Goal: Task Accomplishment & Management: Manage account settings

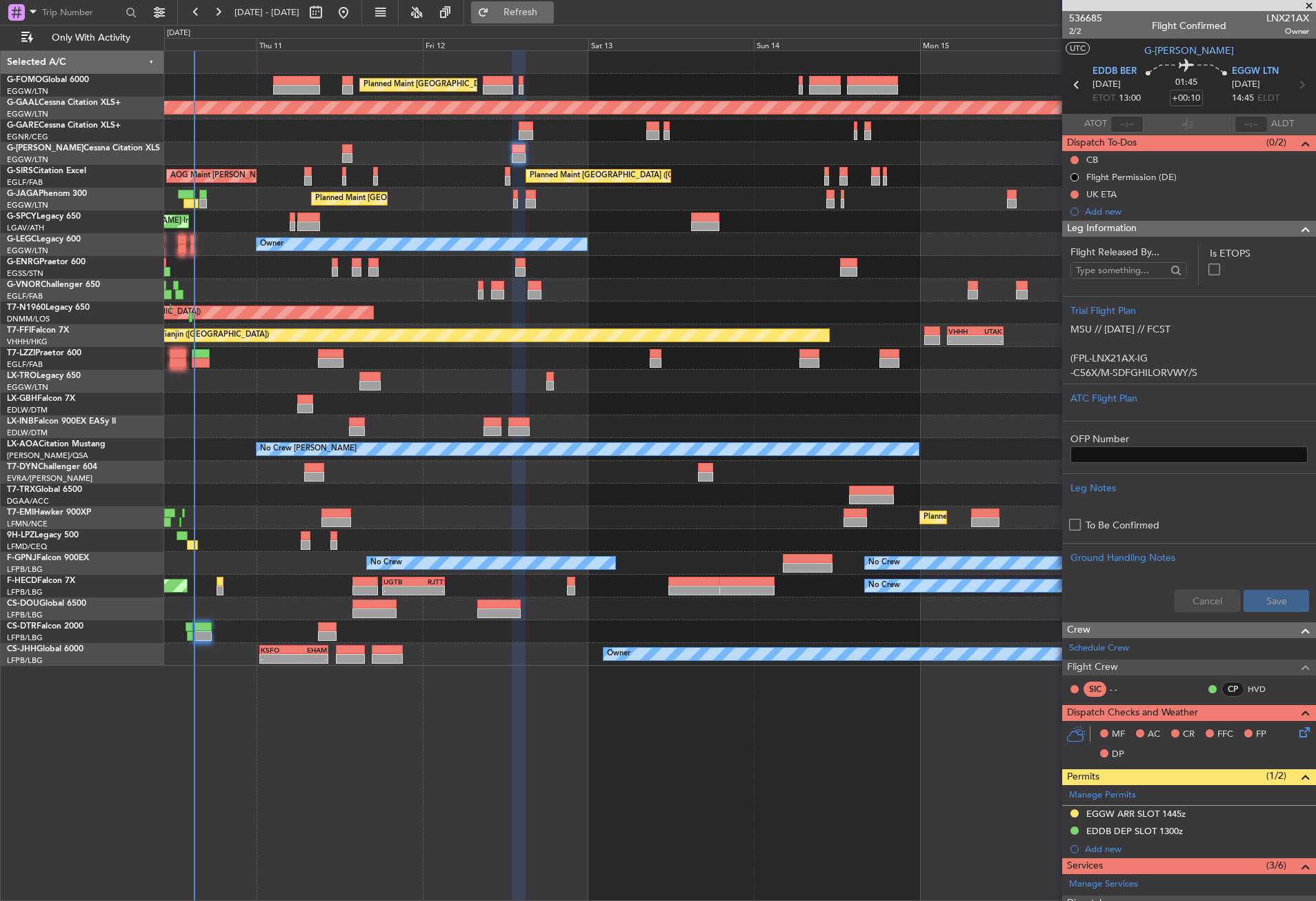
click at [521, 11] on button "Refresh" at bounding box center [513, 12] width 83 height 22
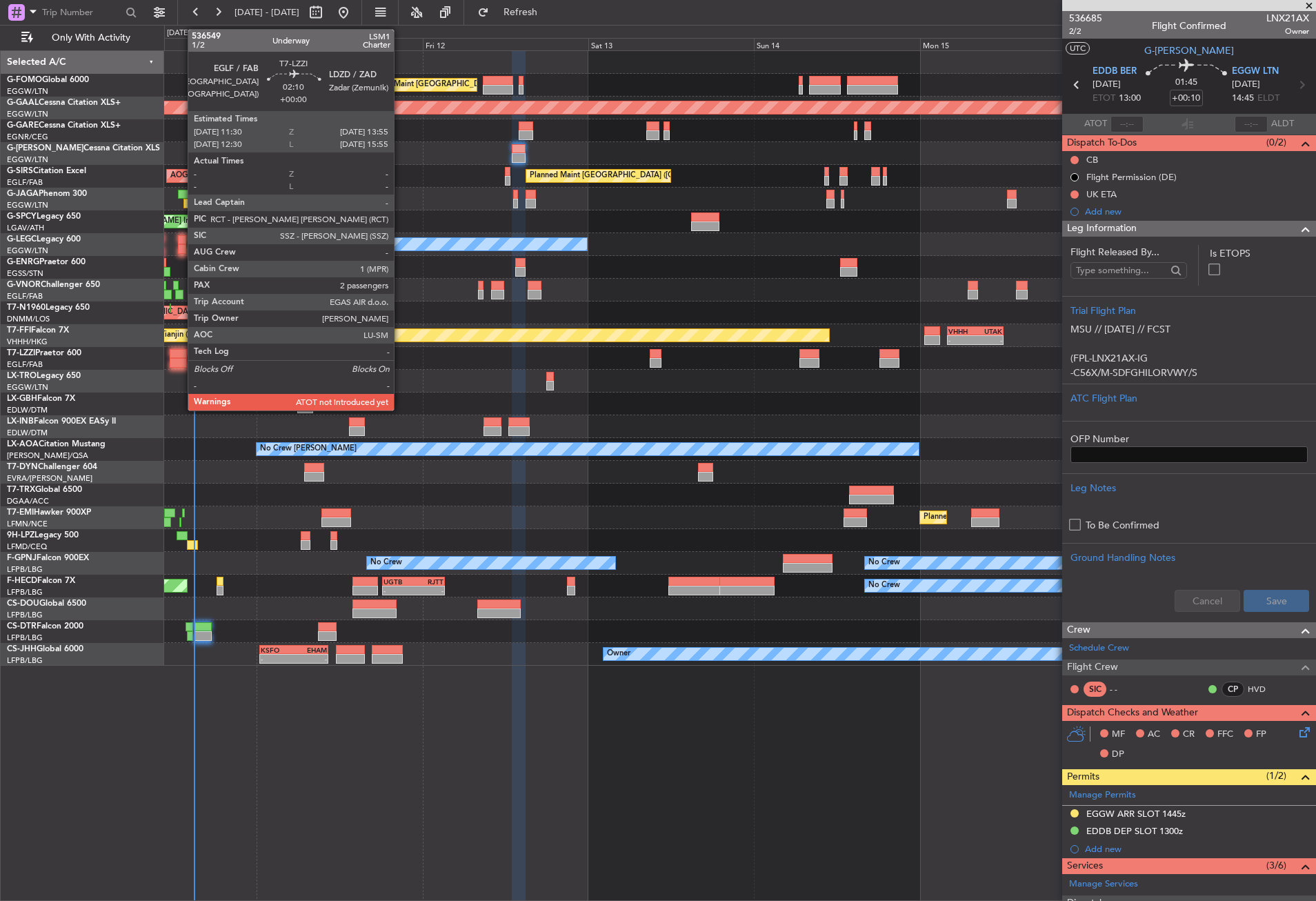
click at [181, 359] on div at bounding box center [179, 363] width 18 height 10
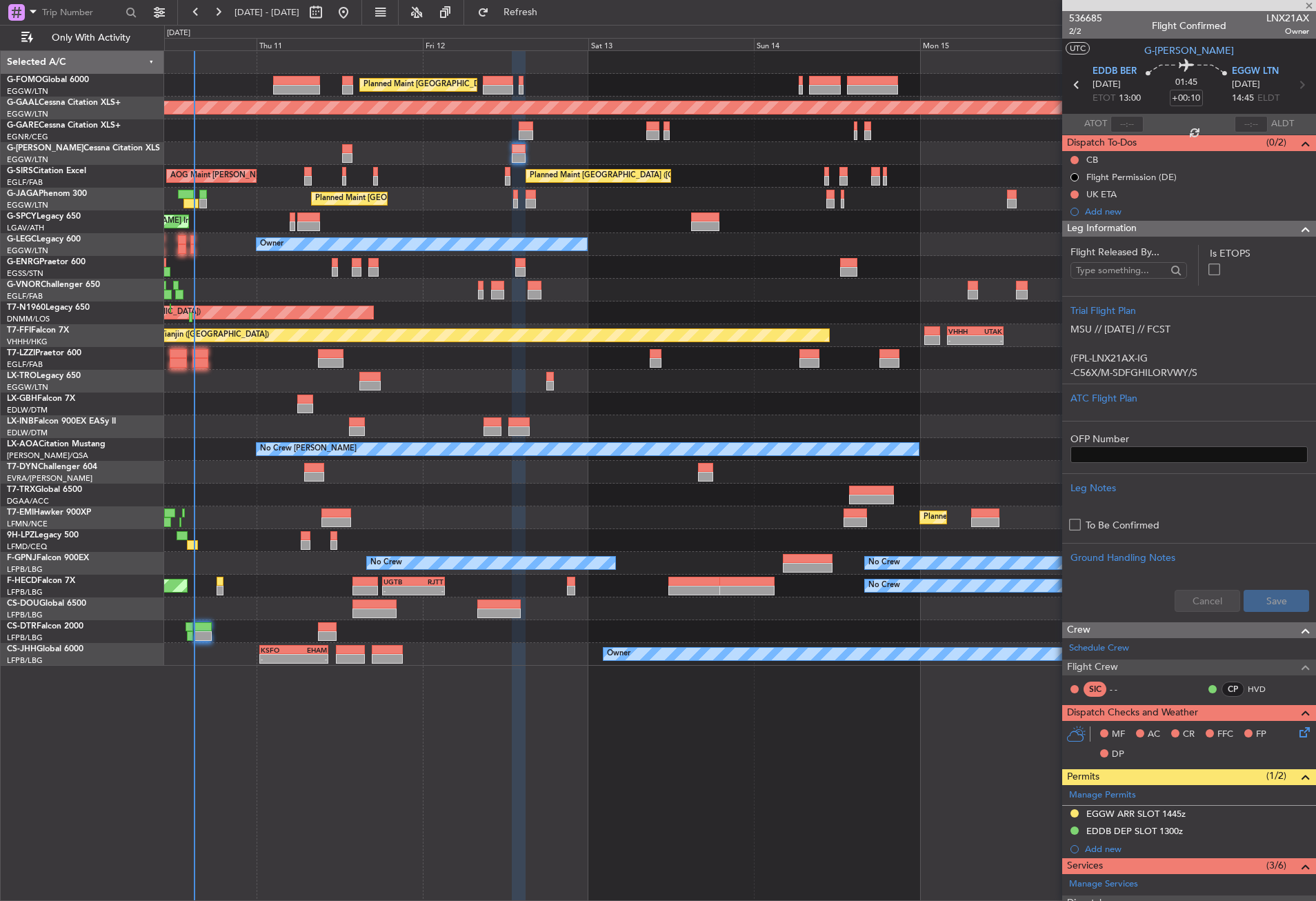
type input "2"
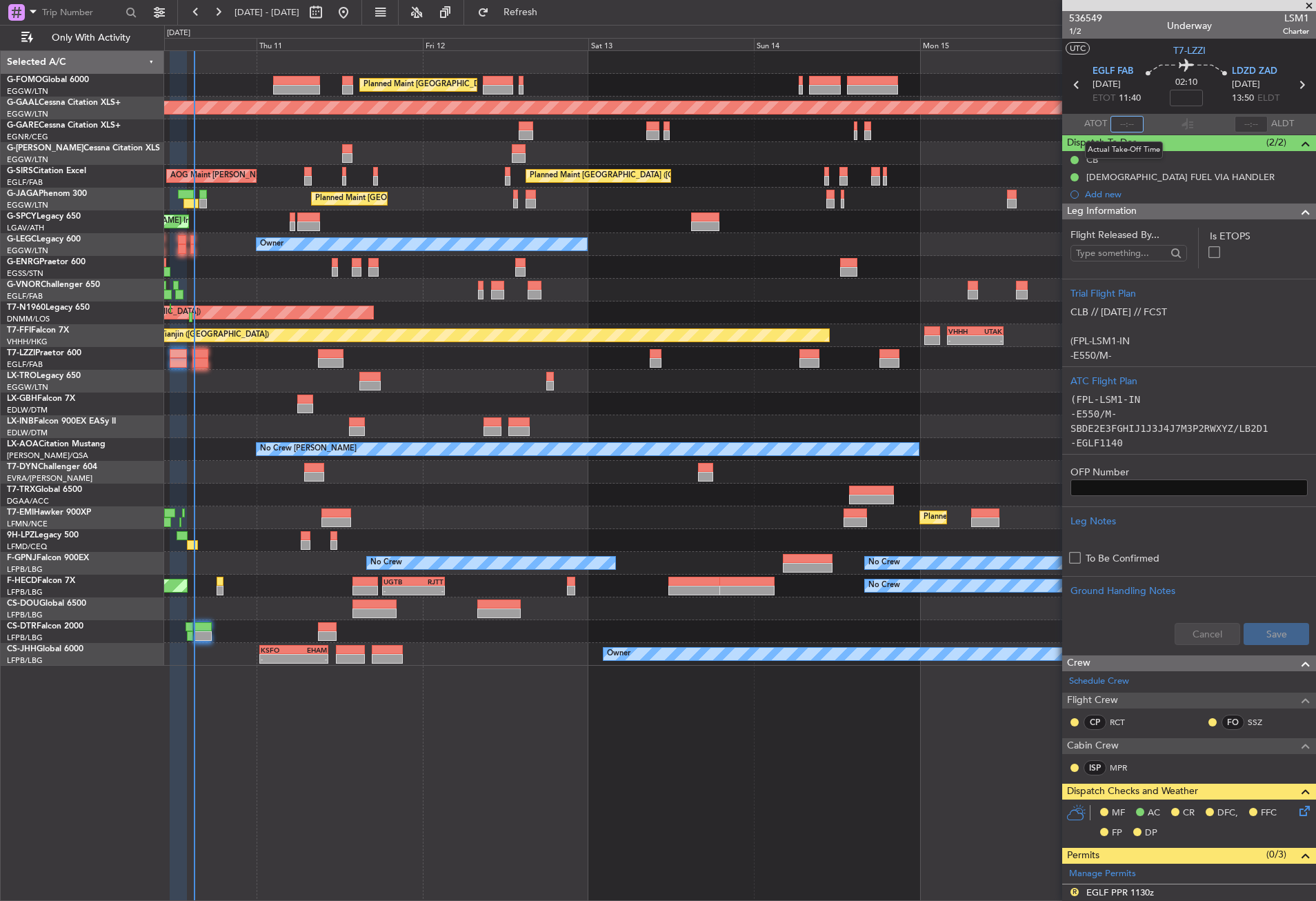
click at [1125, 128] on input "text" at bounding box center [1127, 124] width 33 height 17
click at [1133, 125] on input "text" at bounding box center [1127, 124] width 33 height 17
click at [541, 499] on div "Planned Maint [GEOGRAPHIC_DATA] ([GEOGRAPHIC_DATA])" at bounding box center [739, 495] width 1151 height 23
click at [1133, 122] on input "12:17" at bounding box center [1127, 124] width 33 height 17
type input "12:17"
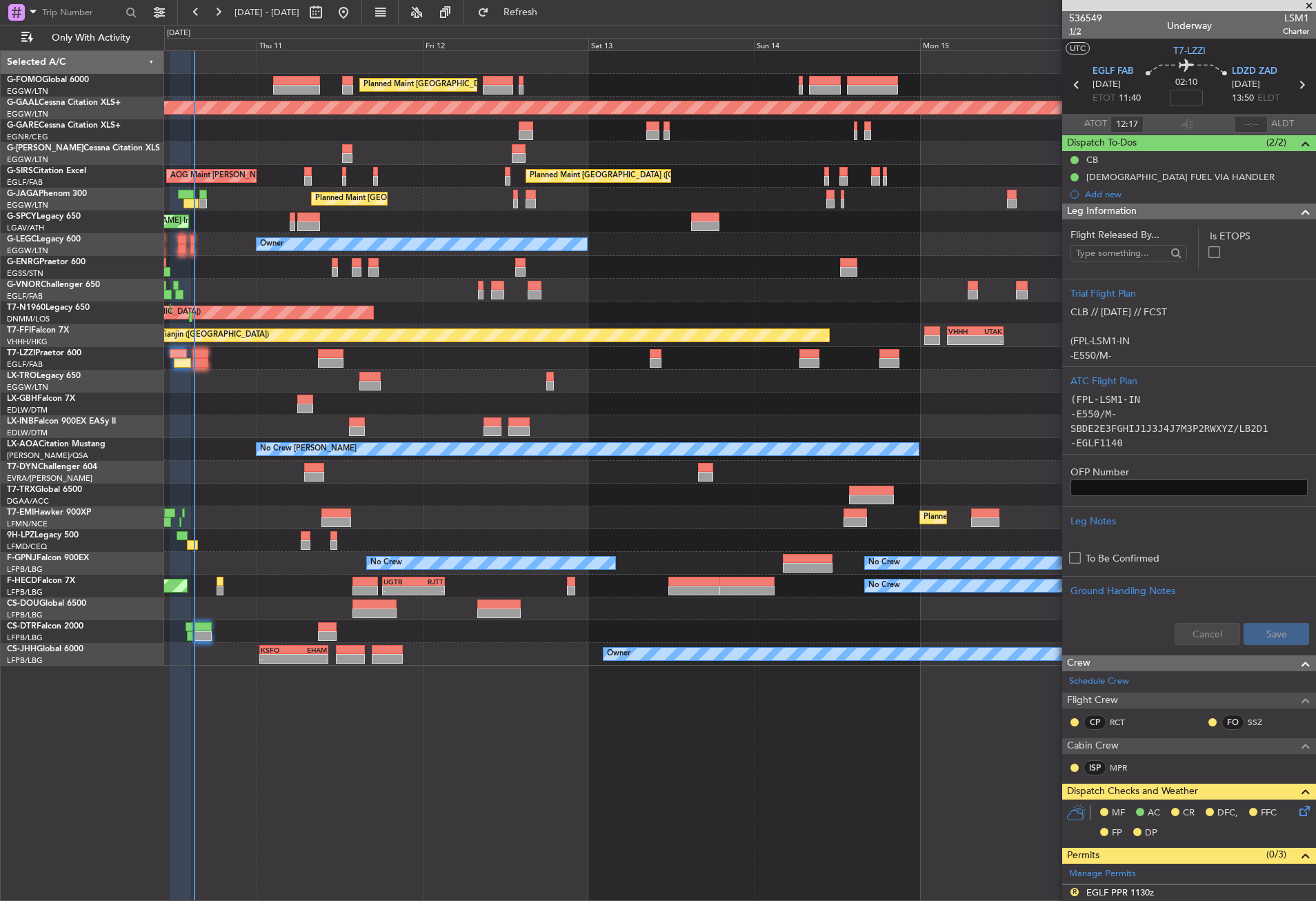
click at [1081, 32] on span "1/2" at bounding box center [1086, 31] width 33 height 11
click at [536, 13] on span "Refresh" at bounding box center [521, 12] width 58 height 10
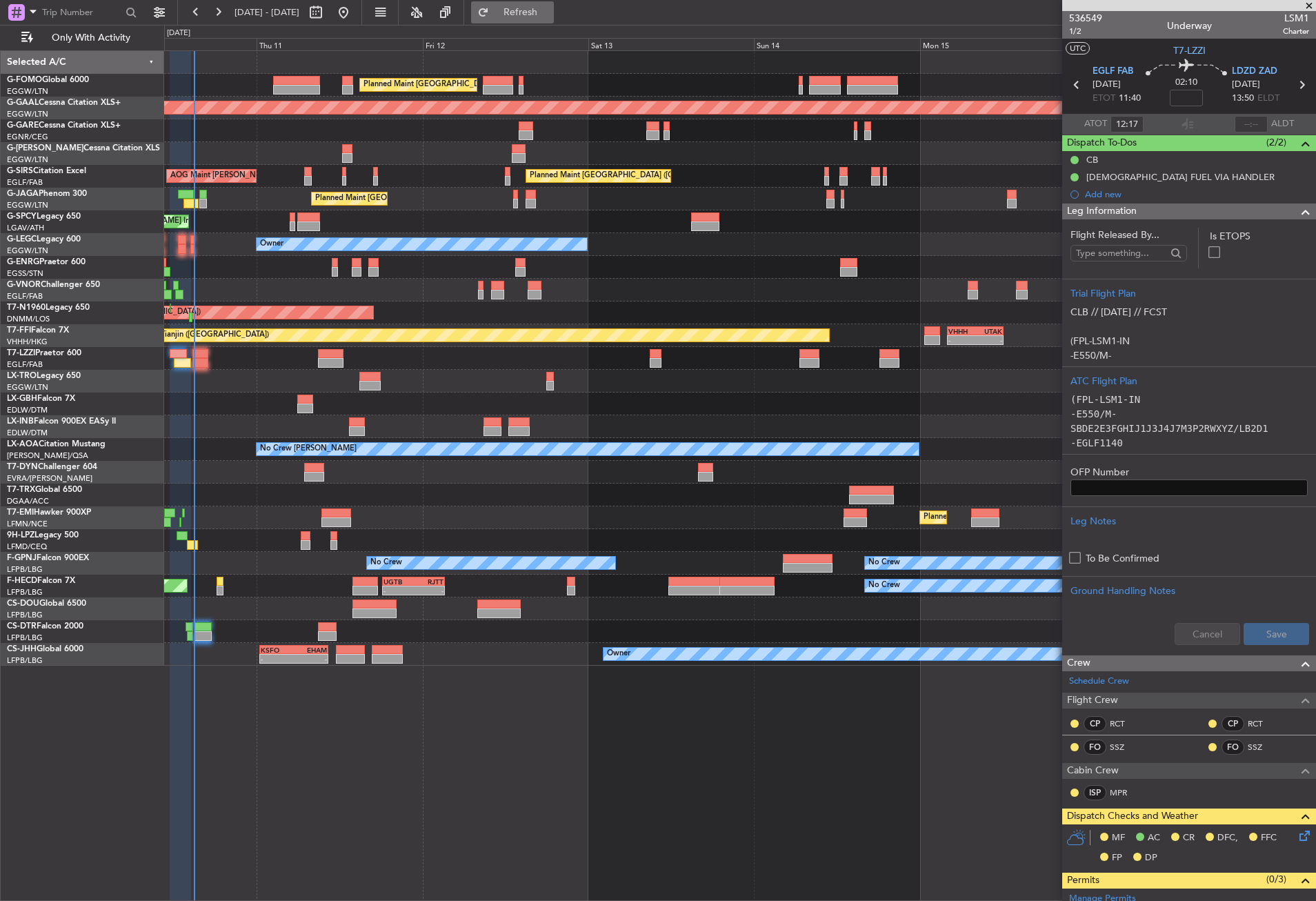
click at [536, 13] on span "Refresh" at bounding box center [521, 12] width 58 height 10
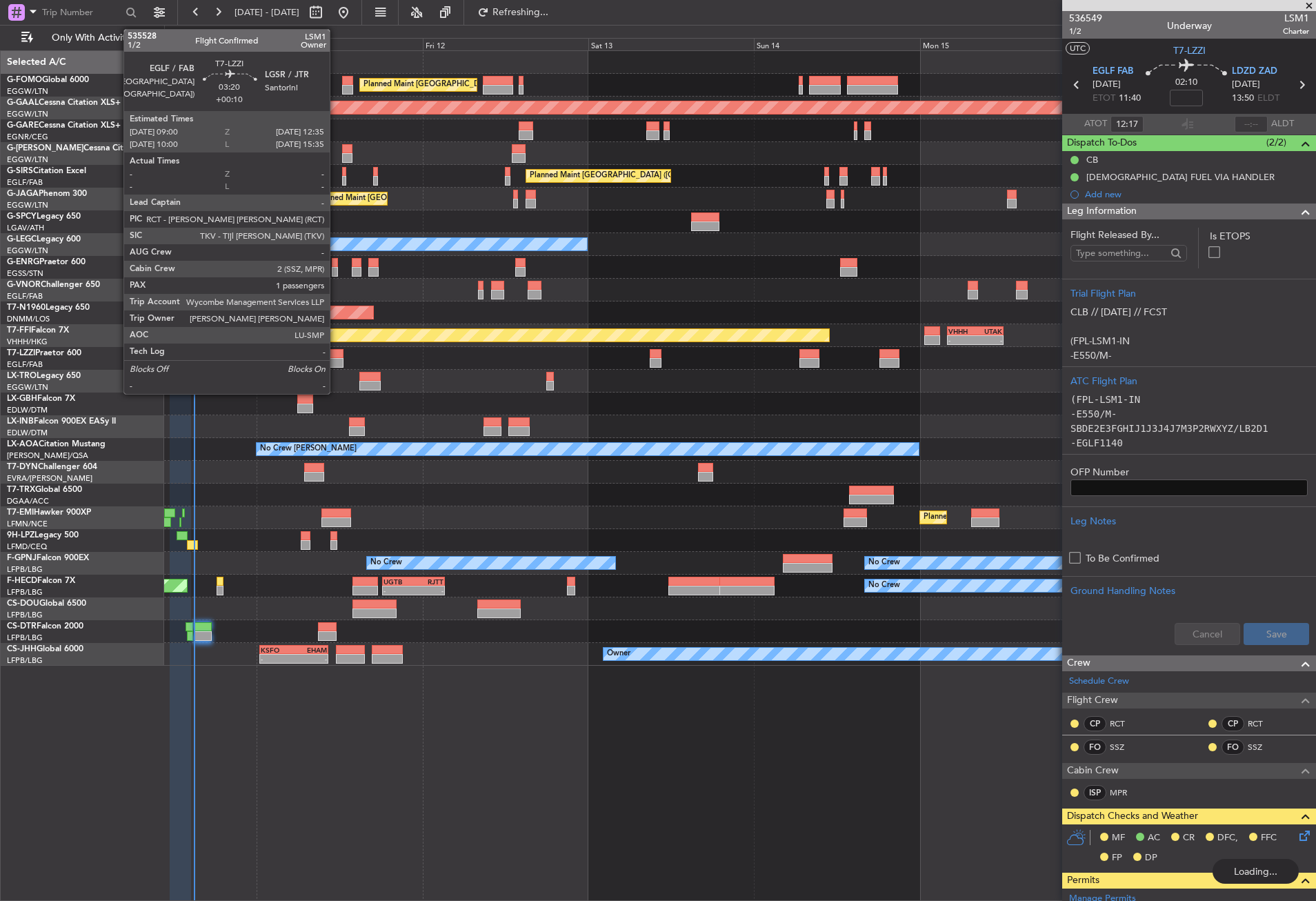
click at [336, 364] on div at bounding box center [330, 363] width 25 height 10
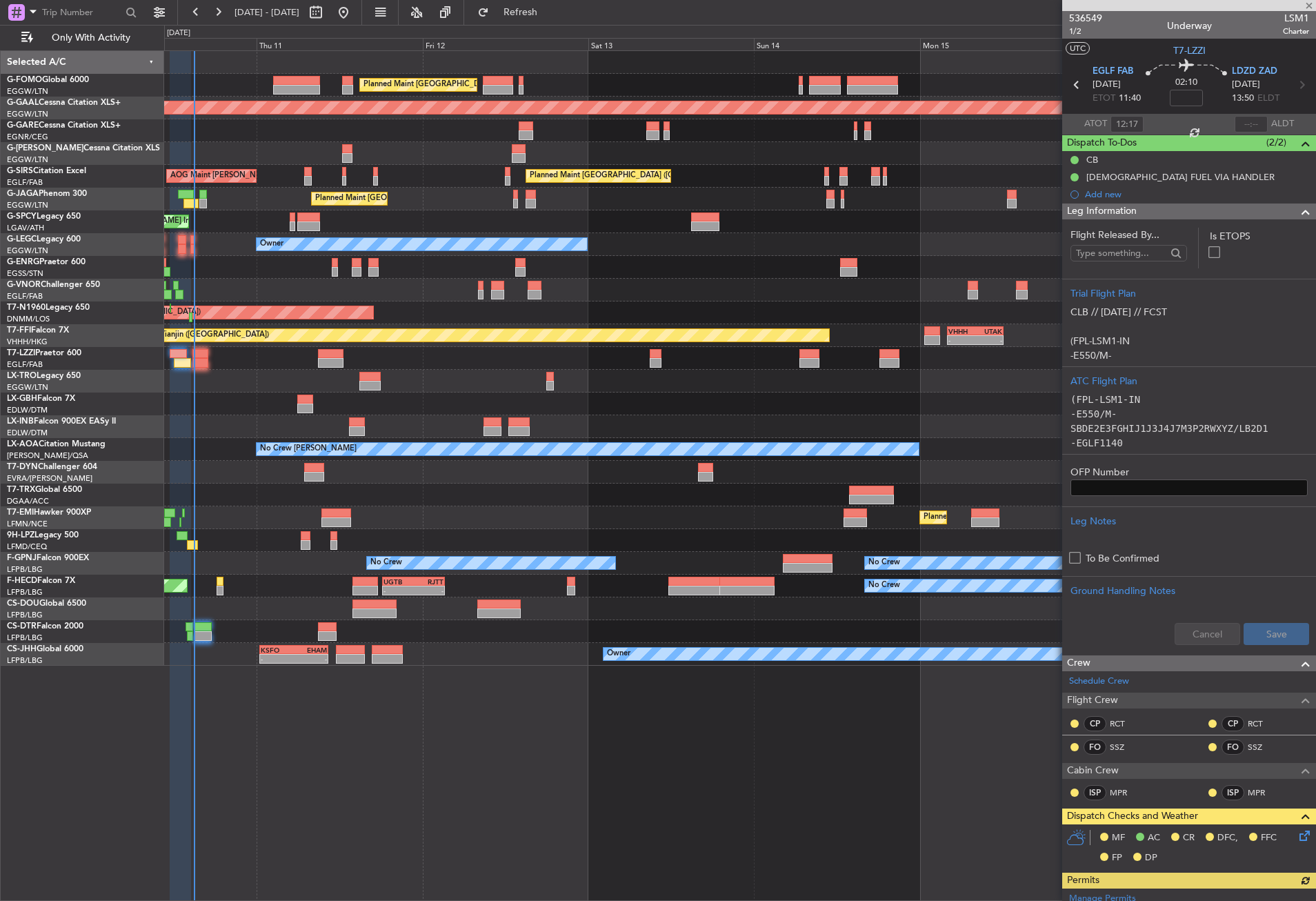
click at [174, 362] on div "Owner" at bounding box center [739, 358] width 1151 height 23
type input "+00:10"
type input "1"
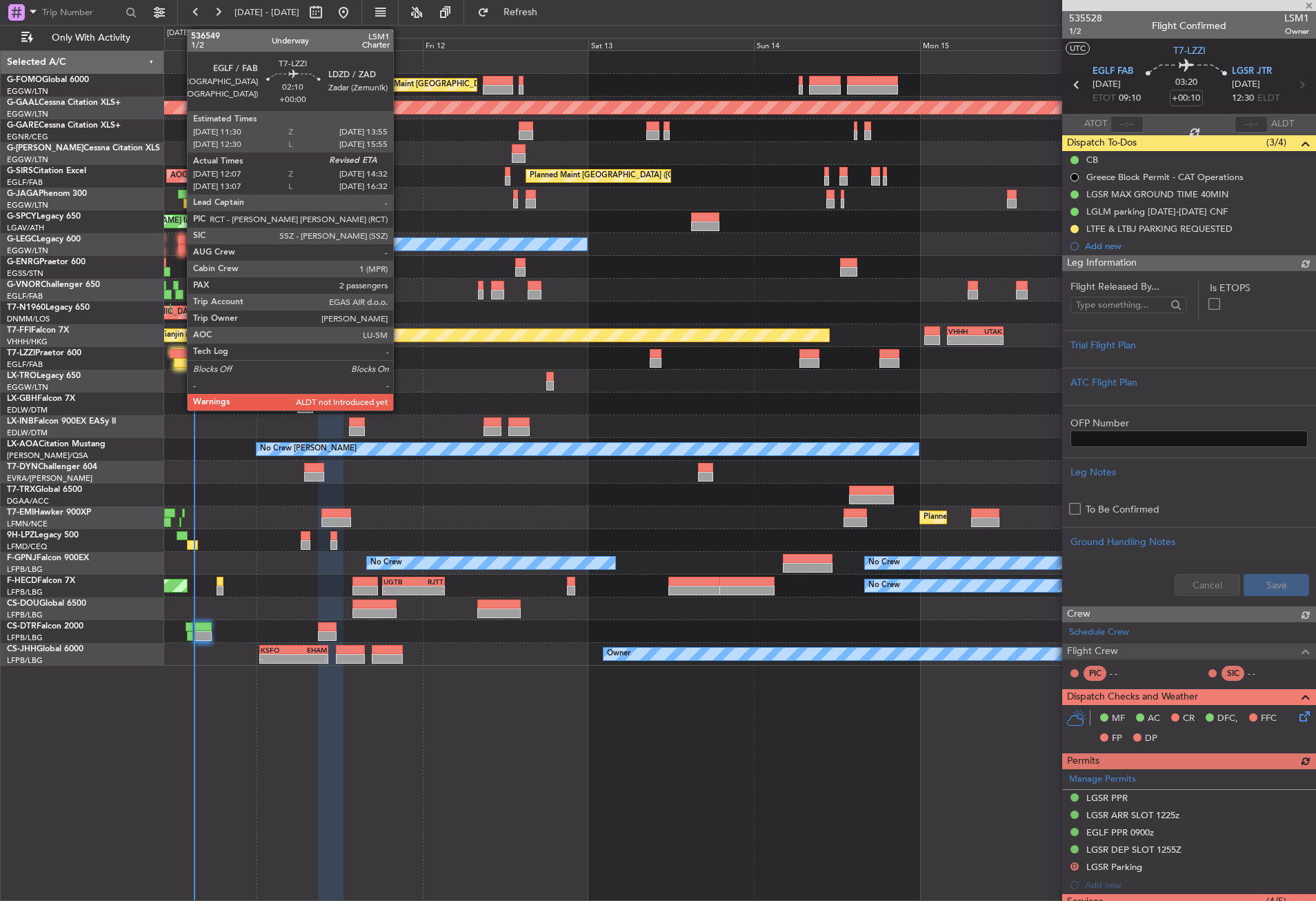
click at [180, 360] on div at bounding box center [182, 363] width 18 height 10
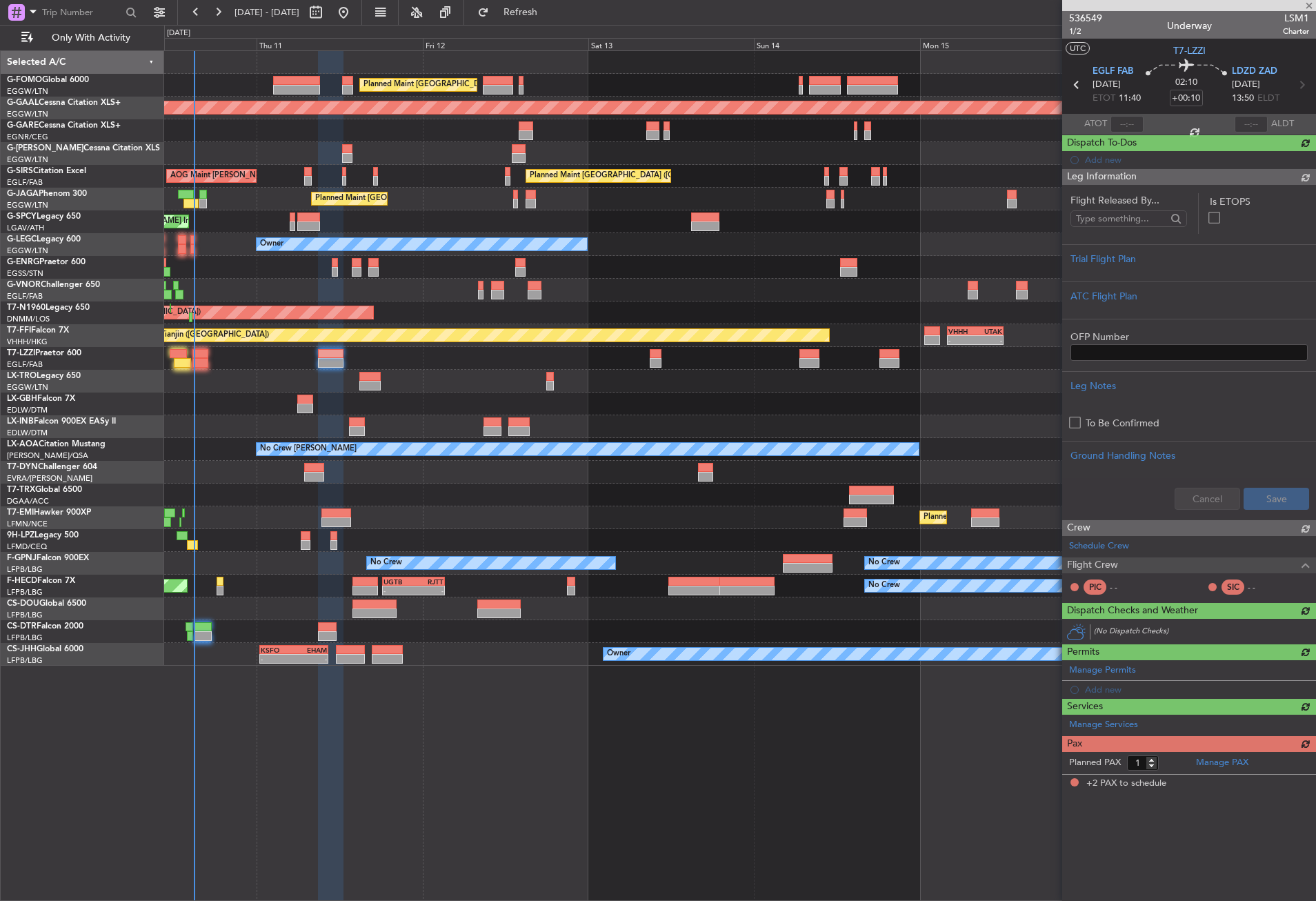
type input "12:17"
type input "2"
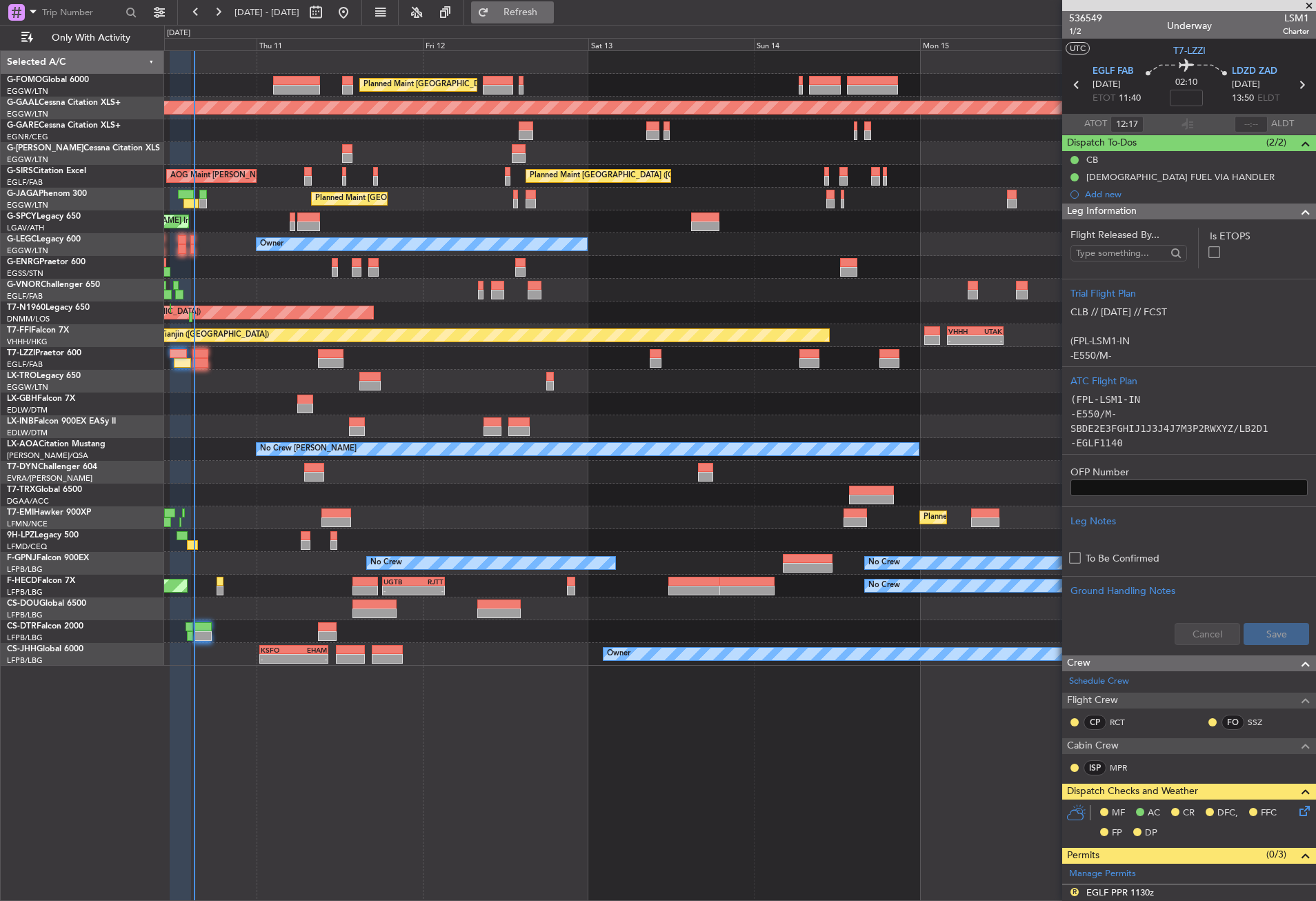
click at [550, 9] on span "Refresh" at bounding box center [521, 12] width 58 height 10
drag, startPoint x: 1239, startPoint y: 122, endPoint x: 1246, endPoint y: 123, distance: 7.1
click at [1239, 122] on input "text" at bounding box center [1252, 124] width 33 height 17
click at [689, 784] on div "Planned Maint [GEOGRAPHIC_DATA] ([GEOGRAPHIC_DATA]) Planned [GEOGRAPHIC_DATA] P…" at bounding box center [740, 476] width 1152 height 851
type input "14:24"
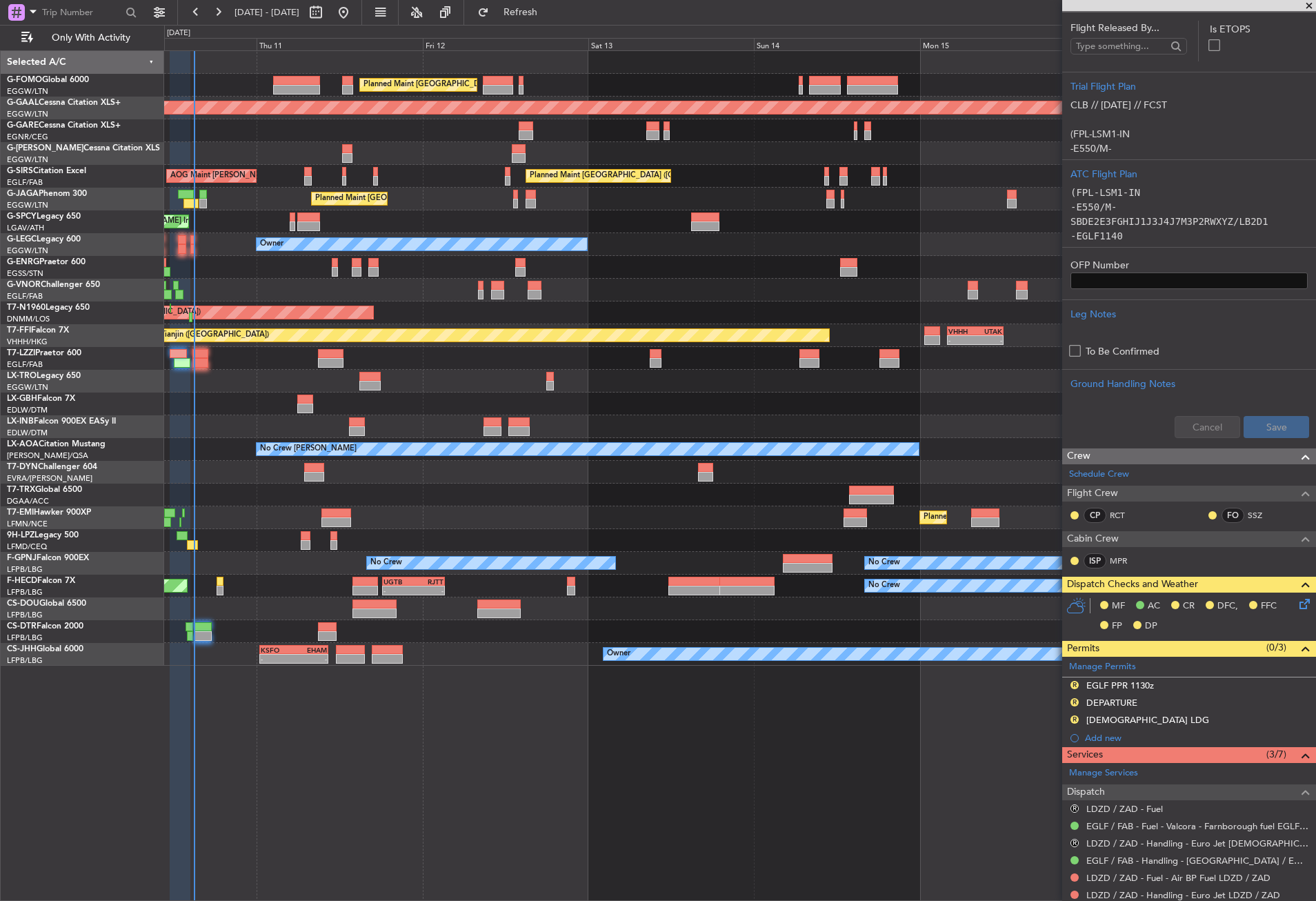
scroll to position [345, 0]
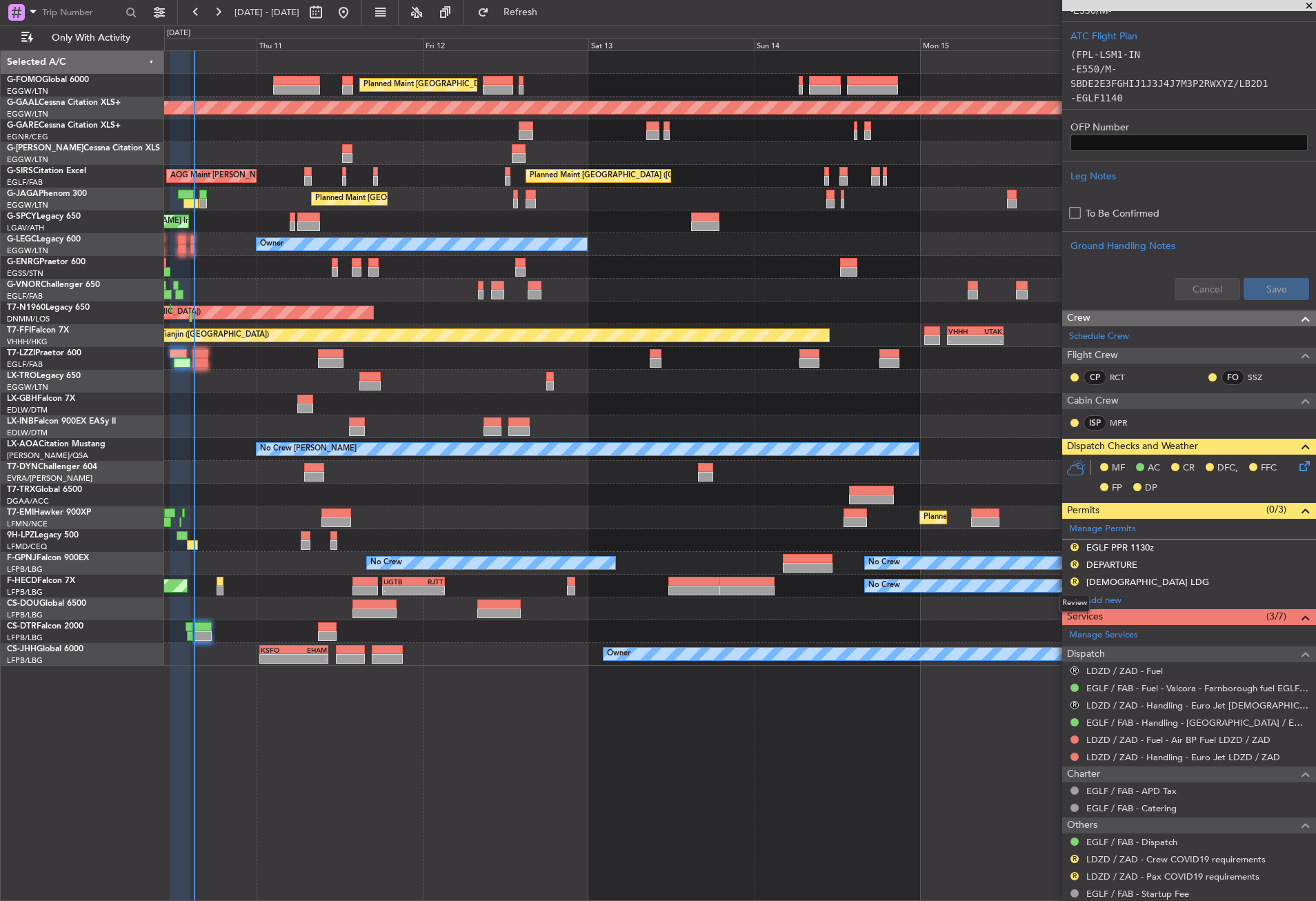
drag, startPoint x: 1077, startPoint y: 578, endPoint x: 1077, endPoint y: 587, distance: 9.0
click at [1077, 578] on button "R" at bounding box center [1075, 581] width 8 height 8
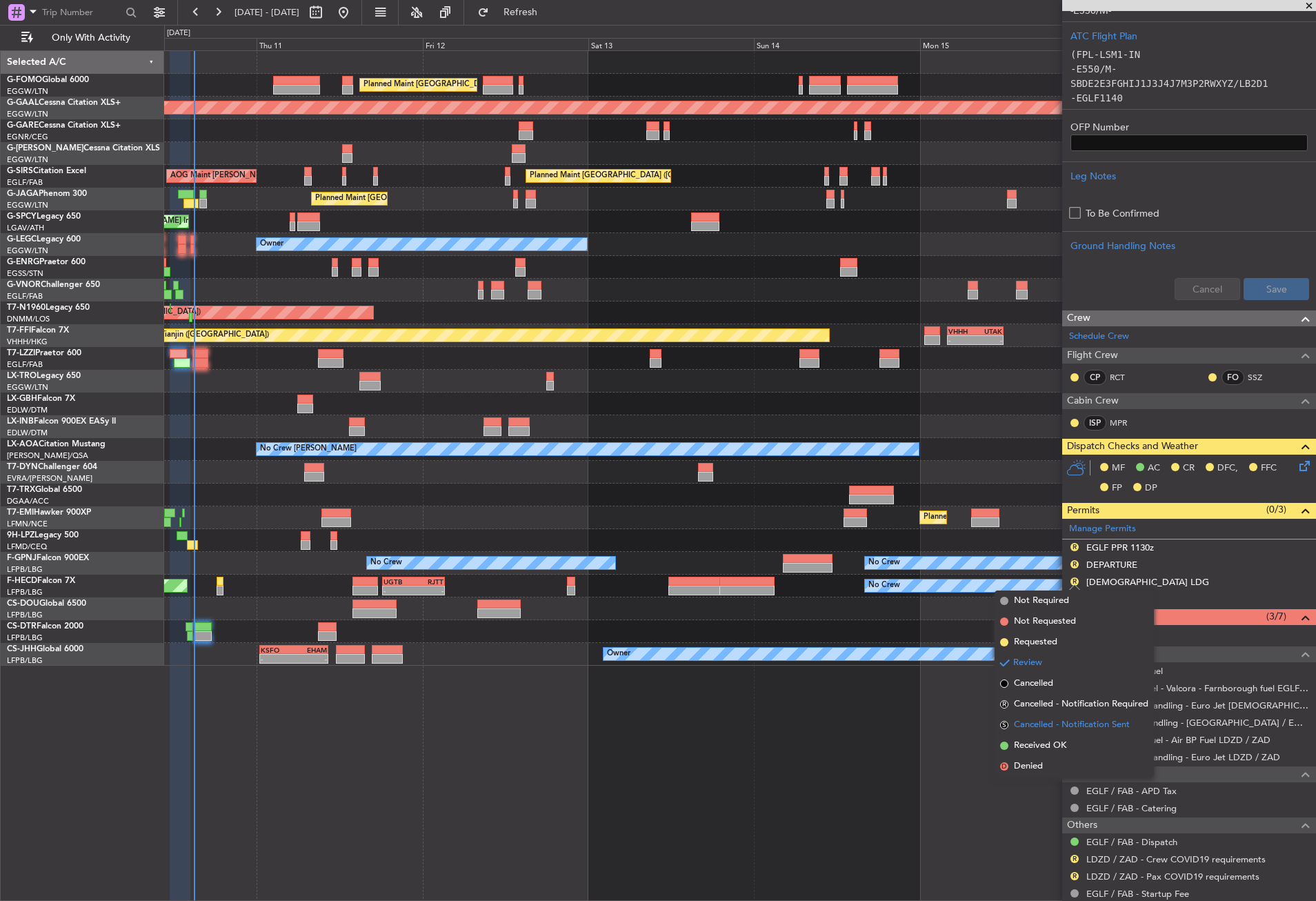
click at [1043, 735] on li "S Cancelled - Notification Sent" at bounding box center [1074, 724] width 159 height 20
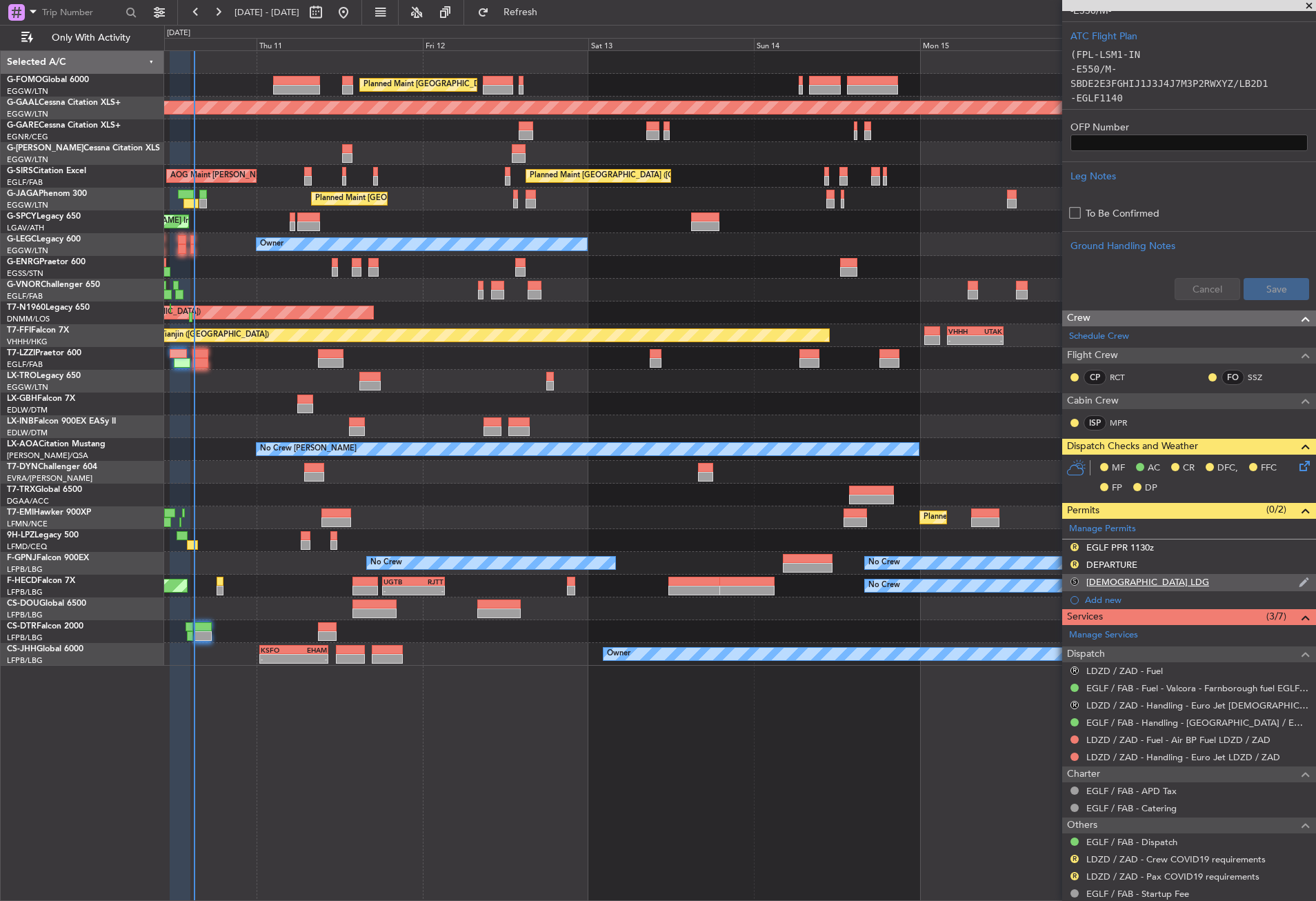
click at [1075, 580] on button "S" at bounding box center [1075, 581] width 8 height 8
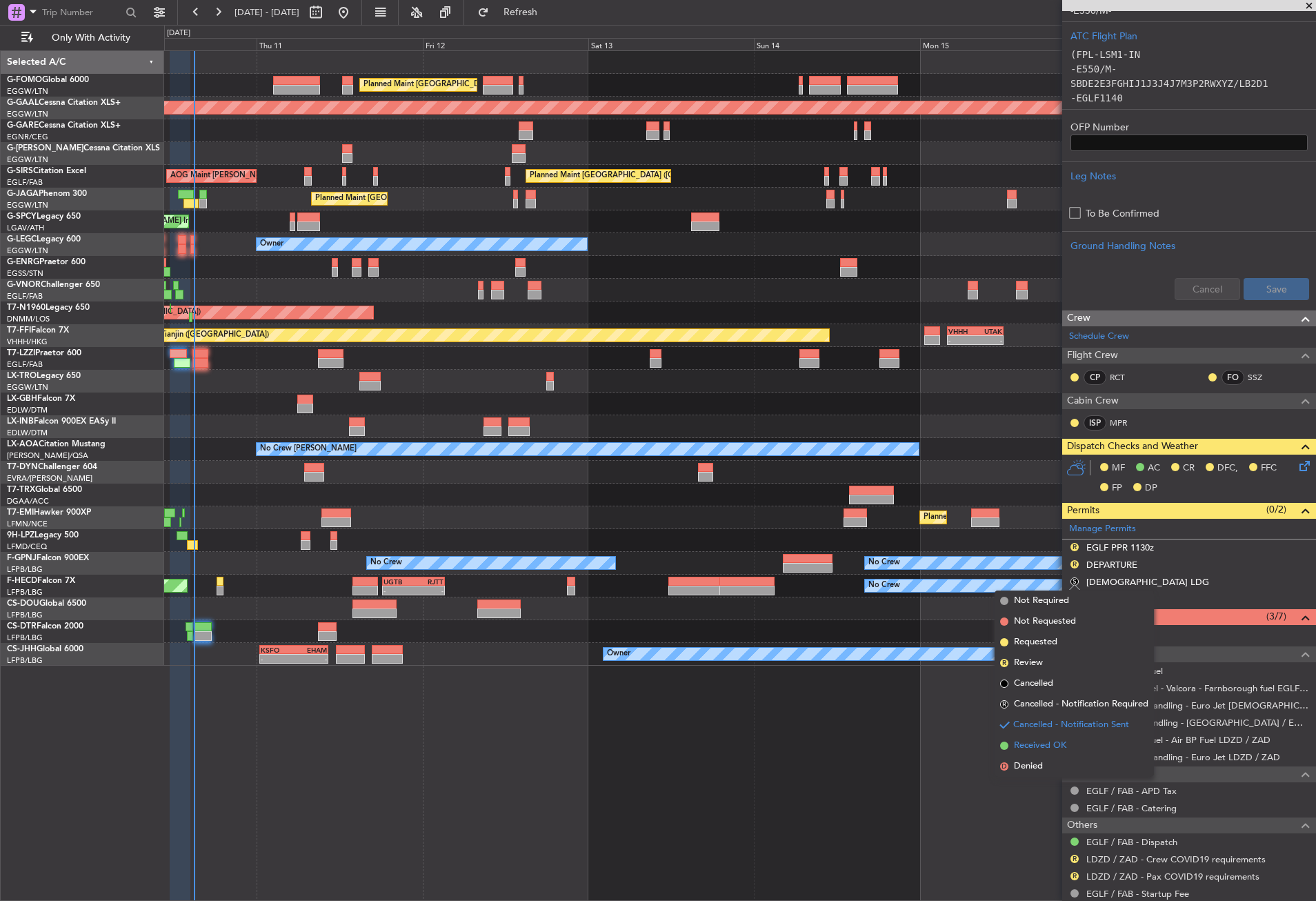
click at [1056, 740] on span "Received OK" at bounding box center [1040, 746] width 53 height 14
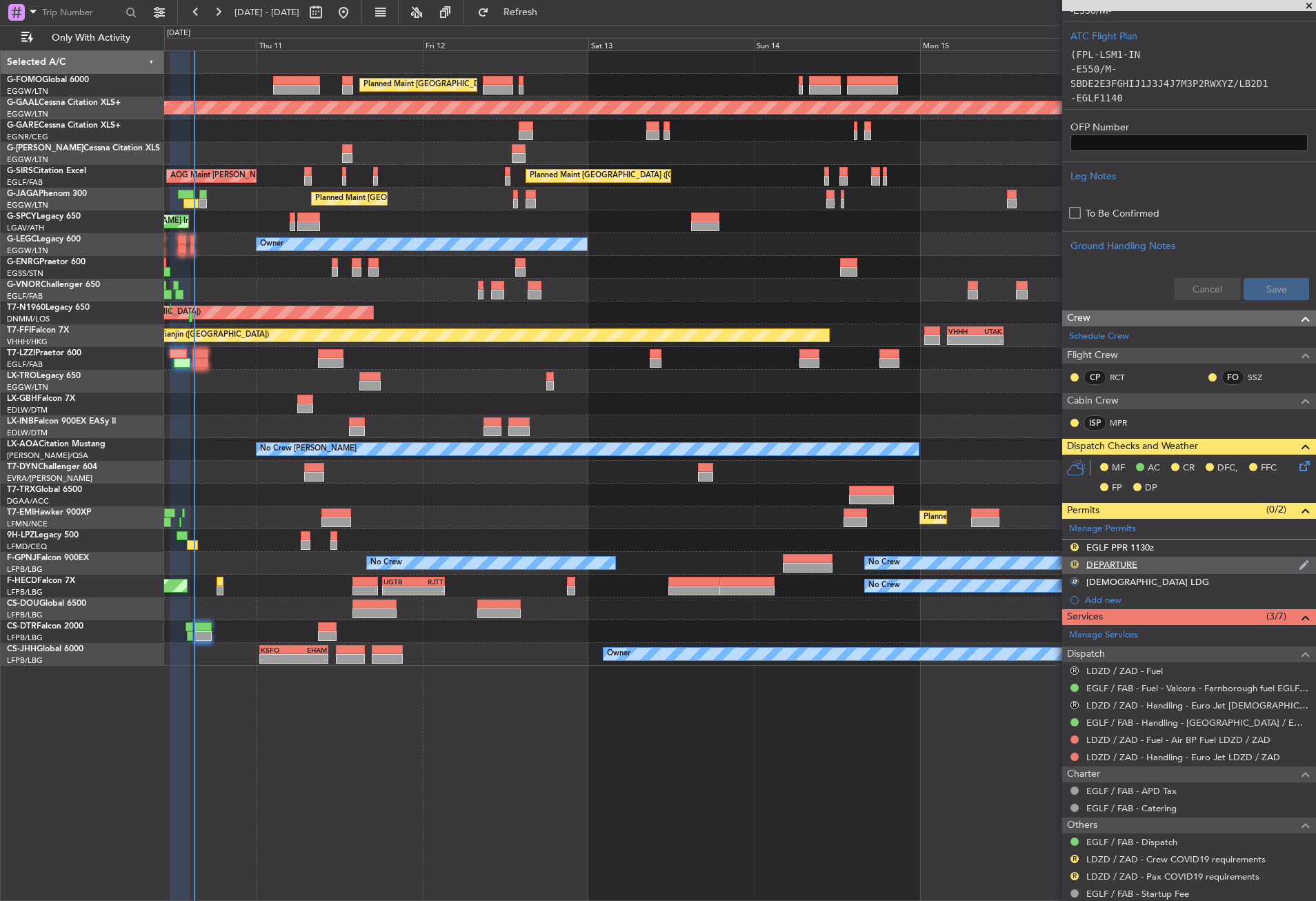
click at [1075, 560] on button "R" at bounding box center [1075, 564] width 8 height 8
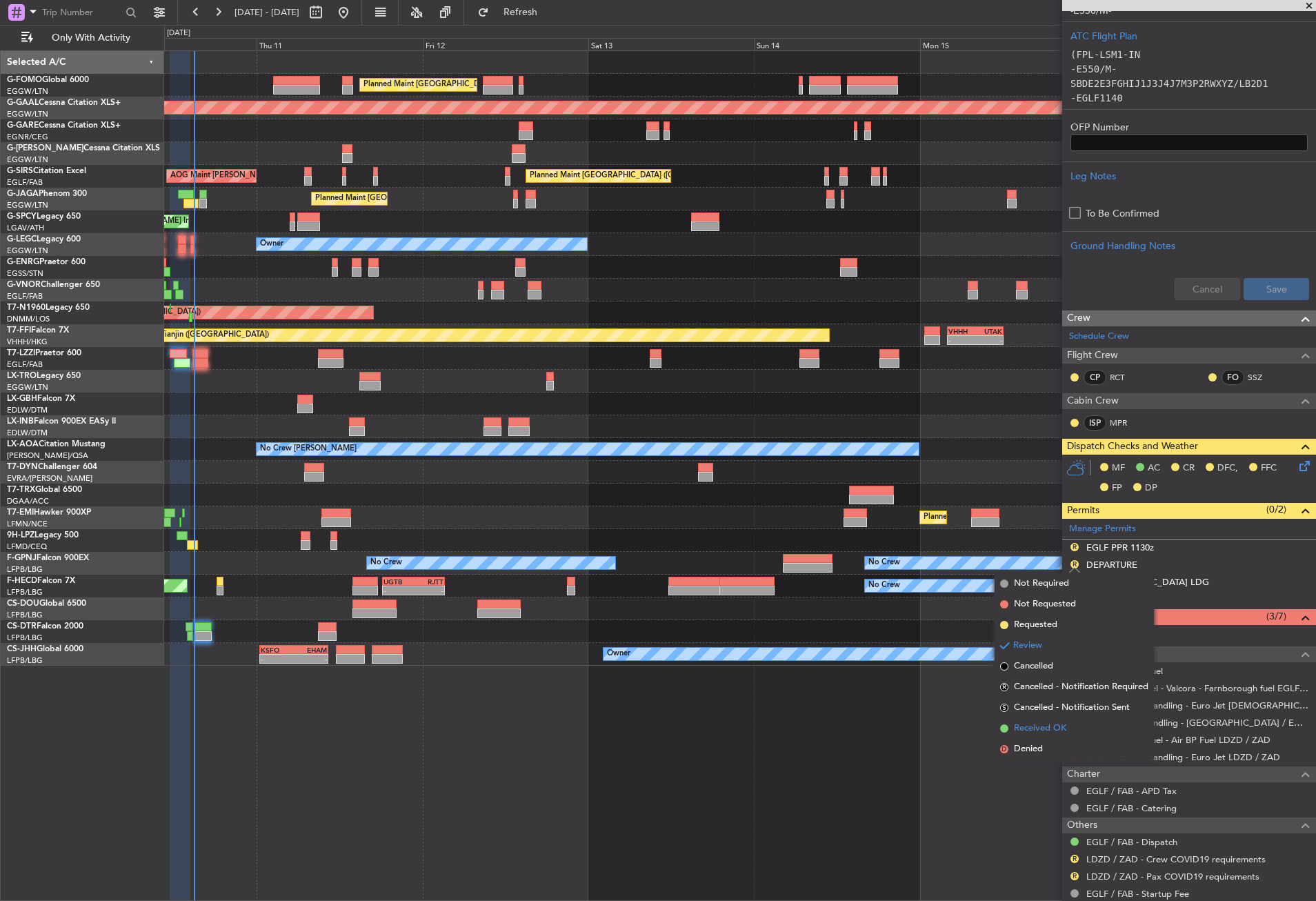
click at [1045, 724] on span "Received OK" at bounding box center [1040, 728] width 53 height 14
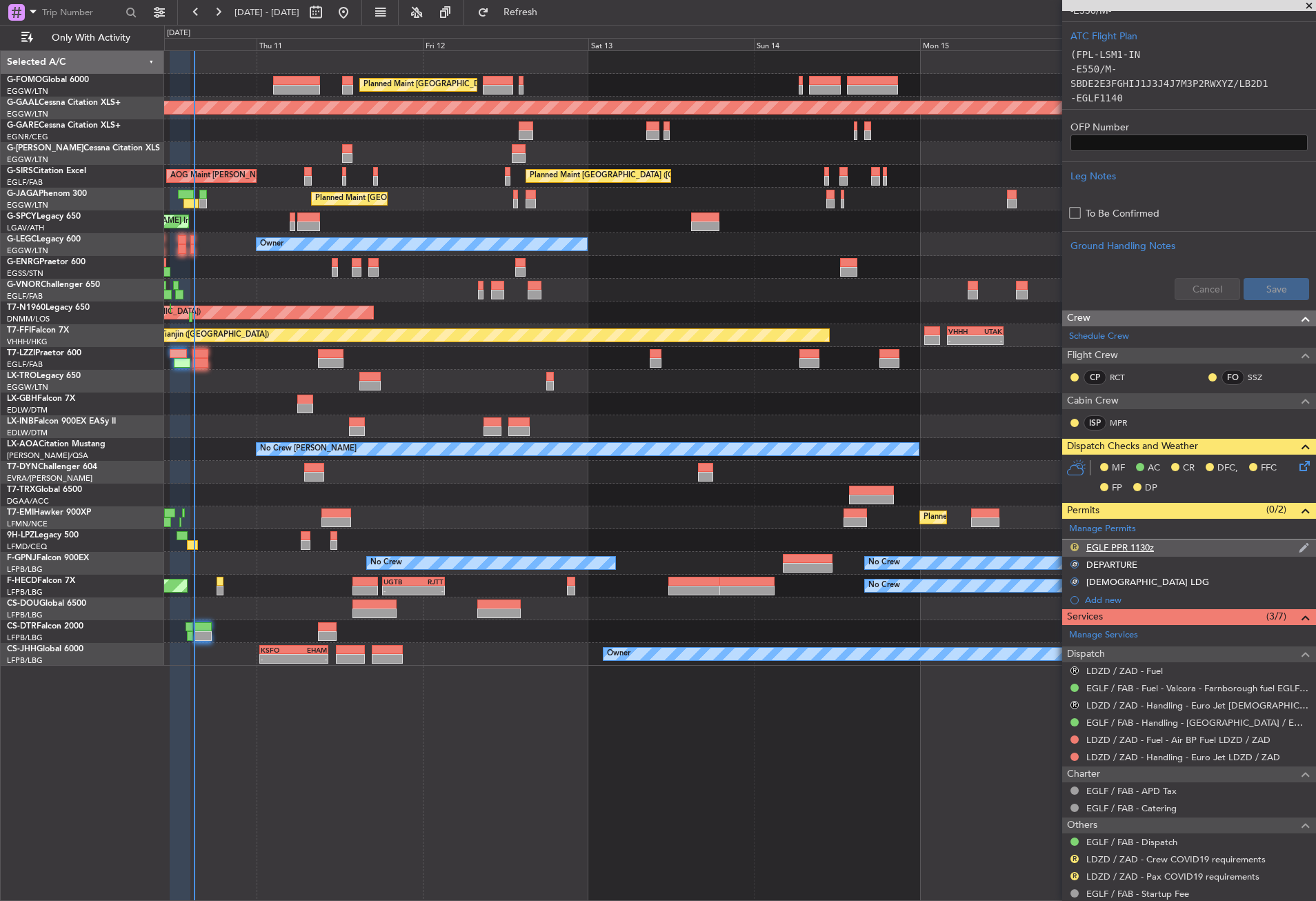
click at [1075, 543] on button "R" at bounding box center [1075, 546] width 8 height 8
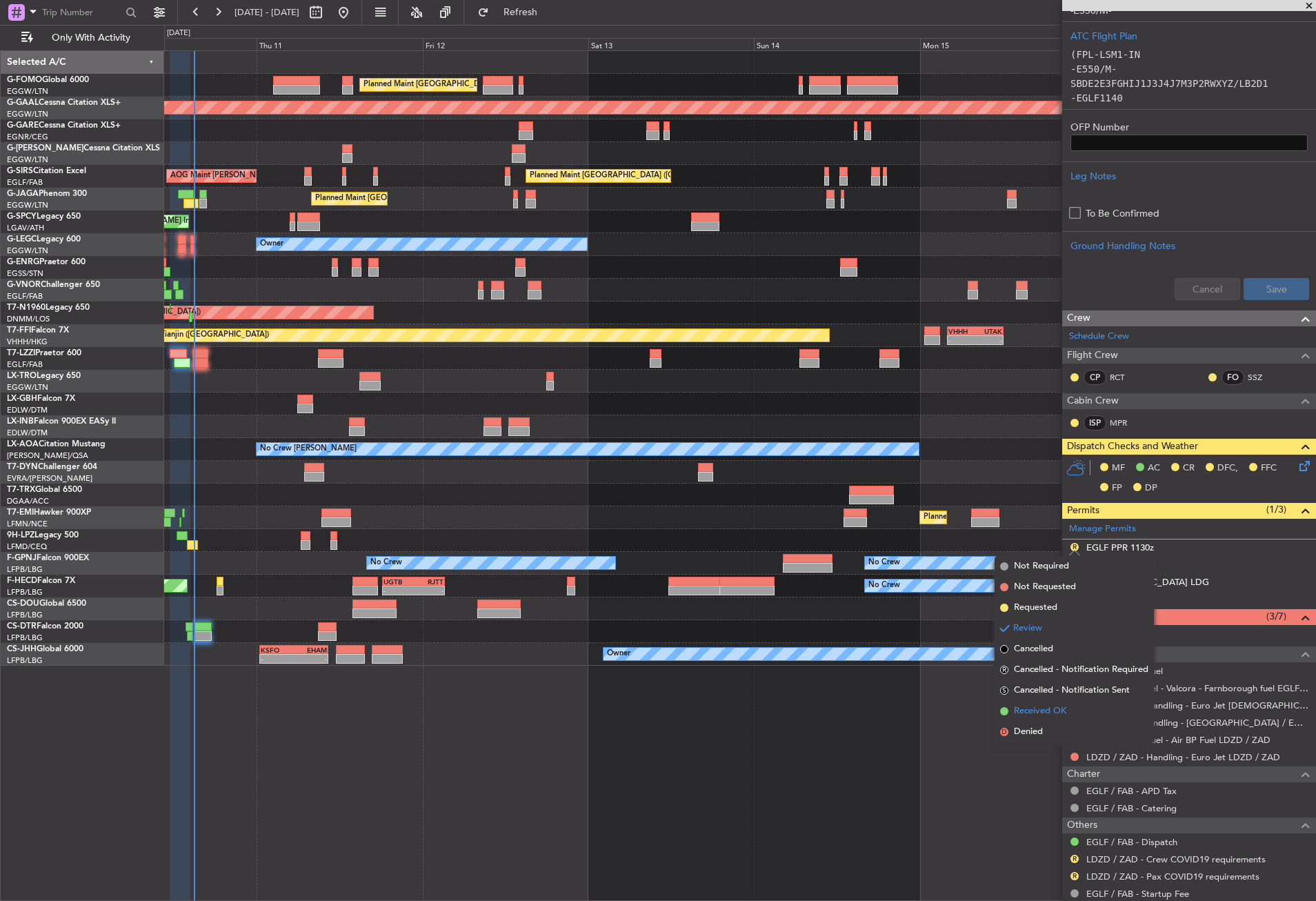
click at [1039, 702] on li "Received OK" at bounding box center [1074, 711] width 159 height 20
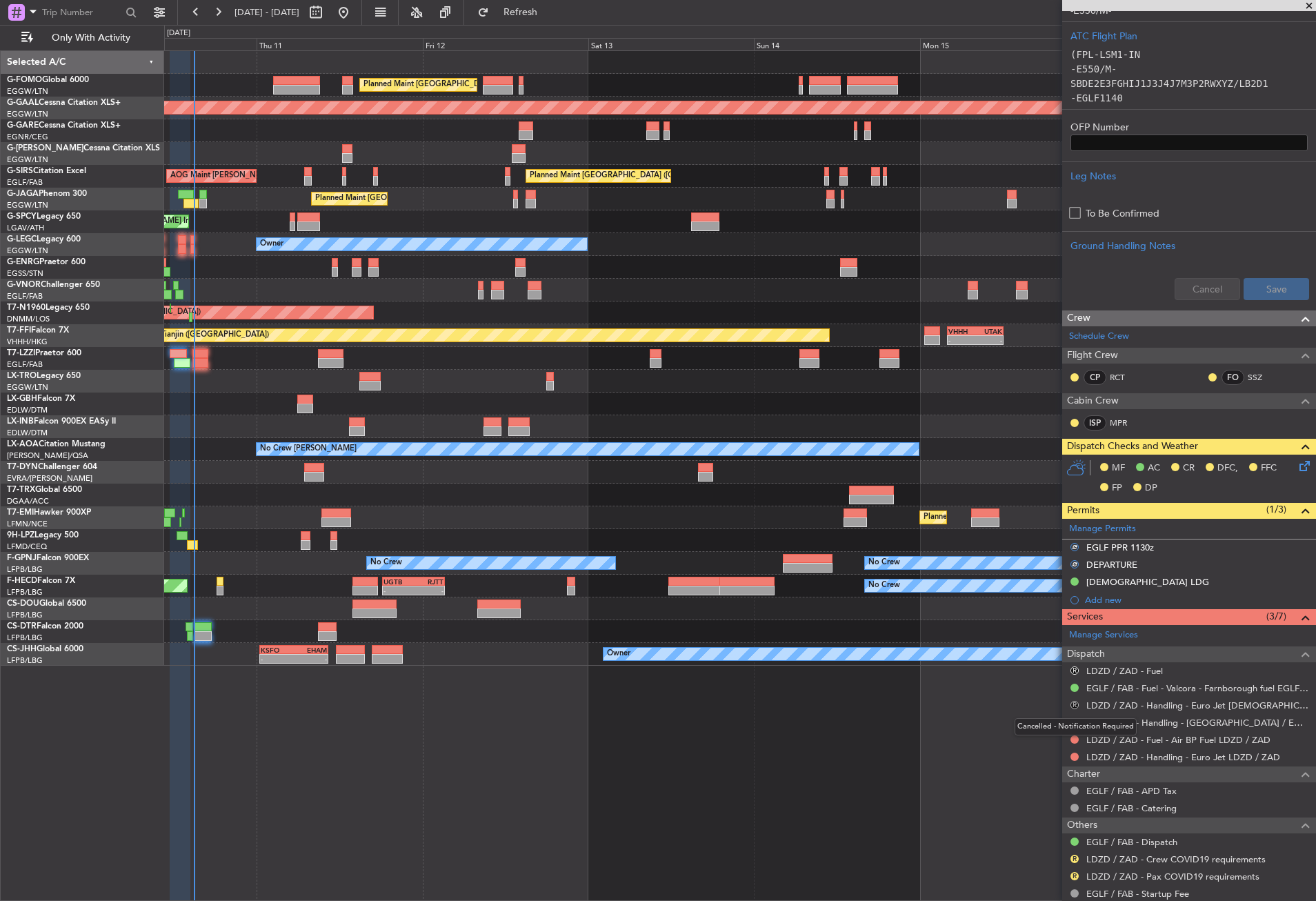
click at [1075, 702] on button "R" at bounding box center [1075, 705] width 8 height 8
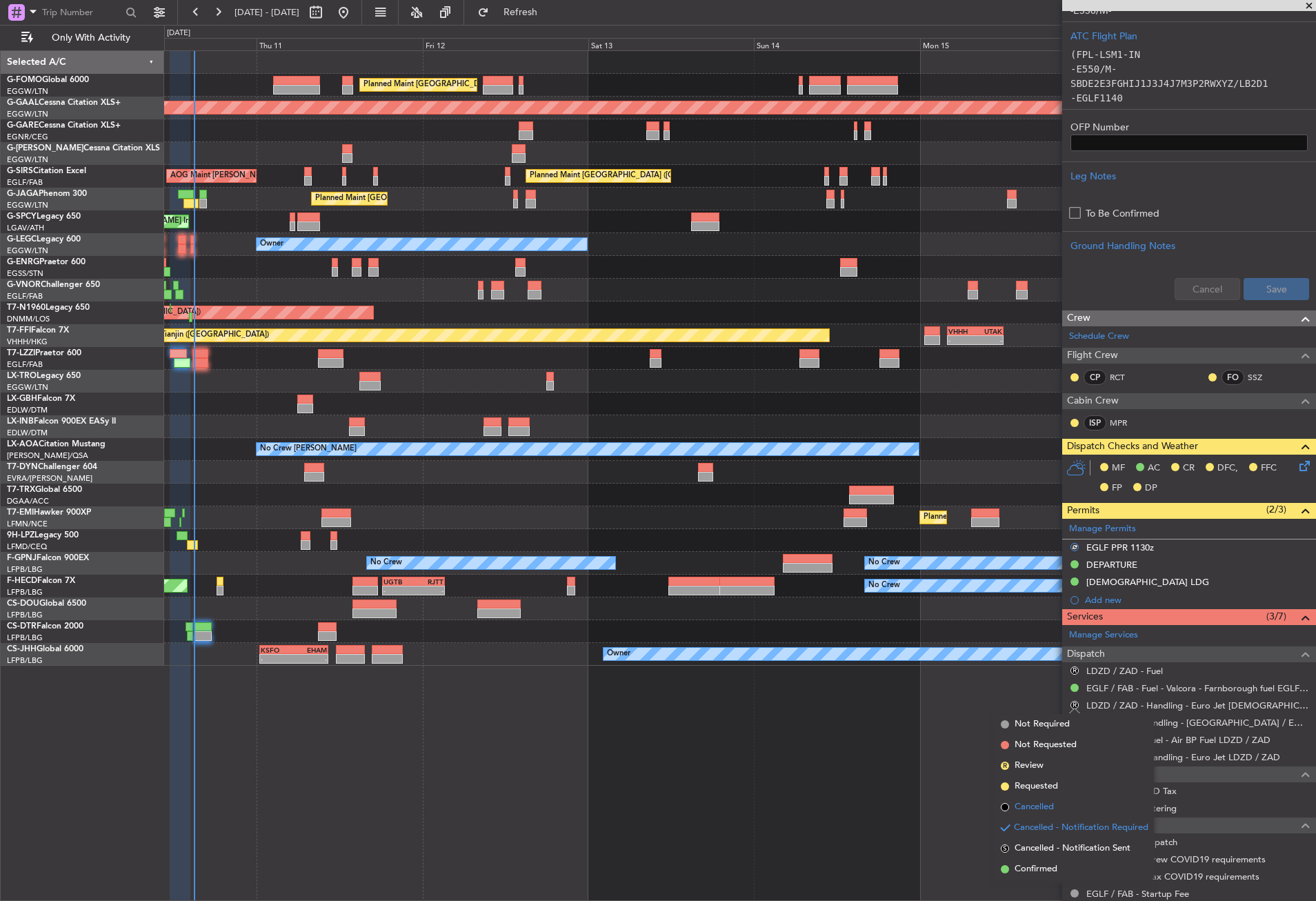
click at [1034, 799] on ul "Not Required Not Requested R Review Requested Cancelled Cancelled - Notificatio…" at bounding box center [1075, 797] width 159 height 166
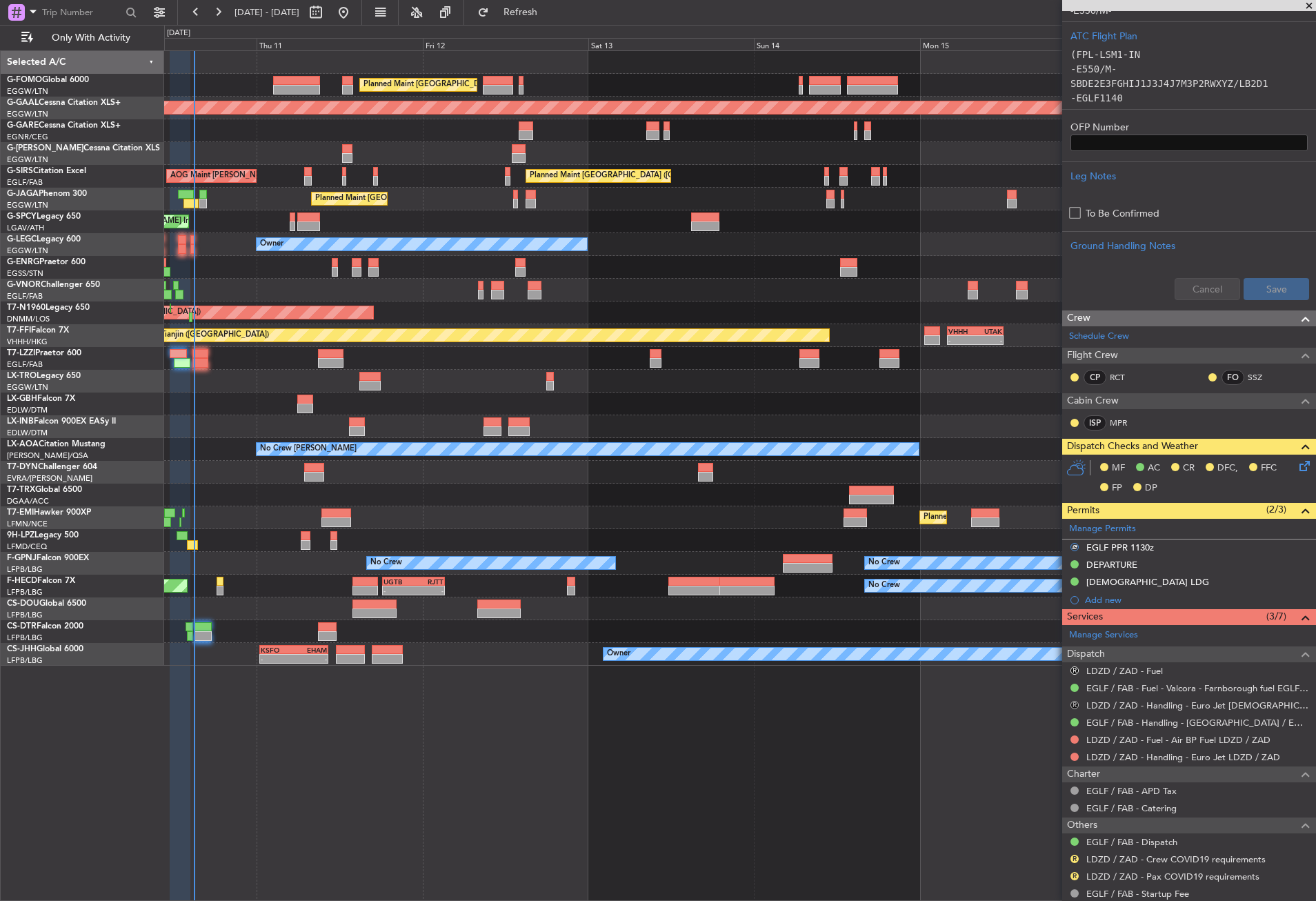
click at [1073, 705] on button "R" at bounding box center [1075, 705] width 8 height 8
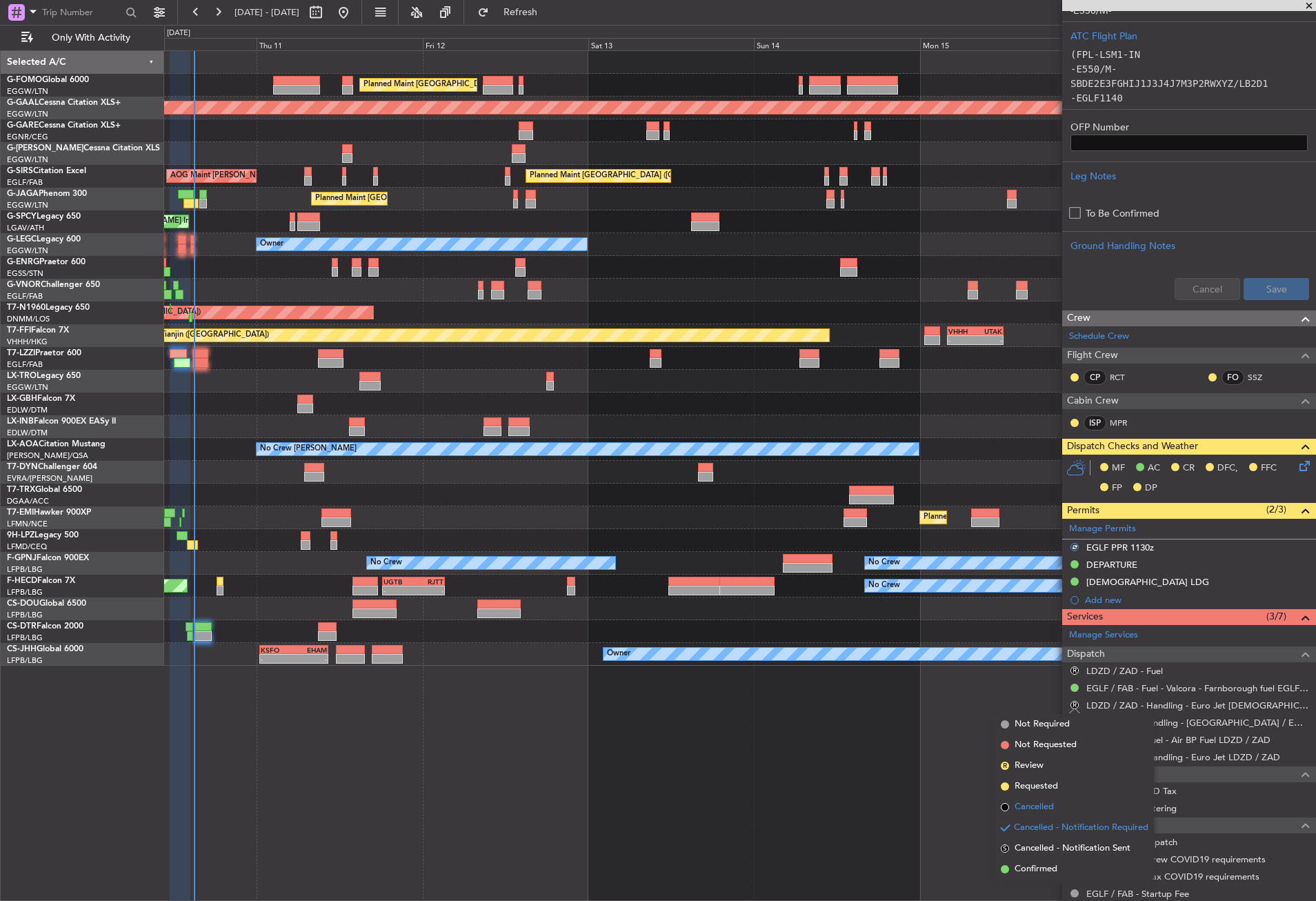
click at [1036, 805] on span "Cancelled" at bounding box center [1034, 808] width 40 height 14
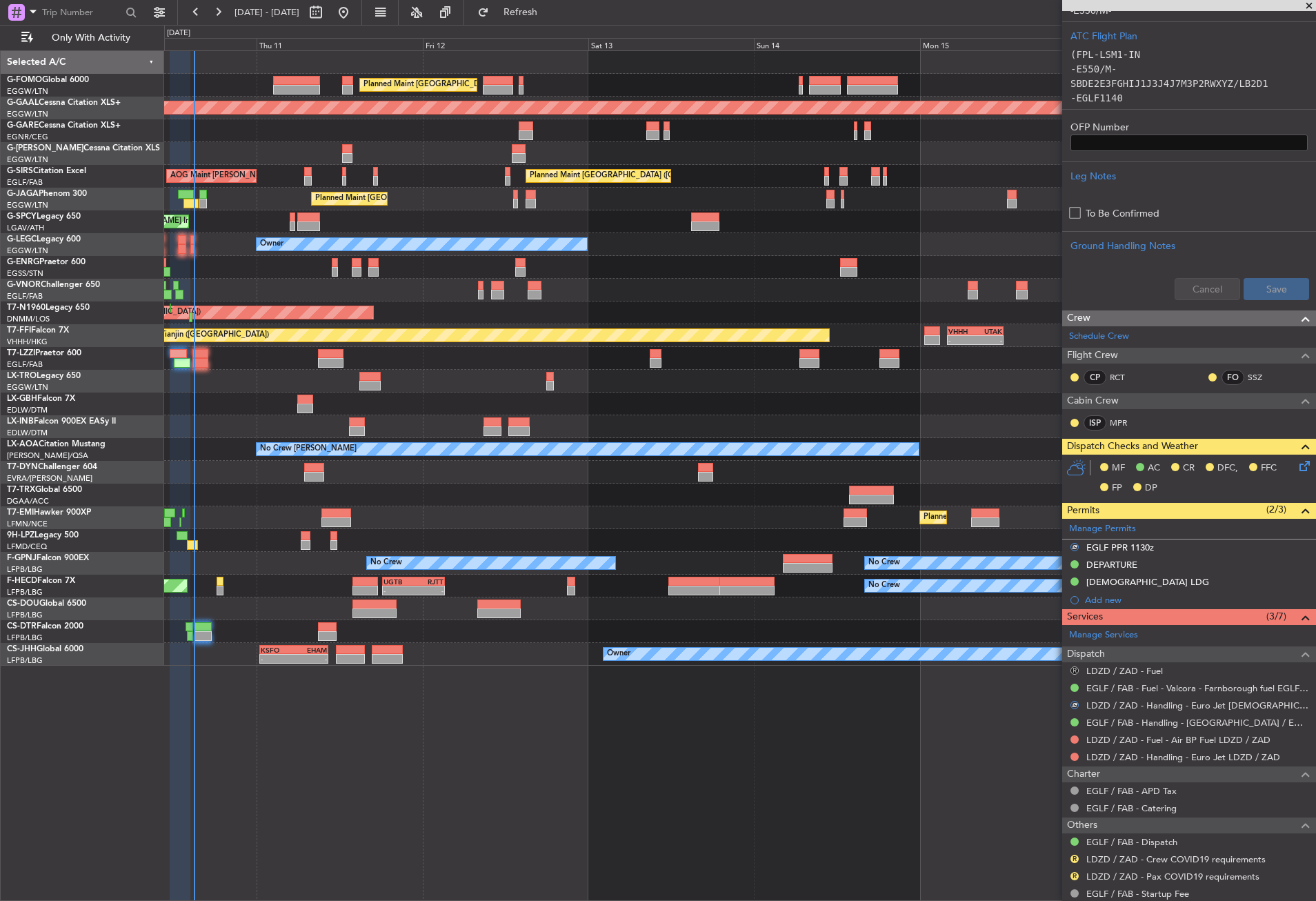
click at [1074, 669] on button "R" at bounding box center [1075, 670] width 8 height 8
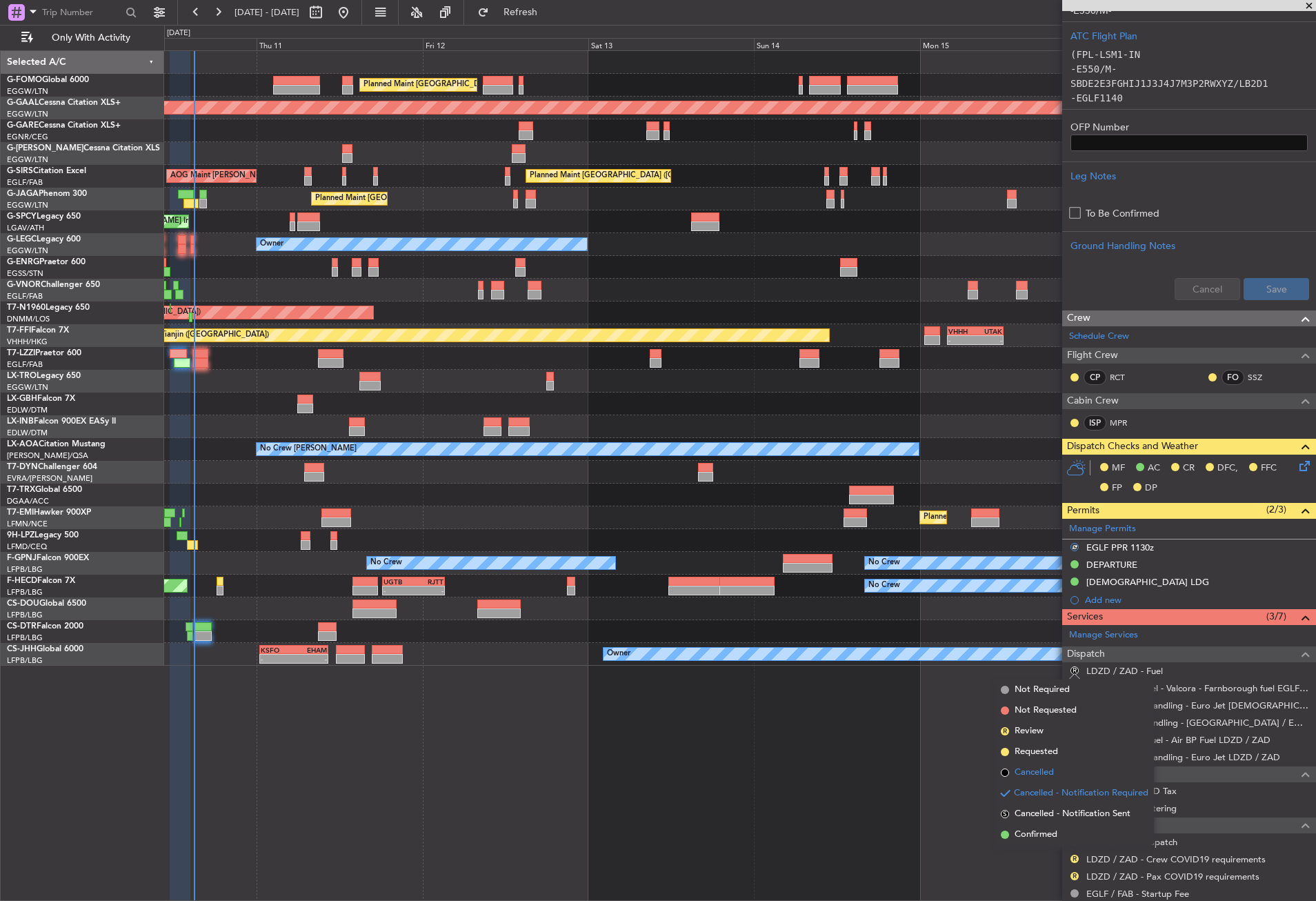
click at [1033, 773] on span "Cancelled" at bounding box center [1034, 772] width 40 height 14
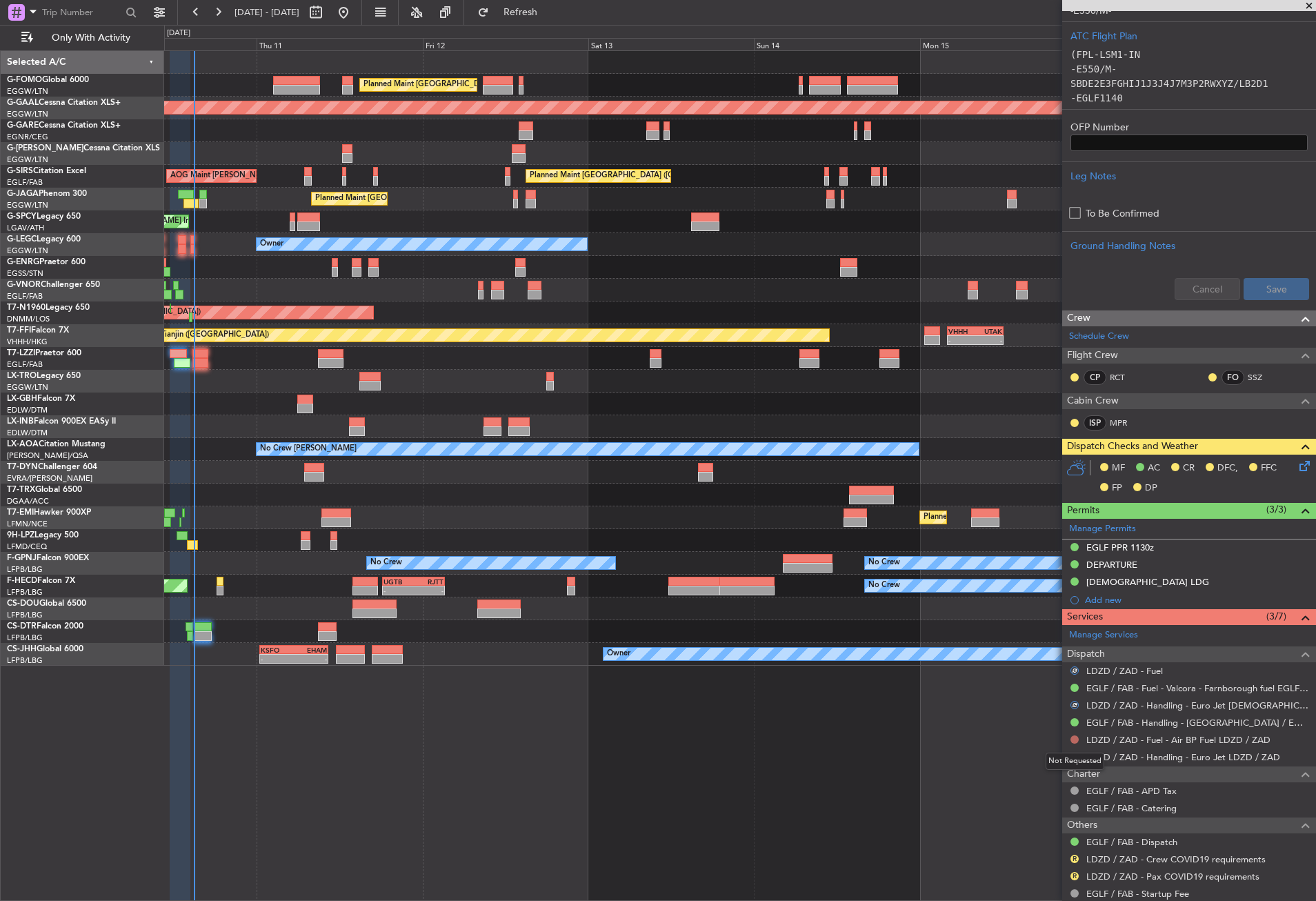
click at [1075, 740] on button at bounding box center [1075, 739] width 8 height 8
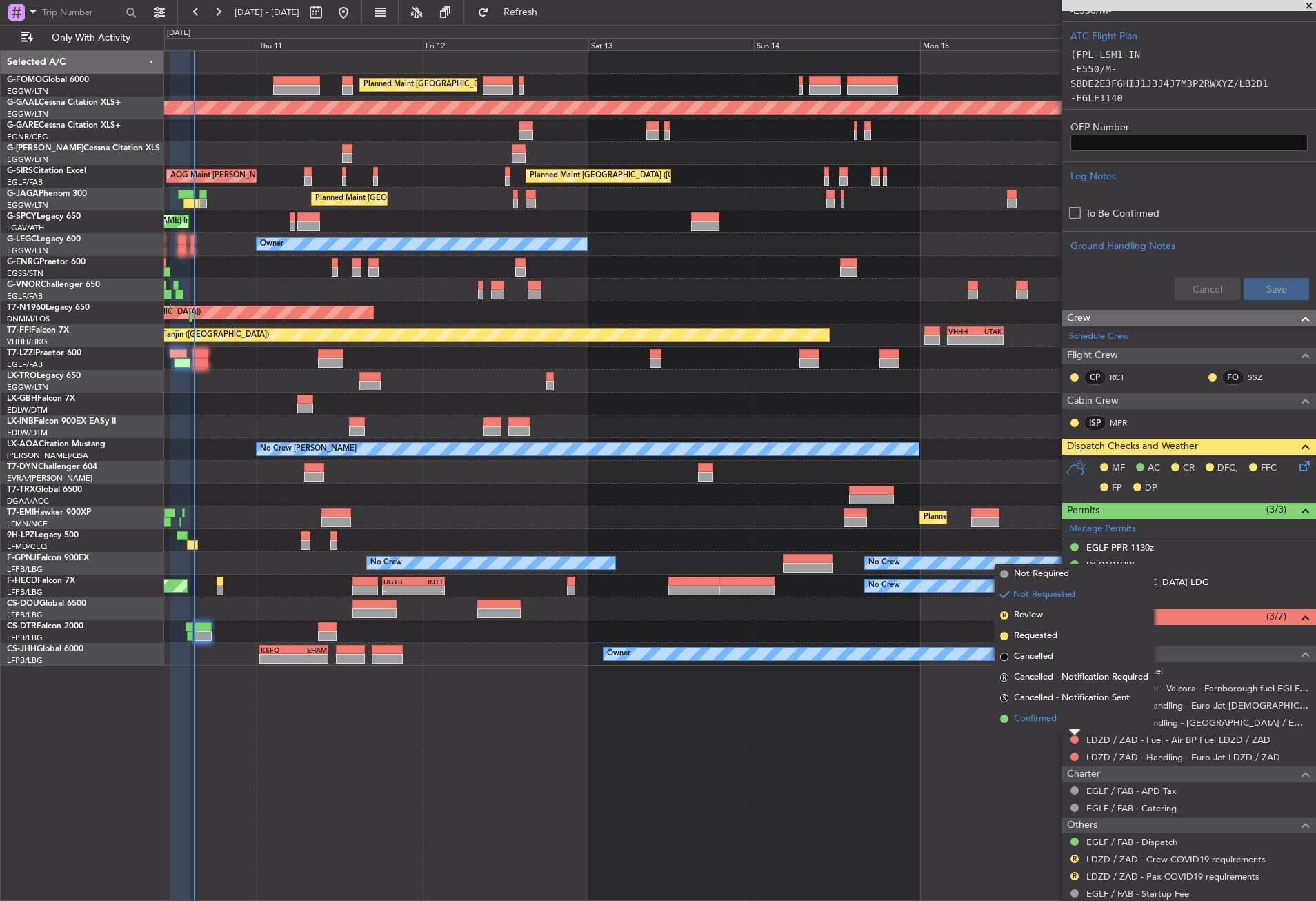
click at [1030, 714] on span "Confirmed" at bounding box center [1035, 719] width 43 height 14
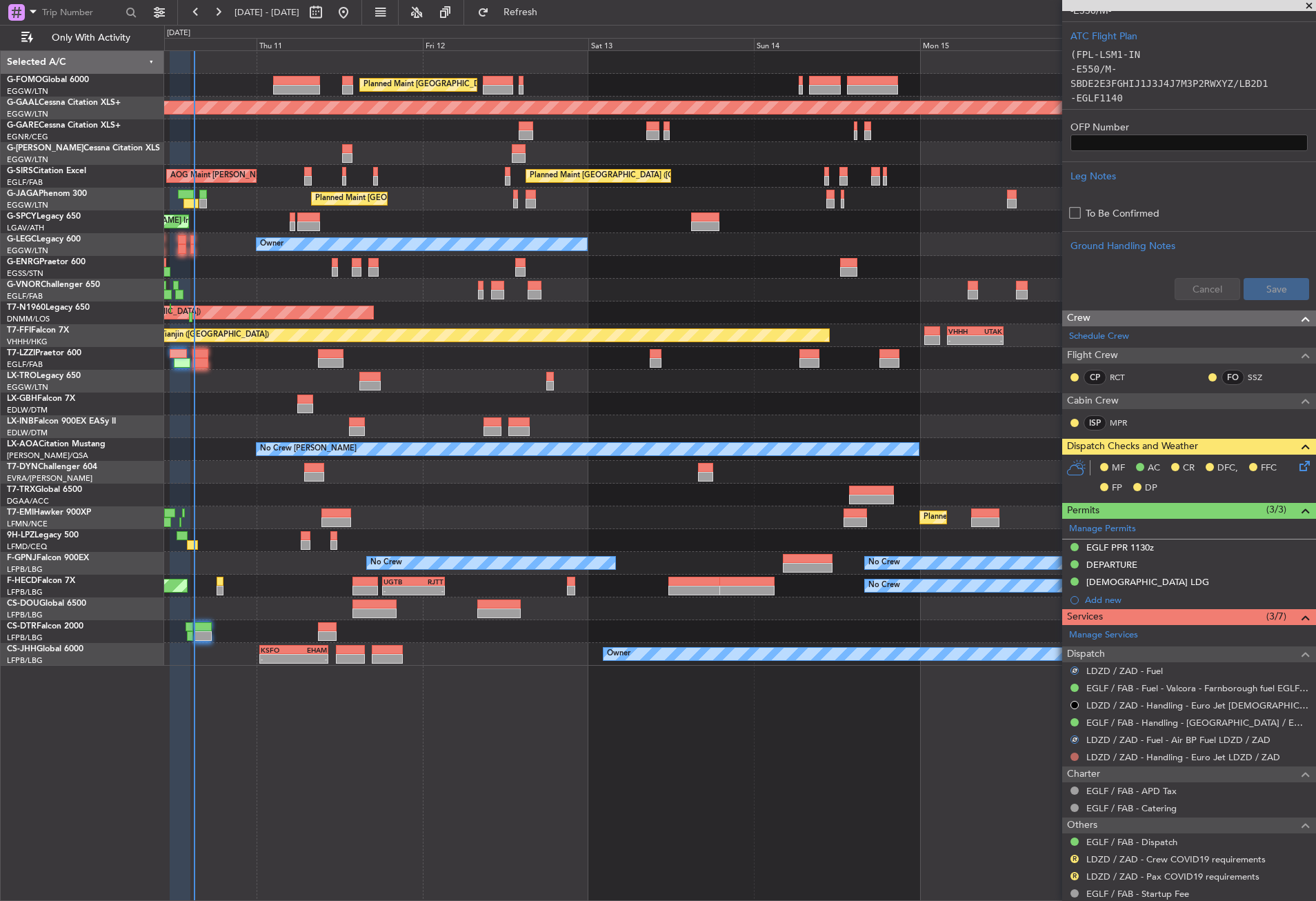
click at [1074, 753] on button at bounding box center [1075, 757] width 8 height 8
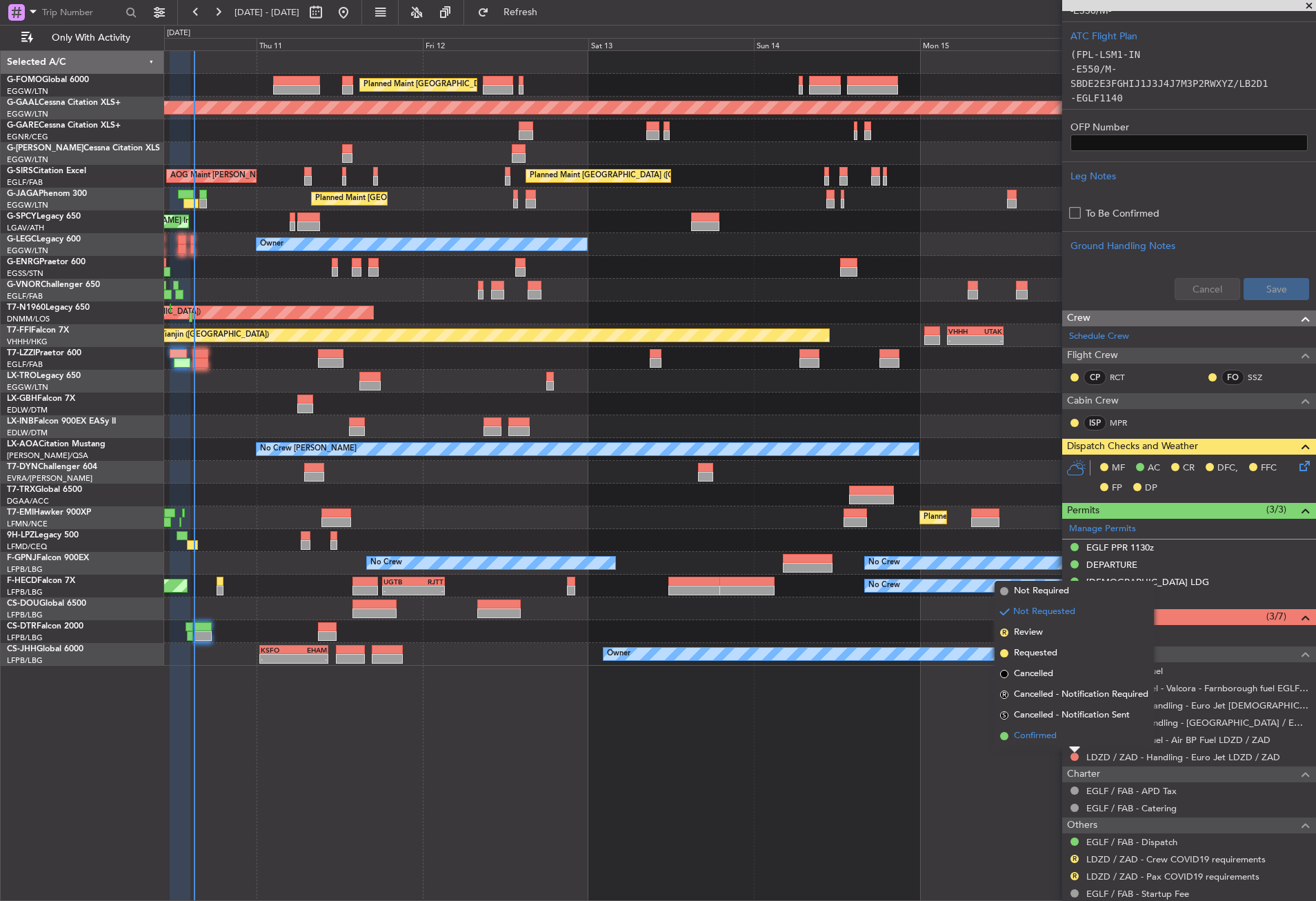
click at [1033, 733] on span "Confirmed" at bounding box center [1035, 736] width 43 height 14
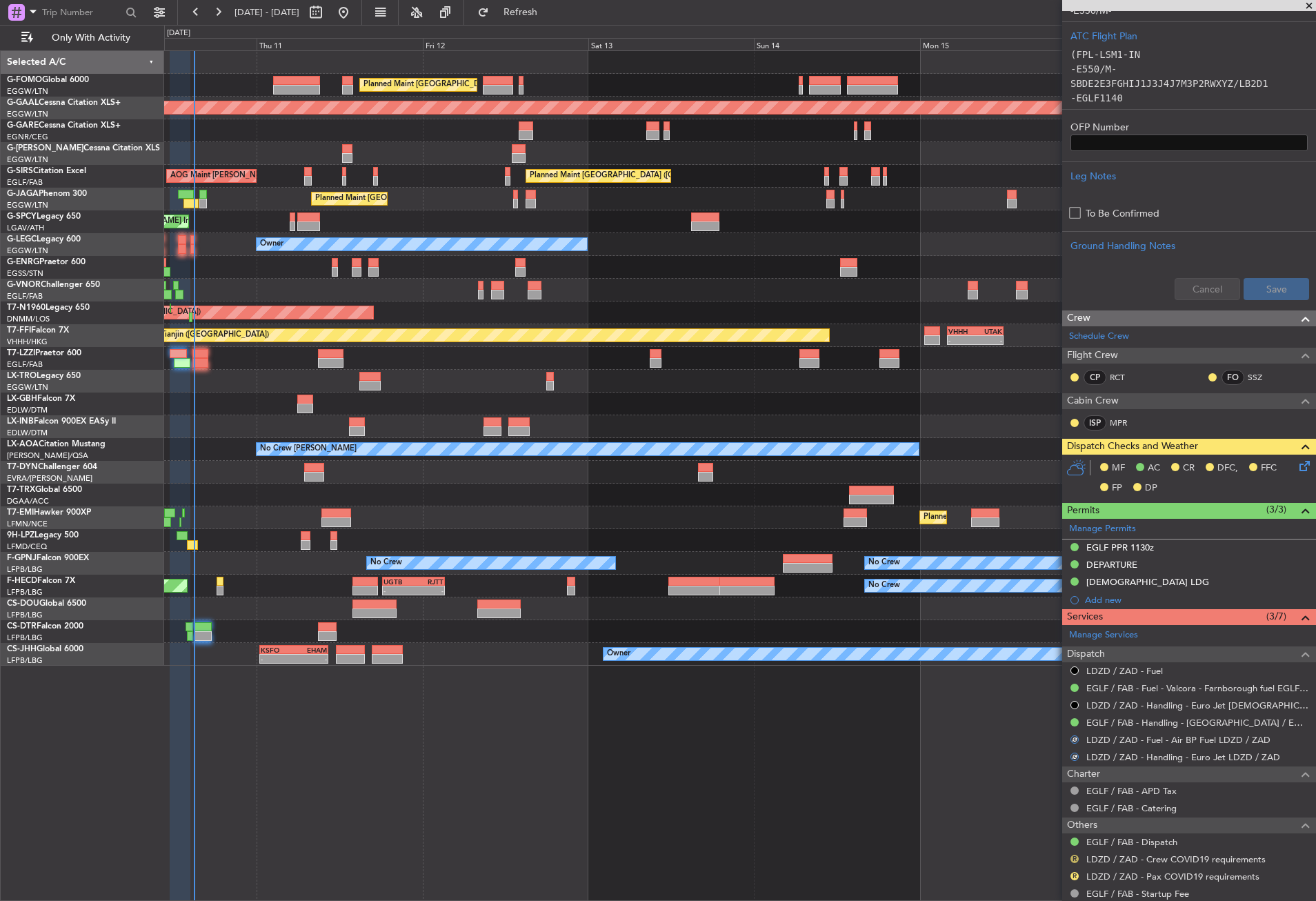
click at [1075, 855] on button "R" at bounding box center [1075, 858] width 8 height 8
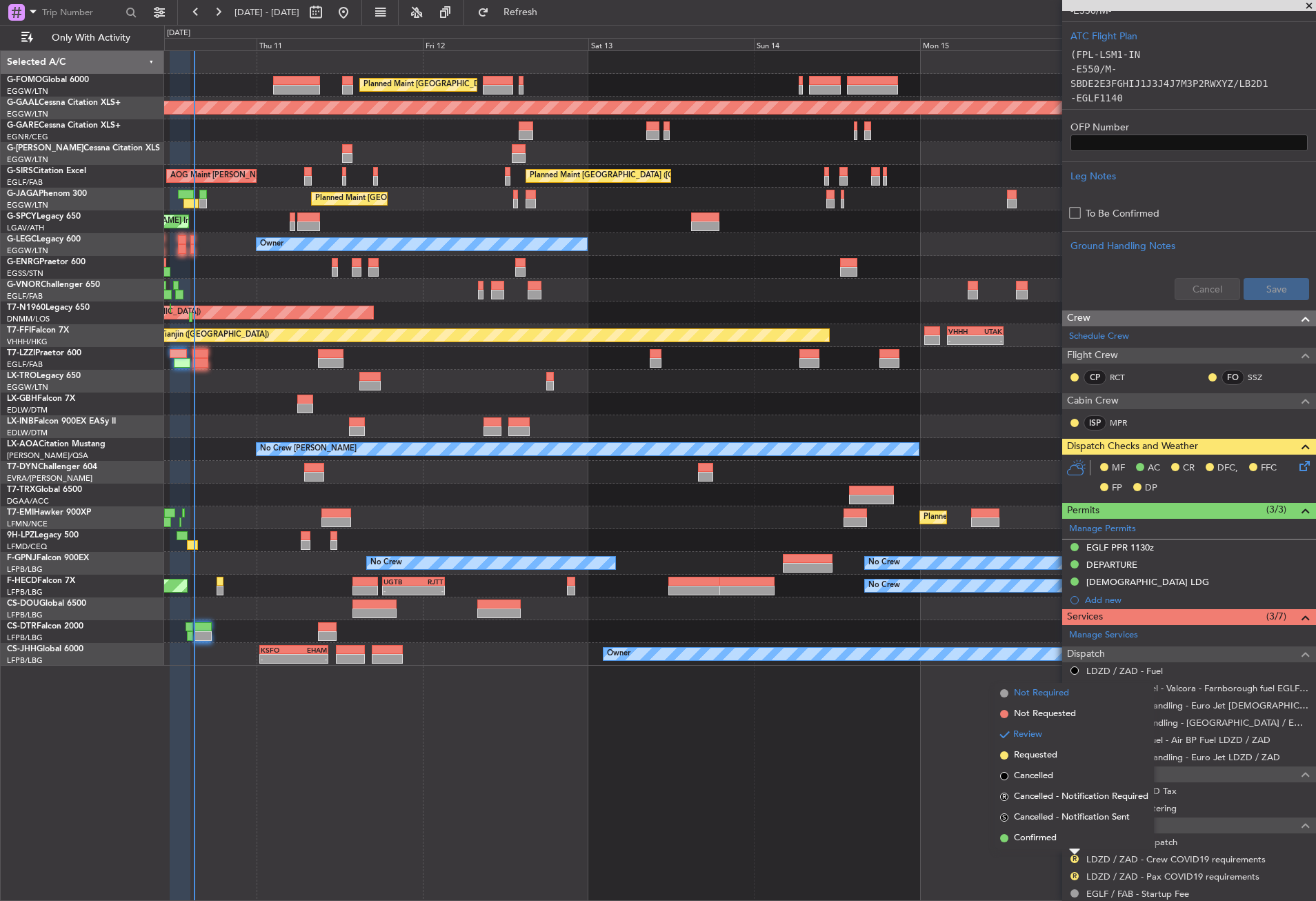
click at [1034, 693] on span "Not Required" at bounding box center [1041, 693] width 55 height 14
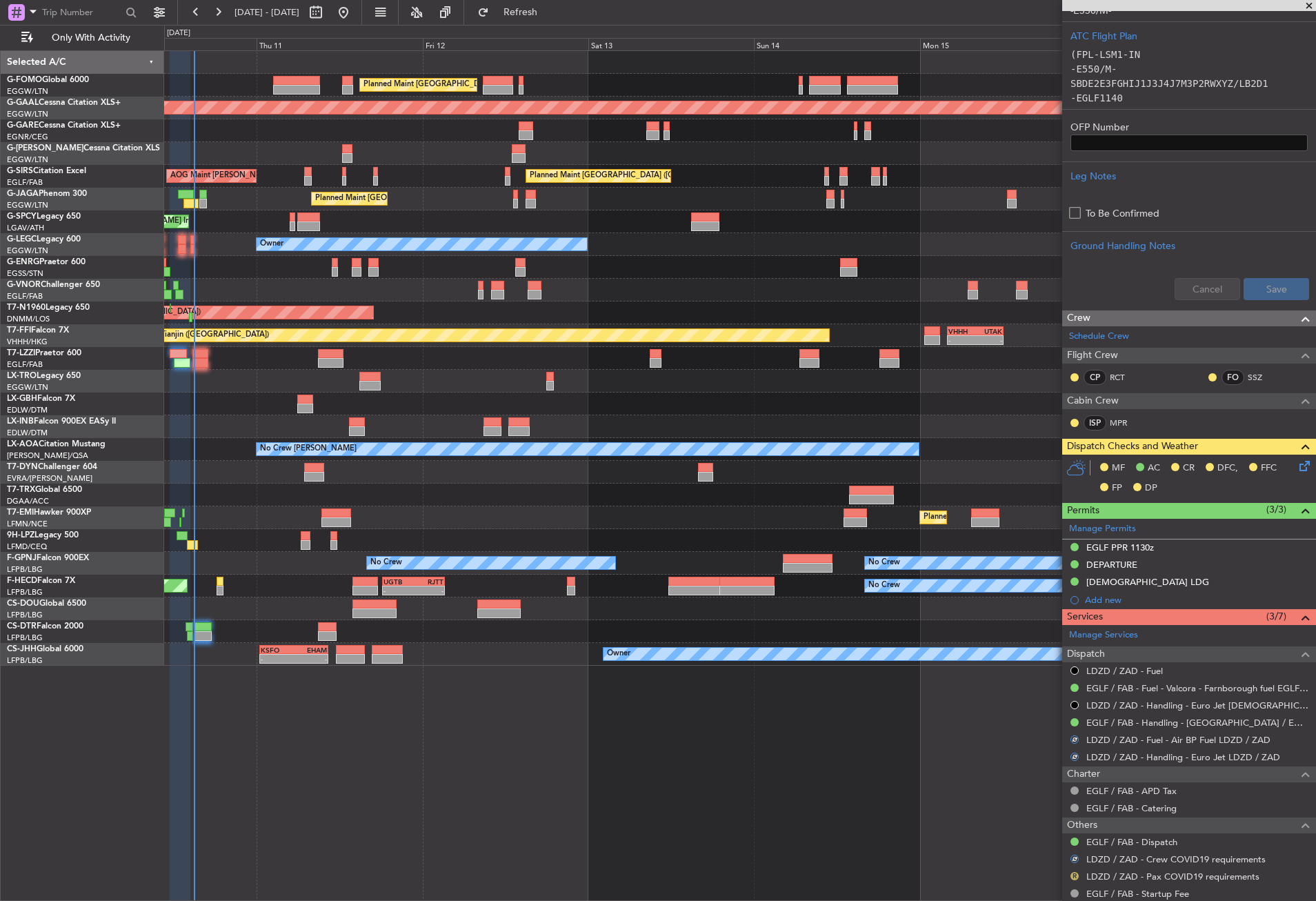
click at [1075, 873] on button "R" at bounding box center [1075, 875] width 8 height 8
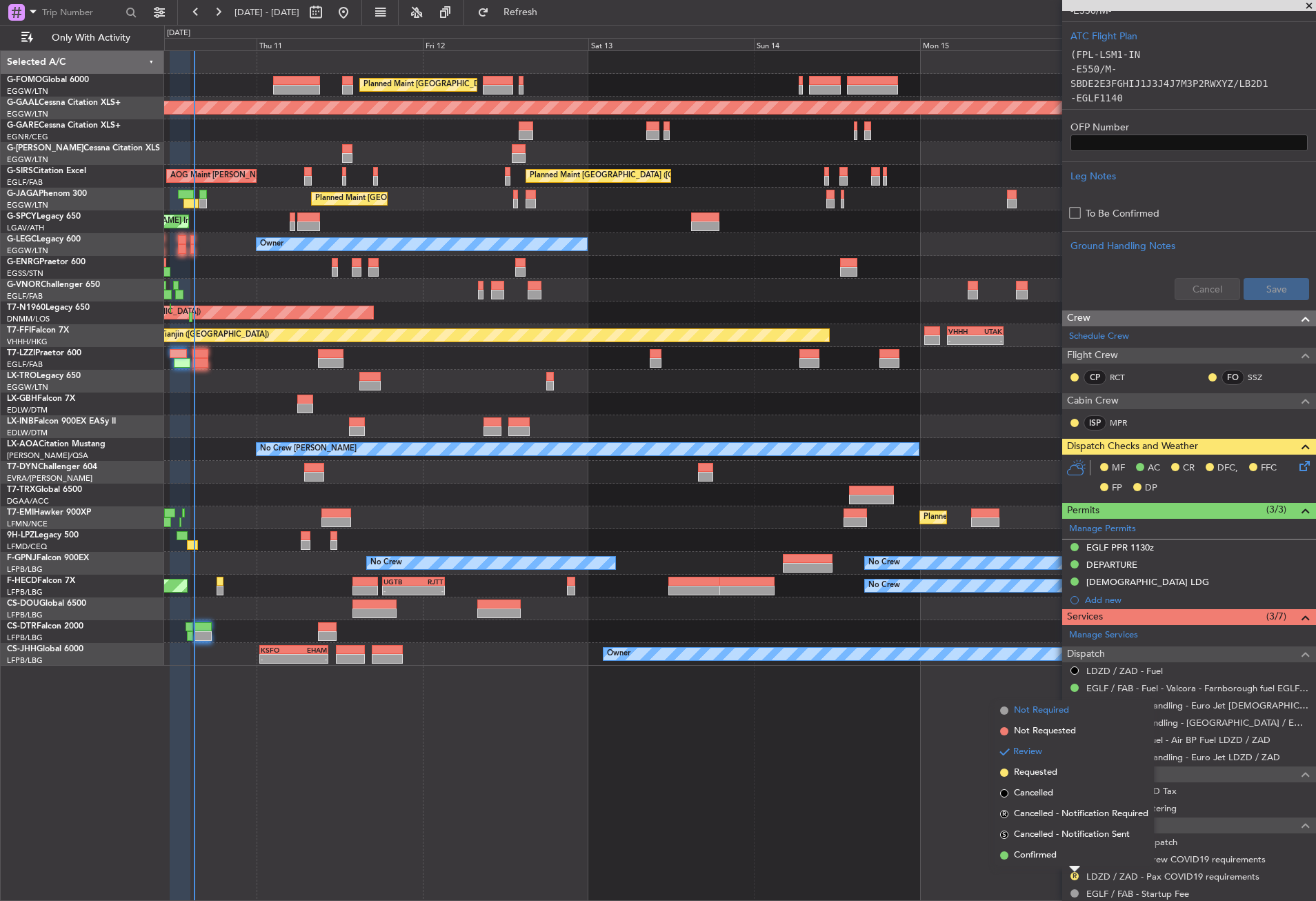
click at [1036, 714] on span "Not Required" at bounding box center [1041, 711] width 55 height 14
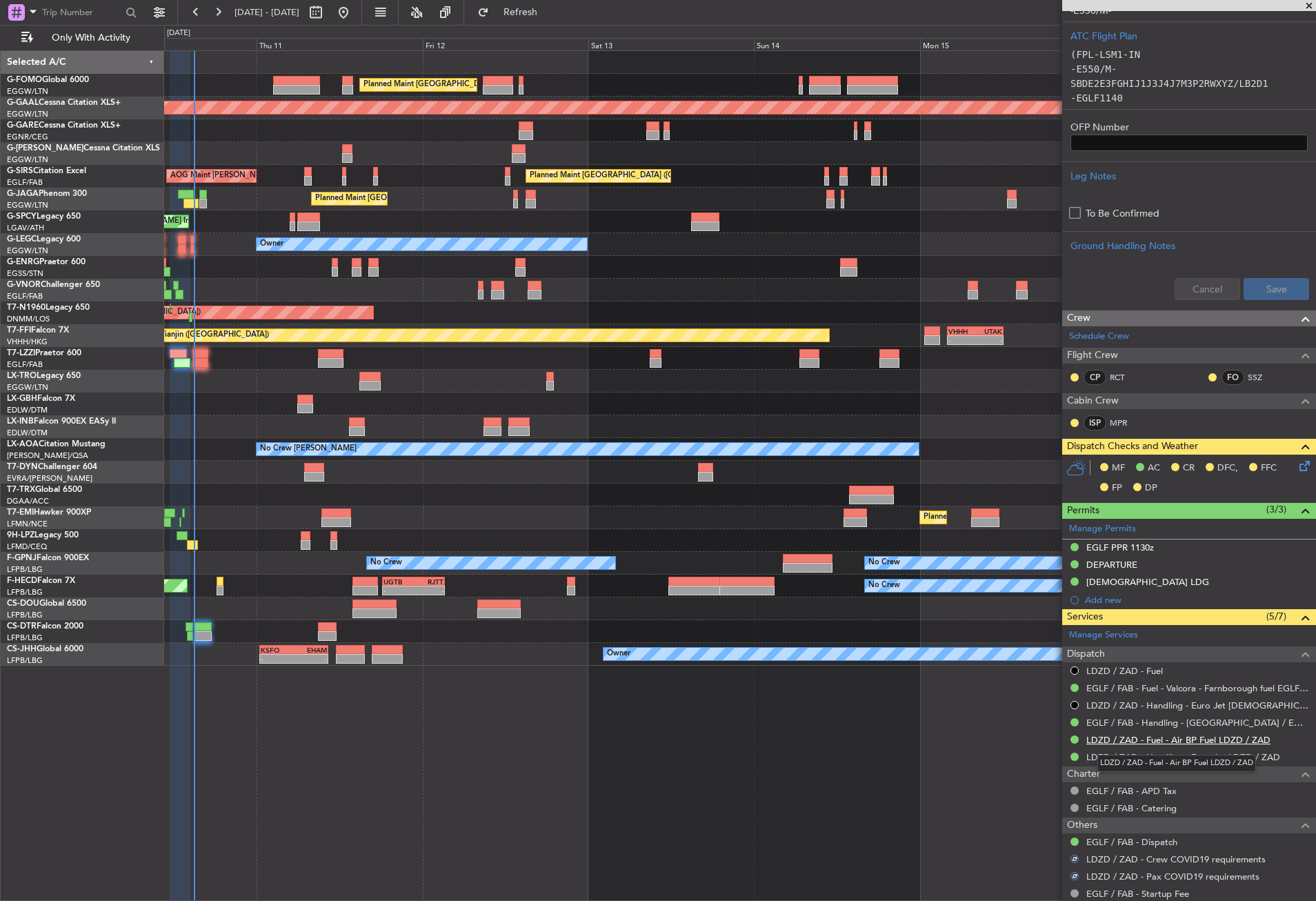
click at [1160, 739] on link "LDZD / ZAD - Fuel - Air BP Fuel LDZD / ZAD" at bounding box center [1179, 739] width 184 height 11
click at [533, 13] on button "Refresh" at bounding box center [513, 12] width 83 height 22
click at [1298, 466] on icon at bounding box center [1303, 463] width 11 height 11
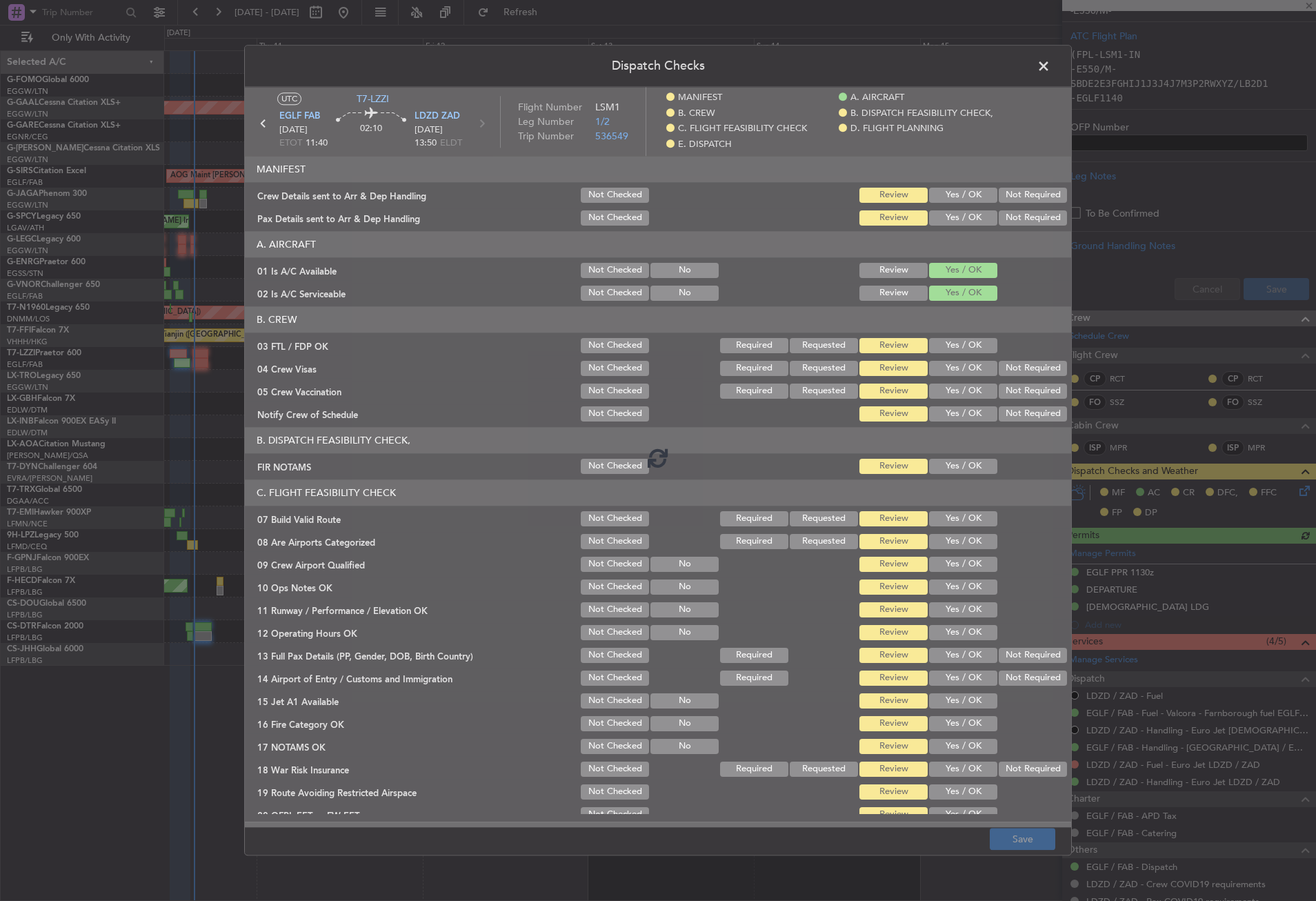
click at [1051, 69] on span at bounding box center [1051, 69] width 0 height 27
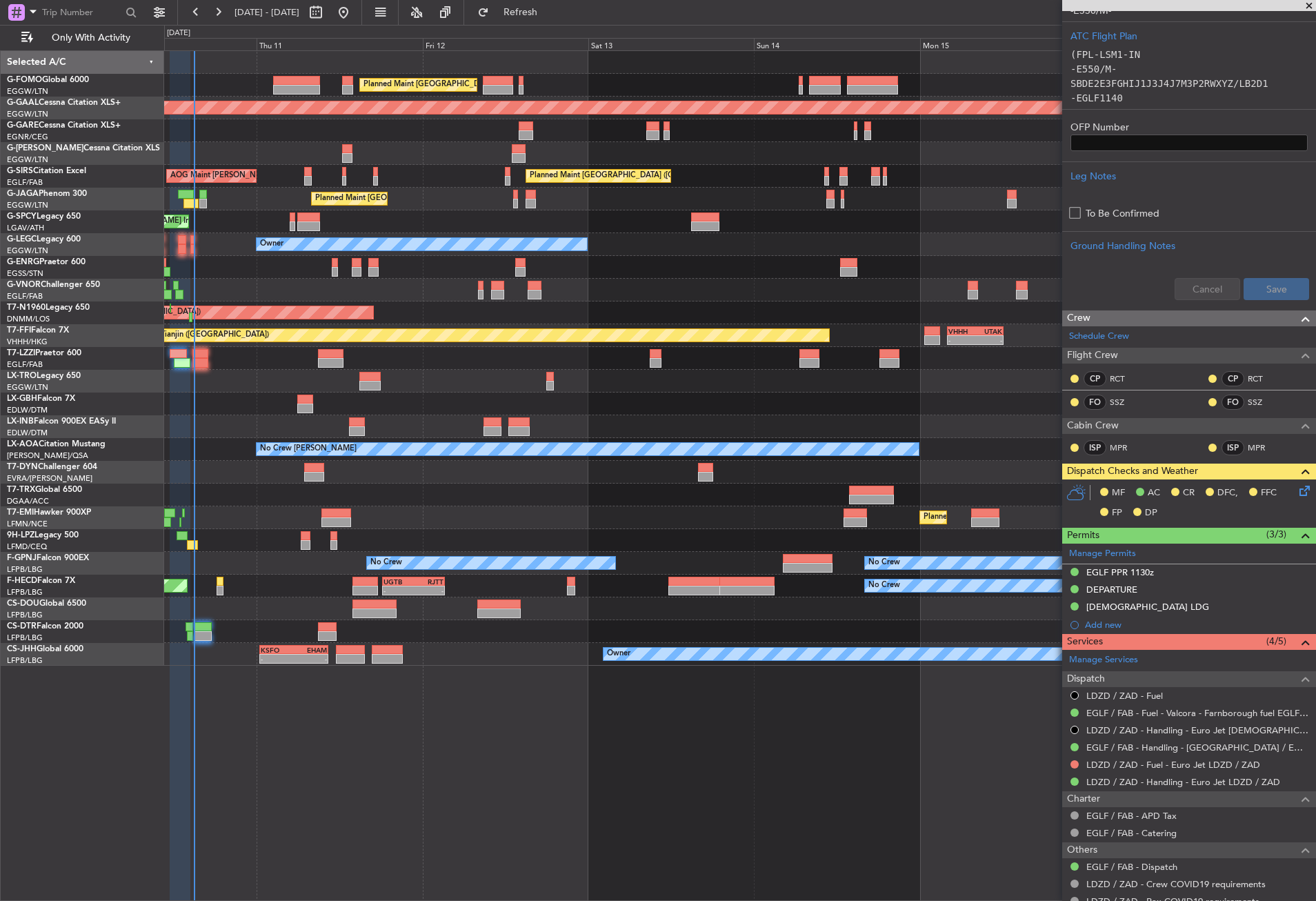
click at [1298, 490] on icon at bounding box center [1303, 488] width 11 height 11
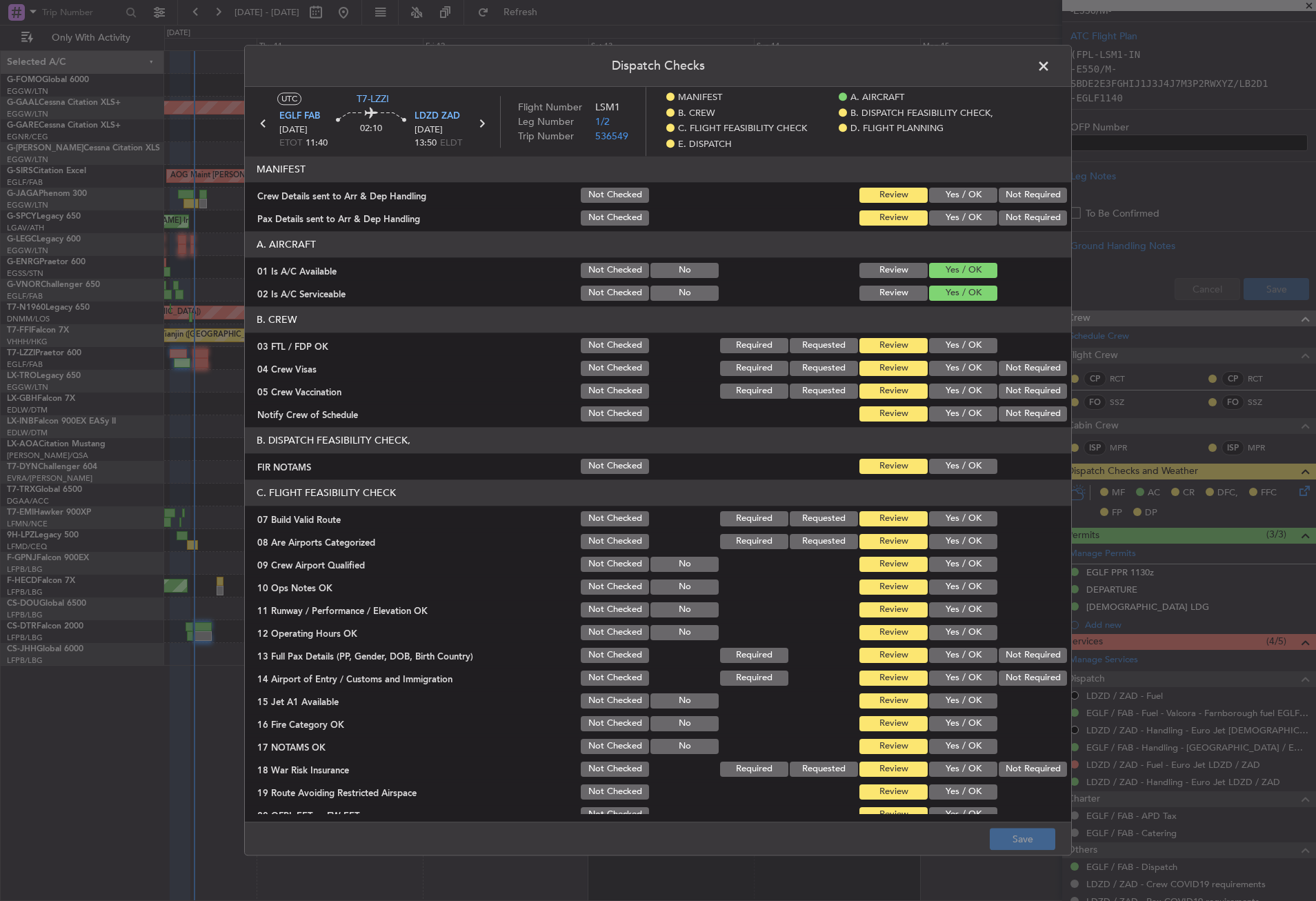
click at [955, 218] on button "Yes / OK" at bounding box center [964, 218] width 69 height 15
click at [952, 198] on button "Yes / OK" at bounding box center [964, 195] width 69 height 15
click at [949, 349] on button "Yes / OK" at bounding box center [964, 345] width 69 height 15
click at [874, 348] on button "Review" at bounding box center [894, 345] width 69 height 15
click at [950, 465] on button "Yes / OK" at bounding box center [964, 466] width 69 height 15
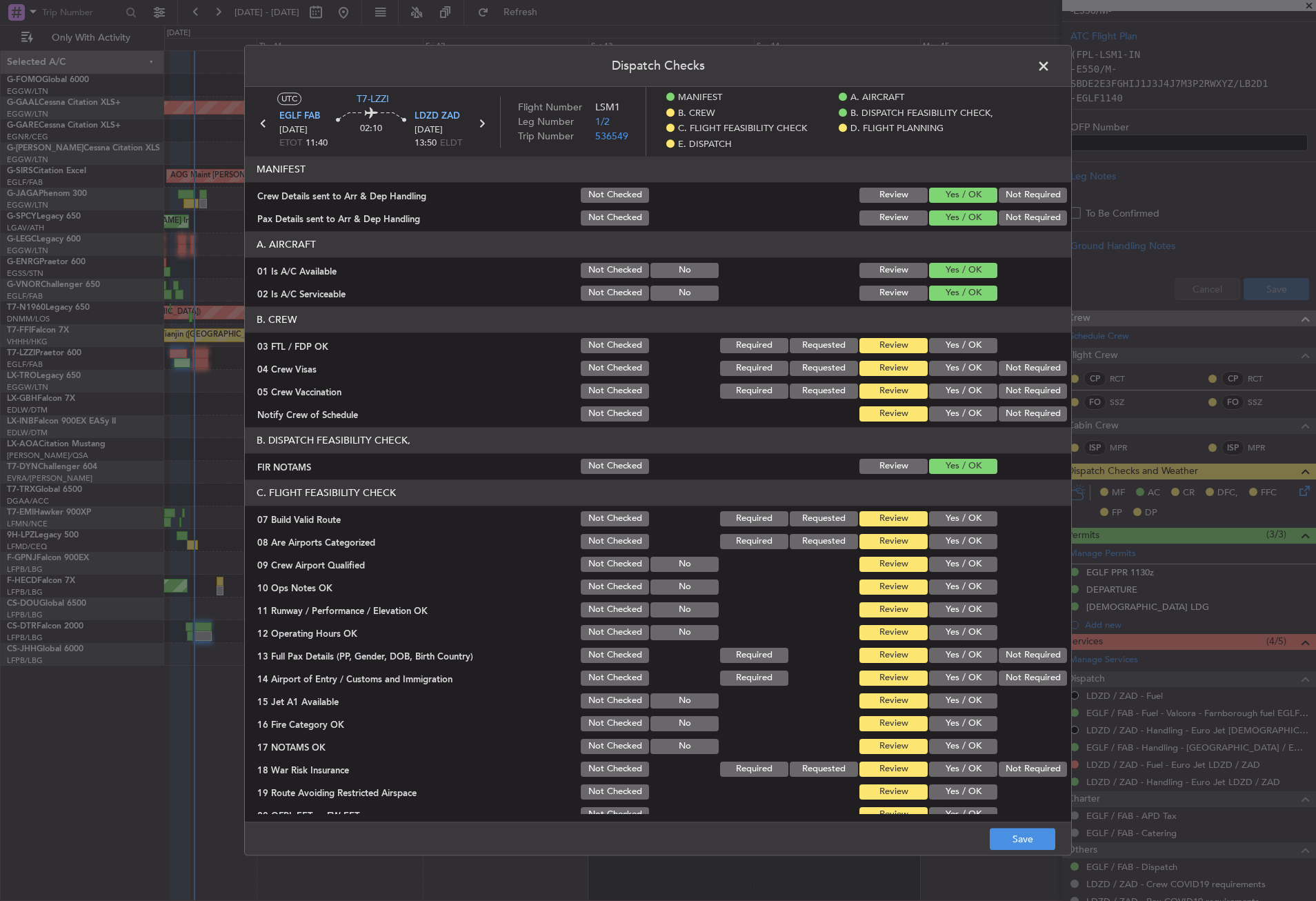
click at [943, 521] on button "Yes / OK" at bounding box center [964, 518] width 69 height 15
click at [935, 583] on button "Yes / OK" at bounding box center [964, 587] width 69 height 15
click at [936, 604] on button "Yes / OK" at bounding box center [964, 609] width 69 height 15
click at [936, 623] on div "Yes / OK" at bounding box center [962, 632] width 70 height 19
click at [936, 631] on button "Yes / OK" at bounding box center [964, 632] width 69 height 15
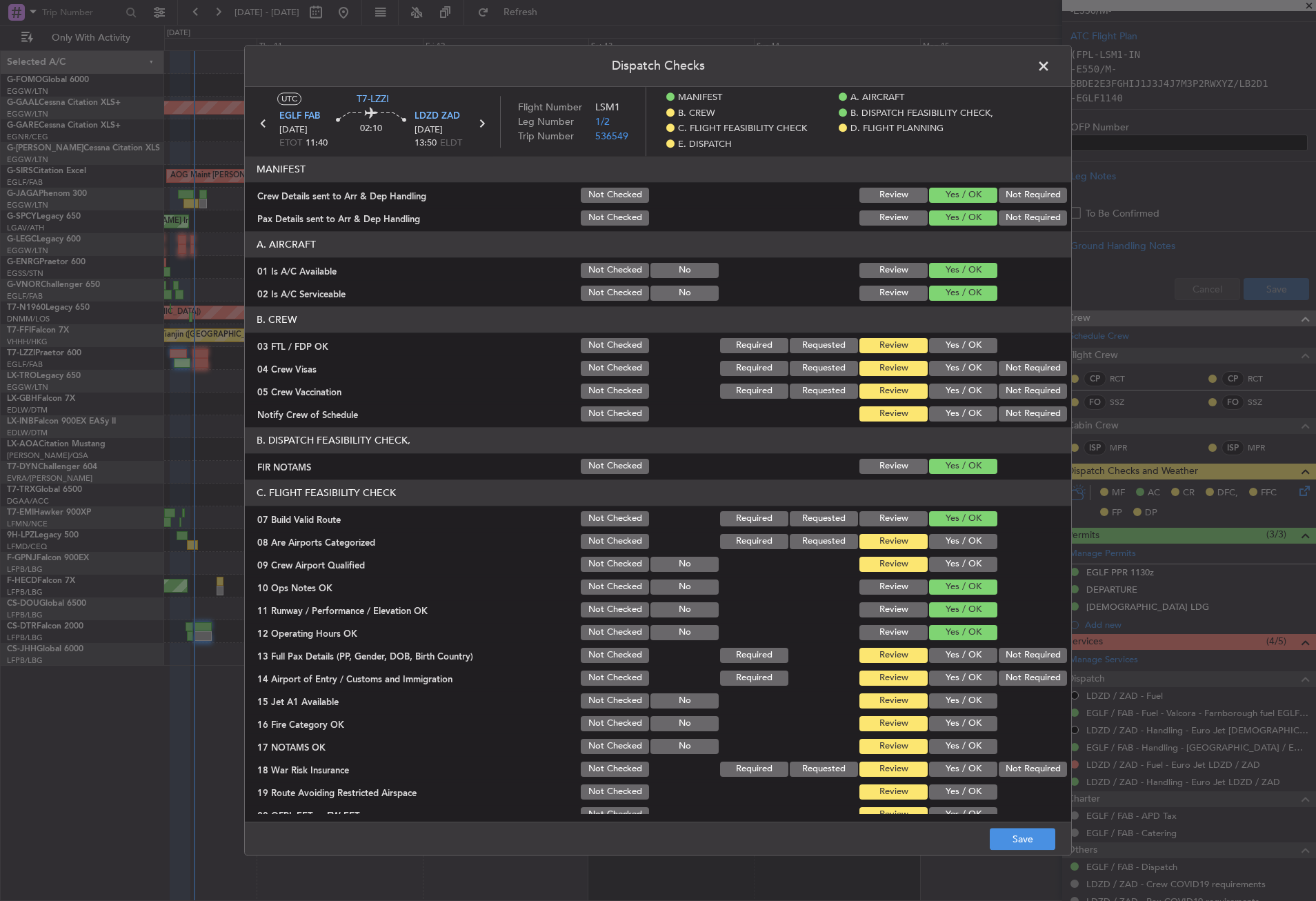
click at [976, 660] on button "Yes / OK" at bounding box center [964, 654] width 69 height 15
click at [972, 677] on button "Yes / OK" at bounding box center [964, 677] width 69 height 15
click at [964, 698] on button "Yes / OK" at bounding box center [964, 700] width 69 height 15
click at [962, 726] on button "Yes / OK" at bounding box center [964, 723] width 69 height 15
click at [960, 742] on button "Yes / OK" at bounding box center [964, 746] width 69 height 15
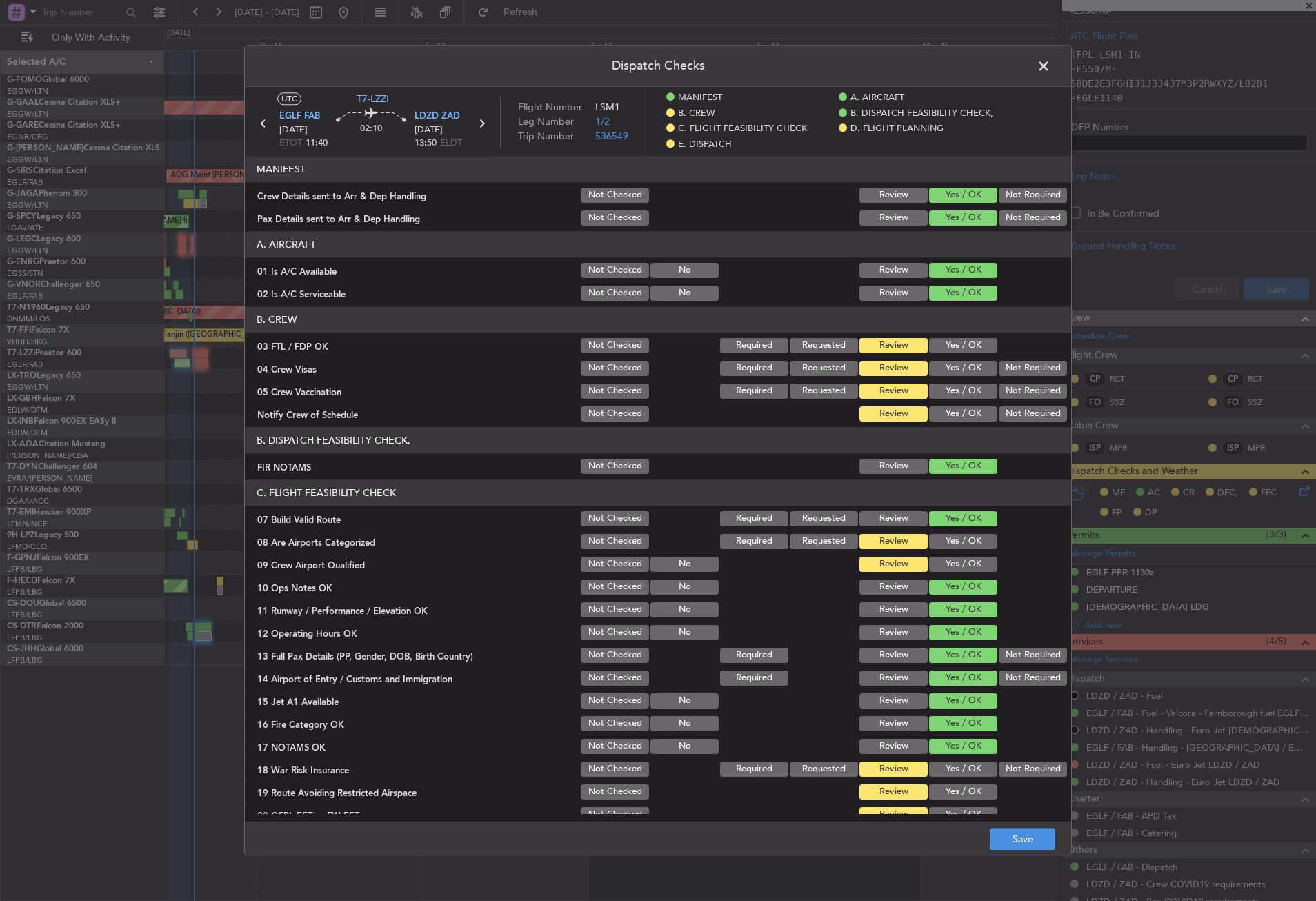
scroll to position [138, 0]
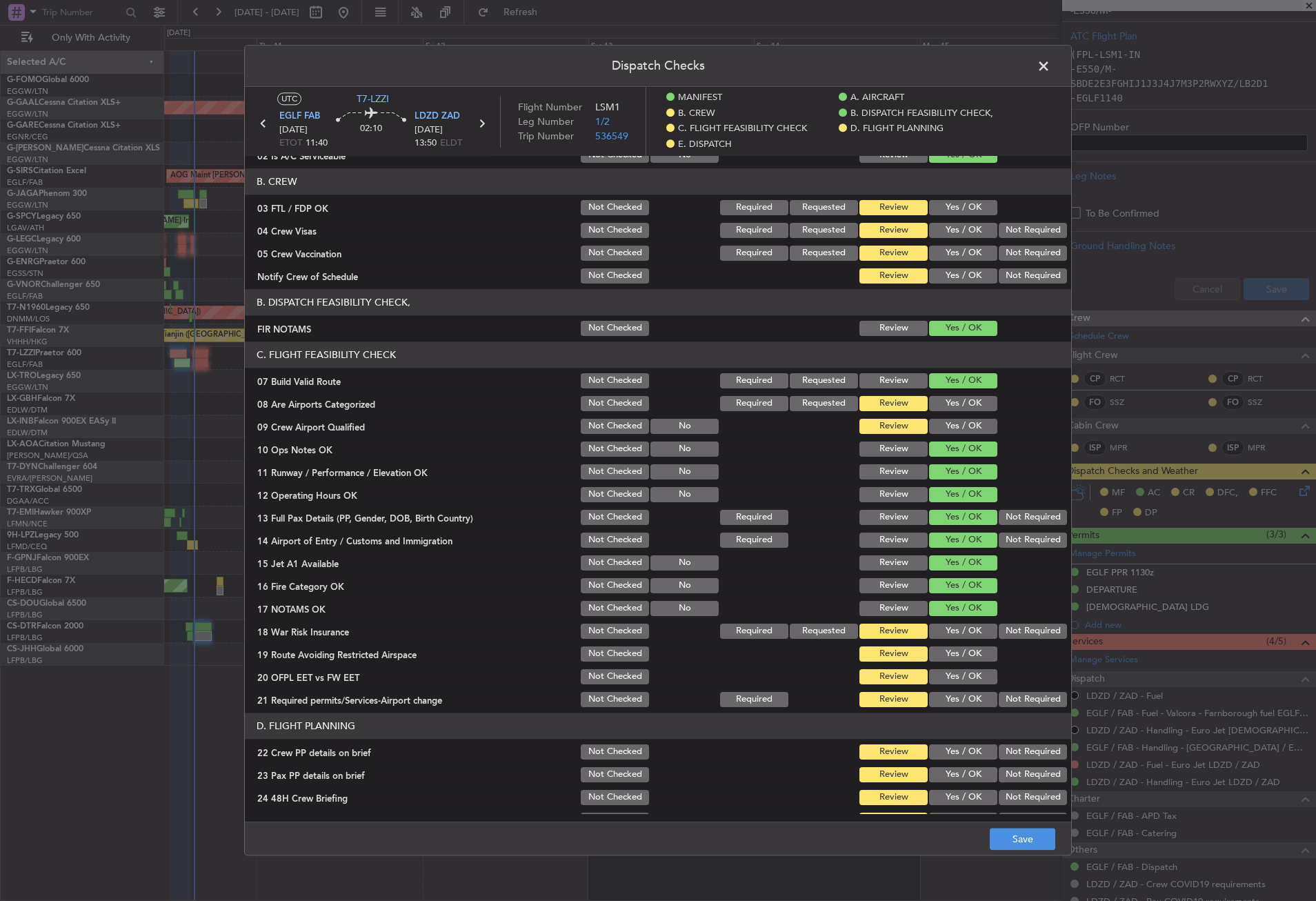
click at [1007, 627] on button "Not Required" at bounding box center [1033, 631] width 69 height 15
click at [965, 657] on button "Yes / OK" at bounding box center [964, 654] width 69 height 15
click at [965, 677] on button "Yes / OK" at bounding box center [964, 676] width 69 height 15
click at [965, 691] on div "Yes / OK" at bounding box center [962, 699] width 70 height 19
click at [960, 698] on button "Yes / OK" at bounding box center [964, 699] width 69 height 15
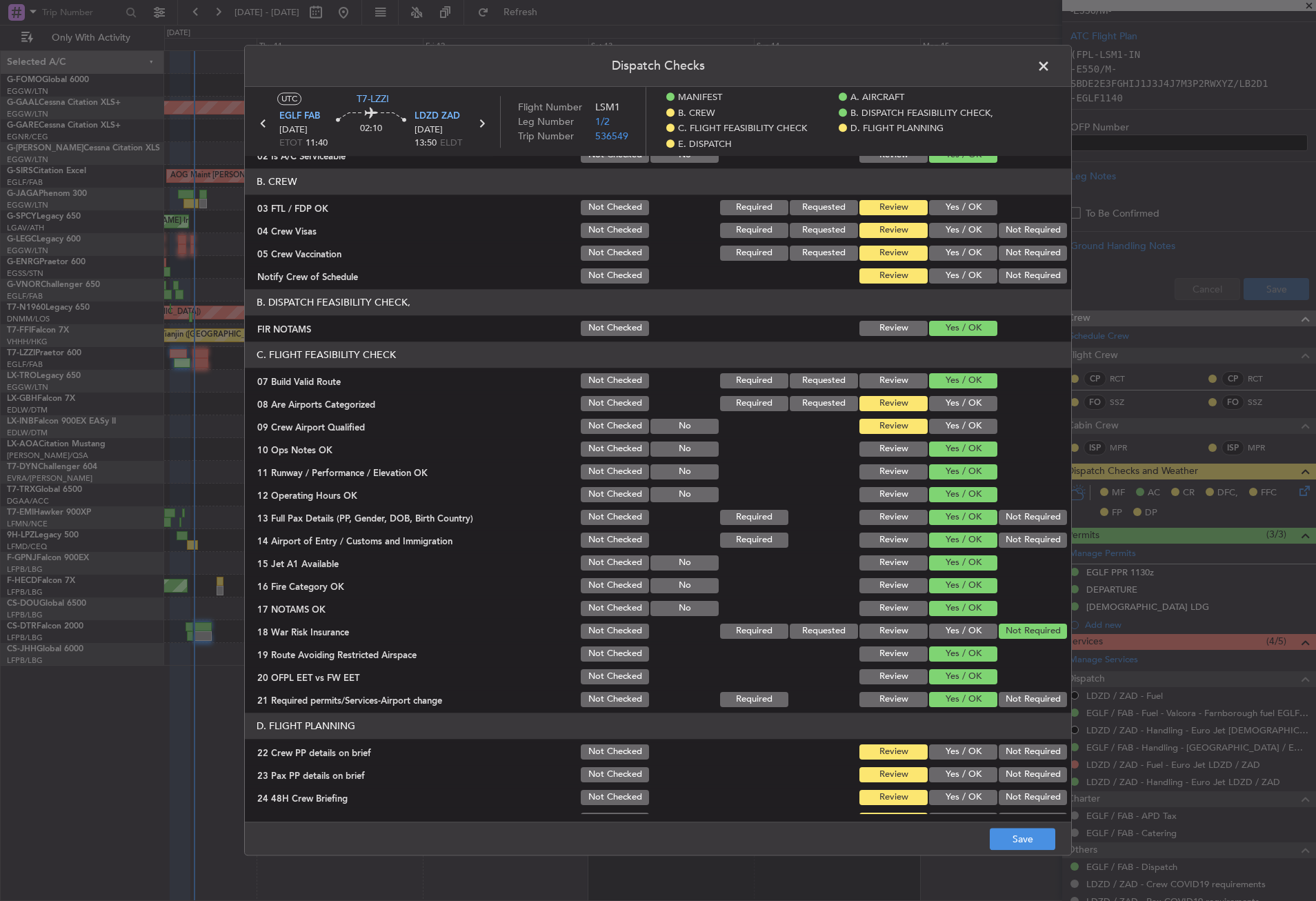
scroll to position [414, 0]
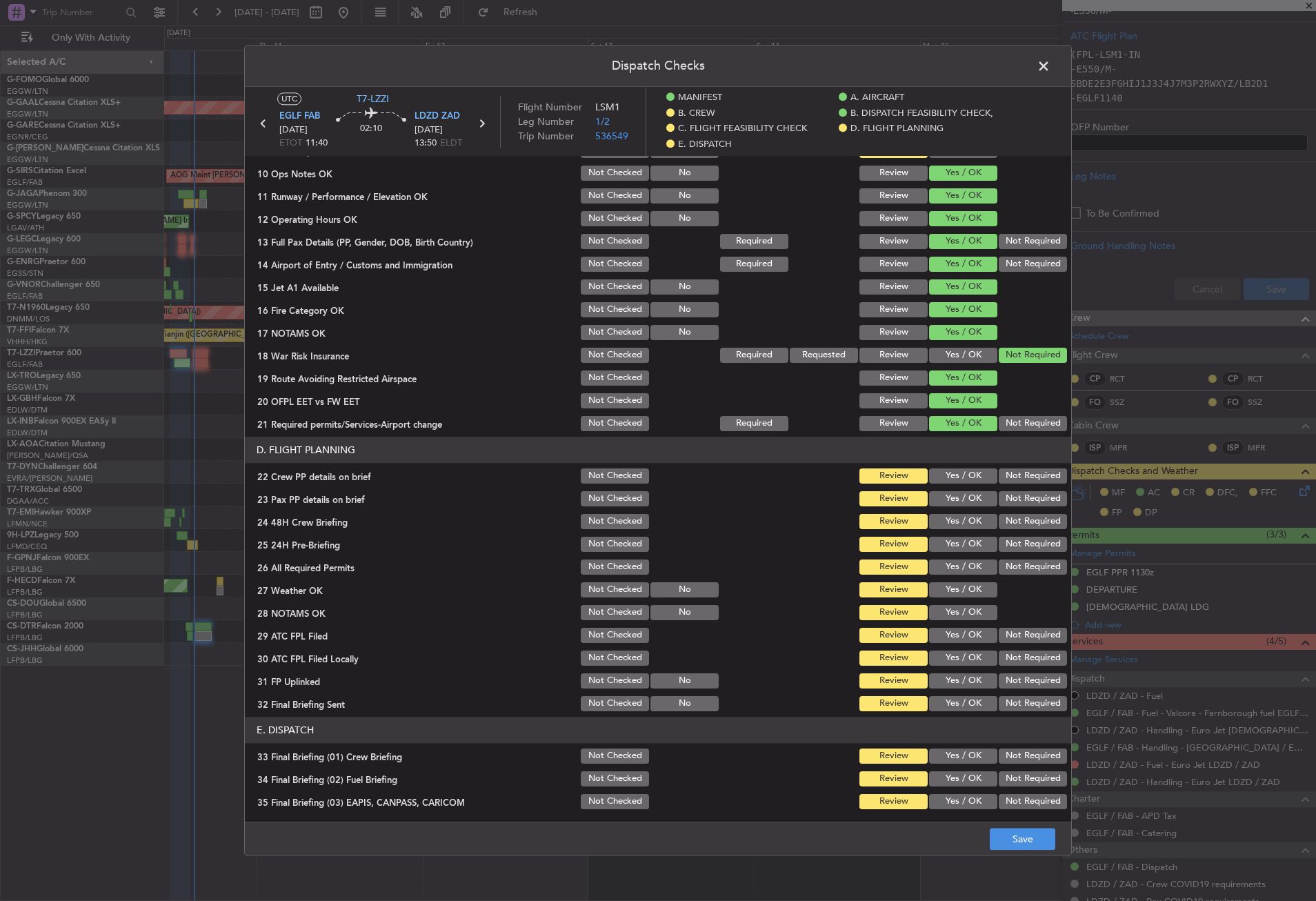
click at [950, 476] on button "Yes / OK" at bounding box center [964, 476] width 69 height 15
click at [948, 494] on button "Yes / OK" at bounding box center [964, 499] width 69 height 15
click at [948, 521] on button "Yes / OK" at bounding box center [964, 521] width 69 height 15
click at [999, 537] on button "Not Required" at bounding box center [1033, 543] width 69 height 15
click at [964, 564] on button "Yes / OK" at bounding box center [964, 566] width 69 height 15
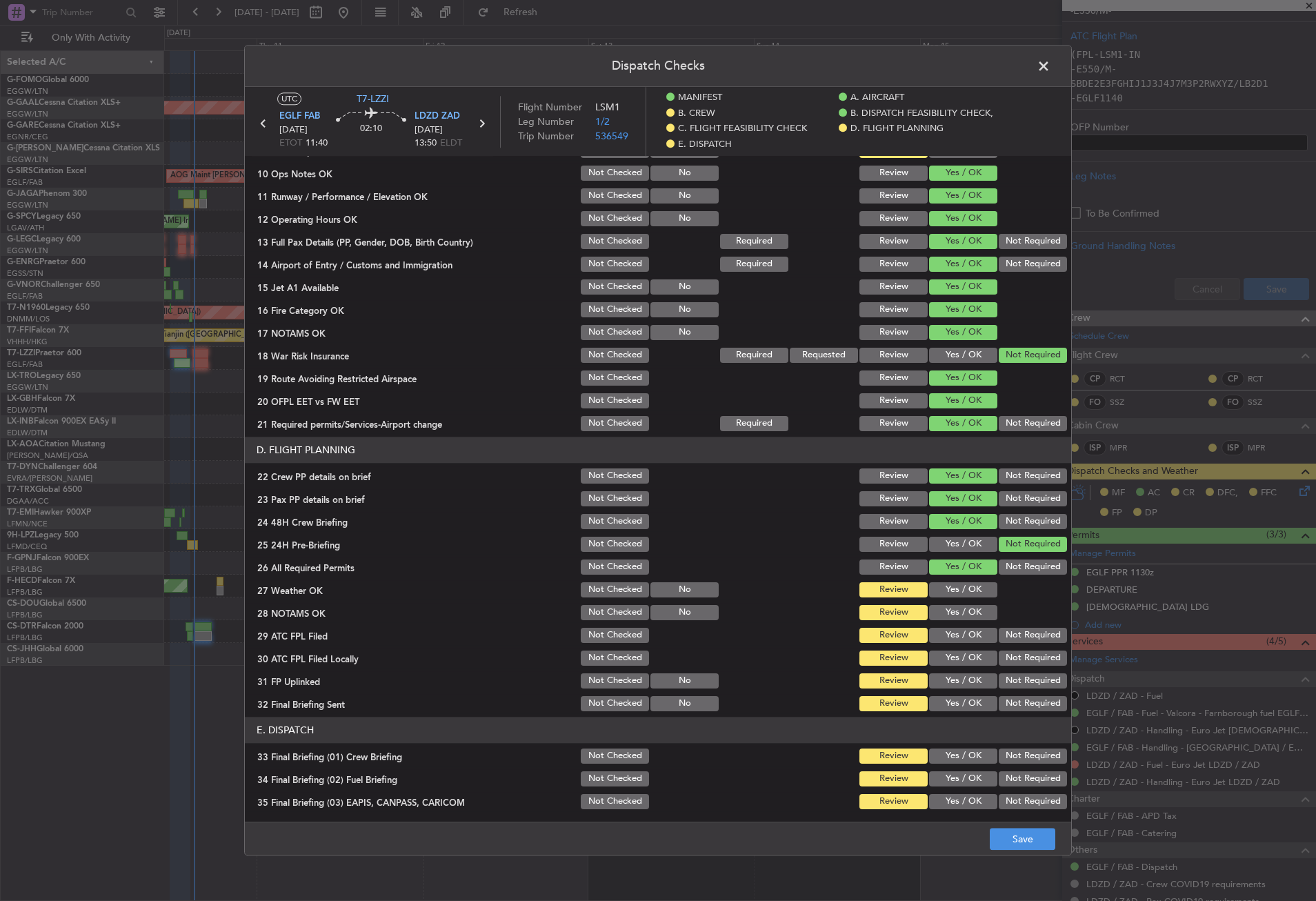
click at [961, 594] on button "Yes / OK" at bounding box center [964, 589] width 69 height 15
click at [959, 616] on button "Yes / OK" at bounding box center [964, 612] width 69 height 15
click at [957, 630] on button "Yes / OK" at bounding box center [964, 635] width 69 height 15
click at [999, 649] on div "Not Required" at bounding box center [1031, 658] width 70 height 19
click at [970, 680] on button "Yes / OK" at bounding box center [964, 680] width 69 height 15
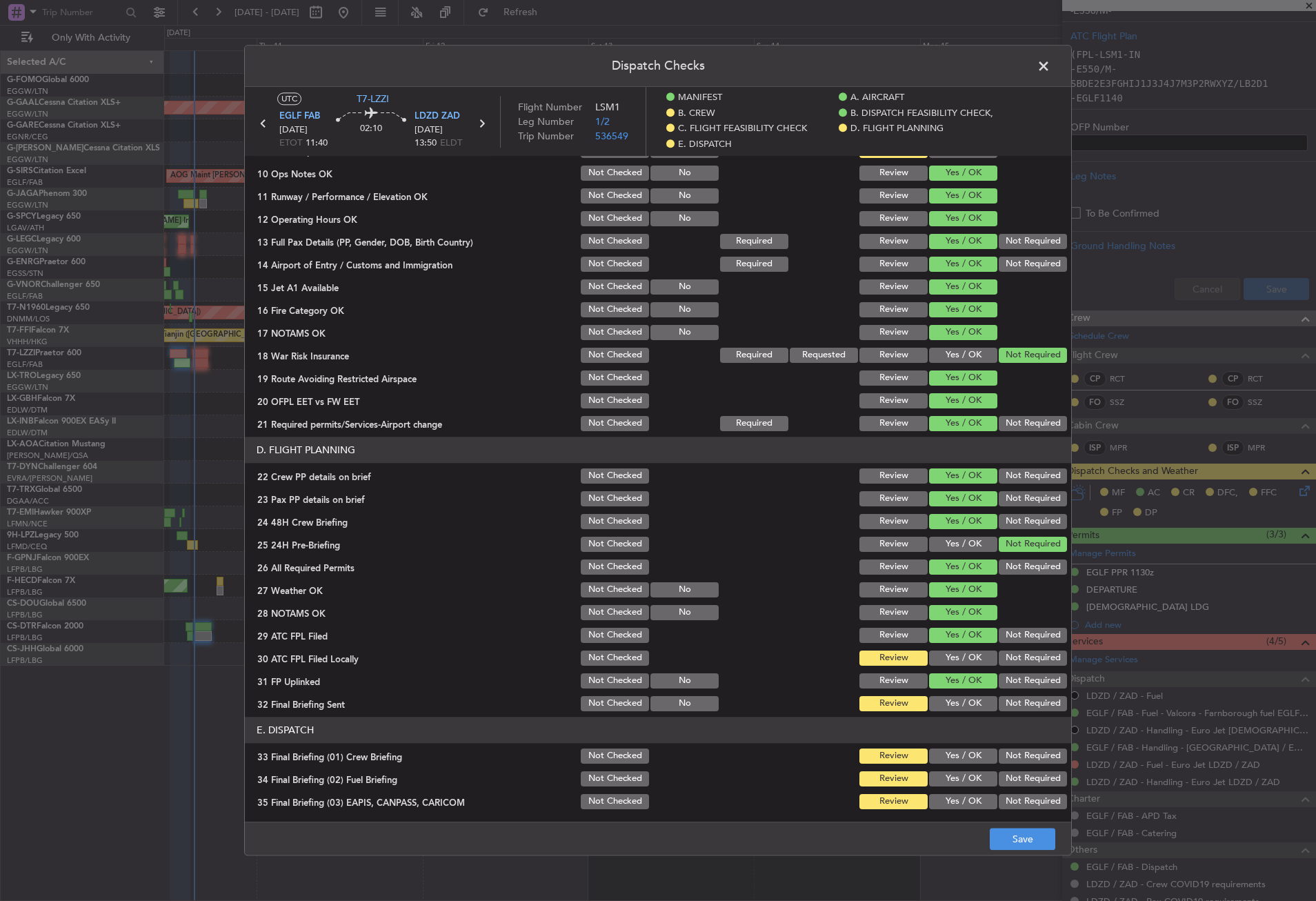
drag, startPoint x: 1024, startPoint y: 657, endPoint x: 1024, endPoint y: 668, distance: 11.0
click at [1024, 663] on button "Not Required" at bounding box center [1033, 658] width 69 height 15
click at [1013, 704] on button "Not Required" at bounding box center [1033, 703] width 69 height 15
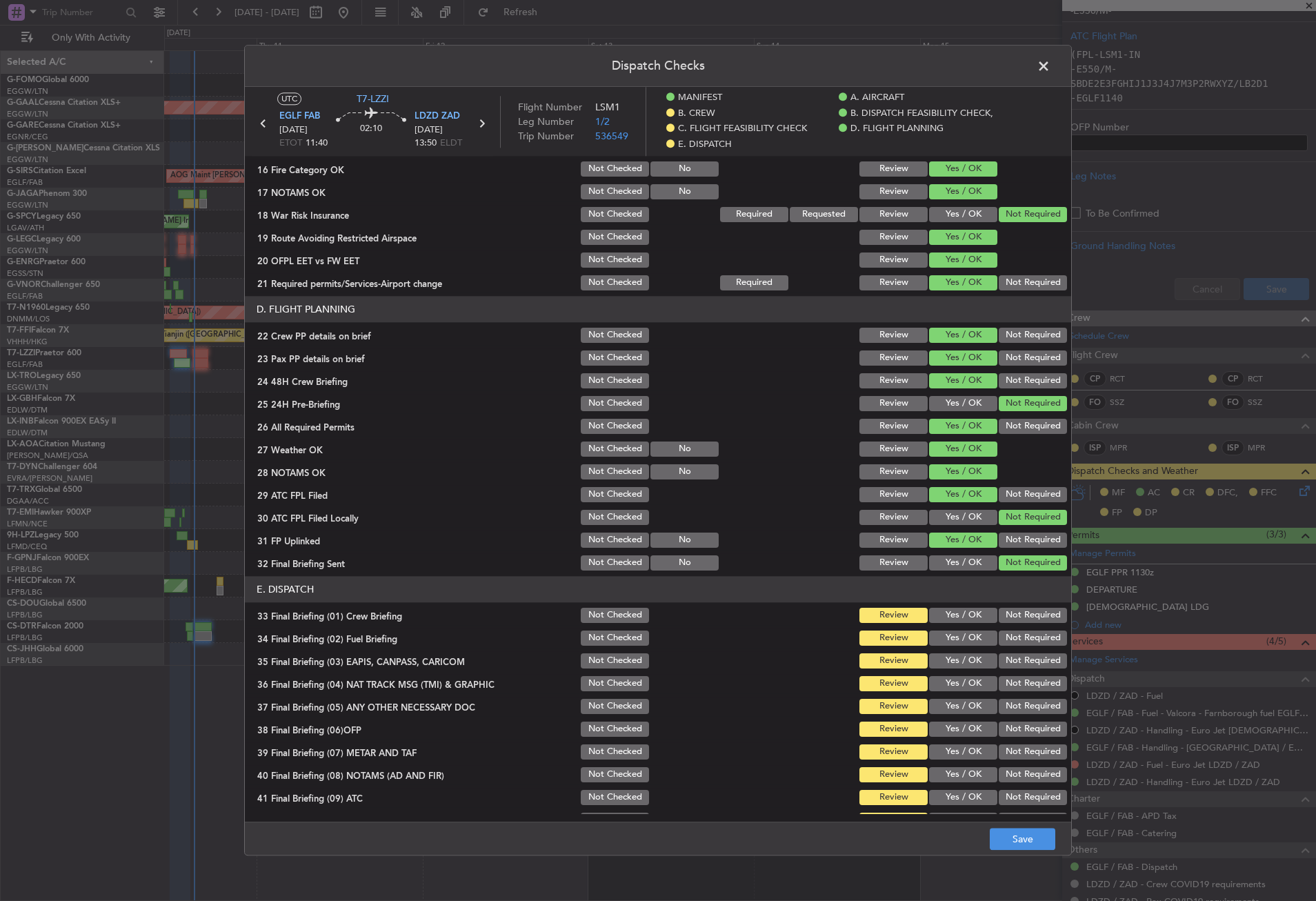
scroll to position [620, 0]
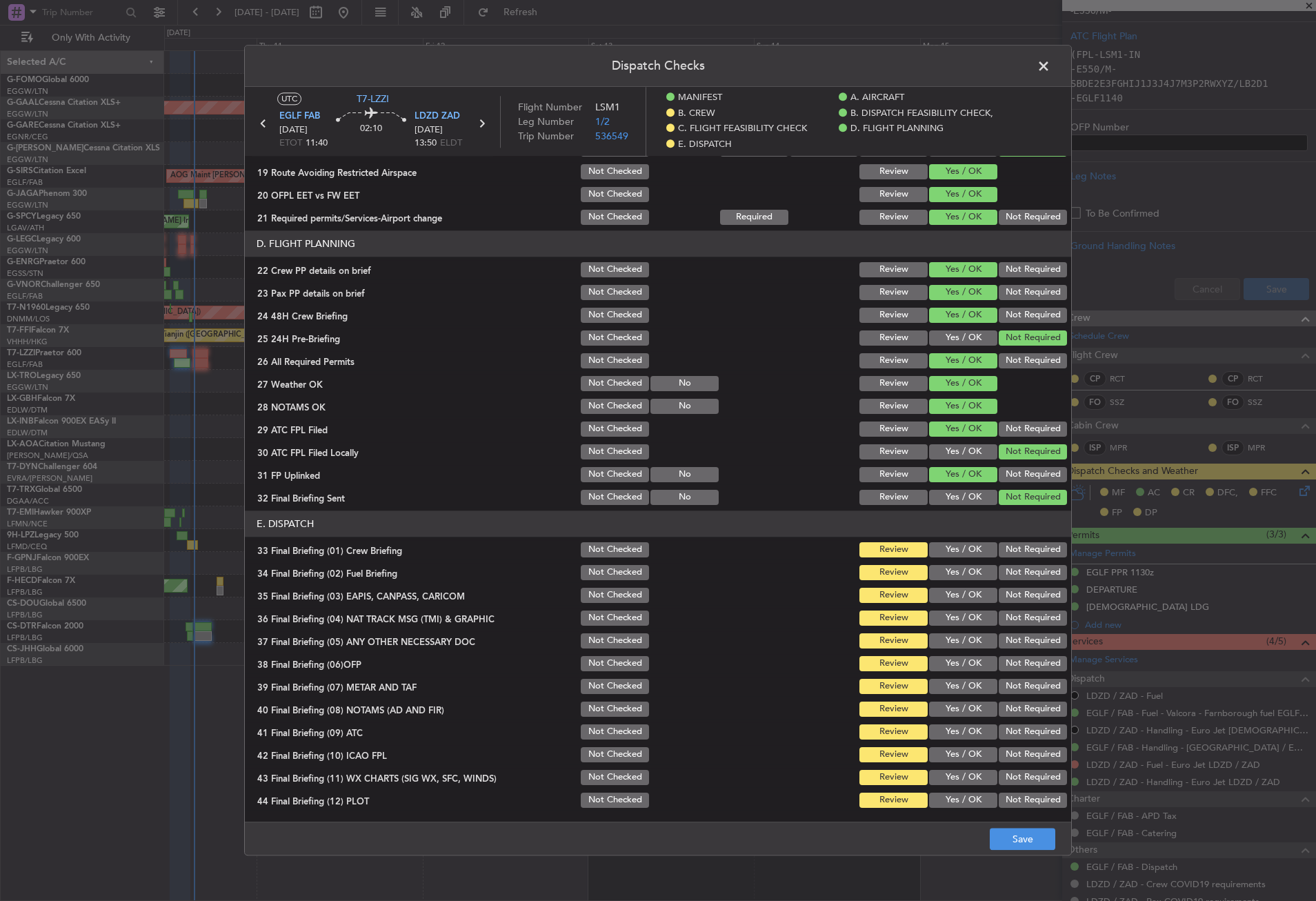
click at [943, 552] on button "Yes / OK" at bounding box center [964, 550] width 69 height 15
click at [944, 571] on button "Yes / OK" at bounding box center [964, 572] width 69 height 15
click at [1008, 602] on button "Not Required" at bounding box center [1033, 595] width 69 height 15
click at [1004, 619] on button "Not Required" at bounding box center [1033, 617] width 69 height 15
click at [966, 638] on button "Yes / OK" at bounding box center [964, 640] width 69 height 15
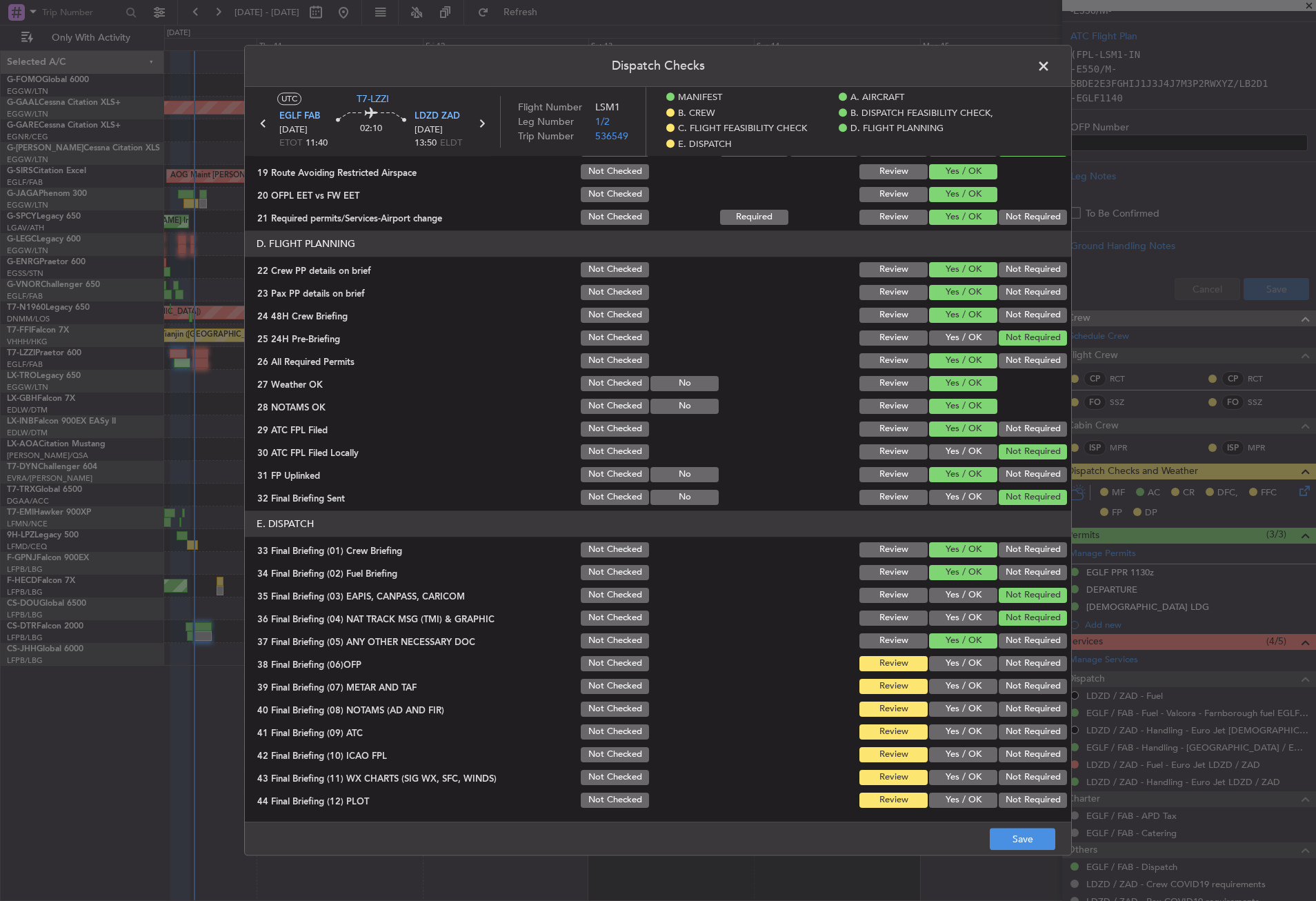
click at [960, 668] on button "Yes / OK" at bounding box center [964, 663] width 69 height 15
click at [955, 685] on button "Yes / OK" at bounding box center [964, 686] width 69 height 15
click at [952, 707] on button "Yes / OK" at bounding box center [964, 709] width 69 height 15
click at [951, 727] on button "Yes / OK" at bounding box center [964, 731] width 69 height 15
click at [1008, 753] on button "Not Required" at bounding box center [1033, 754] width 69 height 15
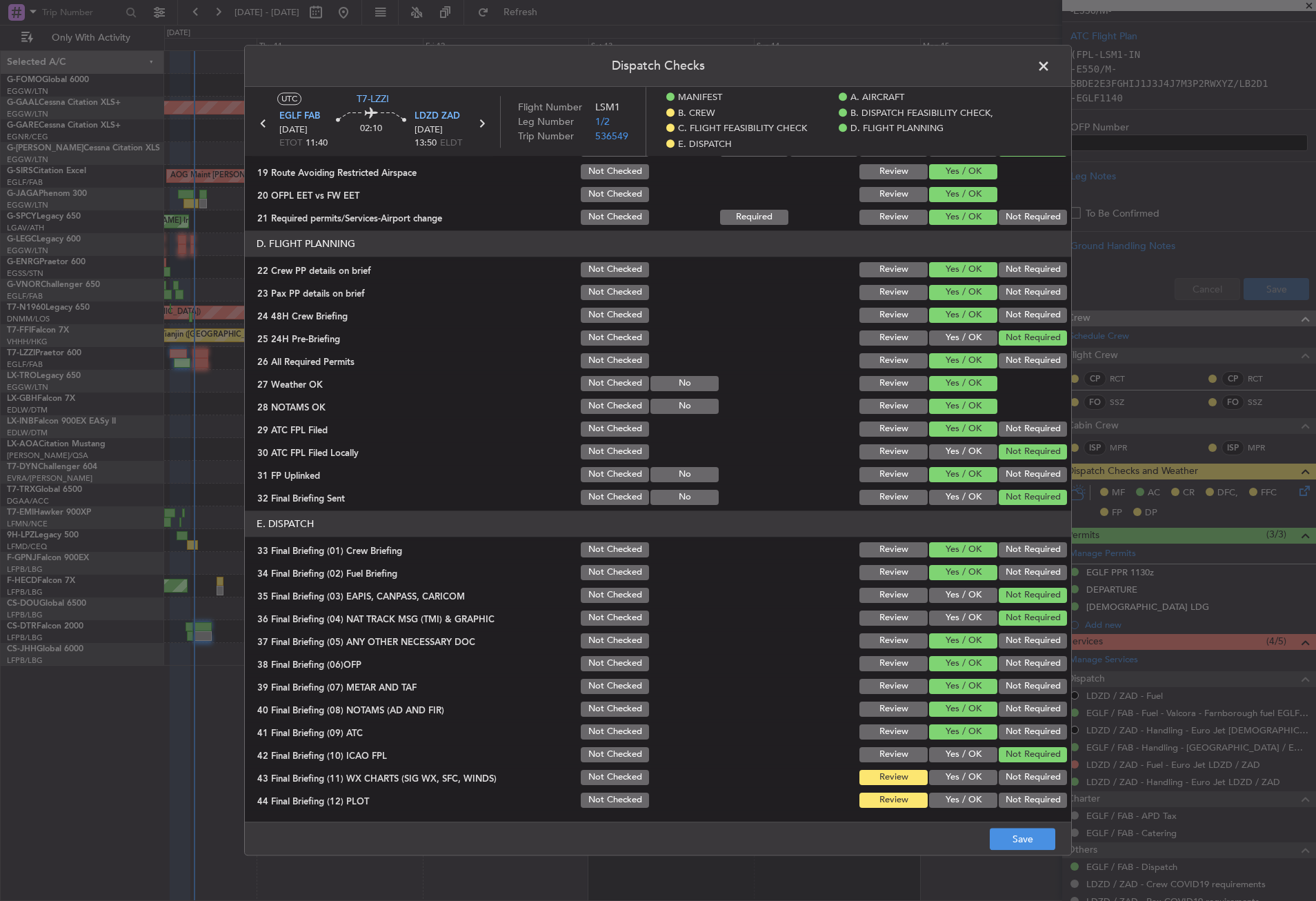
click at [972, 779] on button "Yes / OK" at bounding box center [964, 777] width 69 height 15
click at [999, 792] on div "Not Required" at bounding box center [1031, 801] width 70 height 19
click at [1004, 797] on button "Not Required" at bounding box center [1033, 800] width 69 height 15
click at [1010, 848] on button "Save" at bounding box center [1023, 839] width 65 height 22
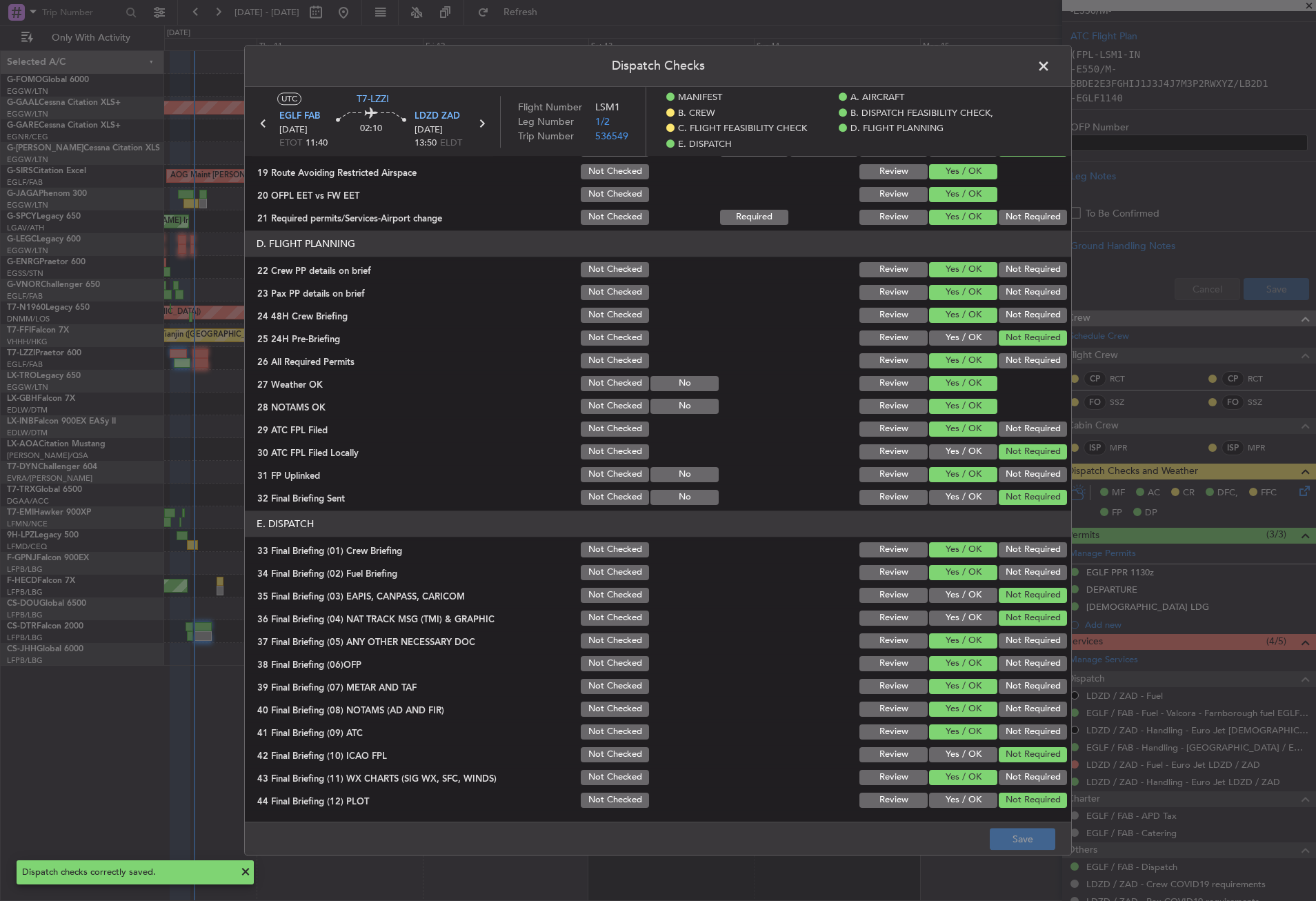
click at [1051, 71] on span at bounding box center [1051, 69] width 0 height 27
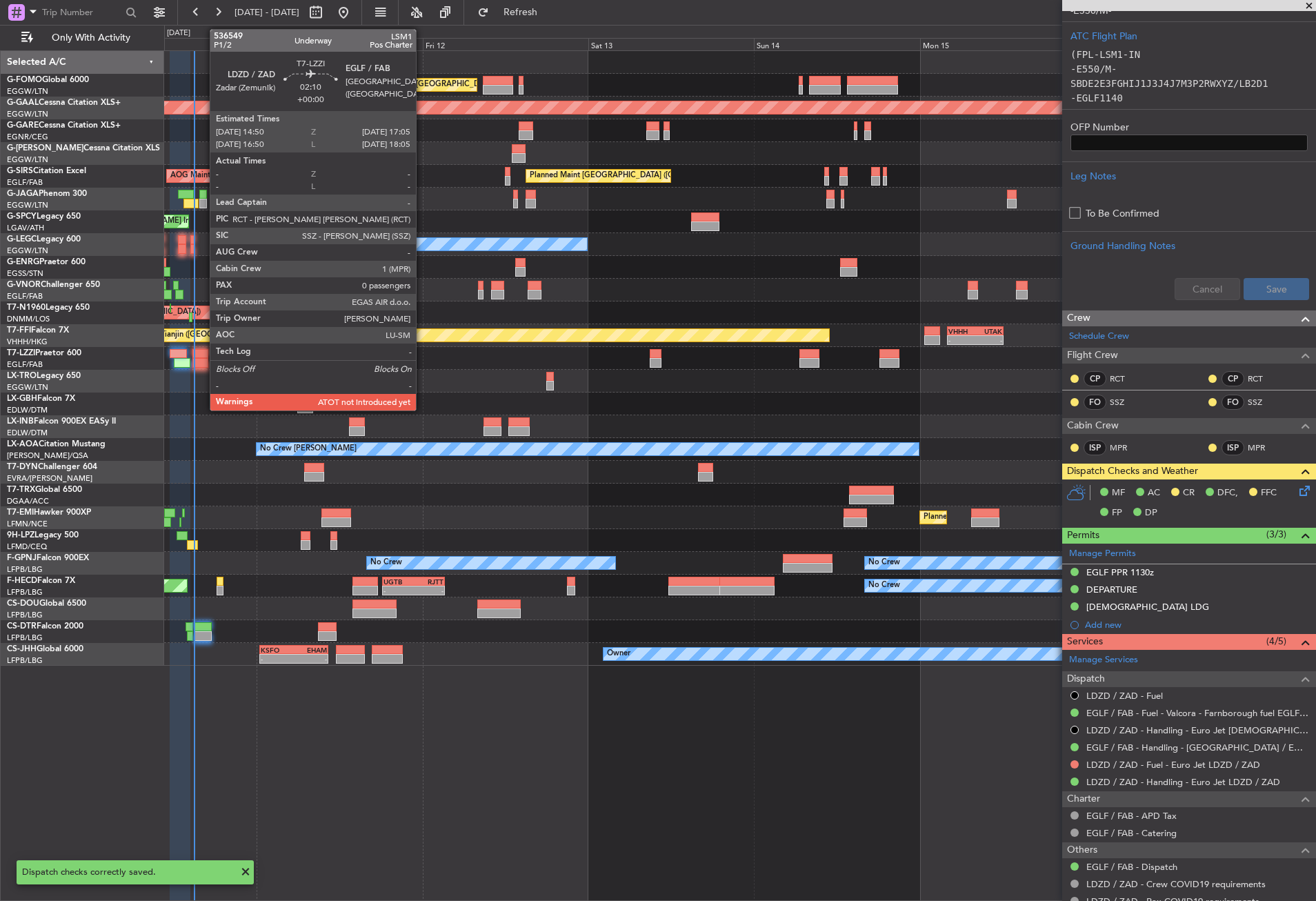
click at [203, 355] on div at bounding box center [201, 353] width 16 height 10
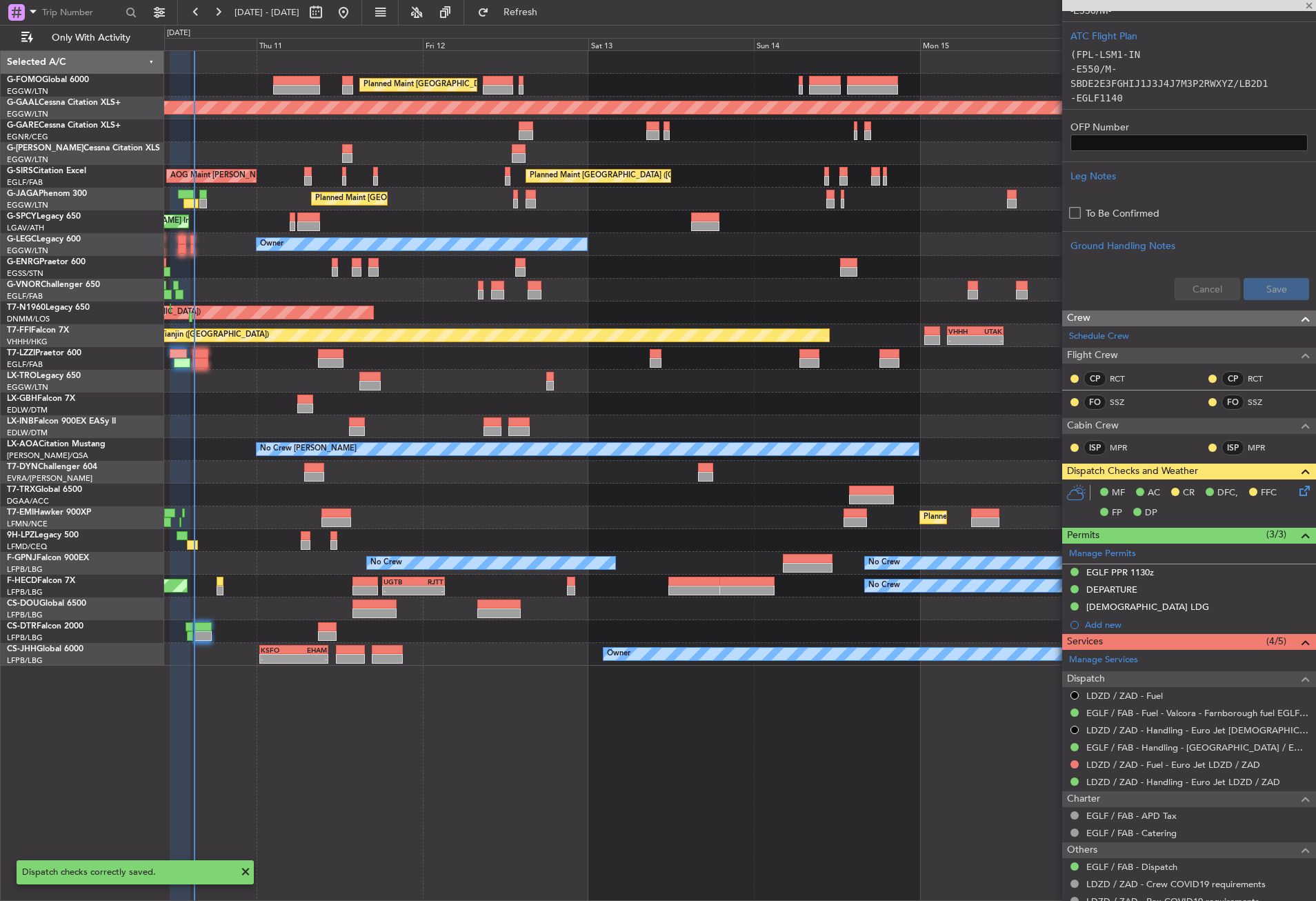
type input "0"
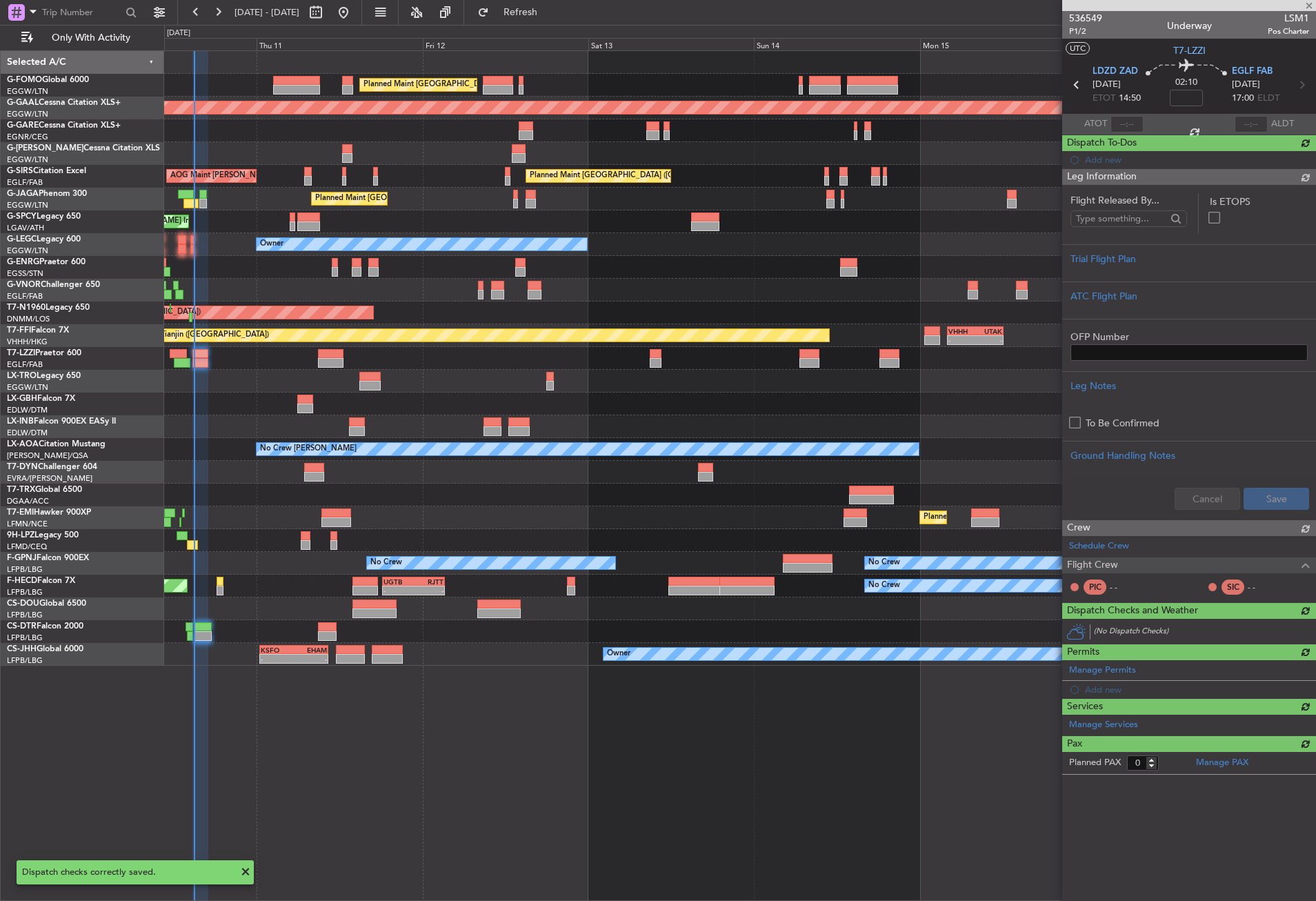
scroll to position [0, 0]
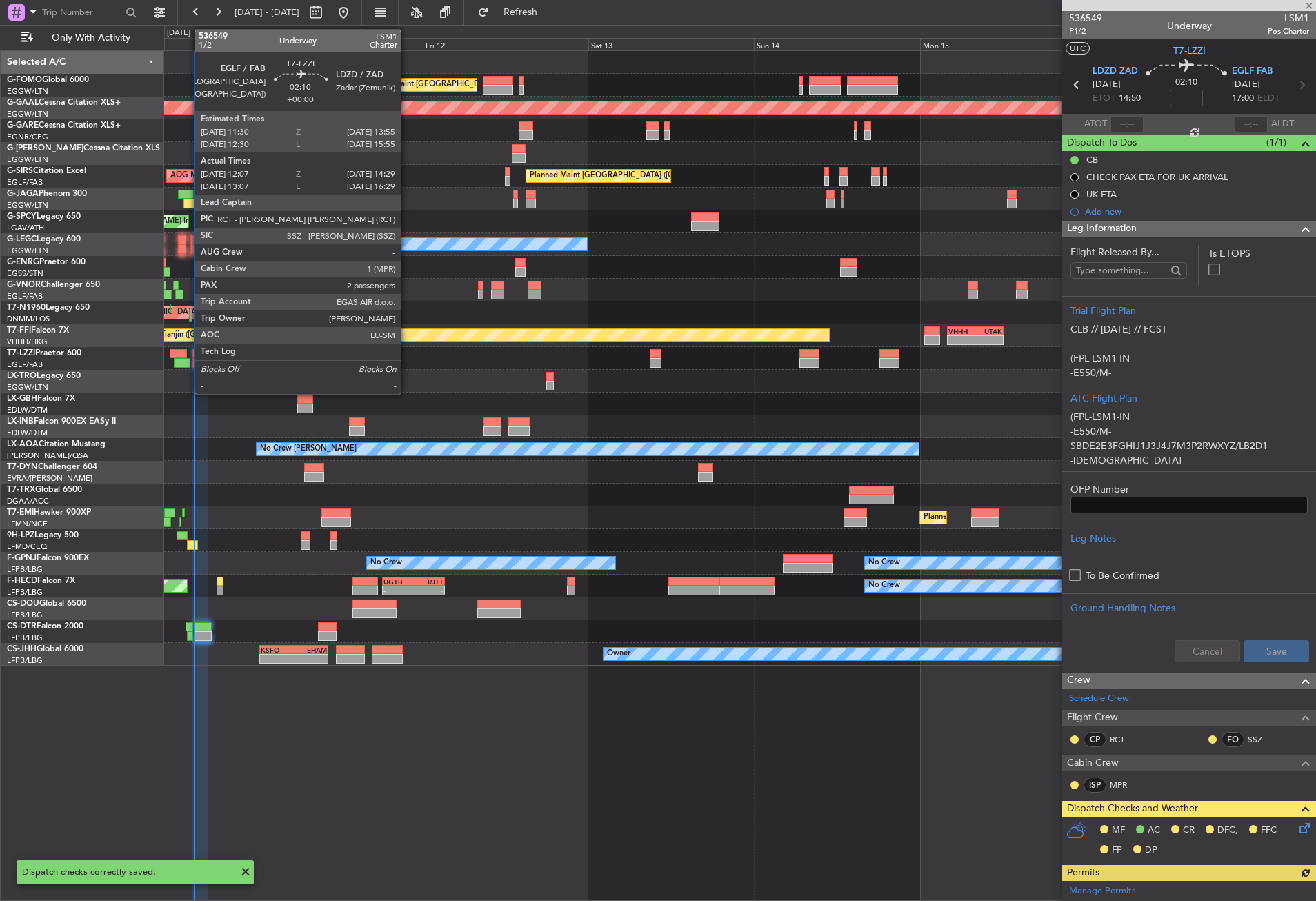
click at [188, 363] on div at bounding box center [181, 363] width 17 height 10
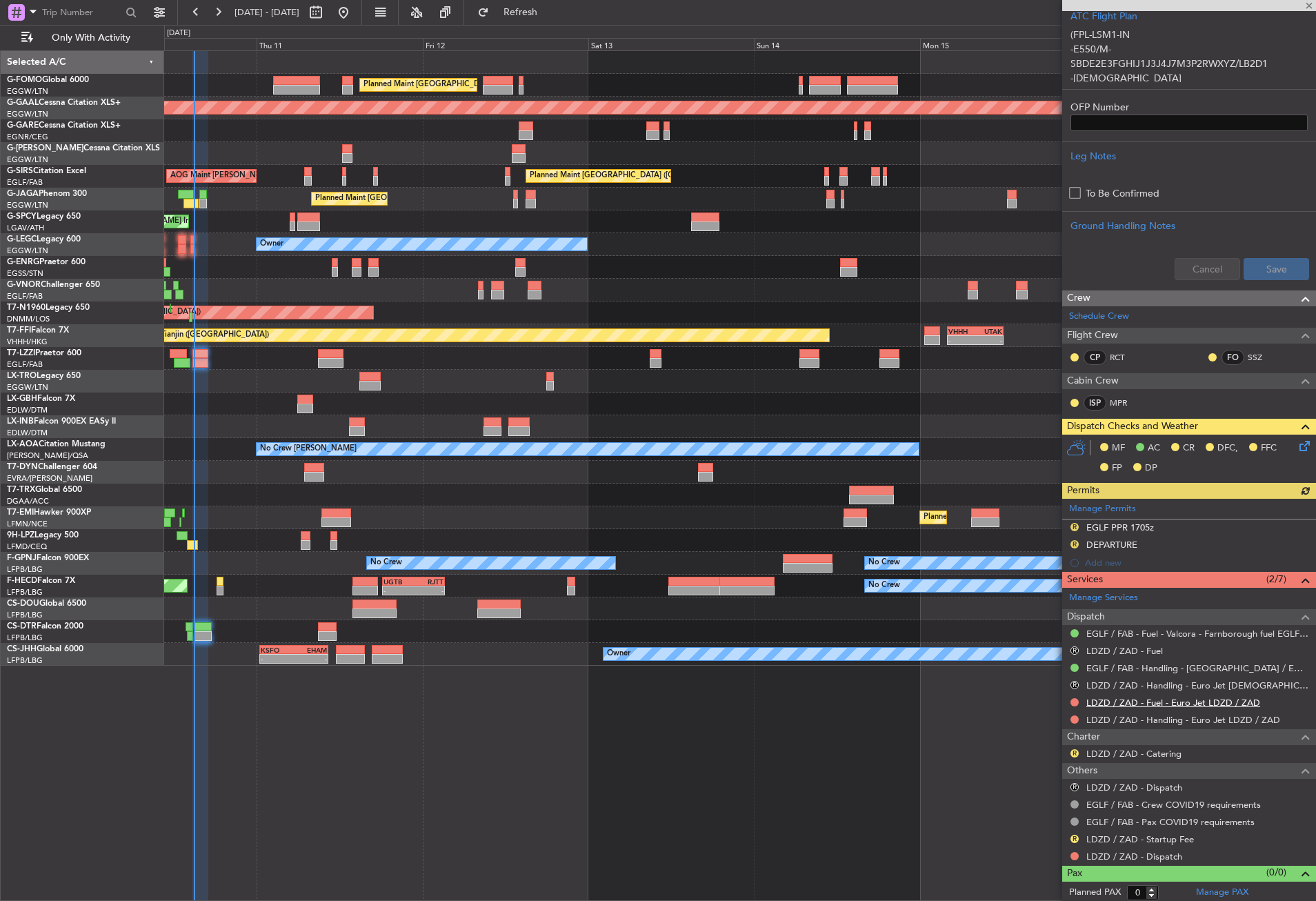
scroll to position [385, 0]
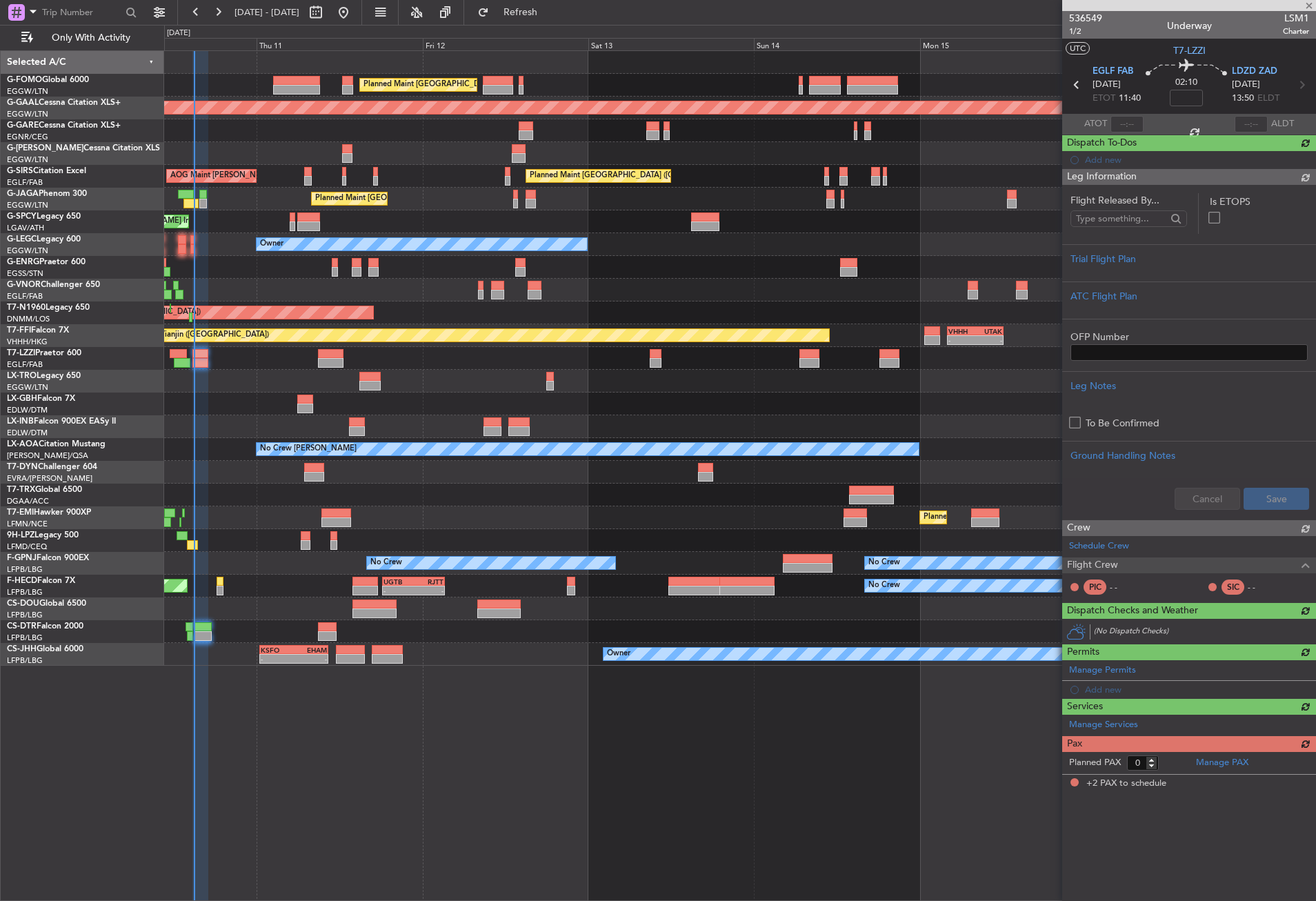
type input "12:17"
type input "14:24"
type input "2"
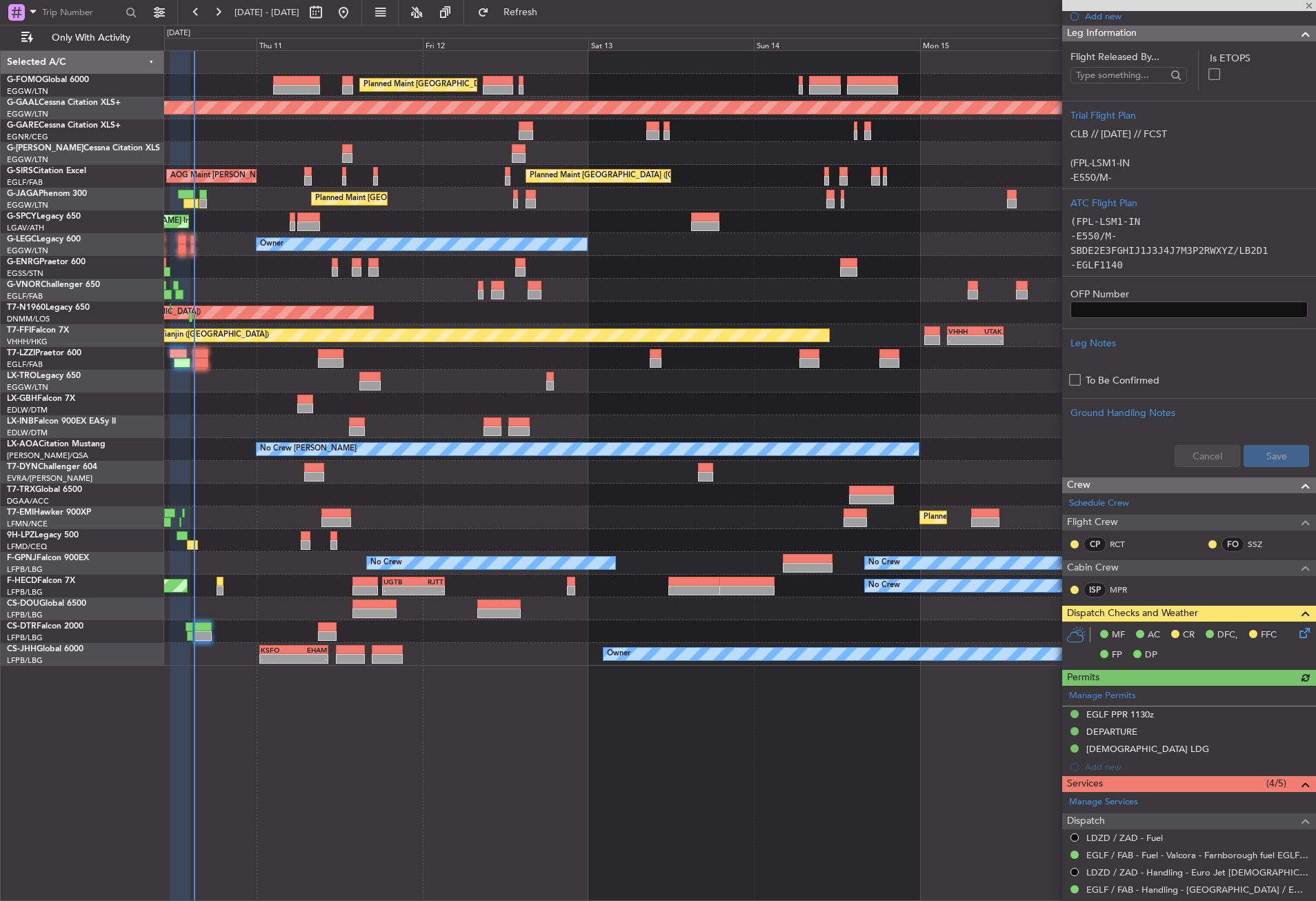
scroll to position [414, 0]
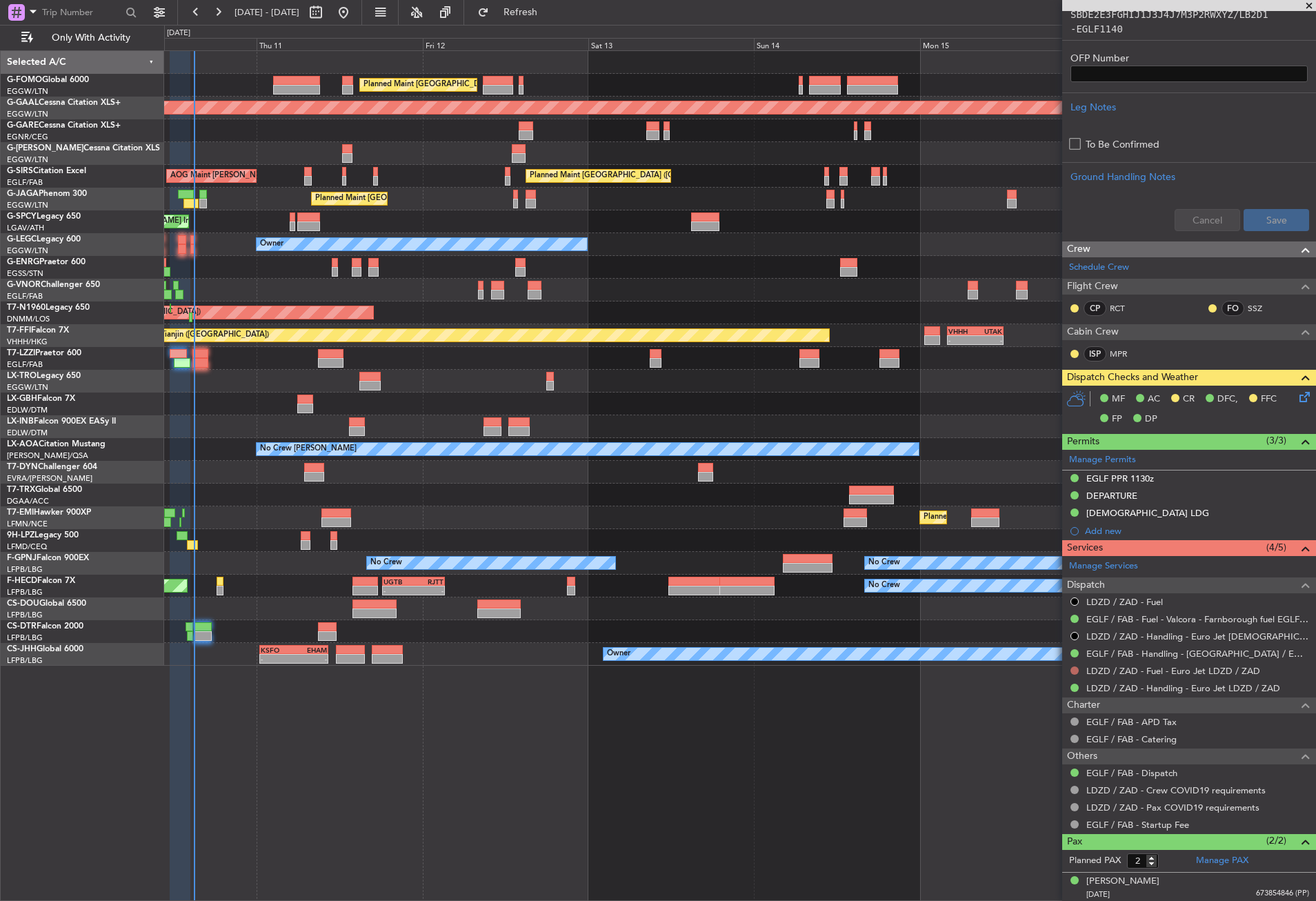
click at [1075, 669] on button at bounding box center [1075, 670] width 8 height 8
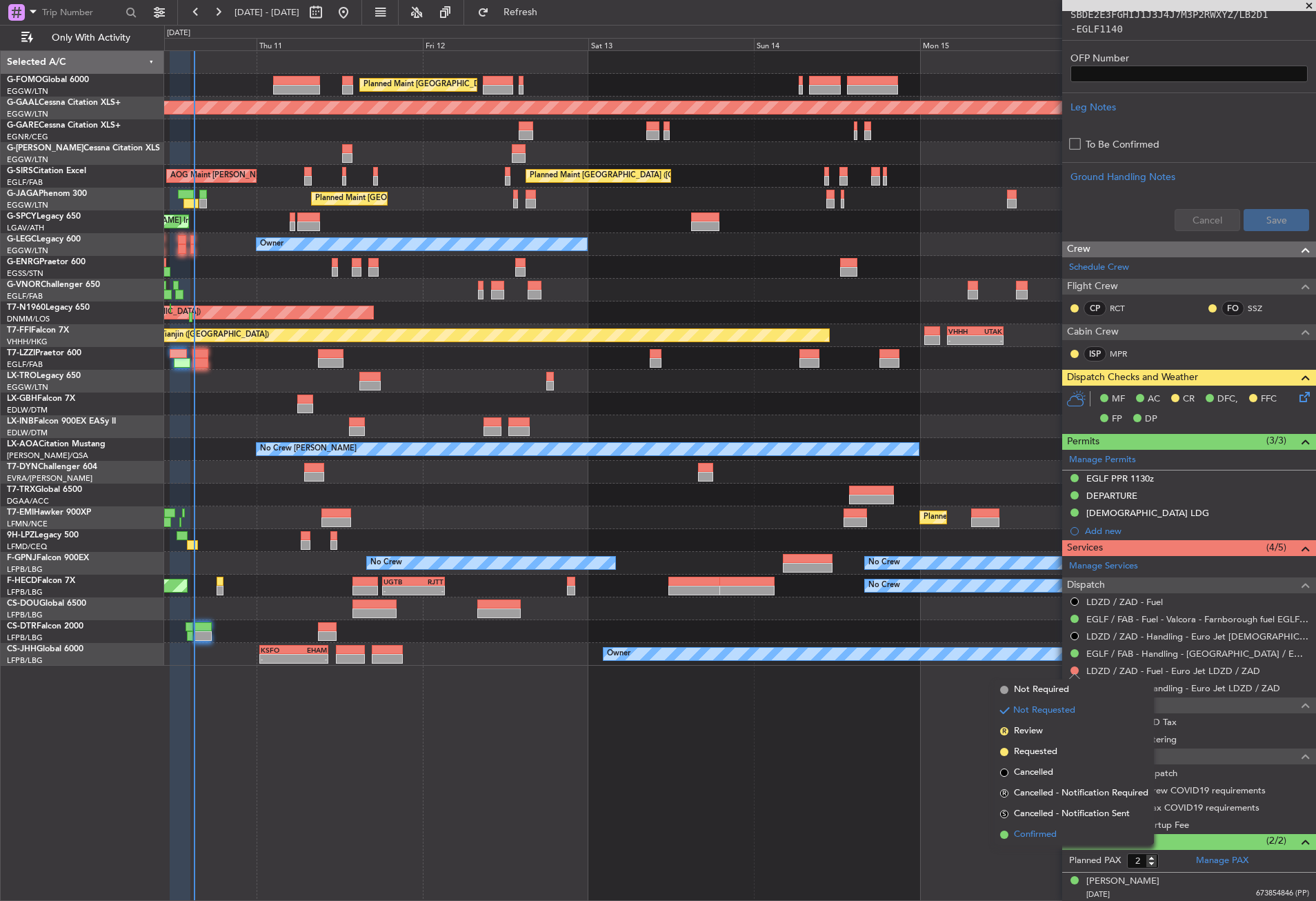
click at [1049, 829] on span "Confirmed" at bounding box center [1035, 835] width 43 height 14
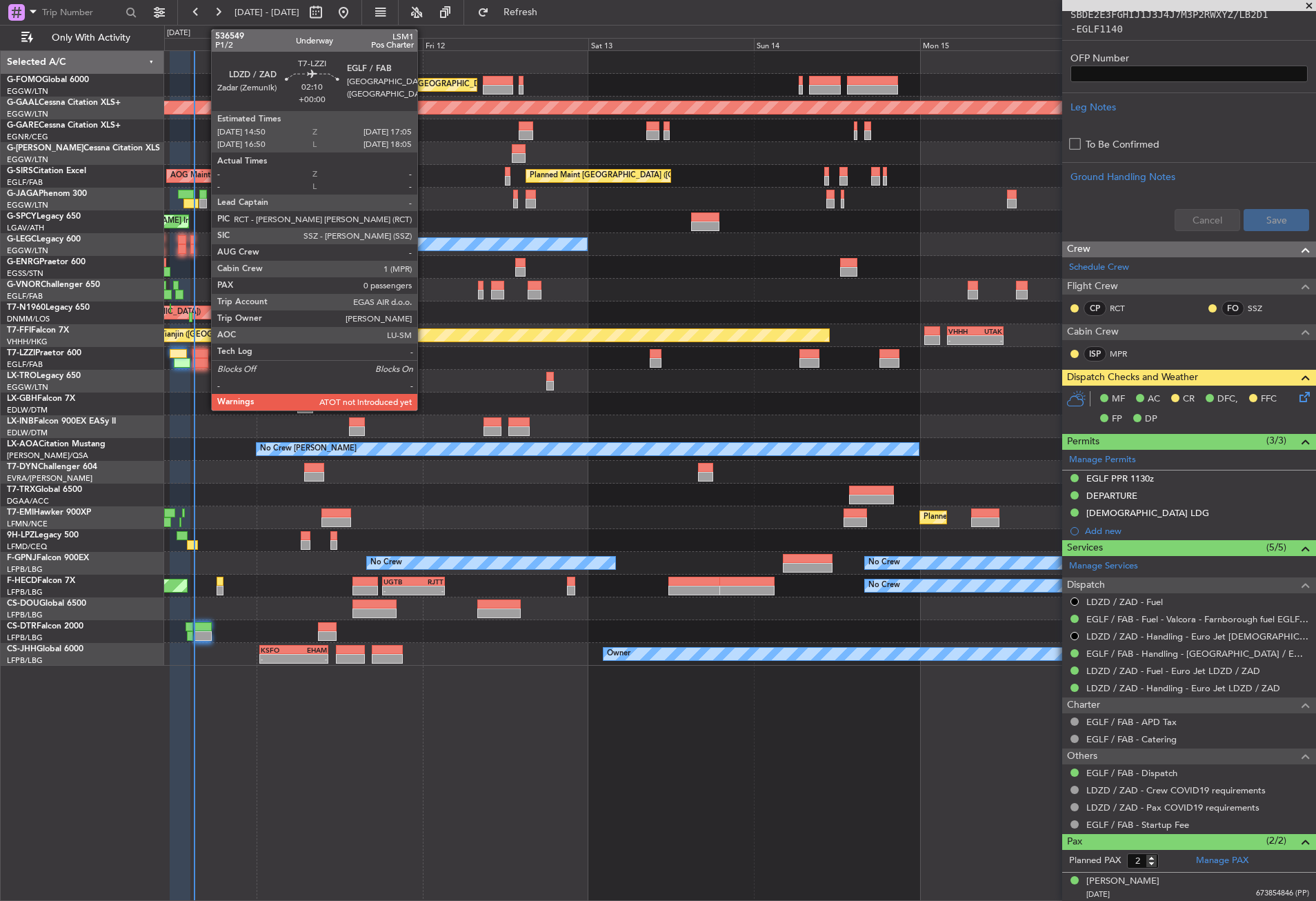
click at [204, 354] on div at bounding box center [201, 353] width 16 height 10
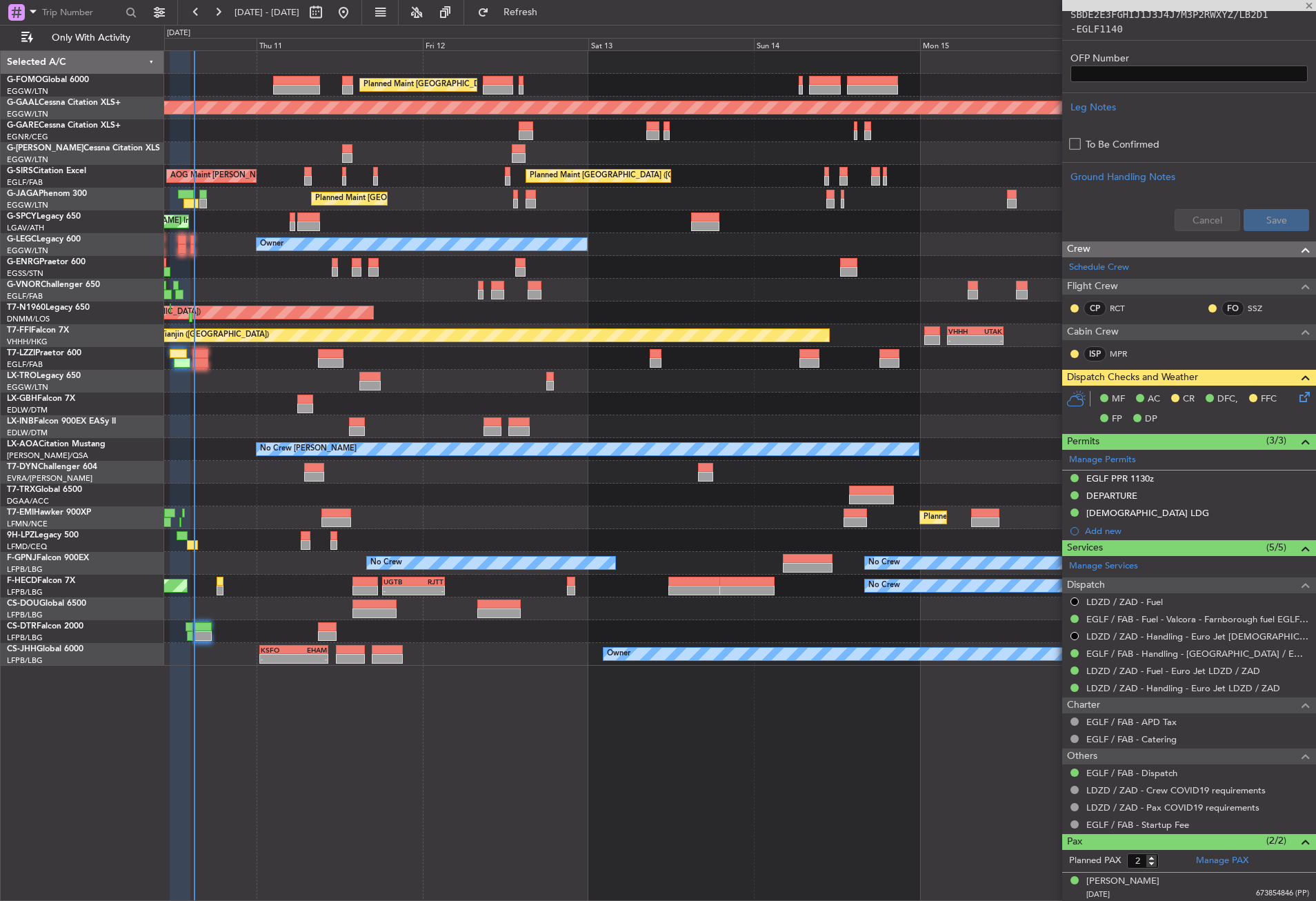
type input "0"
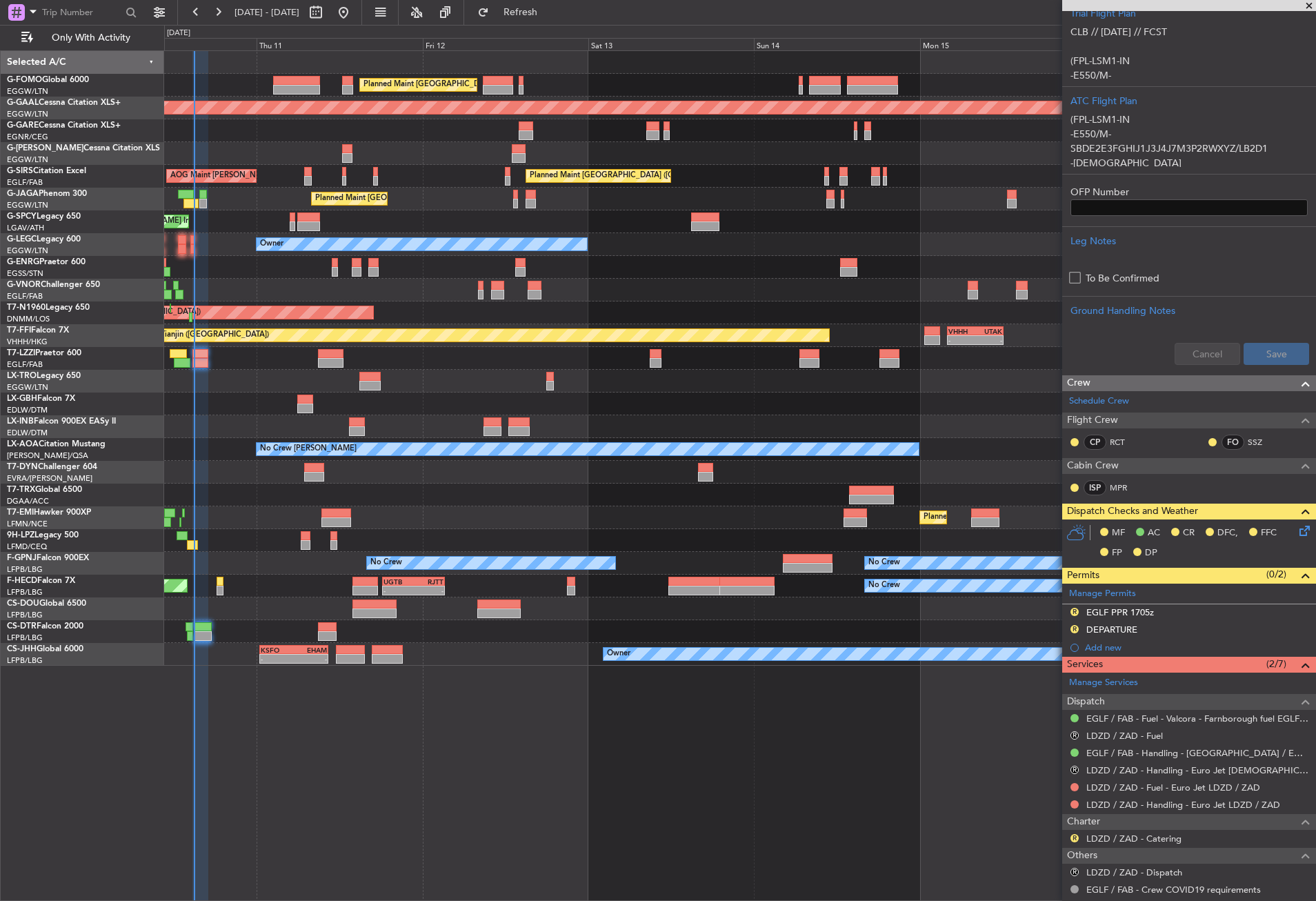
scroll to position [385, 0]
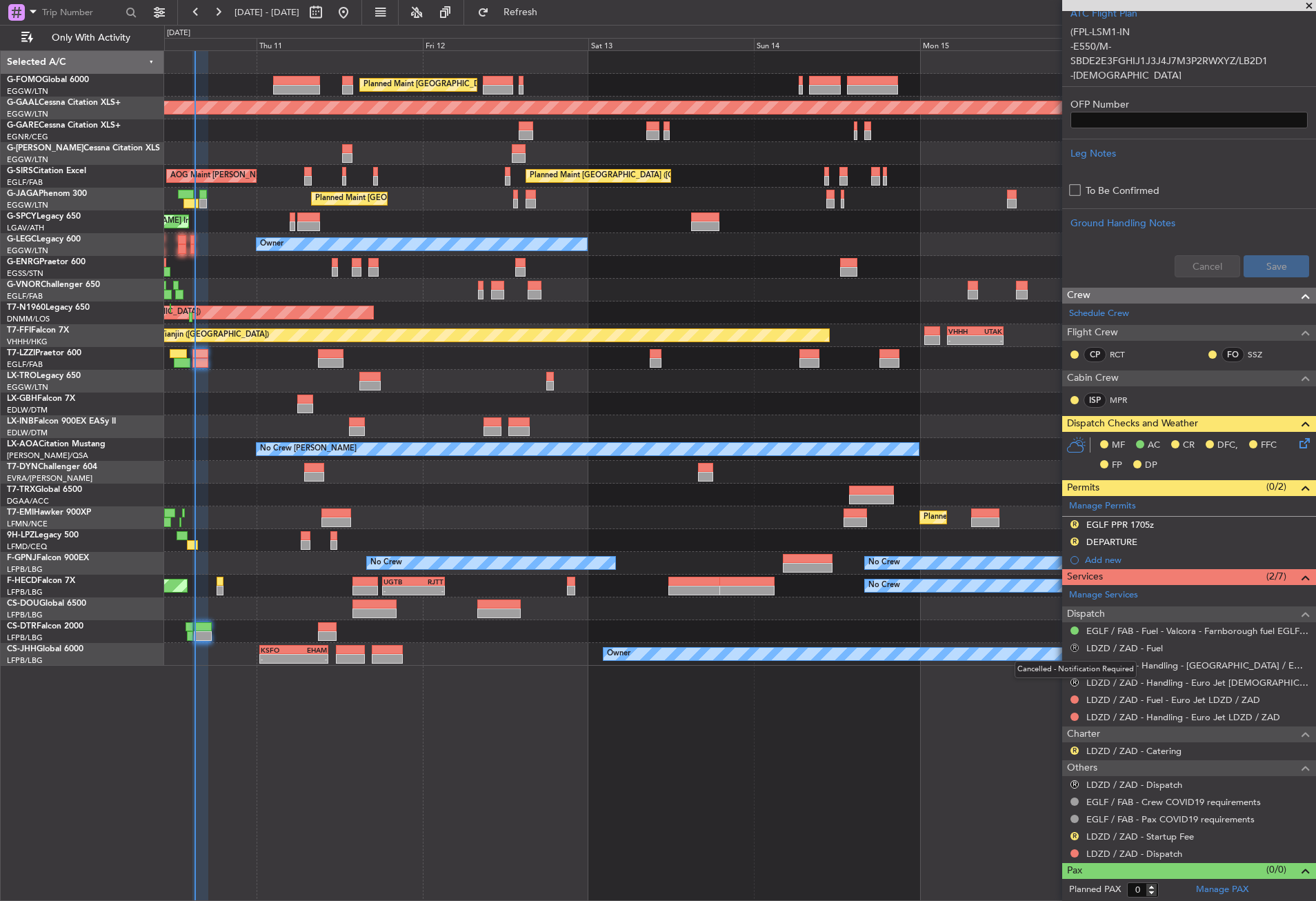
click at [1077, 647] on button "R" at bounding box center [1075, 647] width 8 height 8
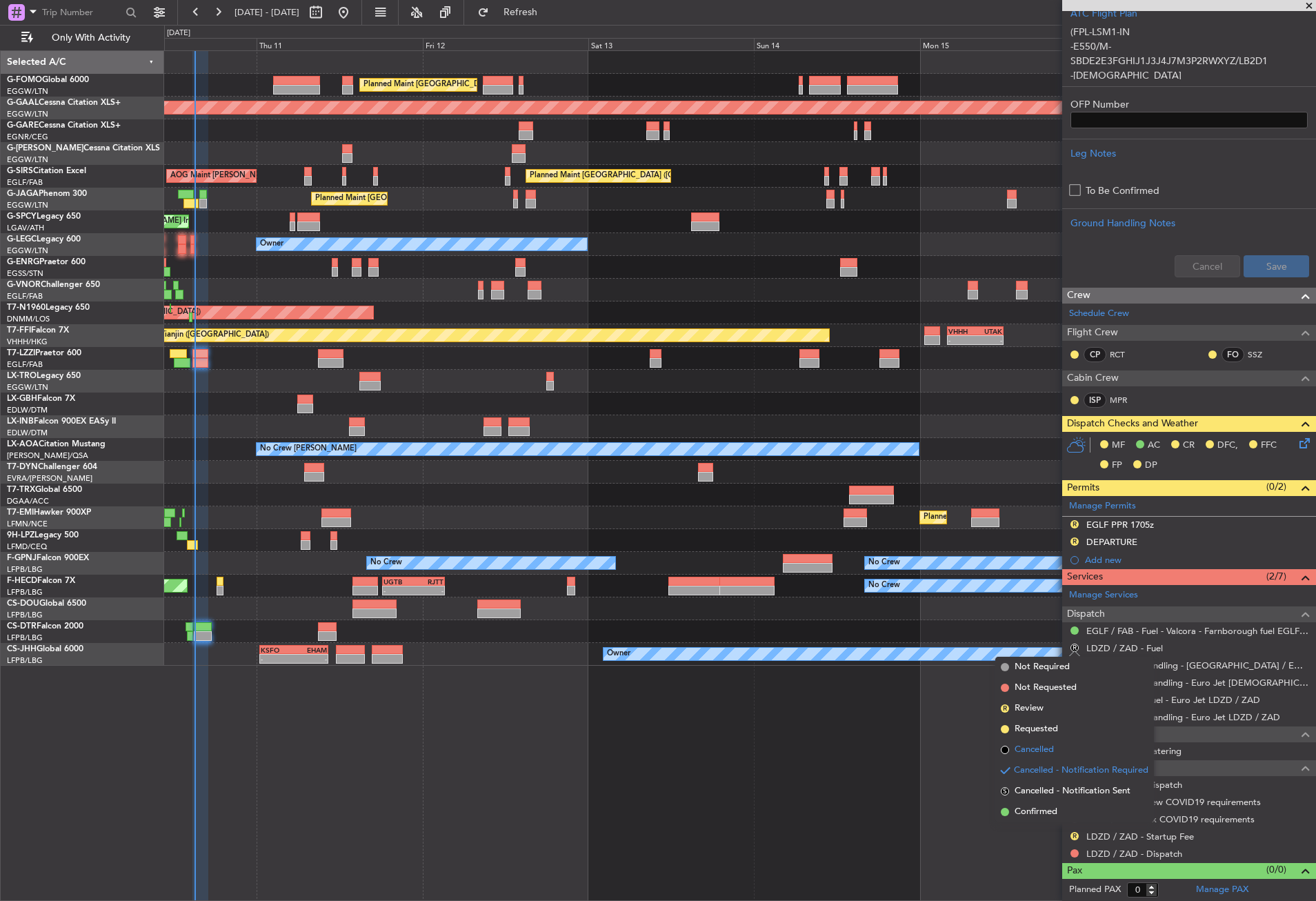
click at [1050, 740] on li "Cancelled" at bounding box center [1075, 750] width 159 height 20
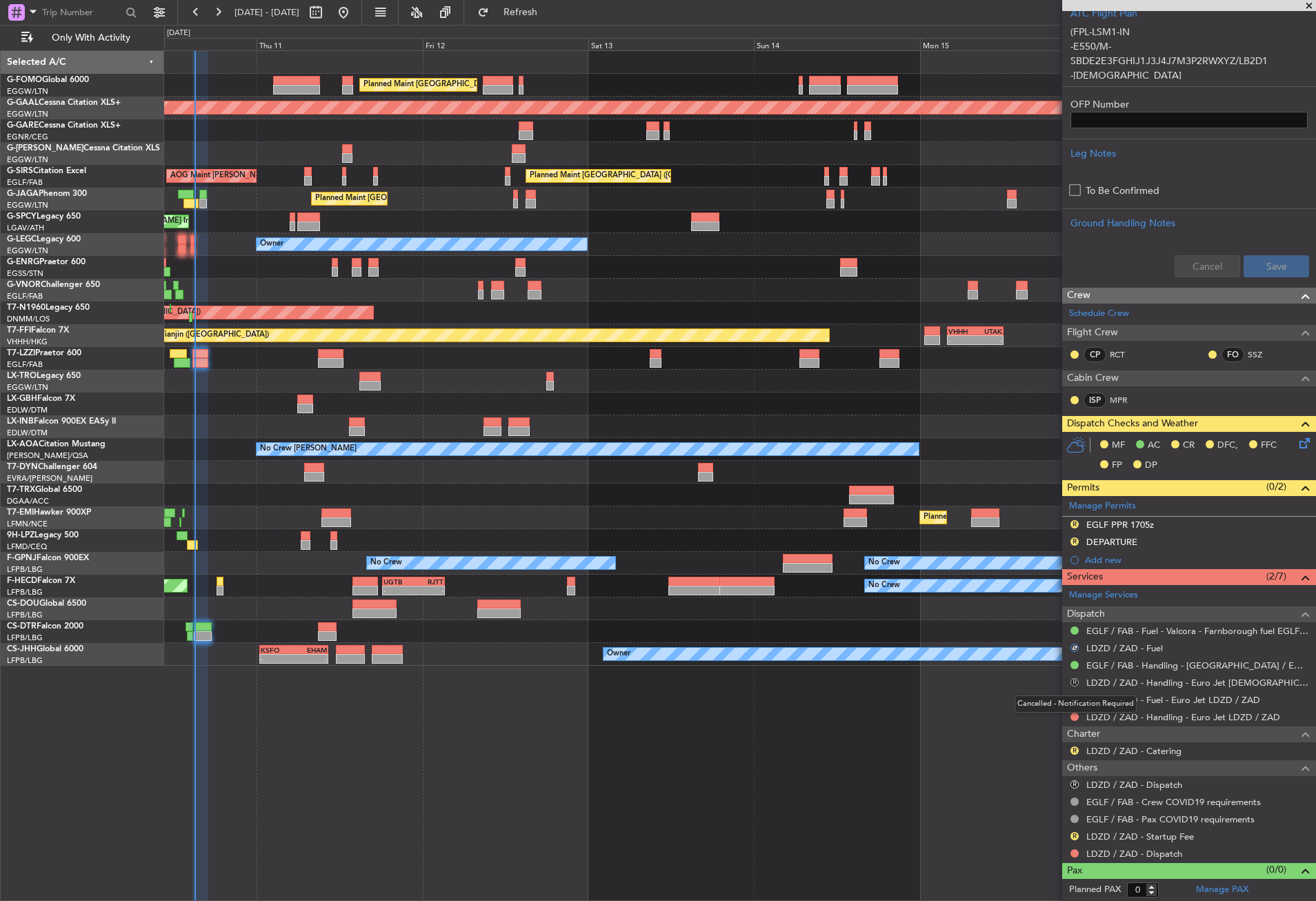
click at [1075, 678] on button "R" at bounding box center [1075, 682] width 8 height 8
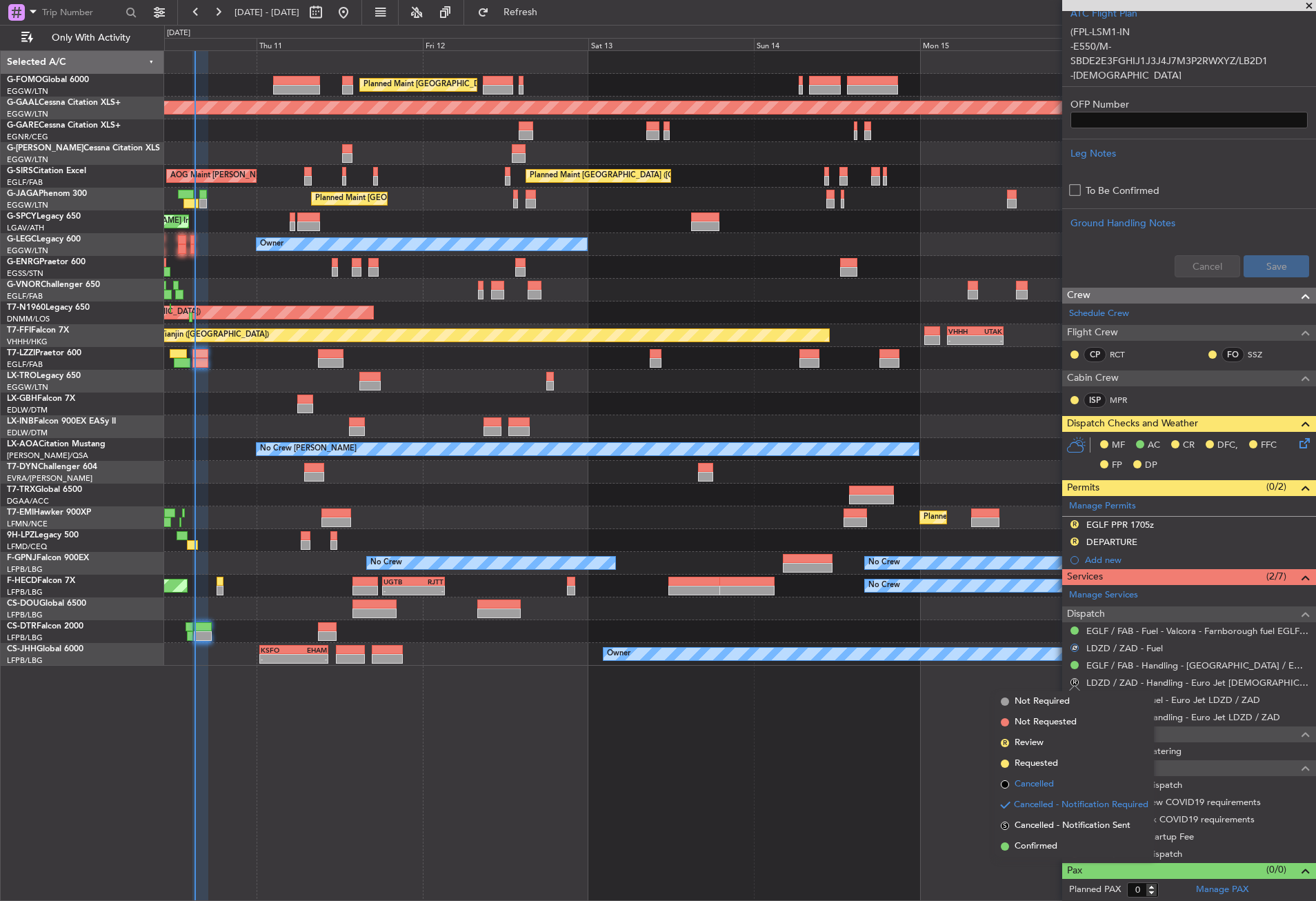
click at [1050, 776] on li "Cancelled" at bounding box center [1075, 784] width 159 height 20
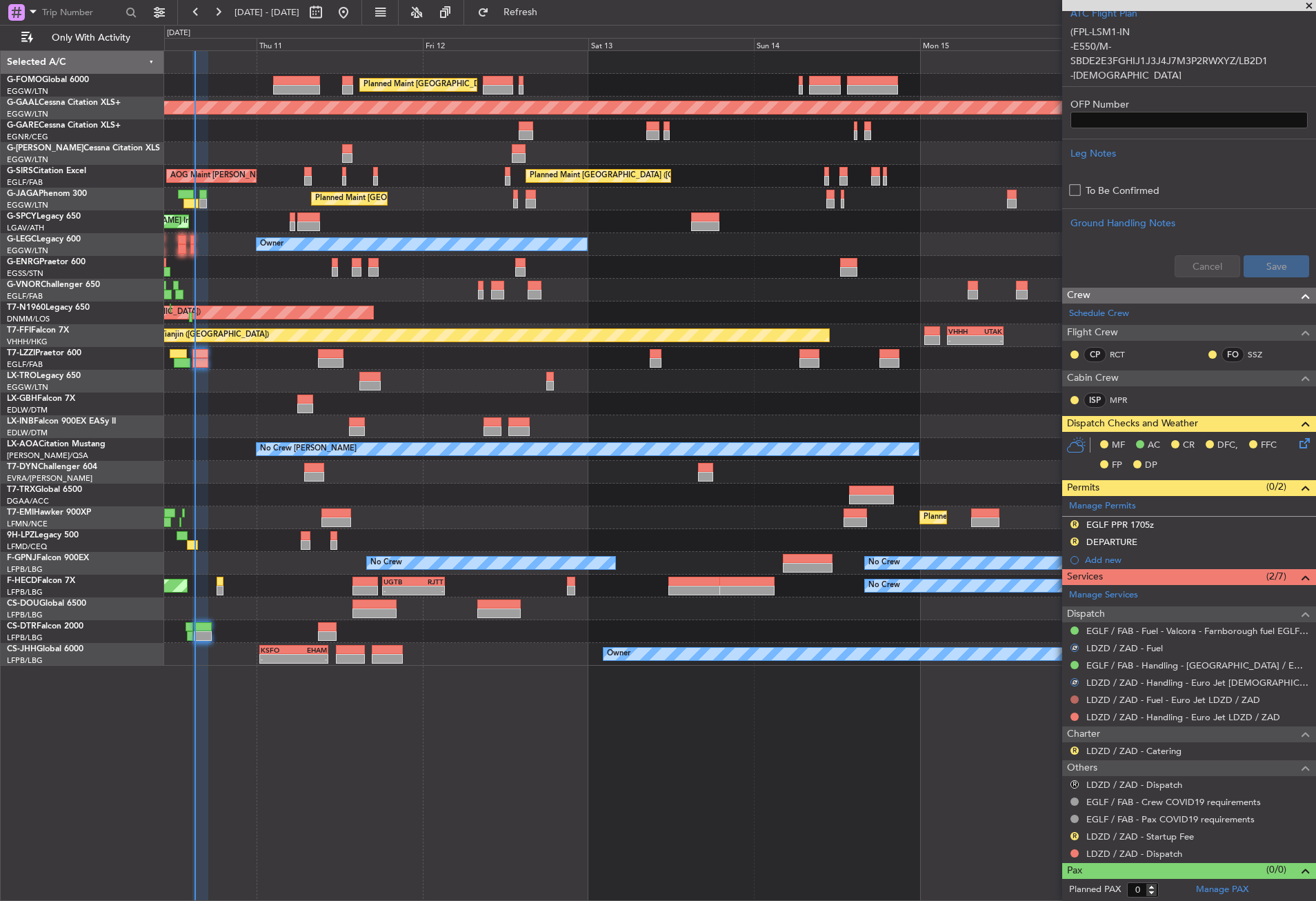
click at [1073, 696] on button at bounding box center [1075, 699] width 8 height 8
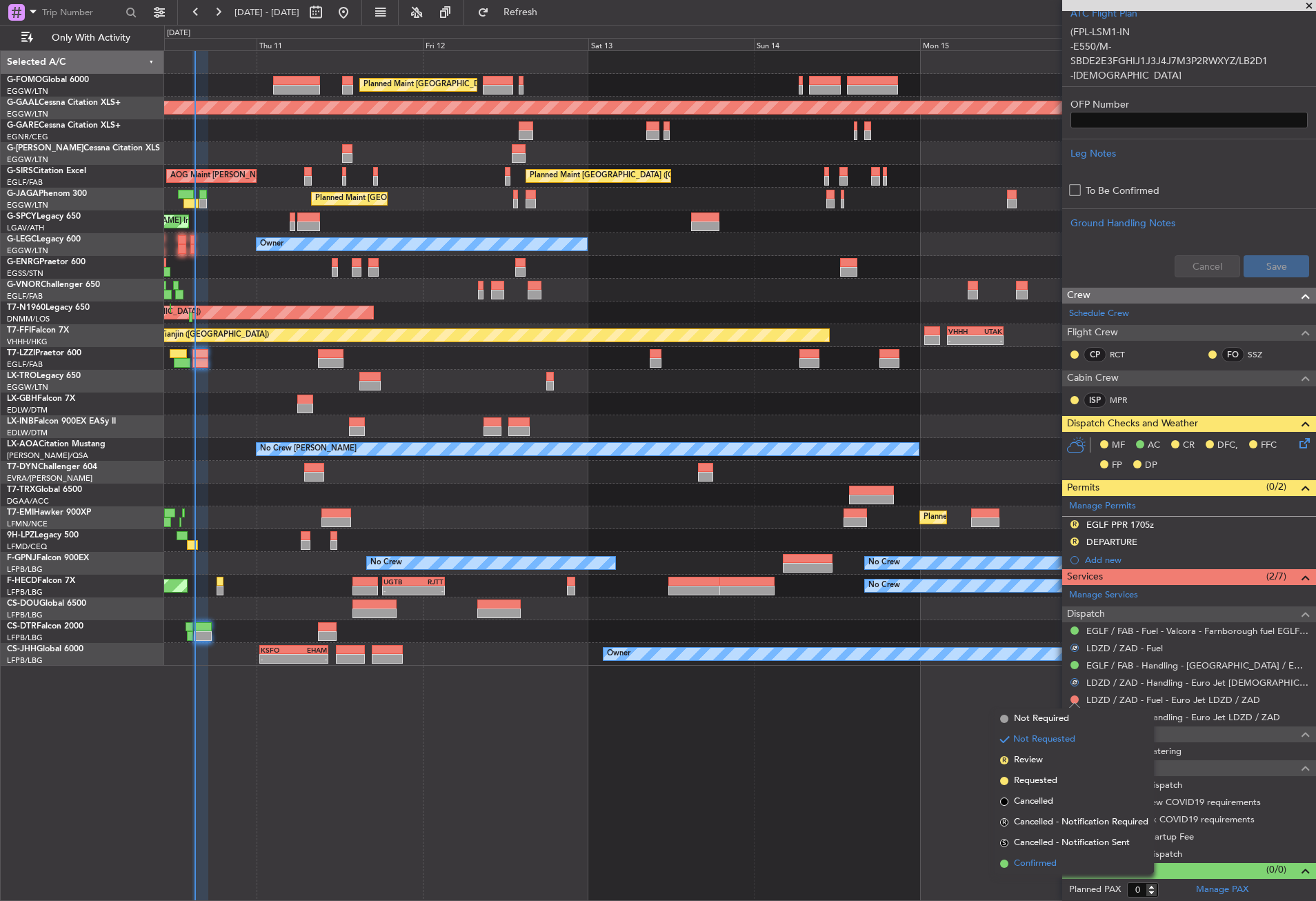
click at [1061, 861] on li "Confirmed" at bounding box center [1074, 863] width 159 height 20
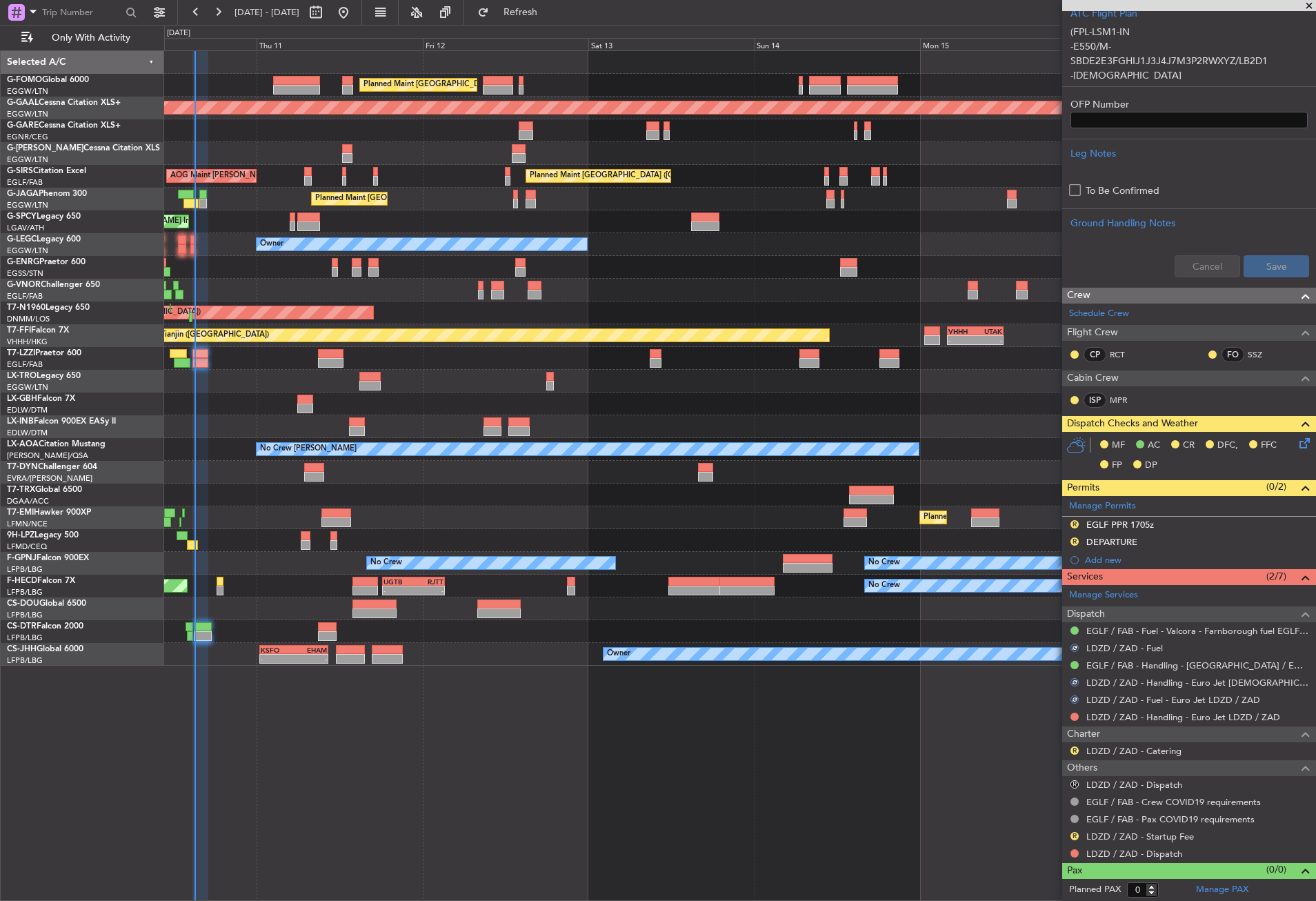
click at [1079, 712] on nimbus-traffic-light at bounding box center [1075, 717] width 11 height 11
click at [1076, 713] on button at bounding box center [1075, 716] width 8 height 8
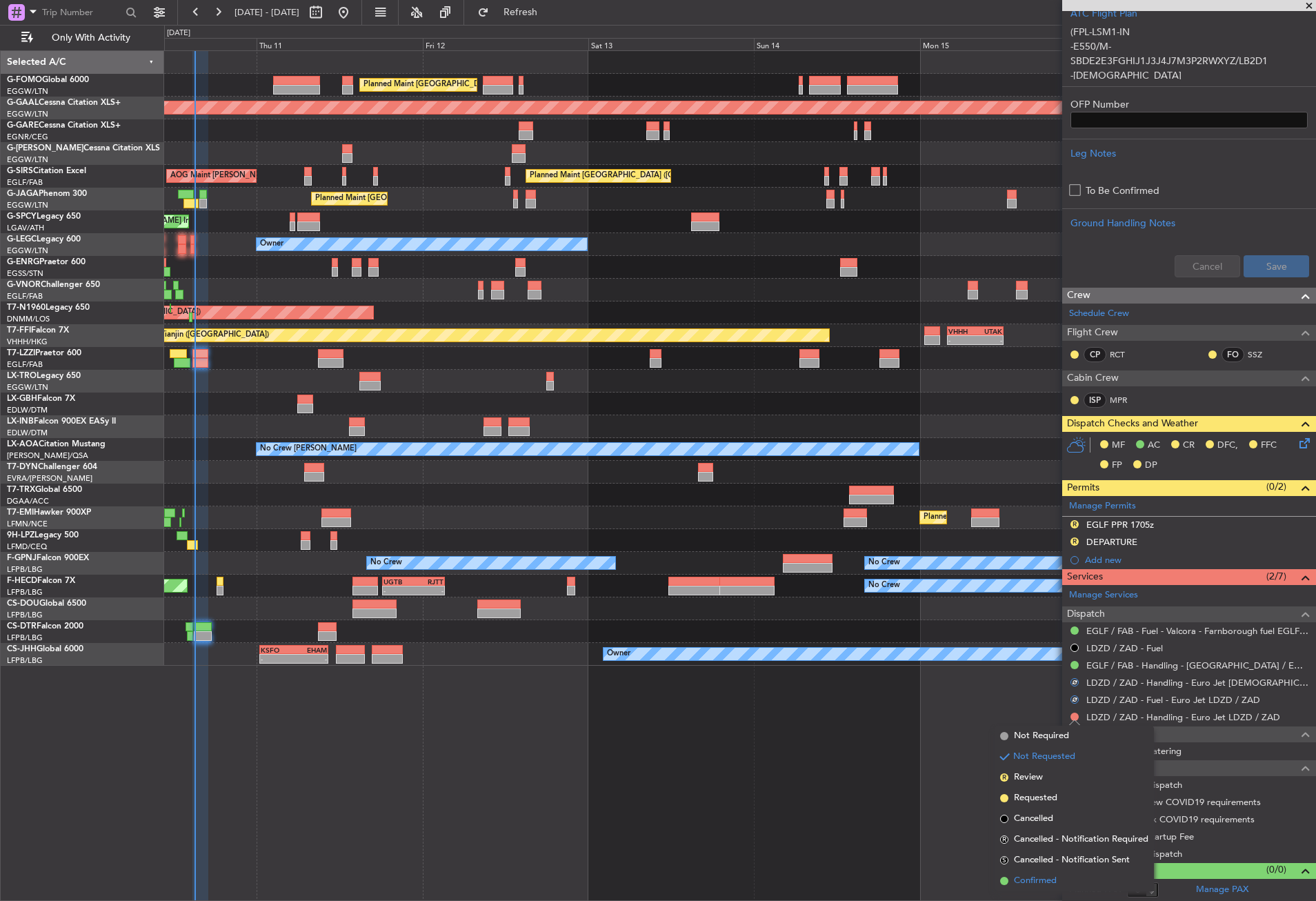
click at [1055, 877] on span "Confirmed" at bounding box center [1035, 881] width 43 height 14
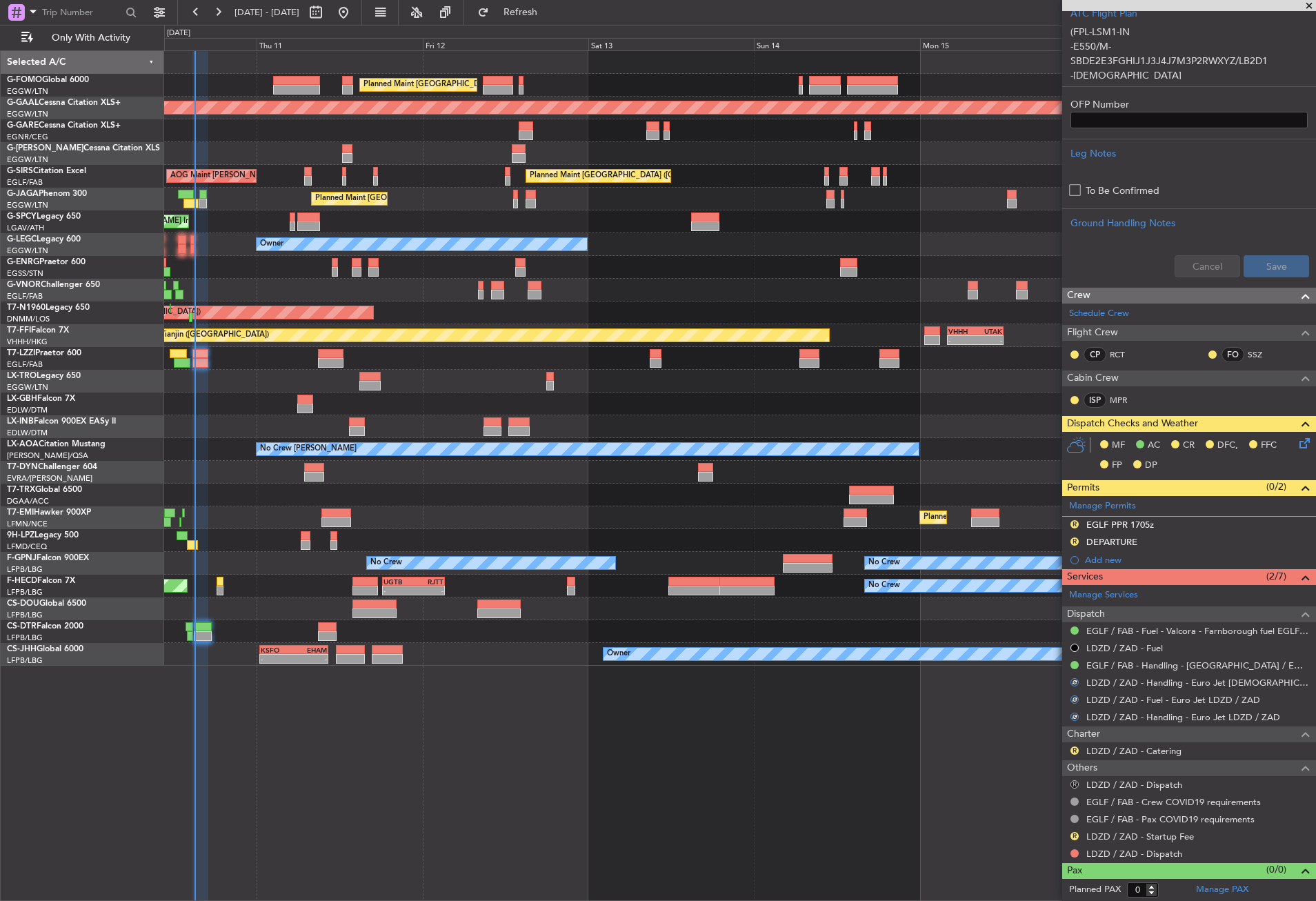
click at [1077, 785] on button "R" at bounding box center [1075, 784] width 8 height 8
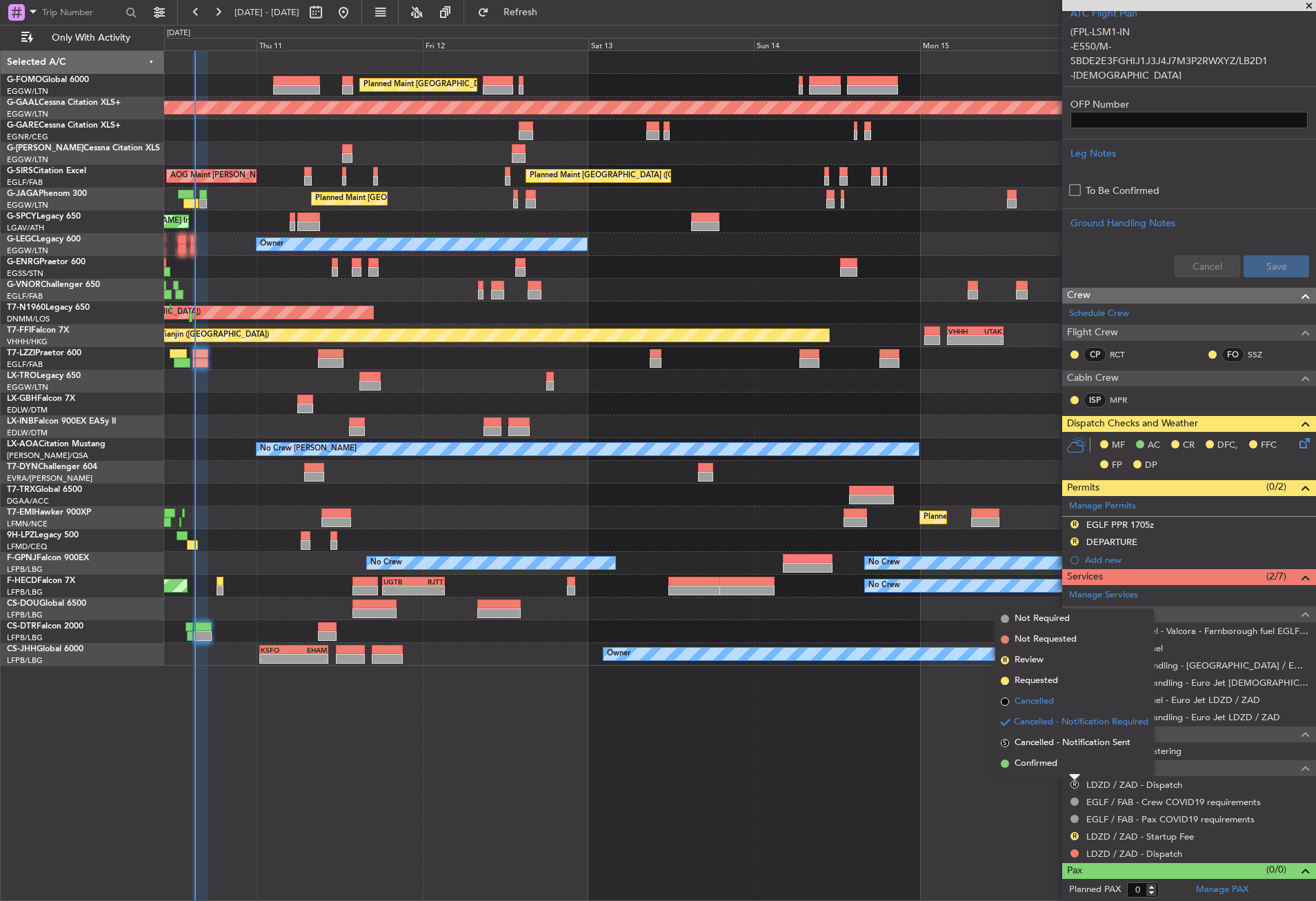
click at [1035, 699] on span "Cancelled" at bounding box center [1034, 702] width 40 height 14
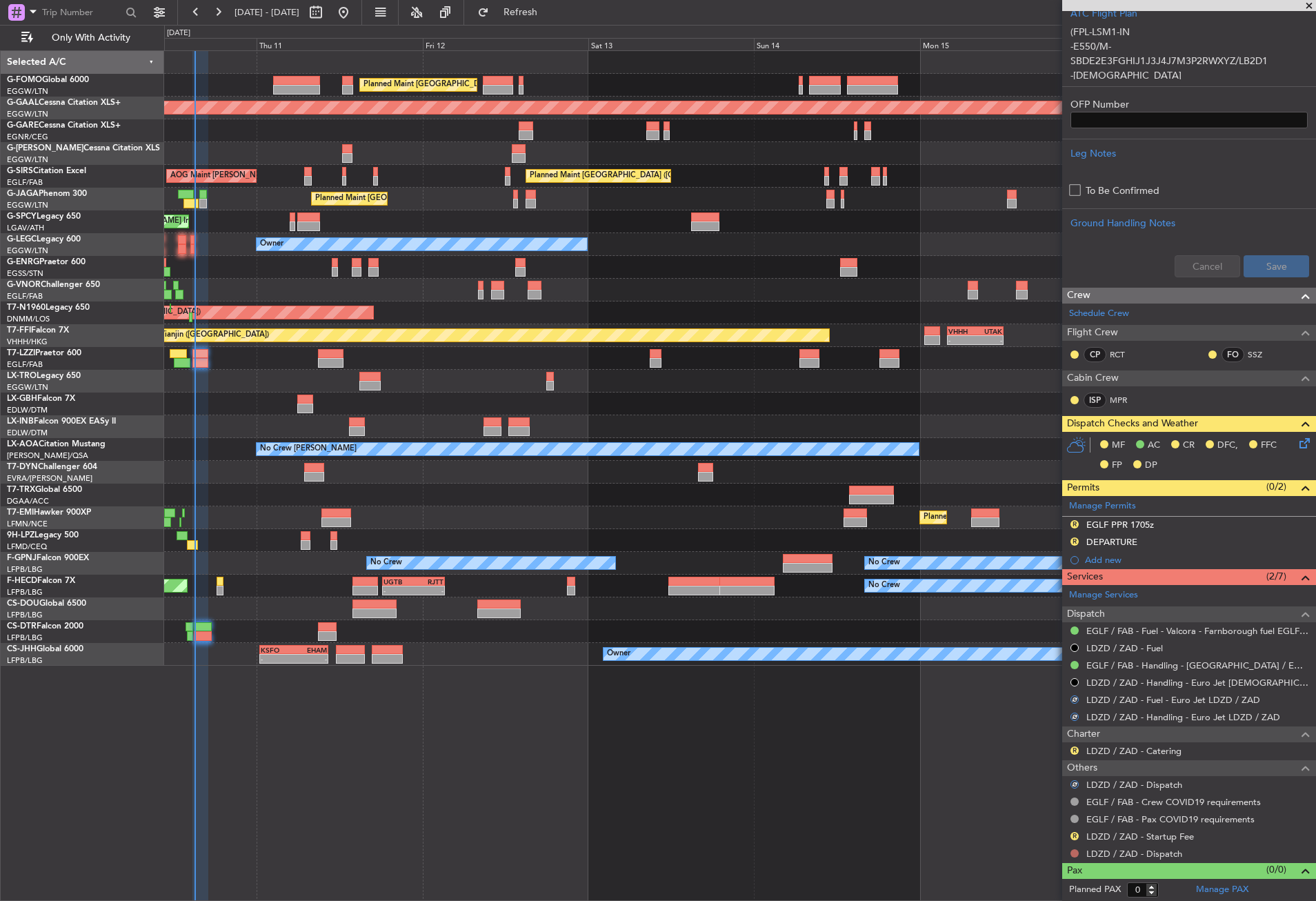
click at [1075, 850] on button at bounding box center [1075, 853] width 8 height 8
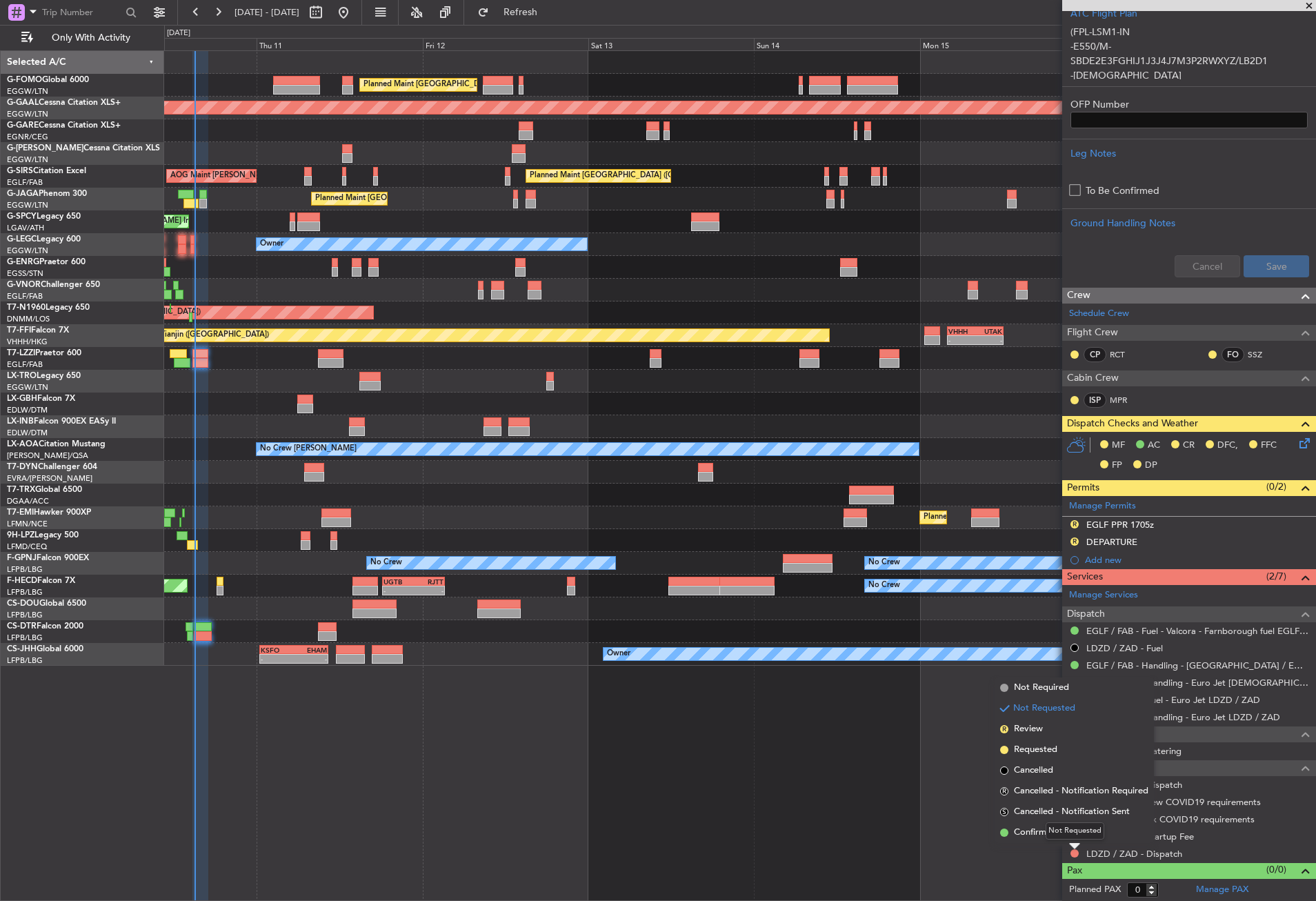
click at [1045, 829] on mat-tooltip-component "Not Requested" at bounding box center [1075, 831] width 78 height 37
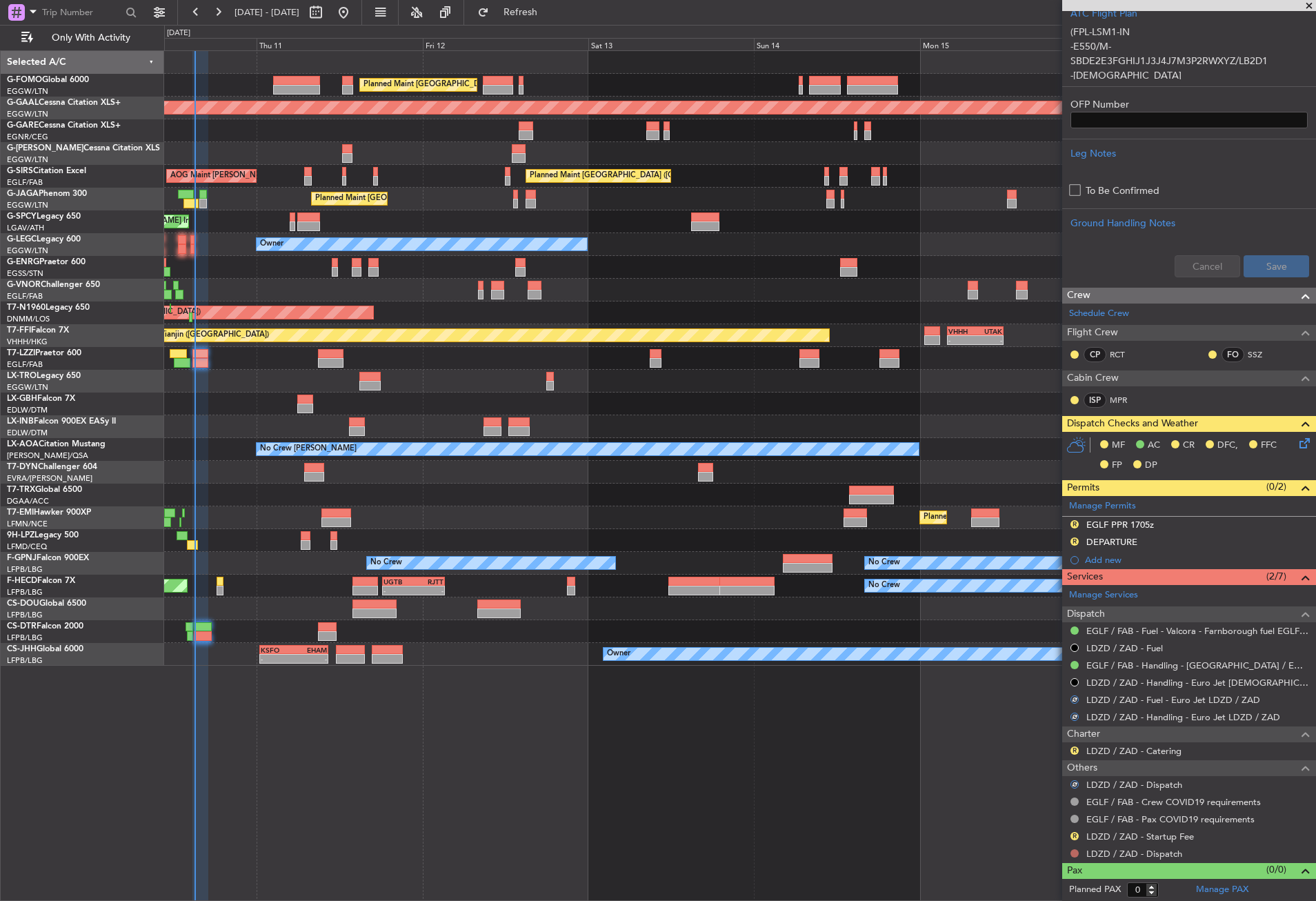
click at [1075, 852] on button at bounding box center [1075, 853] width 8 height 8
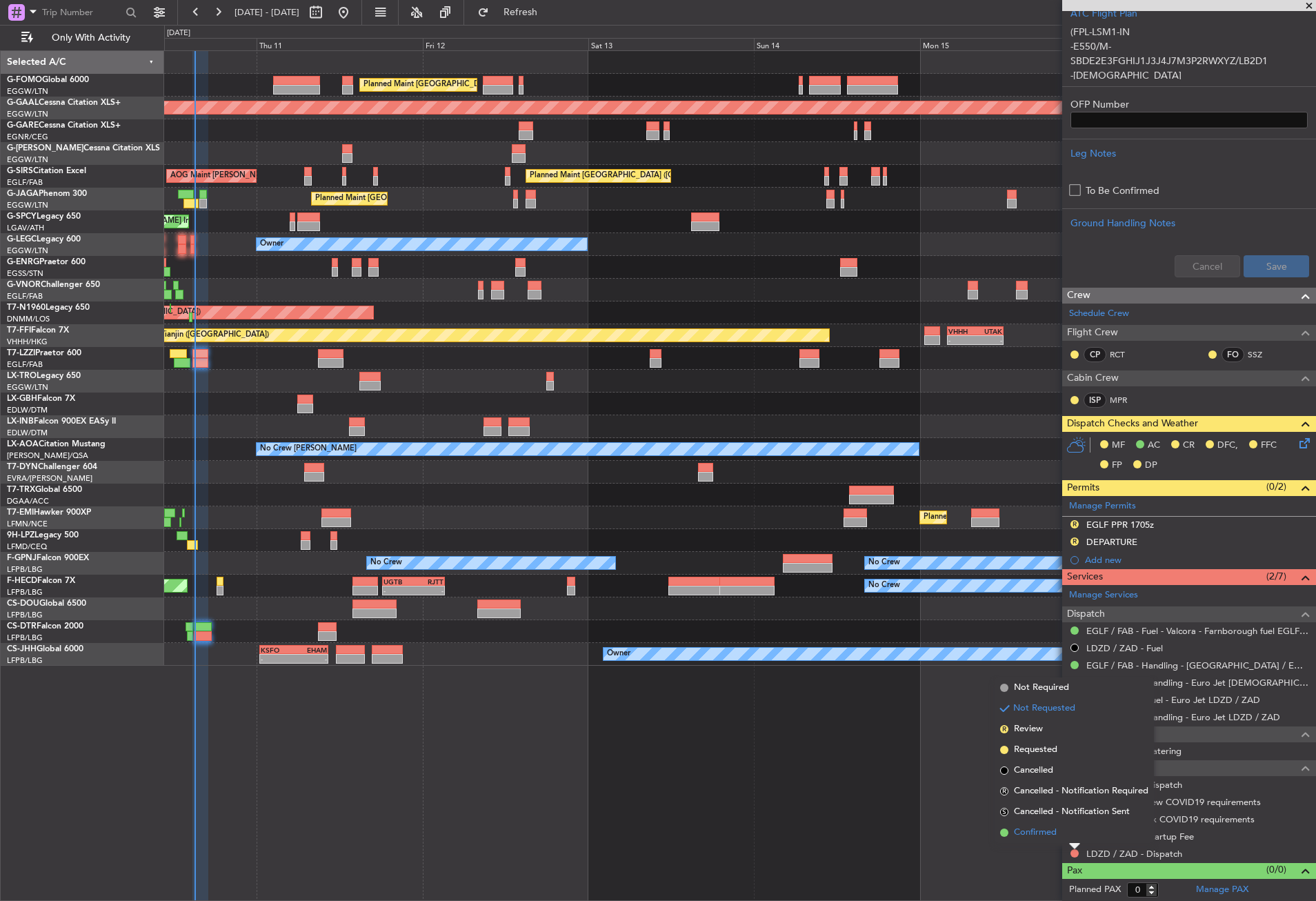
click at [1028, 828] on span "Confirmed" at bounding box center [1035, 833] width 43 height 14
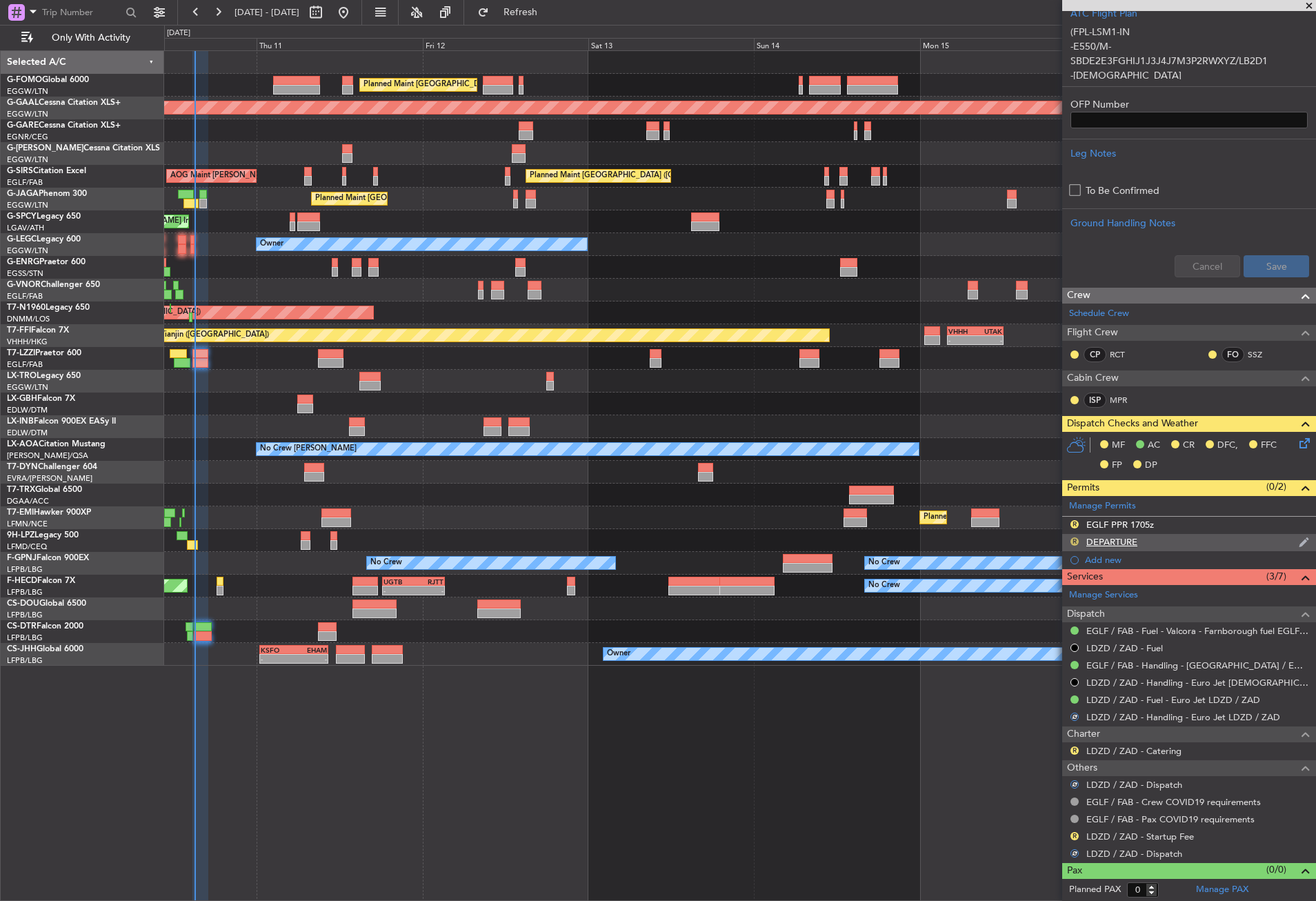
click at [1076, 540] on button "R" at bounding box center [1075, 541] width 8 height 8
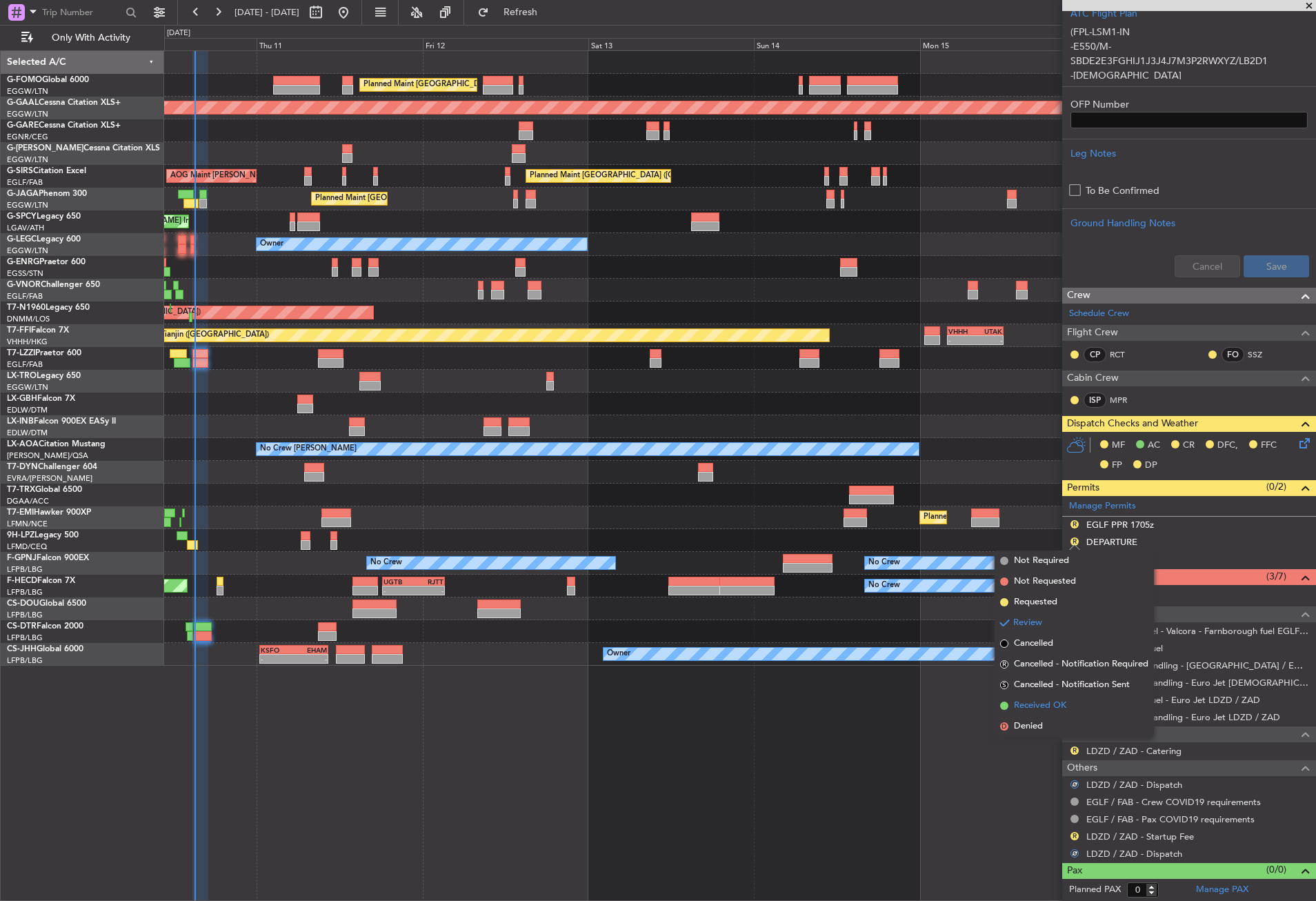
click at [1048, 704] on span "Received OK" at bounding box center [1040, 705] width 53 height 14
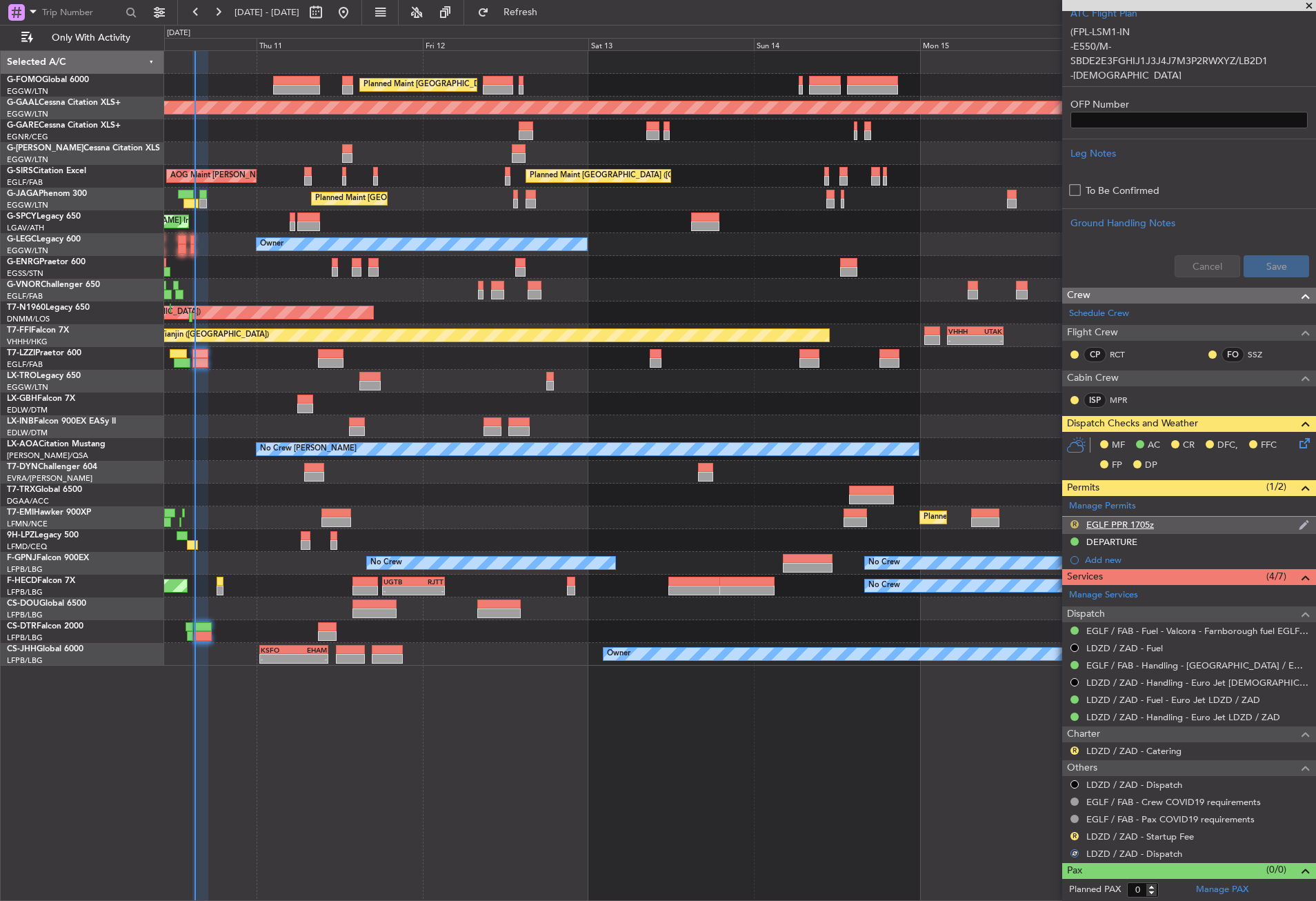
click at [1075, 524] on button "R" at bounding box center [1075, 524] width 8 height 8
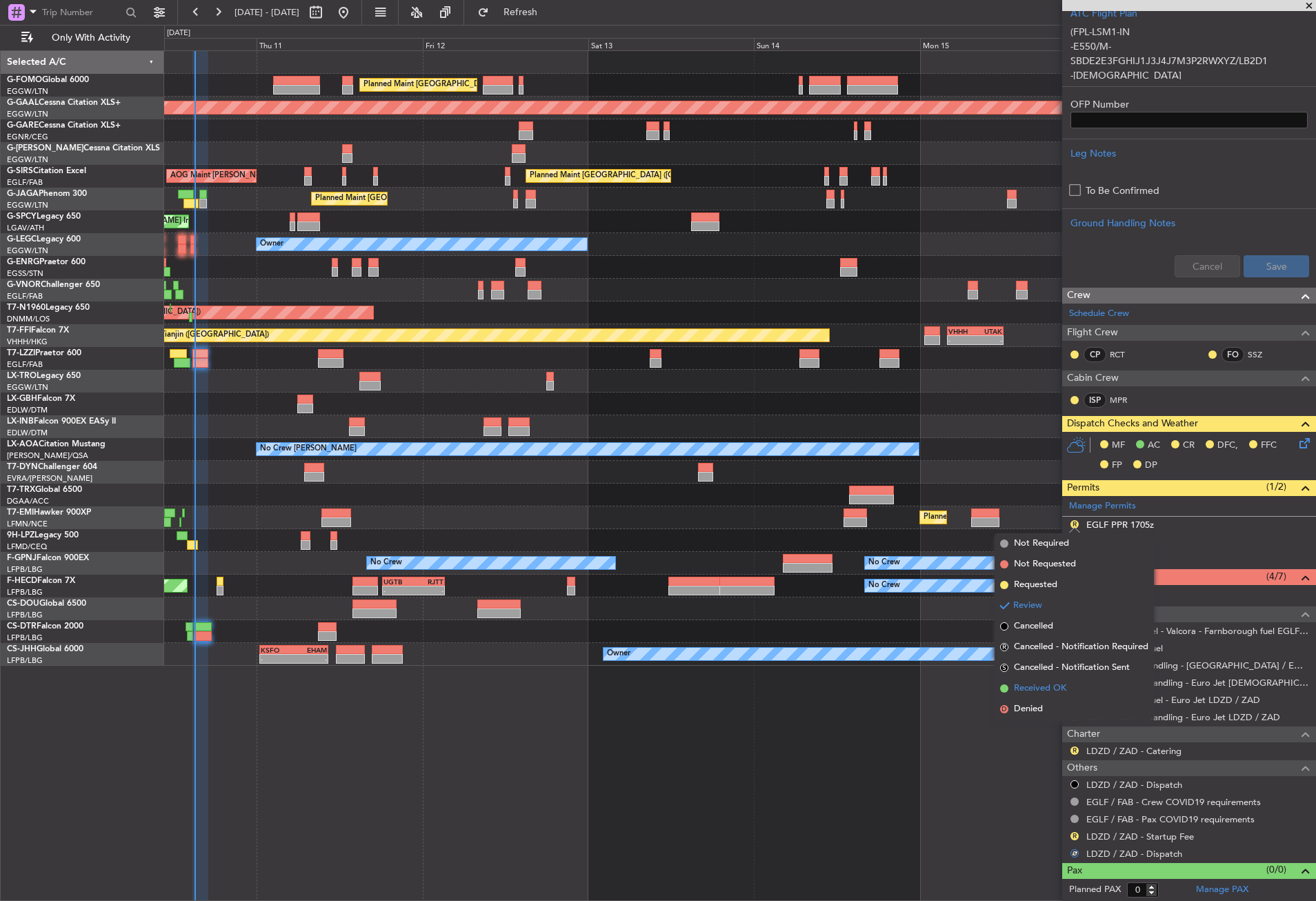
click at [1053, 686] on span "Received OK" at bounding box center [1040, 689] width 53 height 14
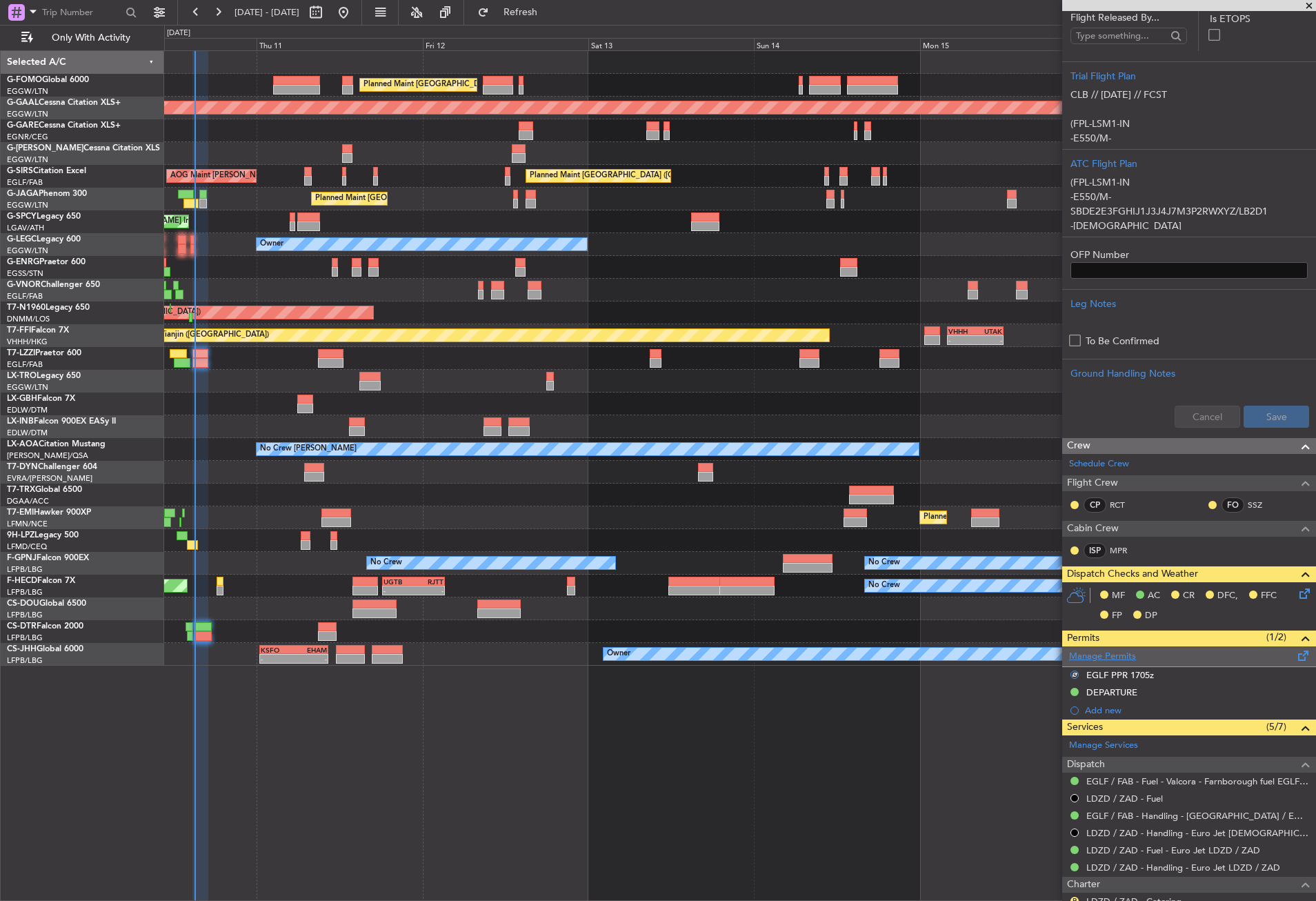
scroll to position [109, 0]
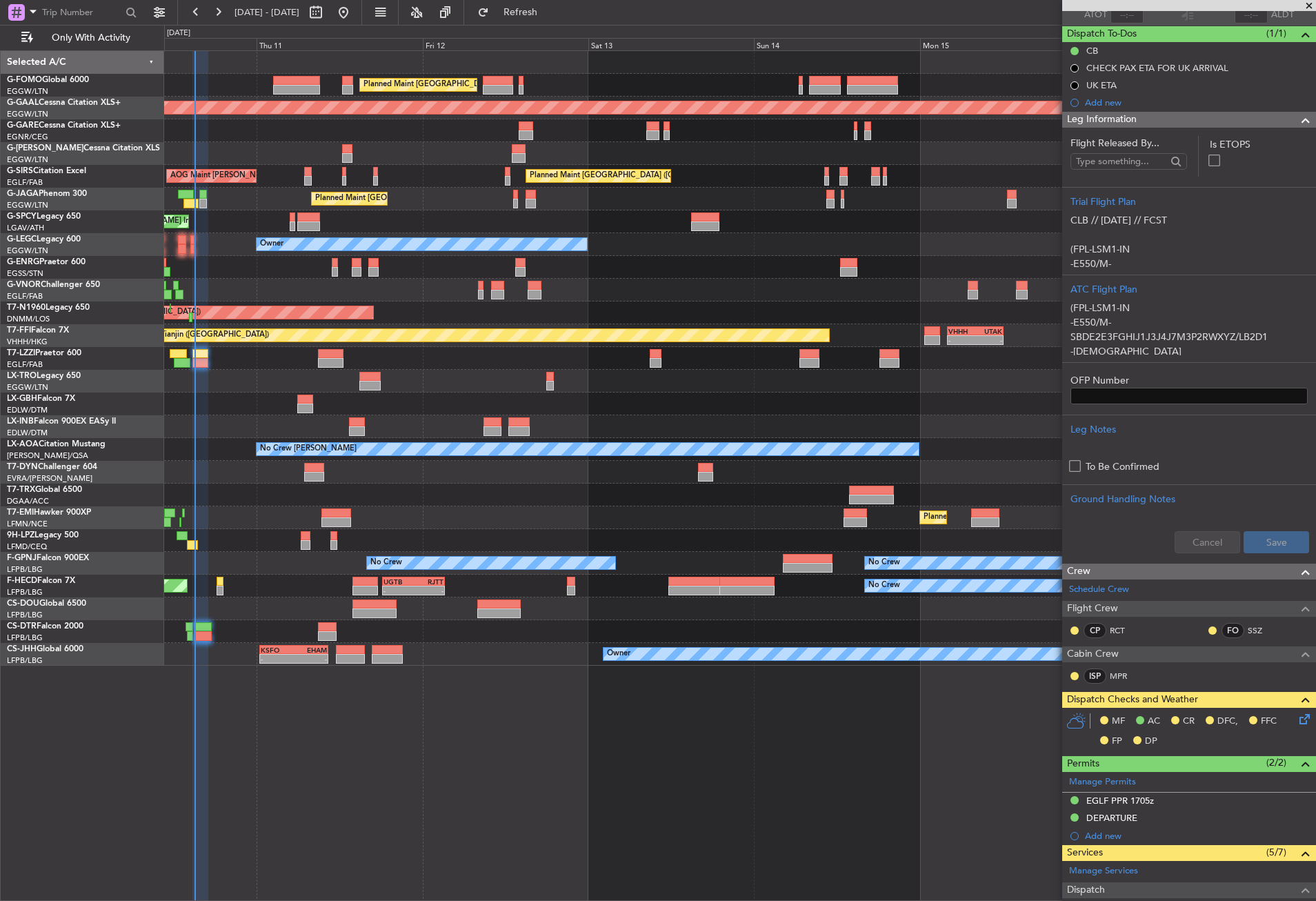
click at [1300, 713] on icon at bounding box center [1303, 717] width 11 height 11
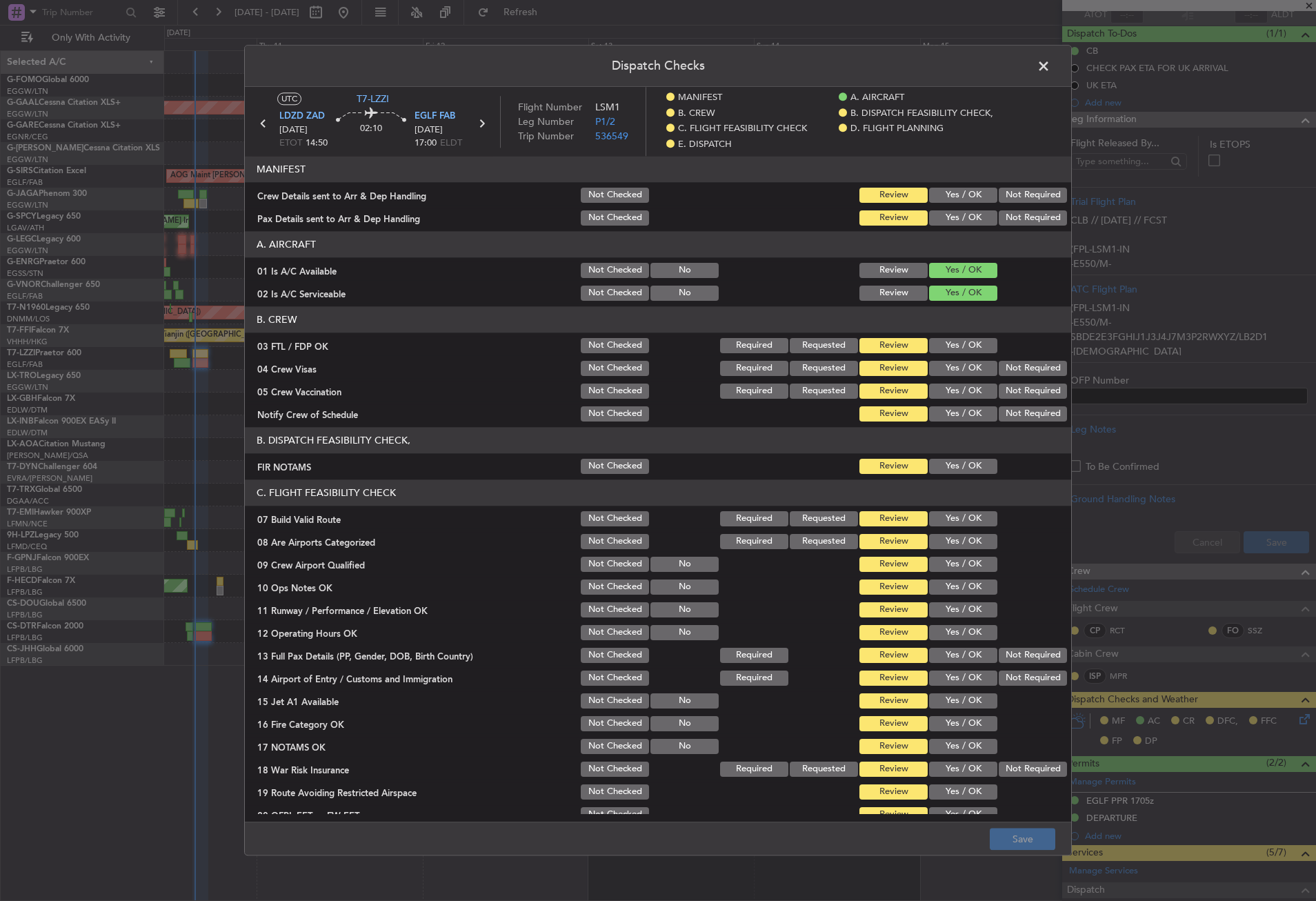
click at [952, 225] on button "Yes / OK" at bounding box center [964, 218] width 69 height 15
click at [947, 196] on button "Yes / OK" at bounding box center [964, 195] width 69 height 15
click at [966, 469] on button "Yes / OK" at bounding box center [964, 466] width 69 height 15
click at [957, 520] on button "Yes / OK" at bounding box center [964, 518] width 69 height 15
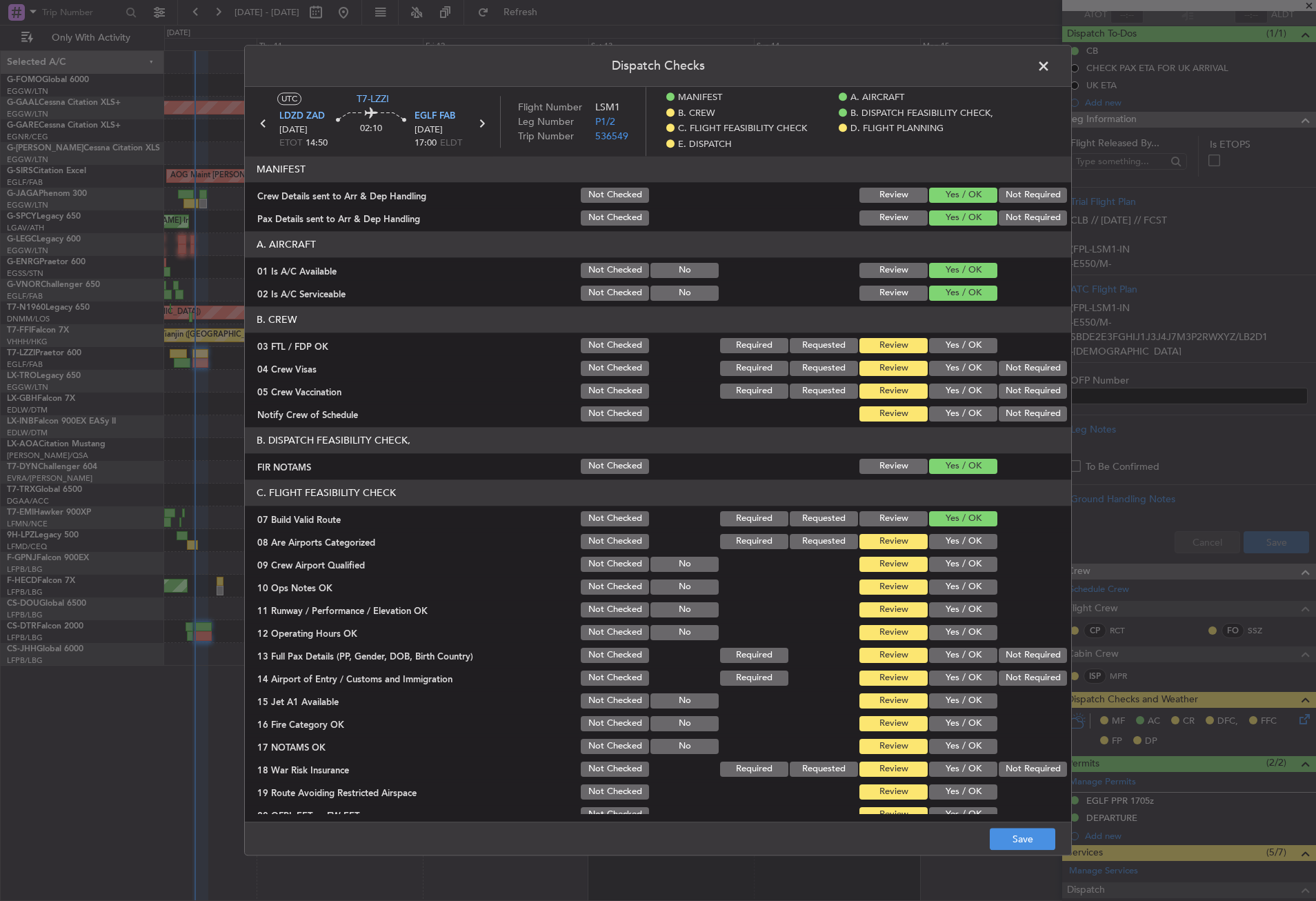
click at [953, 577] on section "C. FLIGHT FEASIBILITY CHECK 07 Build Valid Route Not Checked Required Requested…" at bounding box center [658, 662] width 826 height 367
click at [949, 590] on button "Yes / OK" at bounding box center [964, 587] width 69 height 15
click at [950, 609] on button "Yes / OK" at bounding box center [964, 609] width 69 height 15
click at [950, 622] on section "C. FLIGHT FEASIBILITY CHECK 07 Build Valid Route Not Checked Required Requested…" at bounding box center [658, 662] width 826 height 367
click at [955, 635] on button "Yes / OK" at bounding box center [964, 632] width 69 height 15
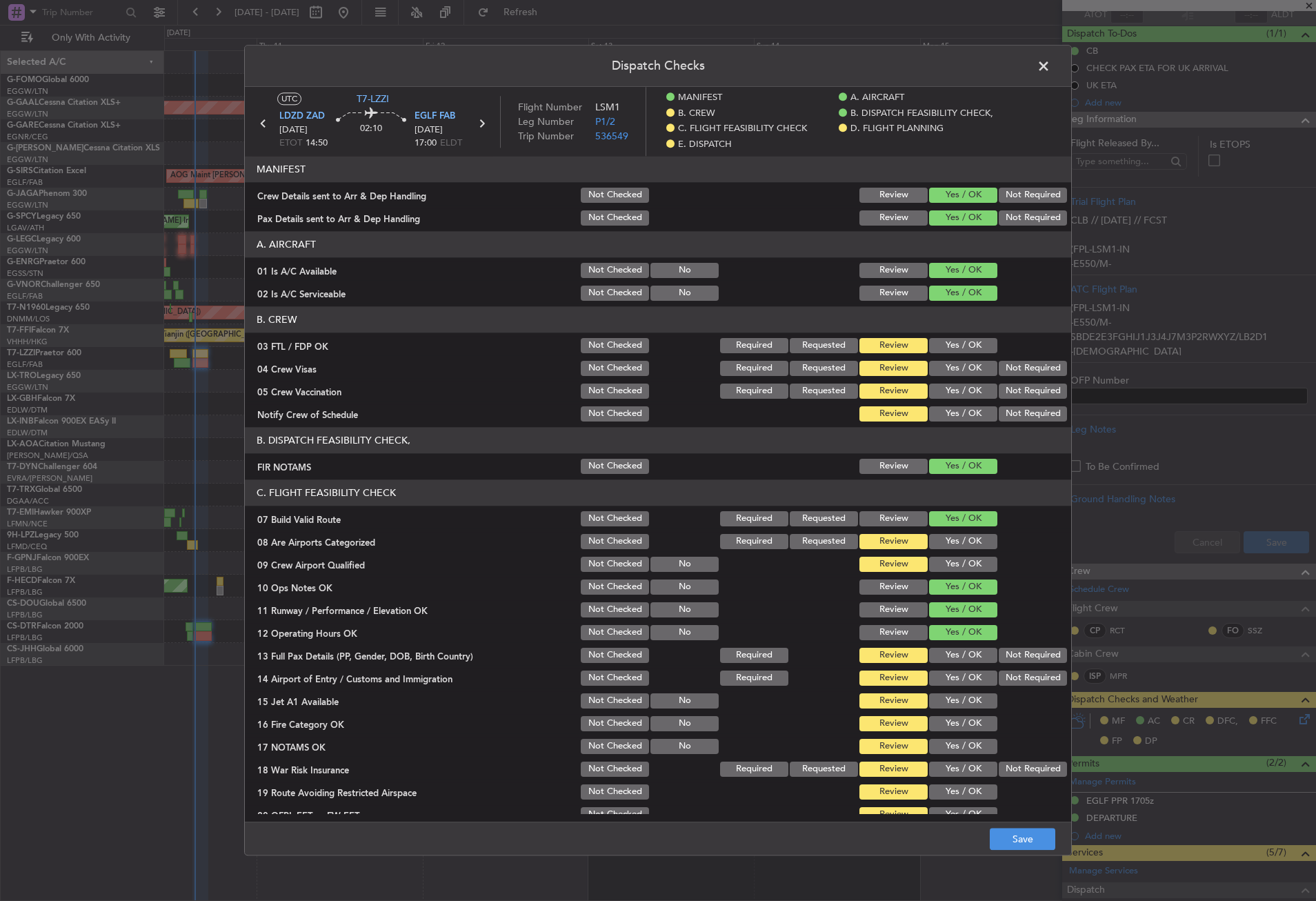
click at [954, 647] on div "Yes / OK" at bounding box center [962, 655] width 70 height 19
click at [969, 658] on button "Yes / OK" at bounding box center [964, 654] width 69 height 15
click at [971, 672] on button "Yes / OK" at bounding box center [964, 677] width 69 height 15
click at [966, 692] on div "Yes / OK" at bounding box center [962, 701] width 70 height 19
click at [966, 701] on button "Yes / OK" at bounding box center [964, 700] width 69 height 15
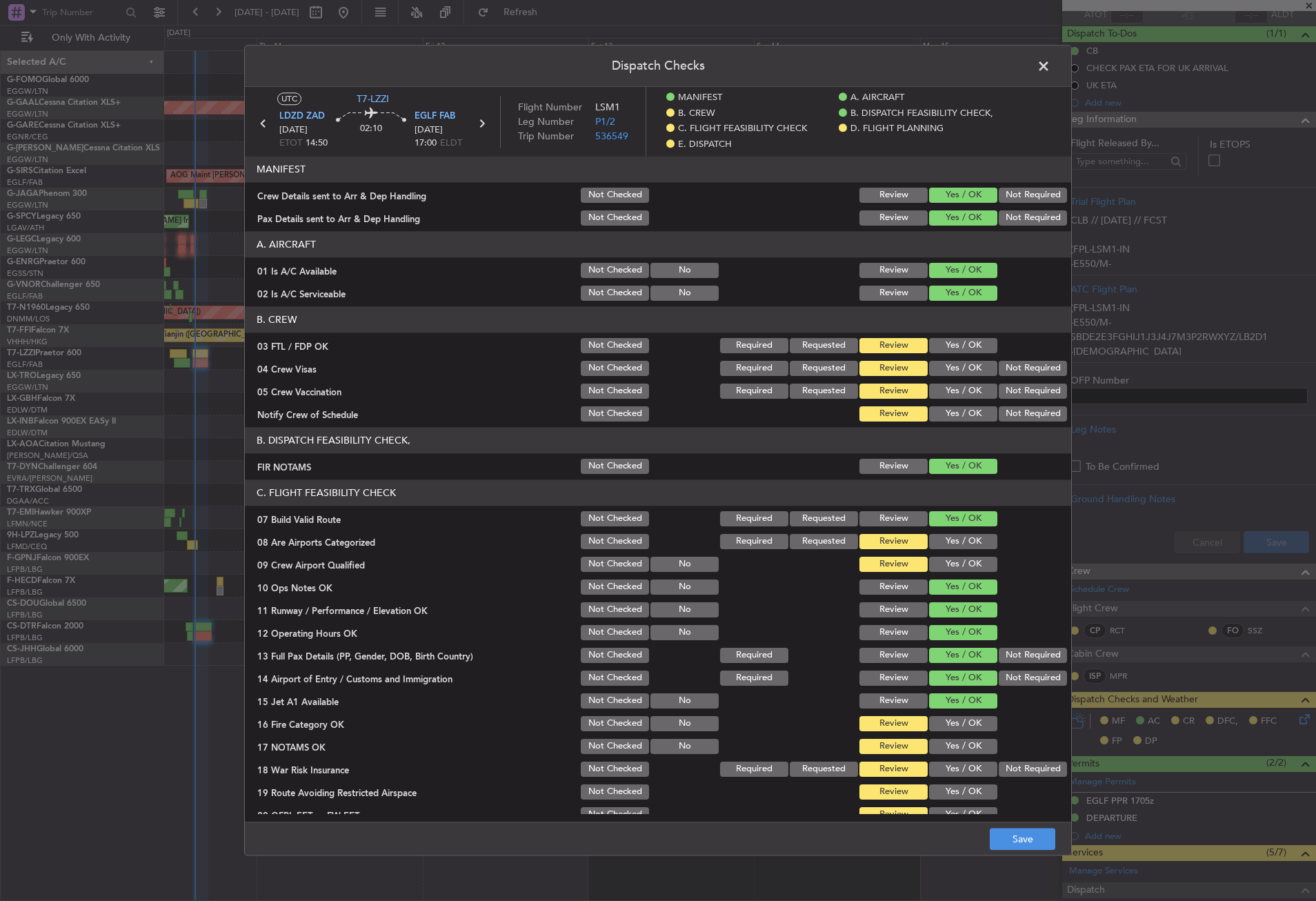
click at [961, 722] on button "Yes / OK" at bounding box center [964, 723] width 69 height 15
click at [959, 735] on section "C. FLIGHT FEASIBILITY CHECK 07 Build Valid Route Not Checked Required Requested…" at bounding box center [658, 662] width 826 height 367
click at [958, 744] on button "Yes / OK" at bounding box center [964, 746] width 69 height 15
click at [999, 765] on button "Not Required" at bounding box center [1033, 769] width 69 height 15
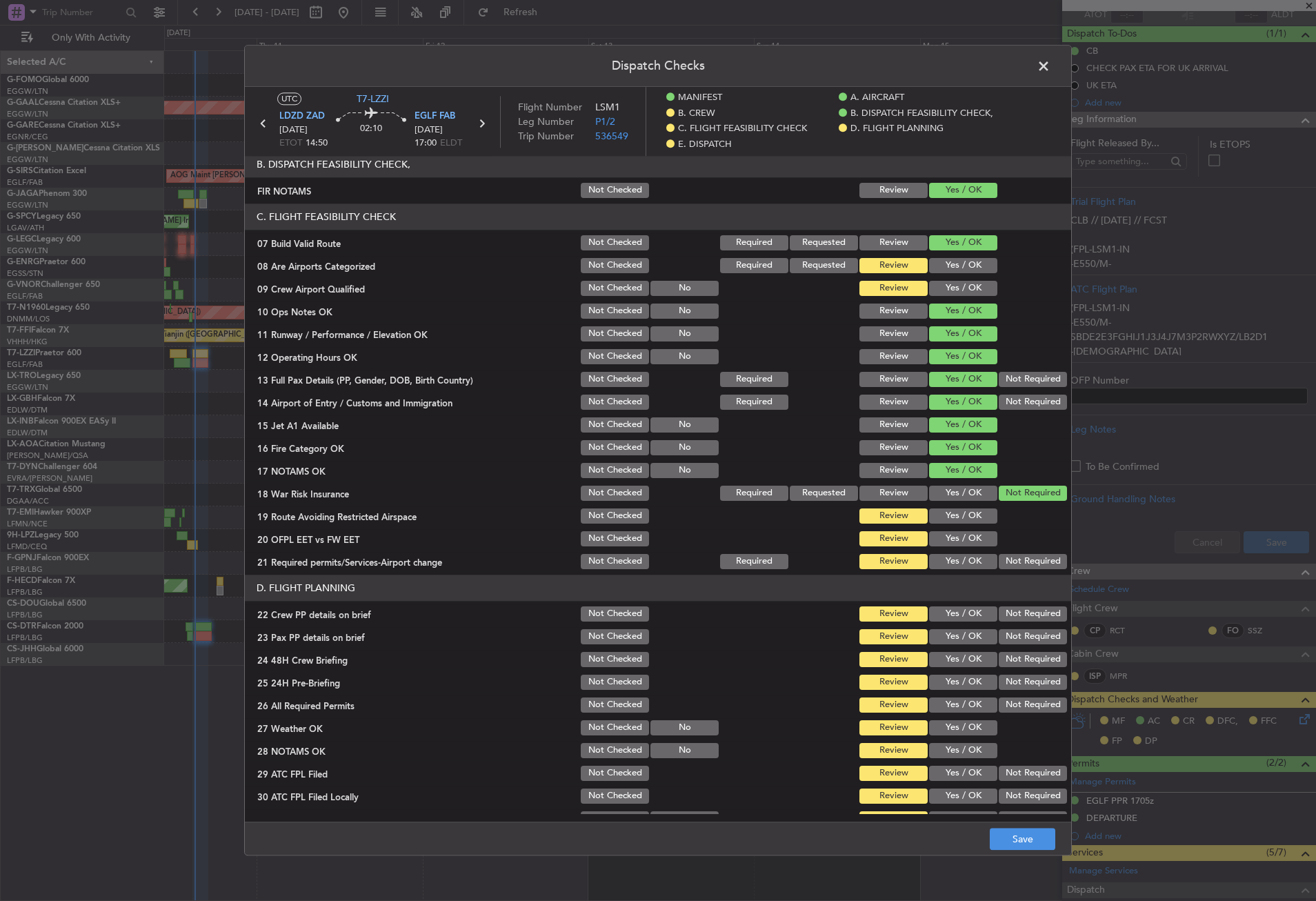
click at [958, 521] on button "Yes / OK" at bounding box center [964, 515] width 69 height 15
click at [957, 535] on button "Yes / OK" at bounding box center [964, 538] width 69 height 15
click at [960, 560] on button "Yes / OK" at bounding box center [964, 561] width 69 height 15
click at [968, 621] on button "Yes / OK" at bounding box center [964, 613] width 69 height 15
click at [968, 635] on button "Yes / OK" at bounding box center [964, 636] width 69 height 15
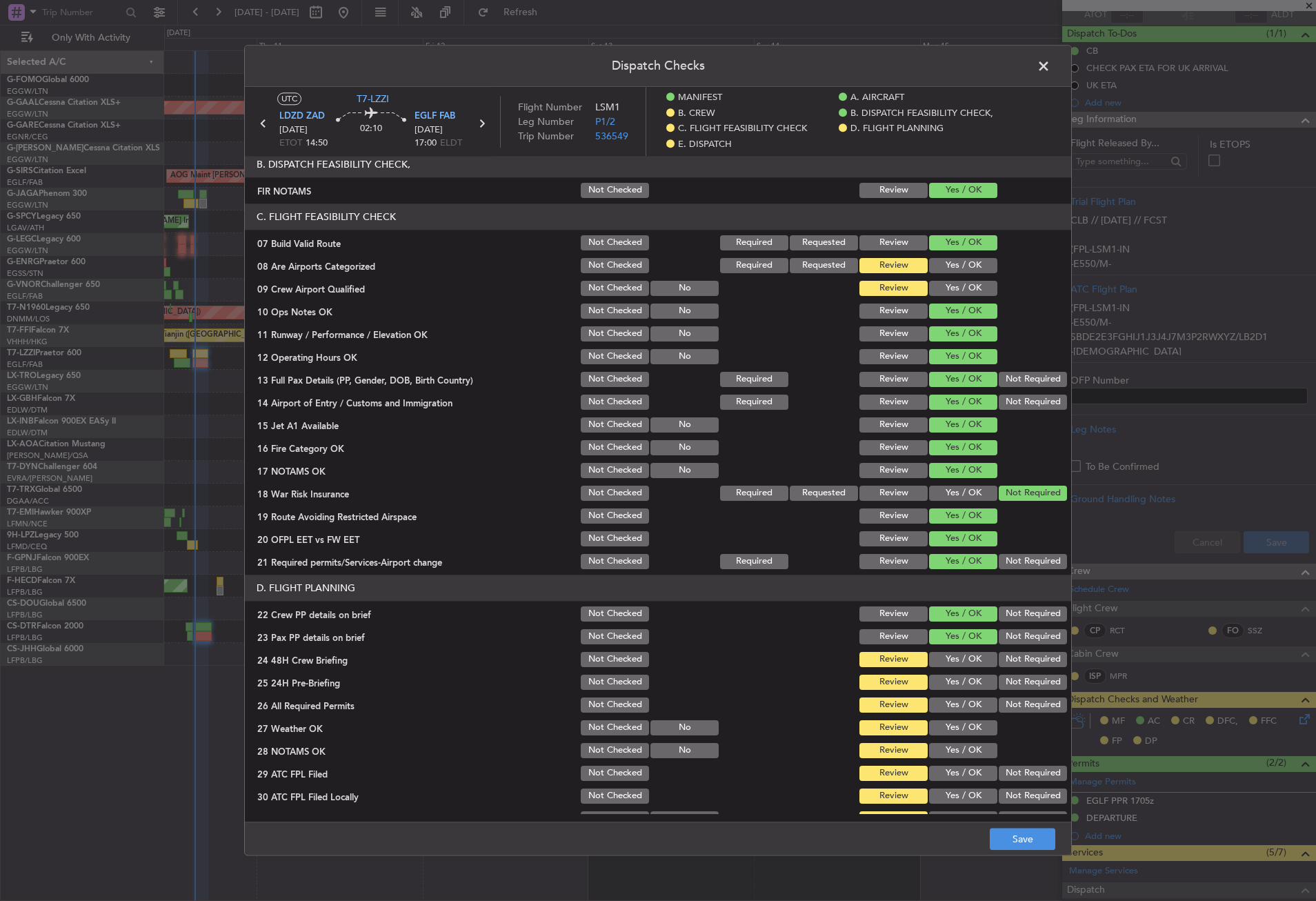
click at [999, 663] on button "Not Required" at bounding box center [1033, 659] width 69 height 15
click at [1000, 675] on button "Not Required" at bounding box center [1033, 682] width 69 height 15
click at [977, 697] on section "D. FLIGHT PLANNING 22 Crew PP details on brief Not Checked Review Yes / OK Not …" at bounding box center [658, 713] width 826 height 277
click at [976, 700] on button "Yes / OK" at bounding box center [964, 705] width 69 height 15
click at [967, 734] on button "Yes / OK" at bounding box center [964, 727] width 69 height 15
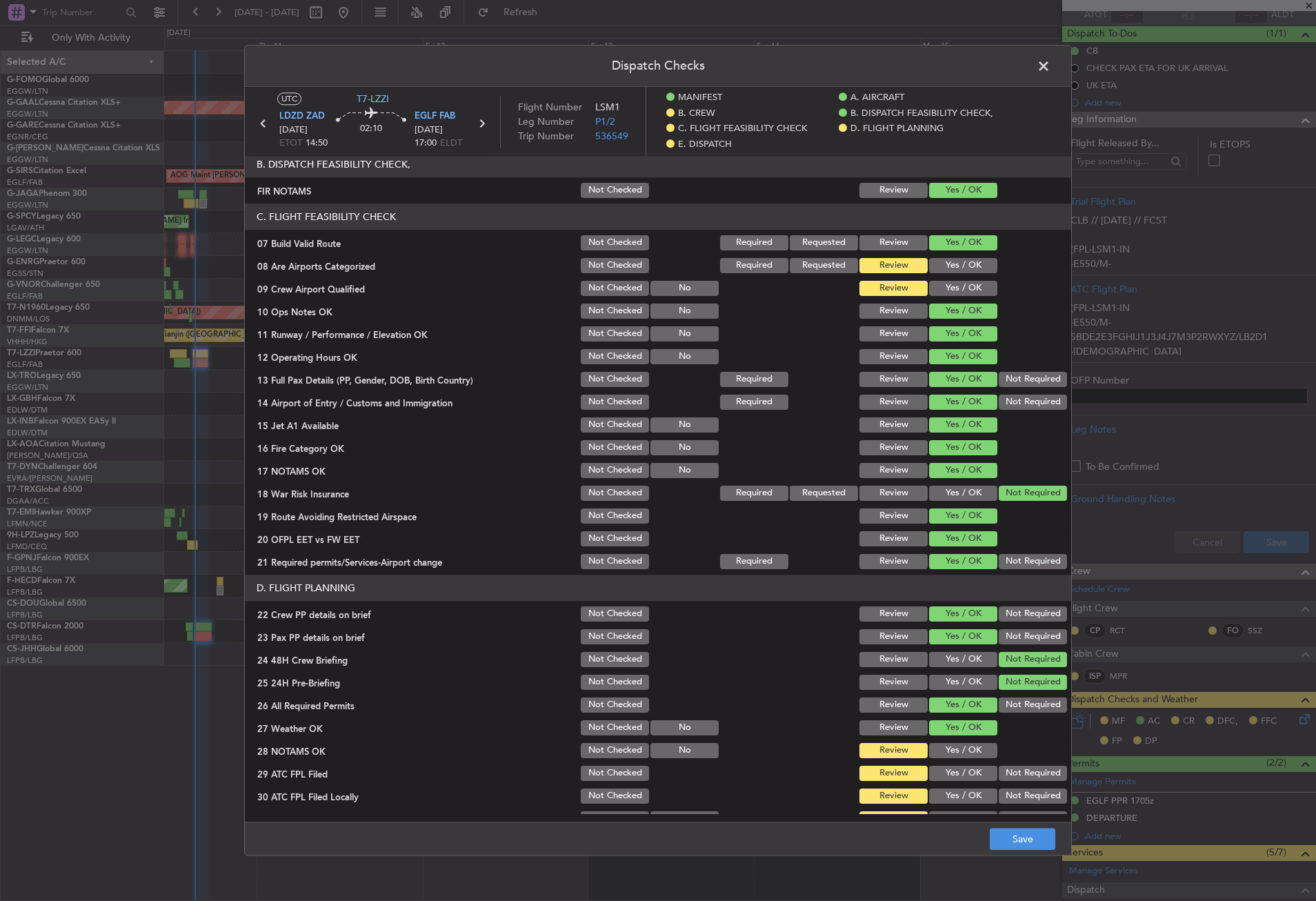
click at [953, 658] on button "Yes / OK" at bounding box center [964, 659] width 69 height 15
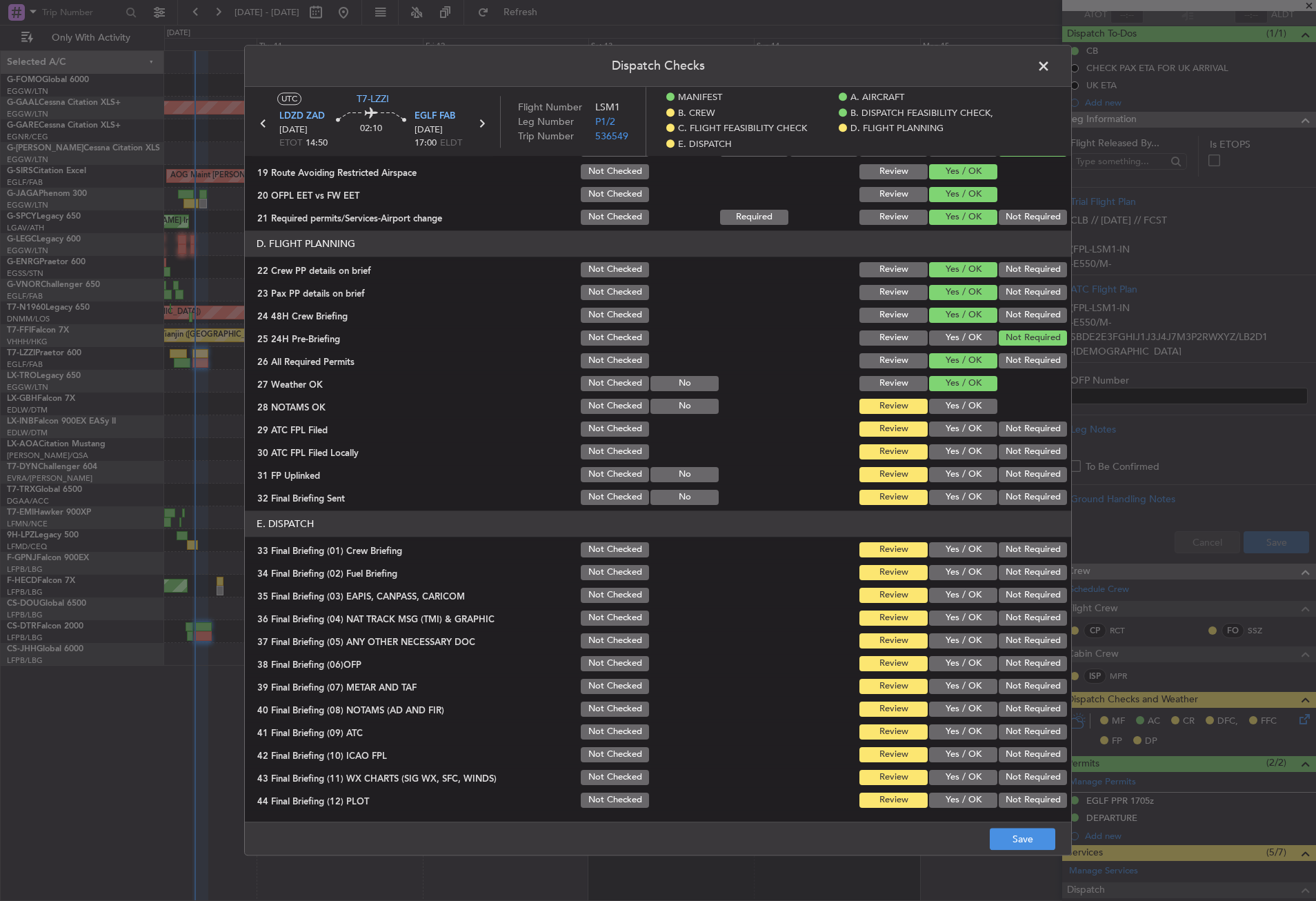
click at [967, 404] on button "Yes / OK" at bounding box center [964, 406] width 69 height 15
click at [961, 428] on button "Yes / OK" at bounding box center [964, 429] width 69 height 15
click at [997, 460] on div "Not Required" at bounding box center [1031, 452] width 70 height 19
drag, startPoint x: 999, startPoint y: 445, endPoint x: 984, endPoint y: 464, distance: 24.2
click at [999, 450] on button "Not Required" at bounding box center [1033, 451] width 69 height 15
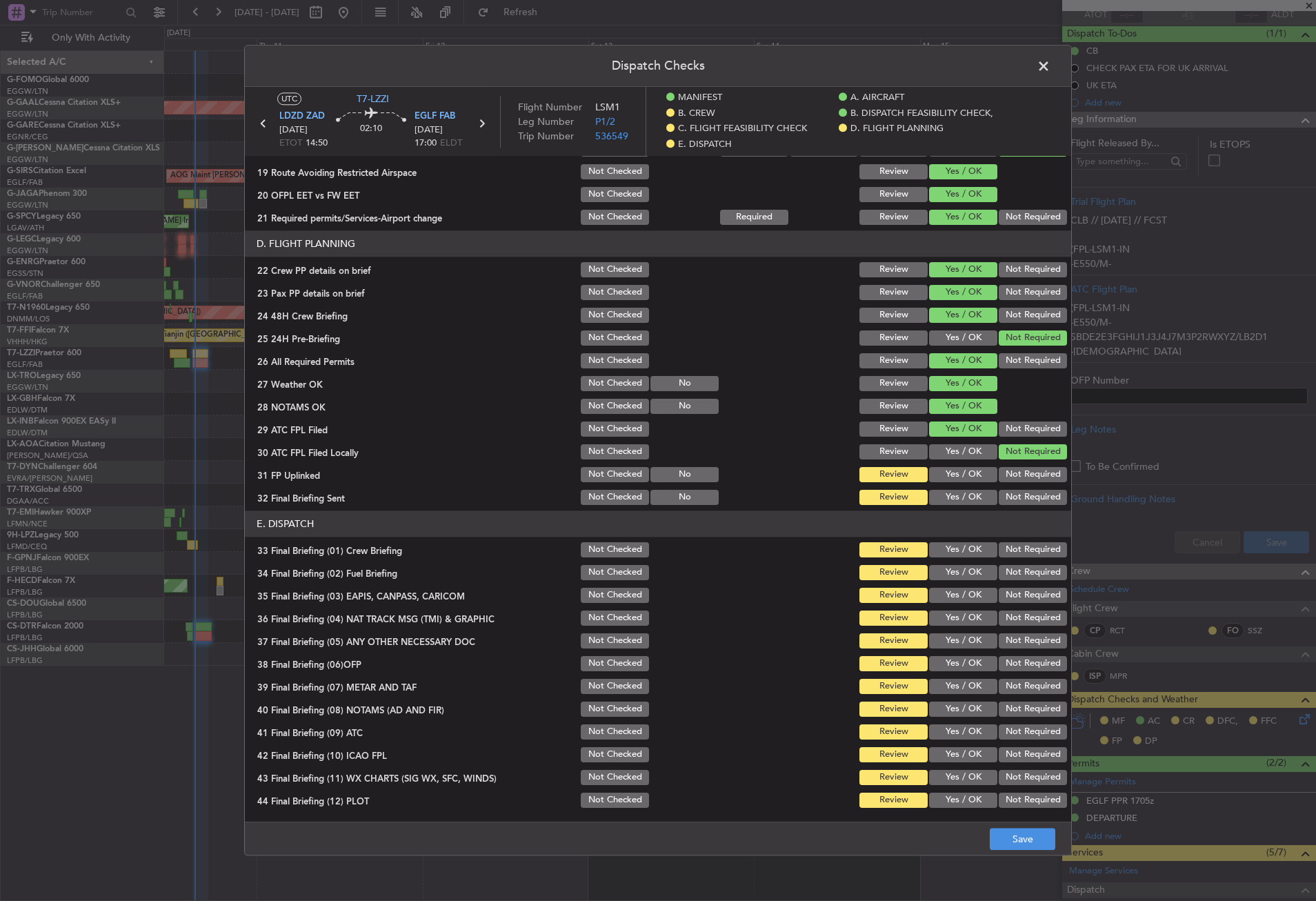
click at [970, 473] on button "Yes / OK" at bounding box center [964, 474] width 69 height 15
click at [1005, 496] on button "Not Required" at bounding box center [1033, 497] width 69 height 15
click at [966, 547] on button "Yes / OK" at bounding box center [964, 550] width 69 height 15
click at [972, 580] on button "Yes / OK" at bounding box center [964, 572] width 69 height 15
click at [999, 594] on button "Not Required" at bounding box center [1033, 595] width 69 height 15
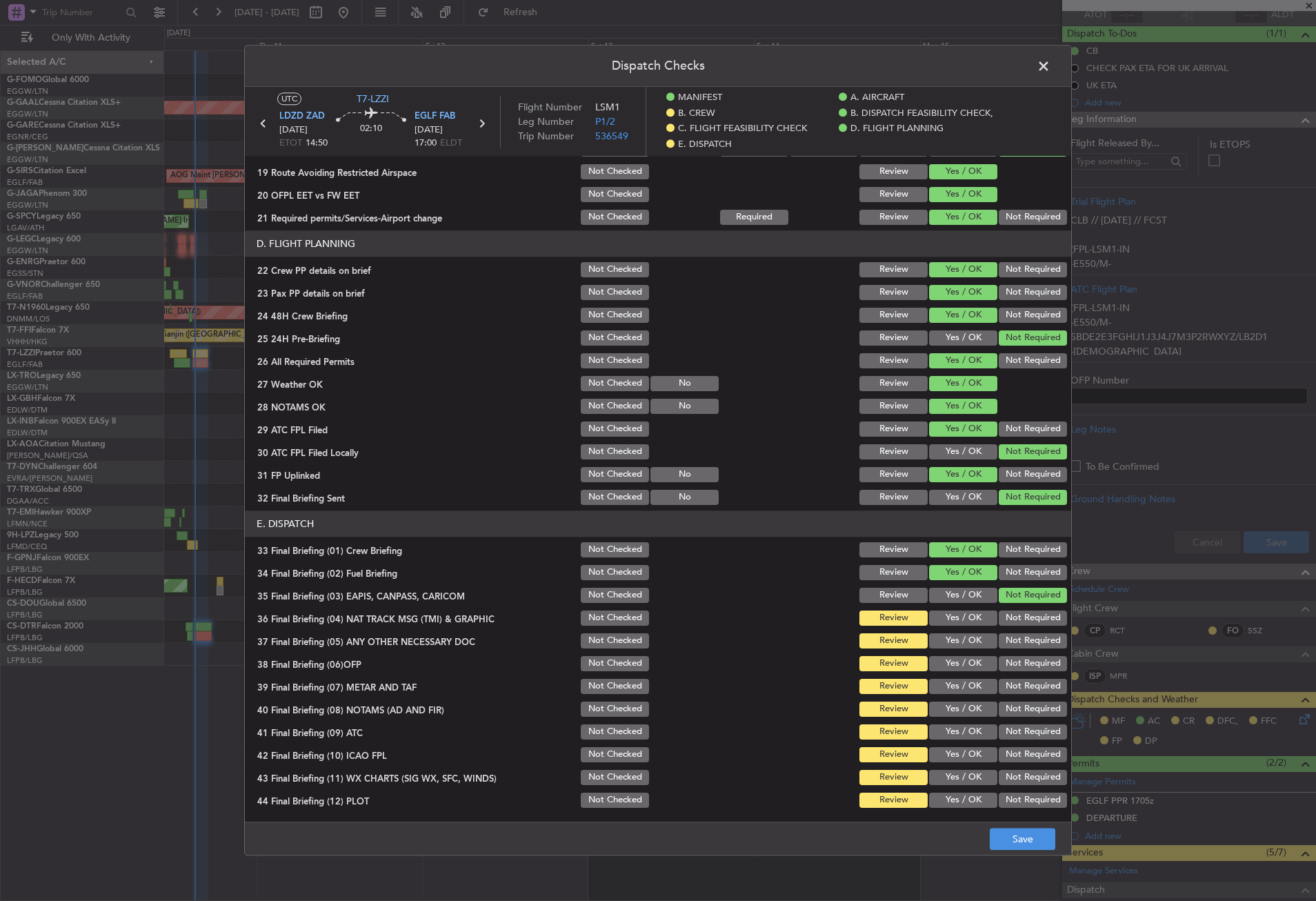
click at [999, 613] on button "Not Required" at bounding box center [1033, 617] width 69 height 15
click at [972, 639] on button "Yes / OK" at bounding box center [964, 640] width 69 height 15
click at [961, 670] on button "Yes / OK" at bounding box center [964, 663] width 69 height 15
drag, startPoint x: 960, startPoint y: 683, endPoint x: 962, endPoint y: 691, distance: 8.2
click at [959, 683] on button "Yes / OK" at bounding box center [964, 686] width 69 height 15
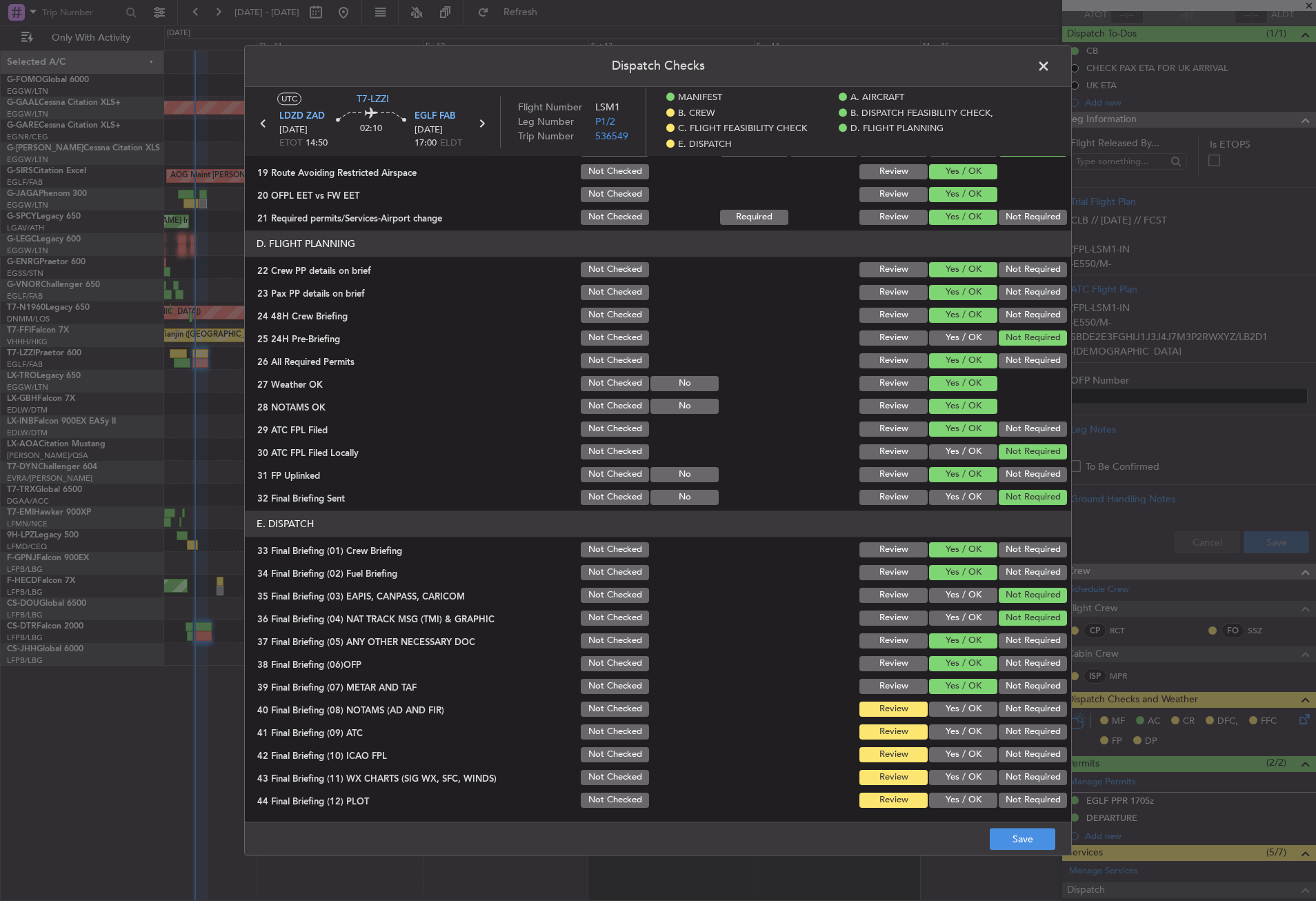
click at [965, 710] on button "Yes / OK" at bounding box center [964, 709] width 69 height 15
click at [965, 724] on div "Yes / OK" at bounding box center [962, 732] width 70 height 19
click at [965, 730] on button "Yes / OK" at bounding box center [964, 731] width 69 height 15
drag, startPoint x: 992, startPoint y: 750, endPoint x: 972, endPoint y: 772, distance: 29.7
click at [999, 751] on button "Not Required" at bounding box center [1033, 754] width 69 height 15
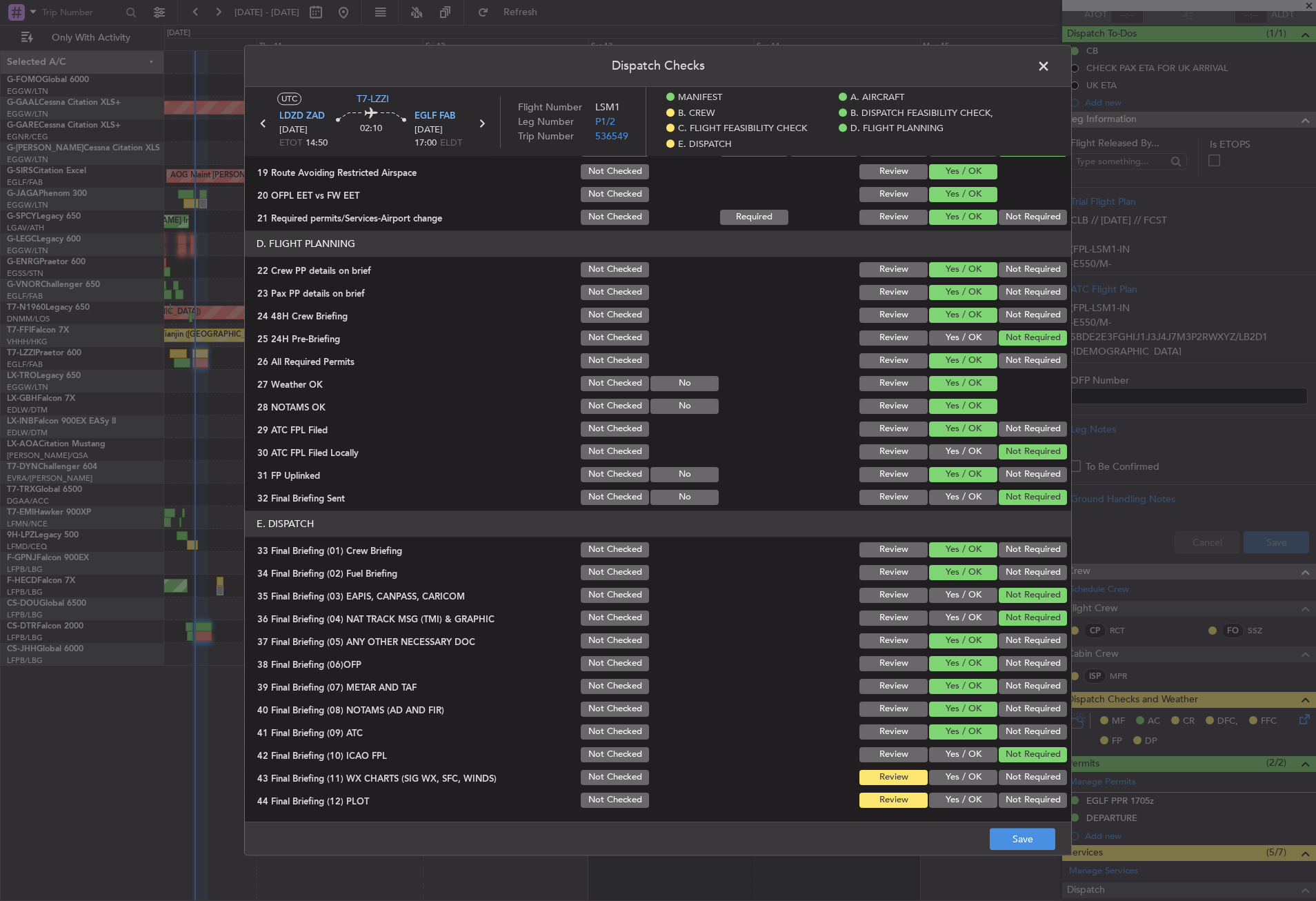
click at [967, 775] on button "Yes / OK" at bounding box center [964, 777] width 69 height 15
click at [997, 792] on div "Not Required" at bounding box center [1031, 801] width 70 height 19
click at [999, 796] on button "Not Required" at bounding box center [1033, 800] width 69 height 15
click at [1001, 837] on button "Save" at bounding box center [1023, 839] width 65 height 22
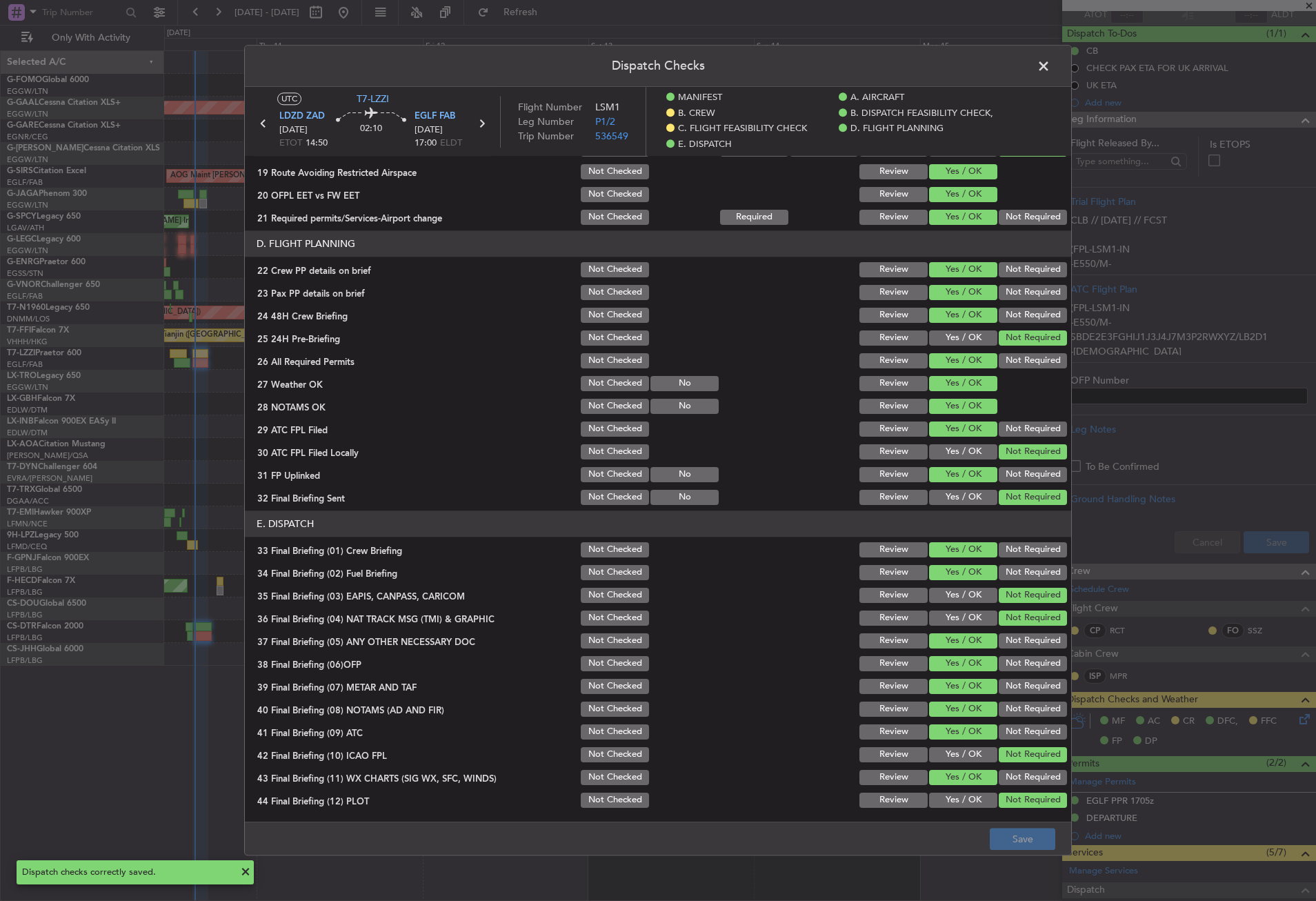
click at [1051, 65] on span at bounding box center [1051, 69] width 0 height 27
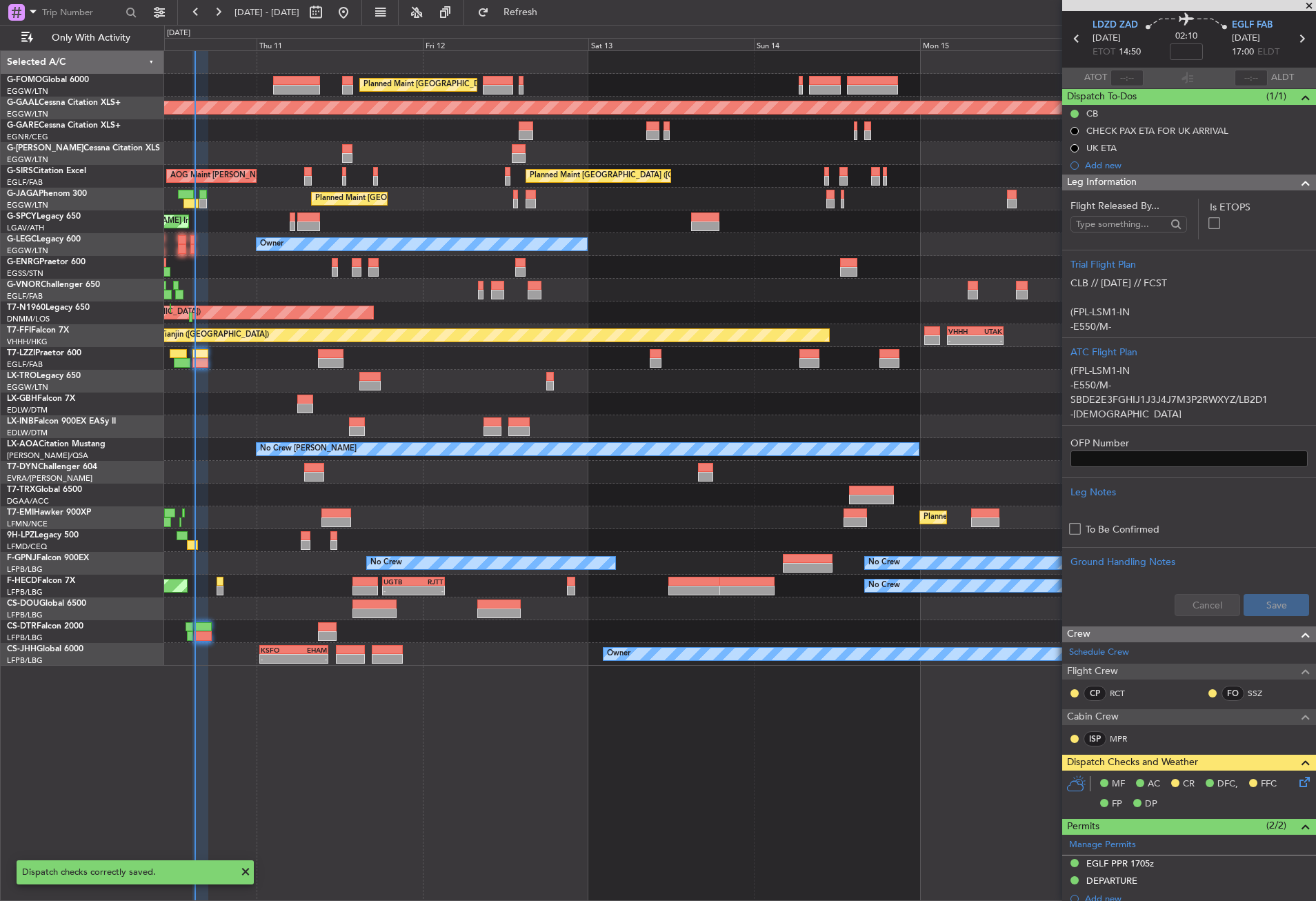
scroll to position [0, 0]
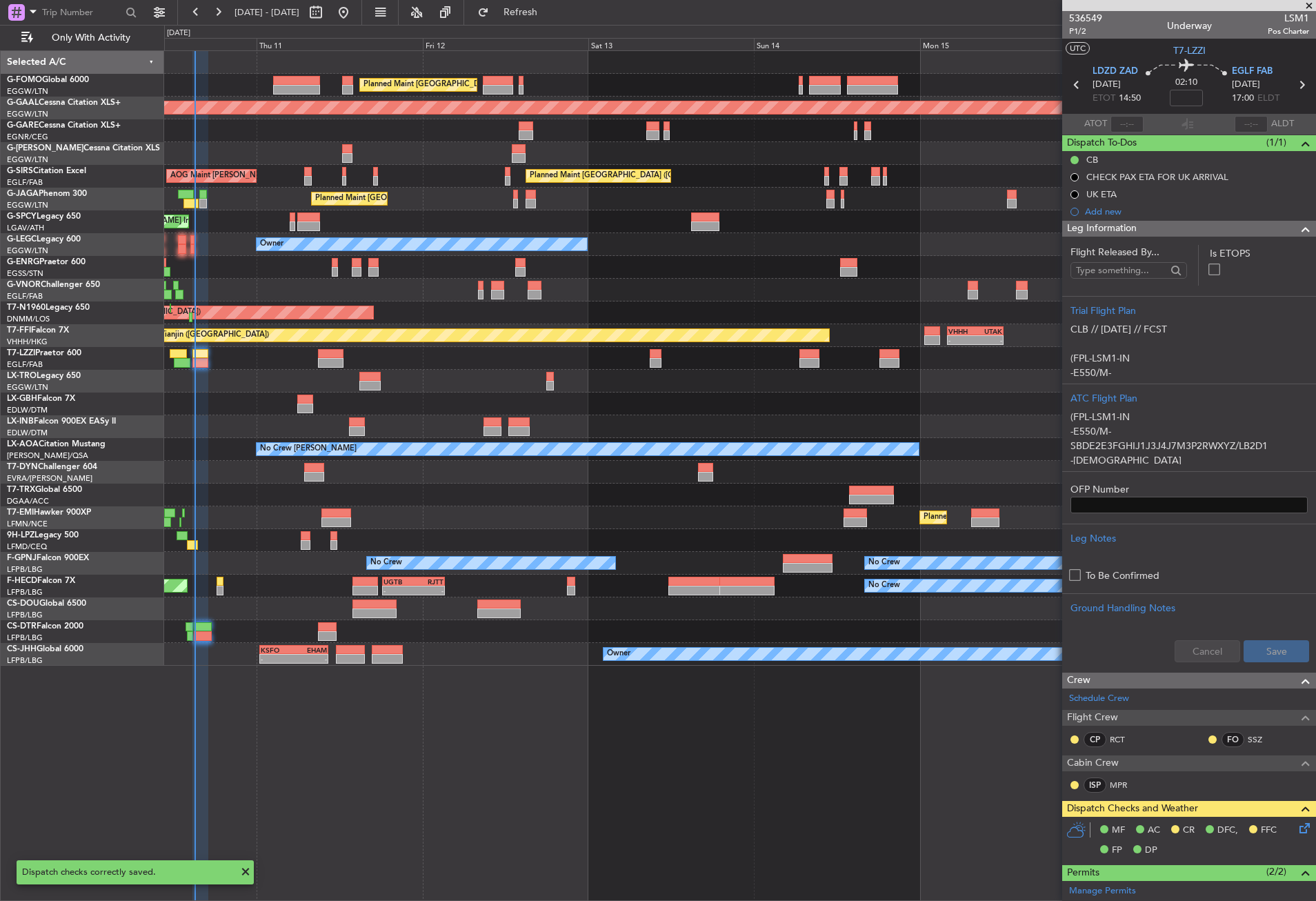
click at [941, 245] on div "Owner" at bounding box center [739, 245] width 1151 height 23
click at [549, 16] on span "Refresh" at bounding box center [521, 12] width 58 height 10
click at [568, 775] on div "Planned Maint [GEOGRAPHIC_DATA] ([GEOGRAPHIC_DATA]) Planned [GEOGRAPHIC_DATA] P…" at bounding box center [740, 476] width 1152 height 851
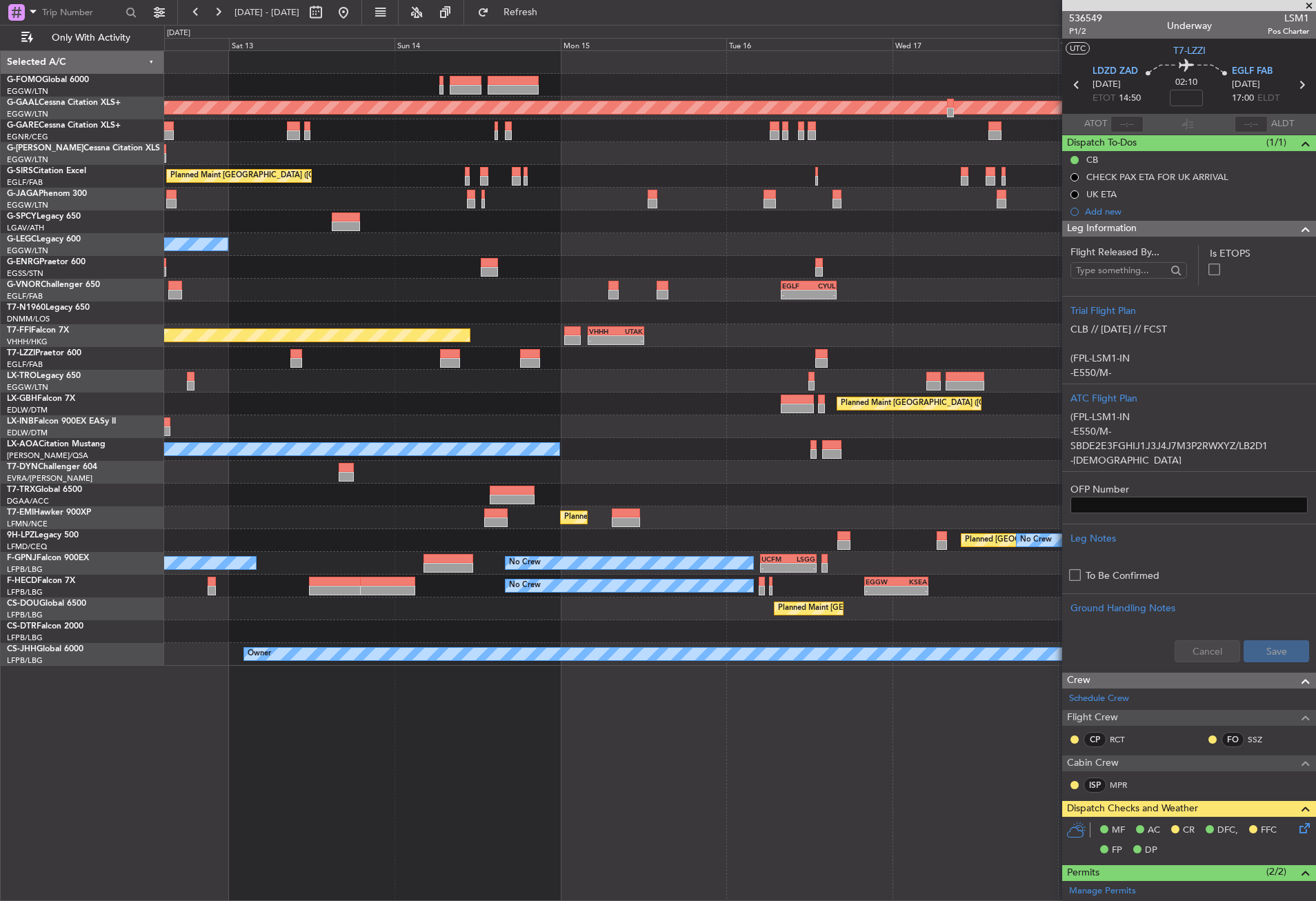
click at [597, 743] on div "Planned Maint [GEOGRAPHIC_DATA] ([GEOGRAPHIC_DATA]) Planned [GEOGRAPHIC_DATA] P…" at bounding box center [740, 476] width 1152 height 851
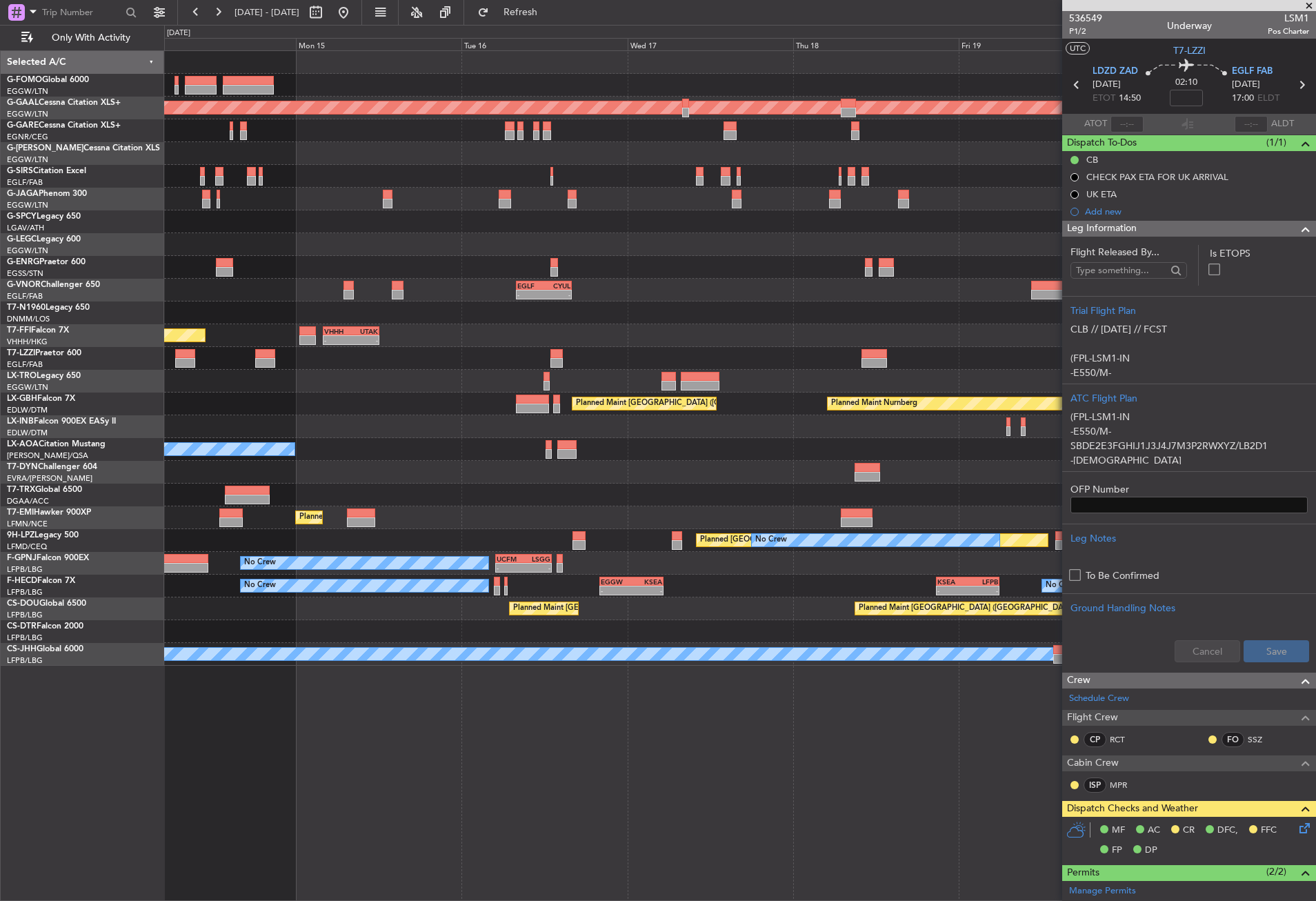
click at [477, 727] on div "Planned Maint Dusseldorf Planned Maint [GEOGRAPHIC_DATA] ([GEOGRAPHIC_DATA]) Ow…" at bounding box center [740, 476] width 1152 height 851
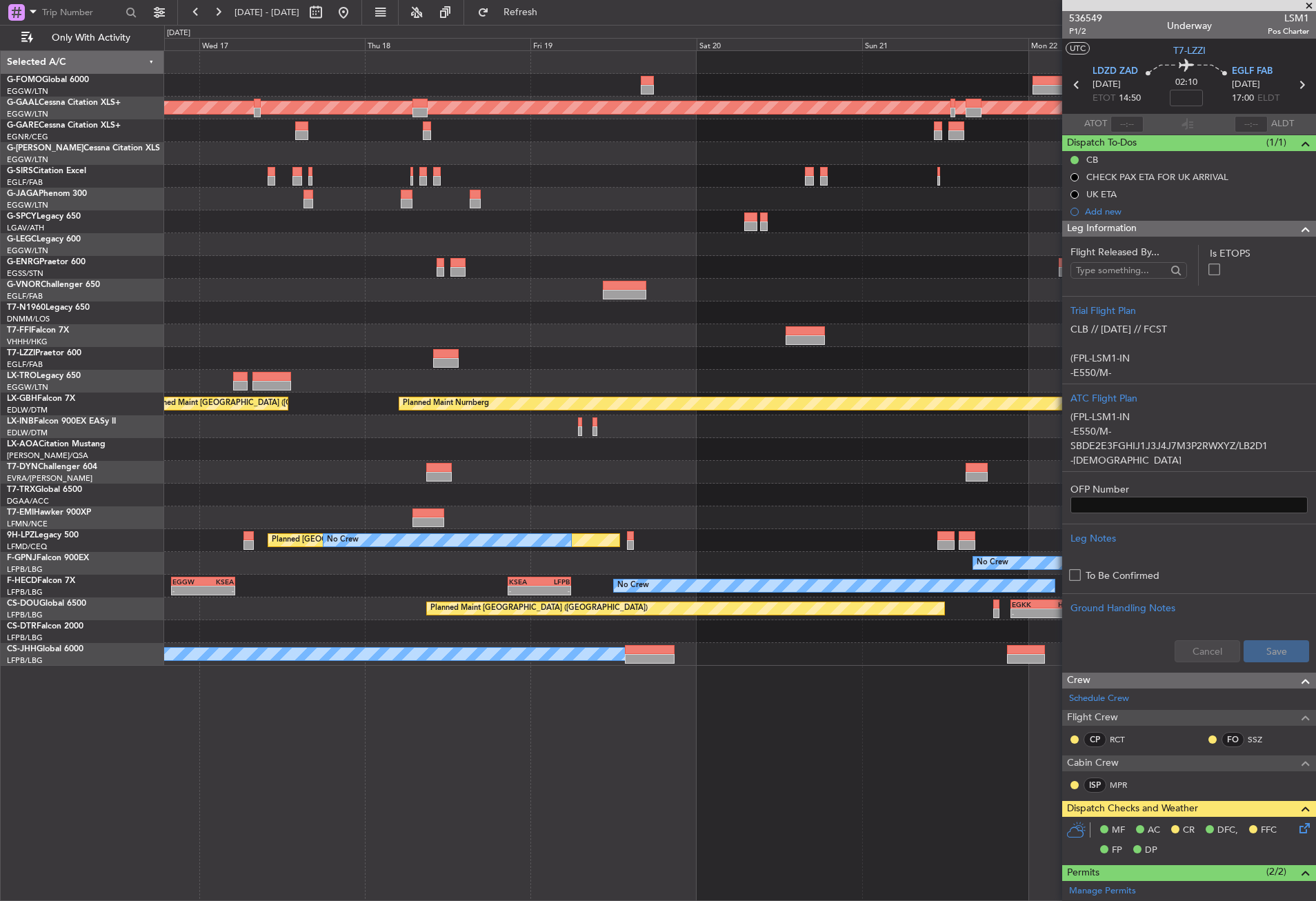
click at [409, 697] on div "Planned Maint Dusseldorf A/C Unavailable [GEOGRAPHIC_DATA] ([GEOGRAPHIC_DATA]) …" at bounding box center [740, 476] width 1152 height 851
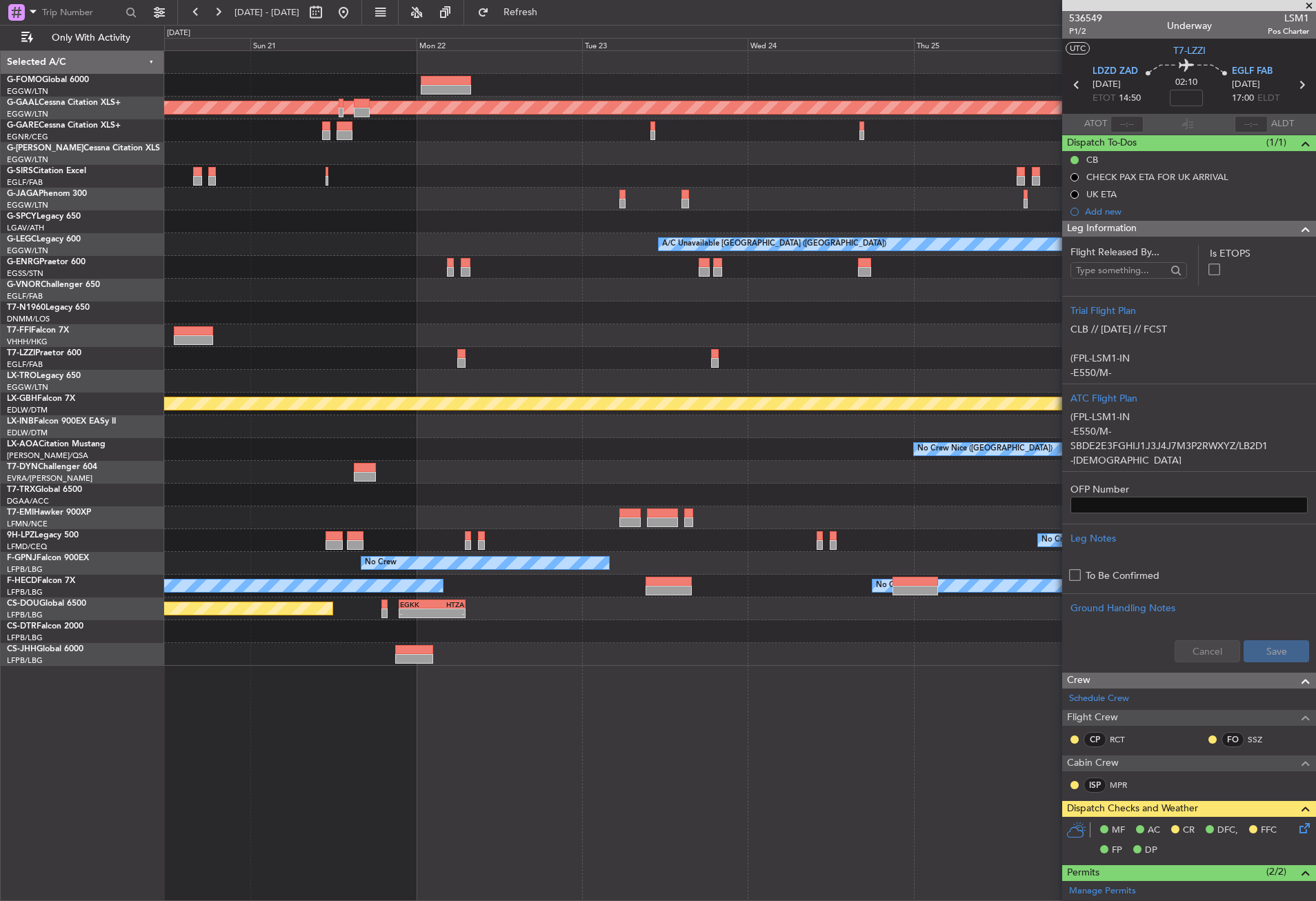
click at [437, 668] on div "Planned Maint Dusseldorf A/C Unavailable [GEOGRAPHIC_DATA] ([GEOGRAPHIC_DATA]) …" at bounding box center [740, 476] width 1152 height 851
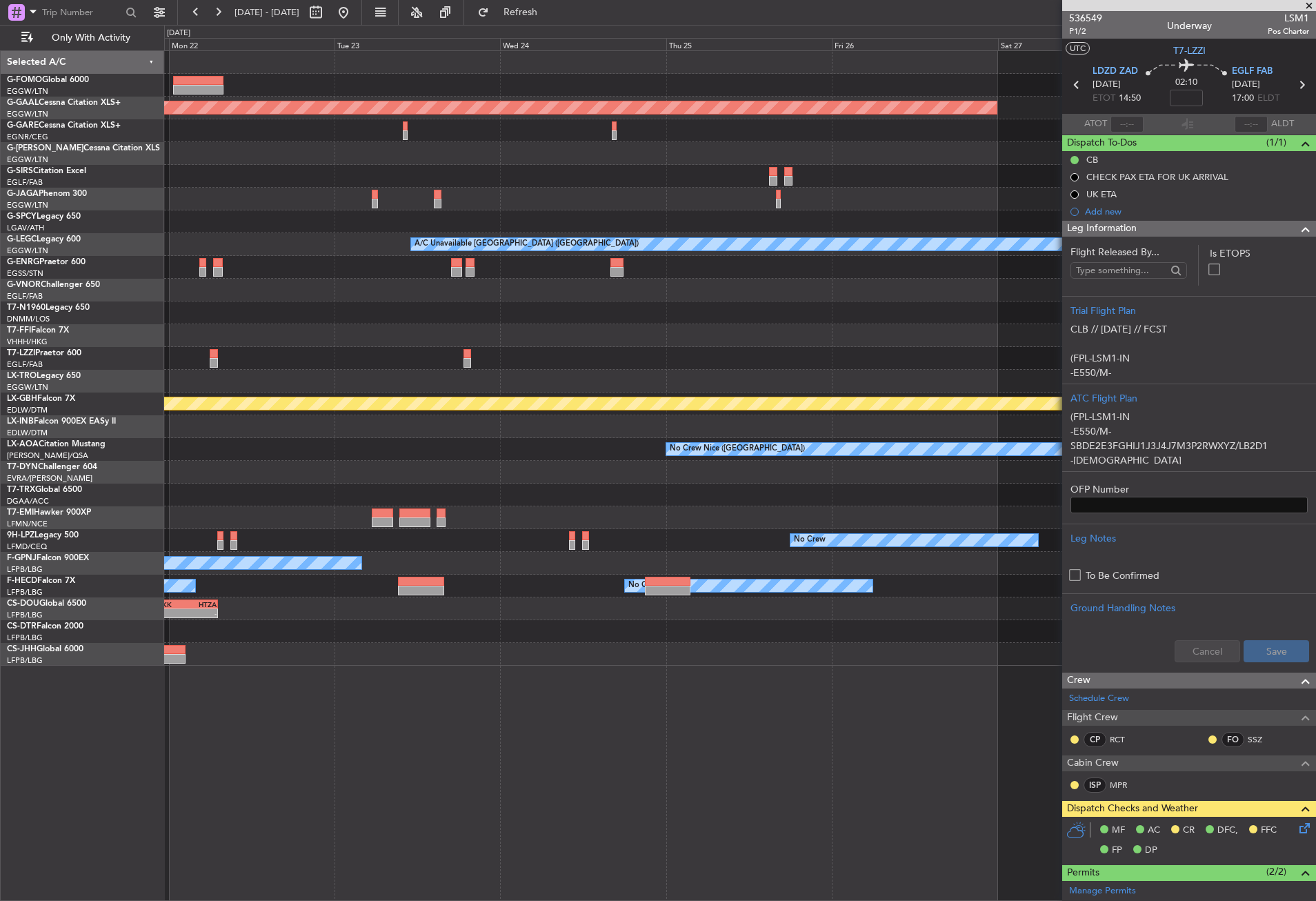
click at [293, 721] on div "Planned Maint Dusseldorf A/C Unavailable [GEOGRAPHIC_DATA] ([GEOGRAPHIC_DATA]) …" at bounding box center [740, 476] width 1152 height 851
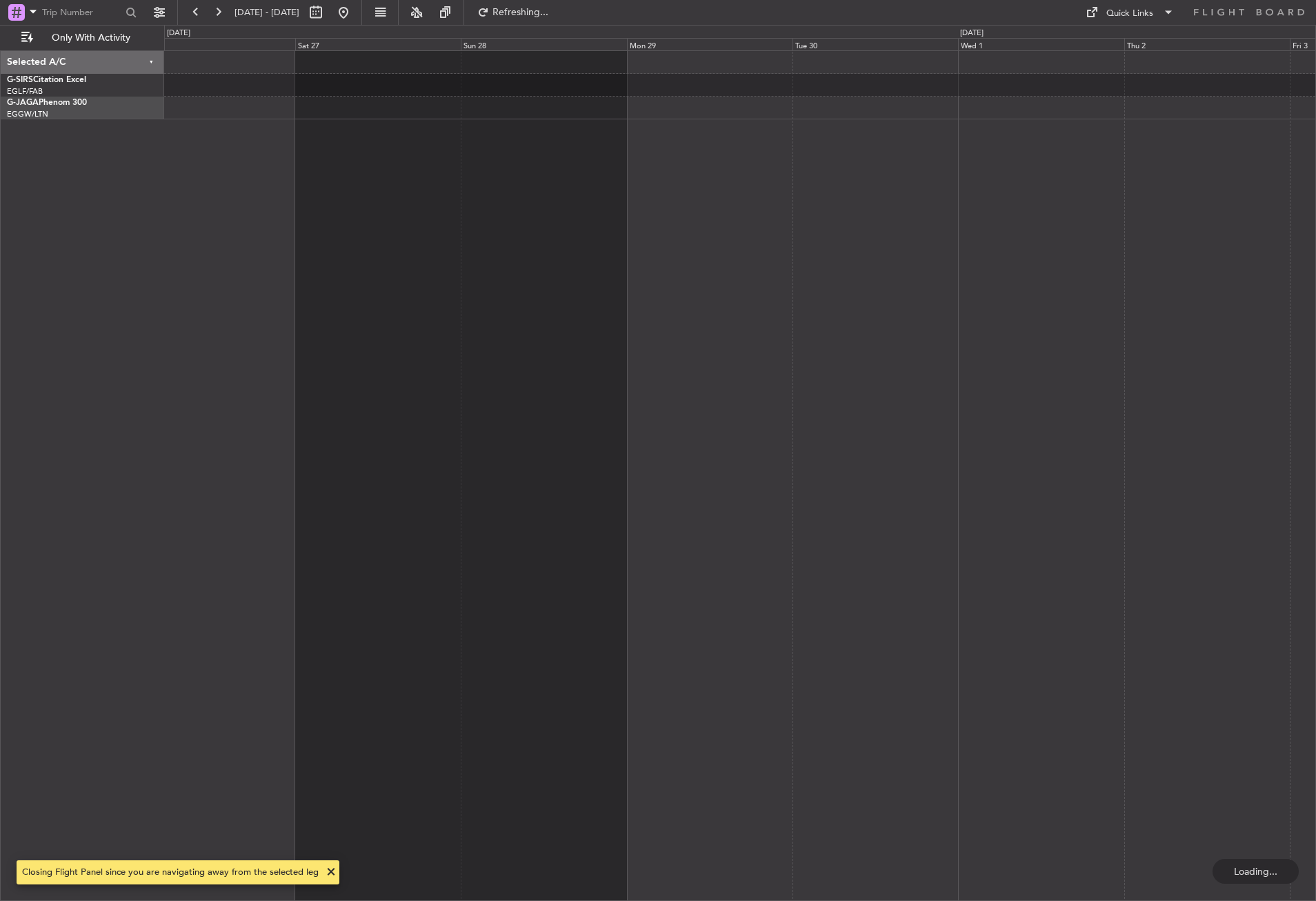
click at [484, 713] on div at bounding box center [740, 476] width 1152 height 851
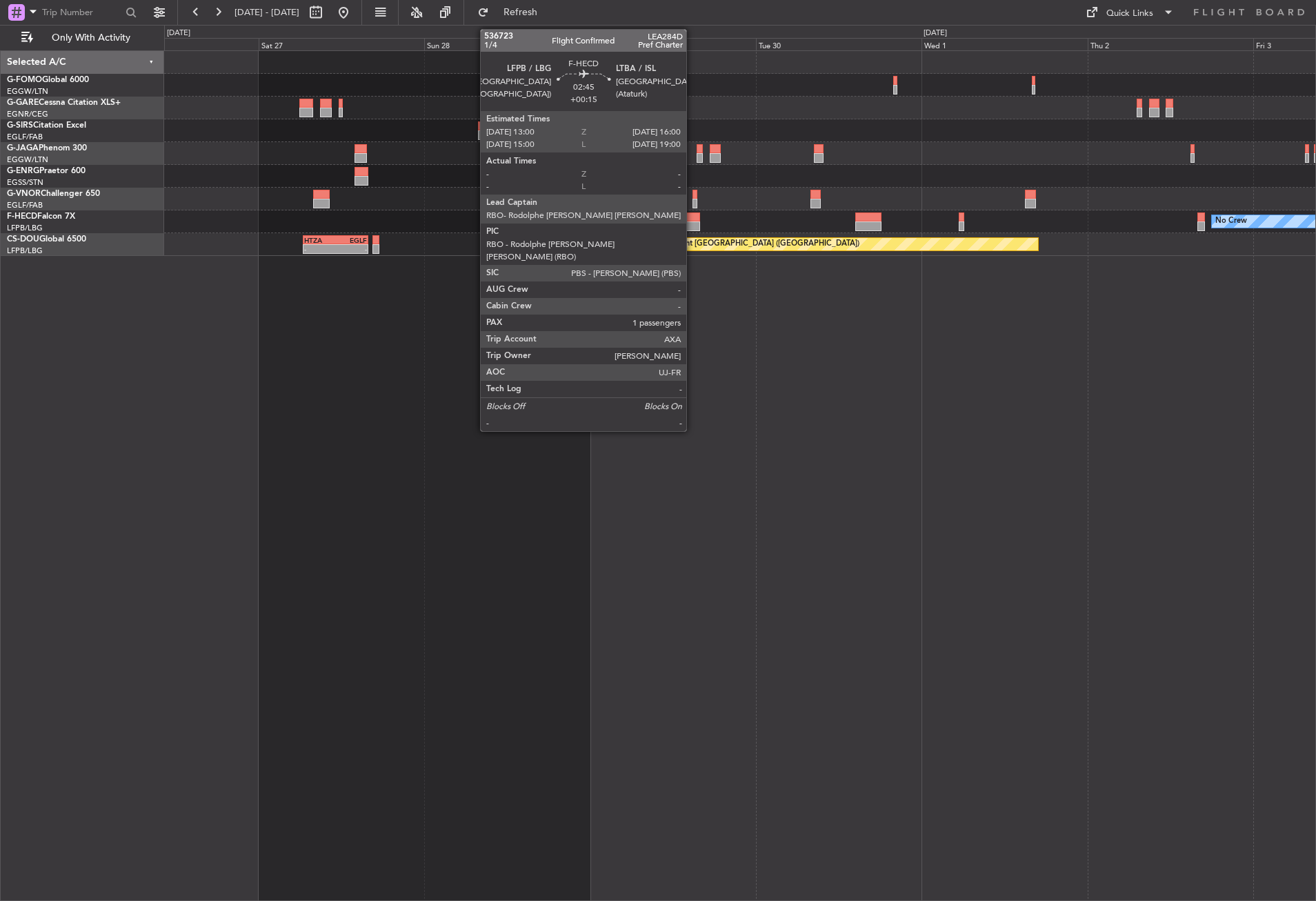
click at [692, 225] on div at bounding box center [691, 225] width 21 height 10
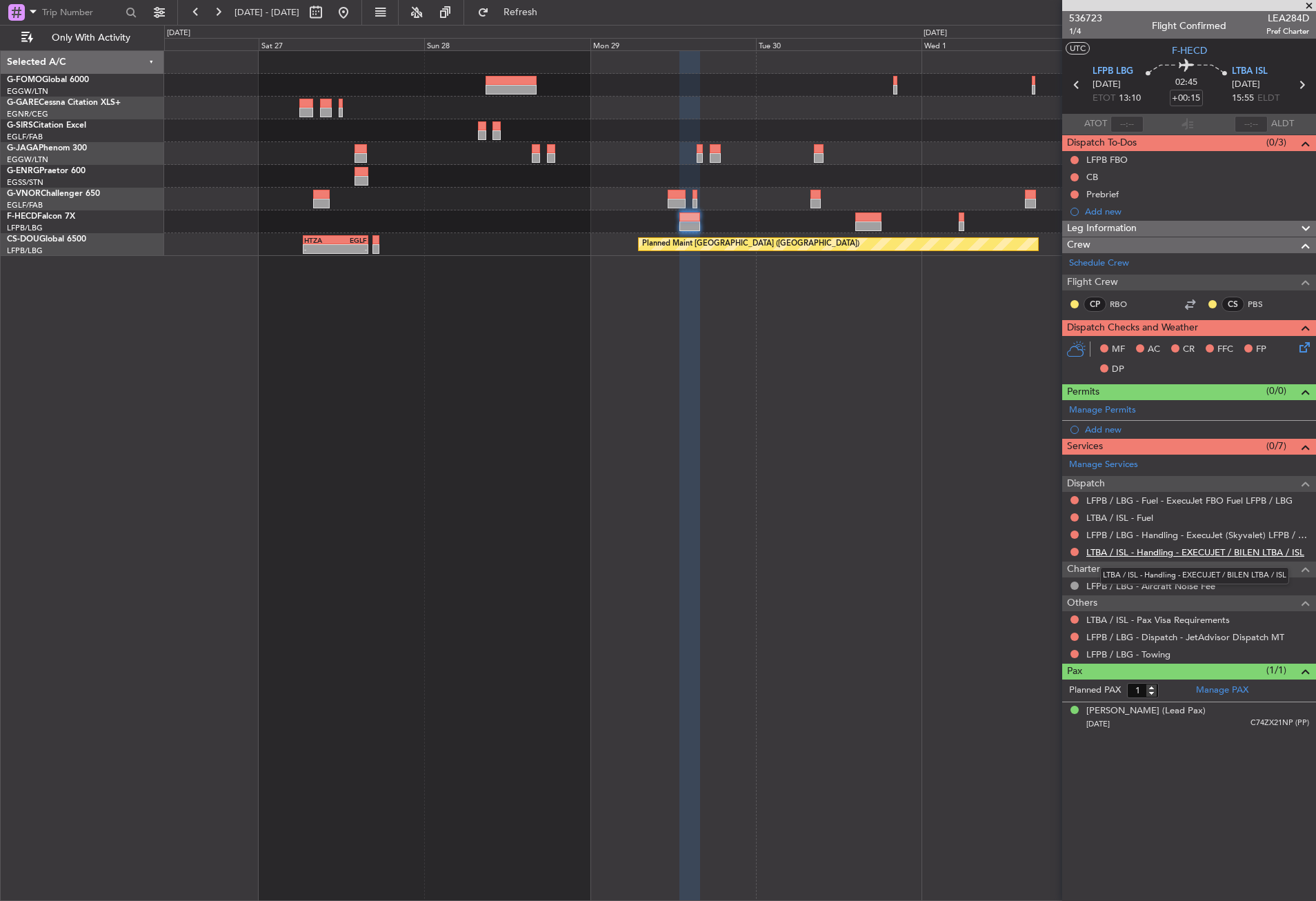
click at [1124, 549] on link "LTBA / ISL - Handling - EXECUJET / BILEN LTBA / ISL" at bounding box center [1196, 551] width 218 height 11
click at [1101, 425] on div "Add new" at bounding box center [1191, 429] width 211 height 11
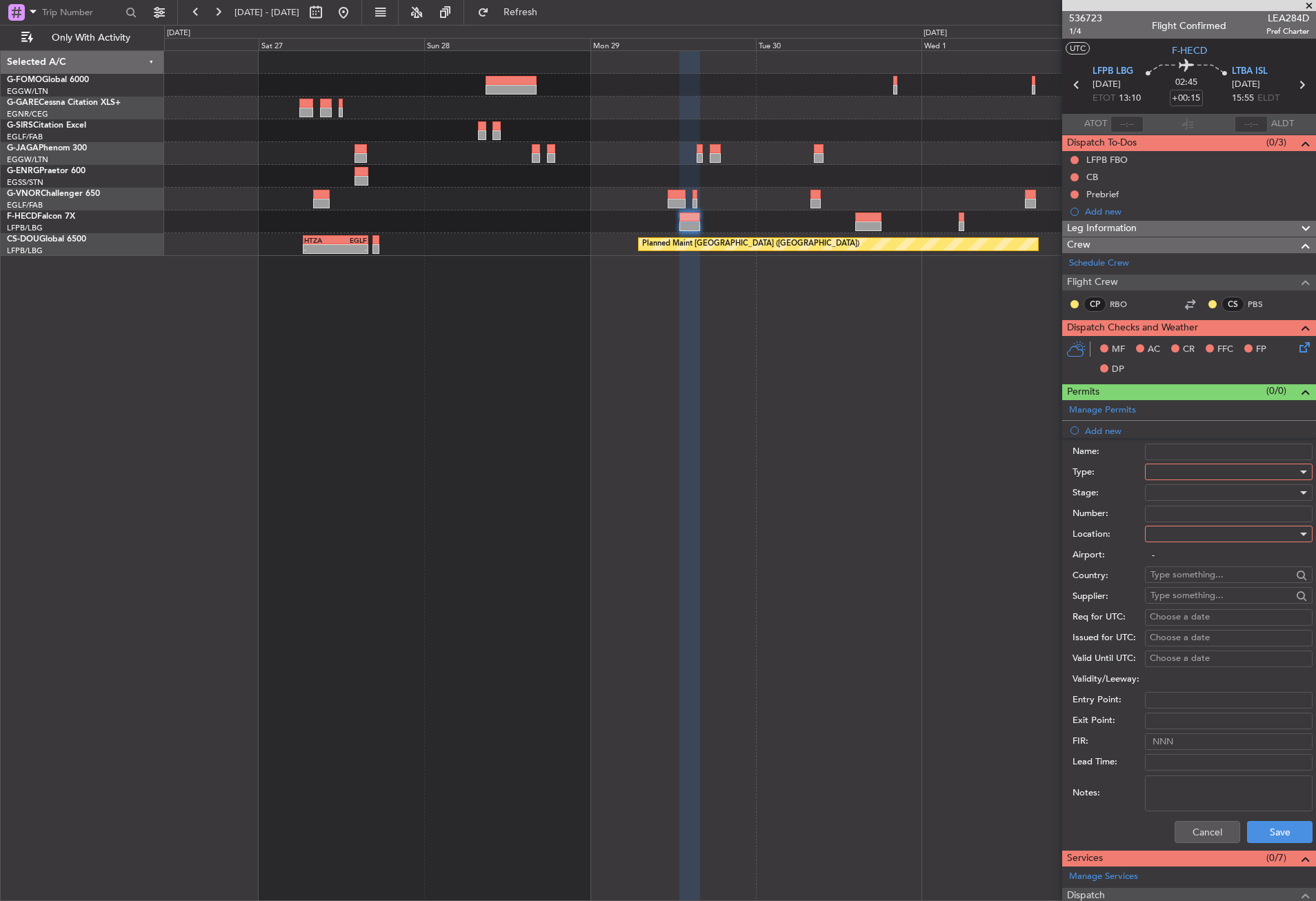
click at [1164, 469] on div at bounding box center [1224, 471] width 147 height 20
click at [1173, 594] on span "Slot" at bounding box center [1224, 602] width 144 height 20
click at [1157, 536] on div at bounding box center [1224, 533] width 147 height 20
click at [1176, 600] on span "Arrival" at bounding box center [1224, 603] width 144 height 20
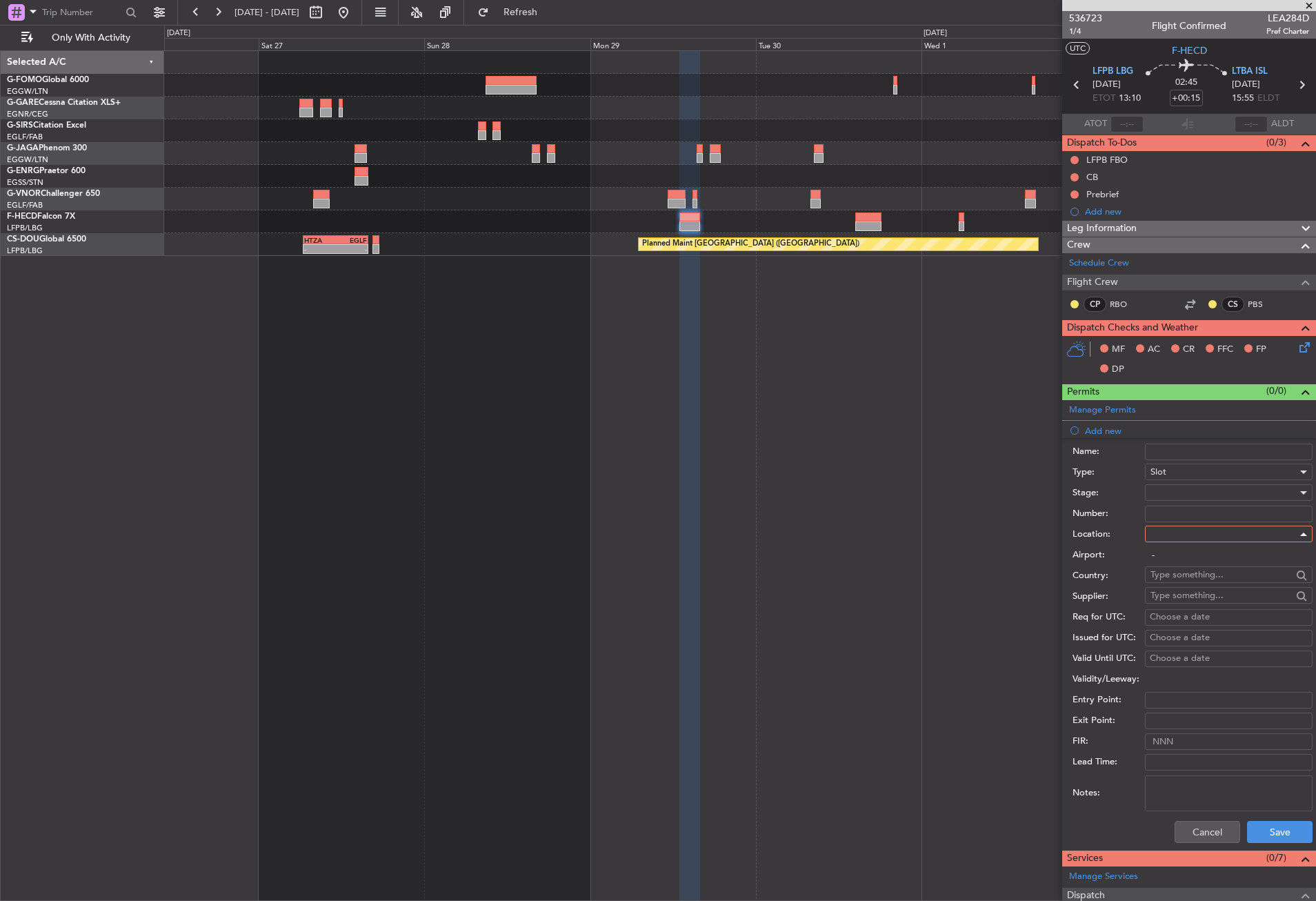
type input "LTBA / ISL"
click at [1160, 487] on div at bounding box center [1224, 492] width 147 height 20
click at [1179, 575] on span "Requested" at bounding box center [1224, 582] width 144 height 20
click at [1268, 829] on button "Save" at bounding box center [1280, 831] width 65 height 22
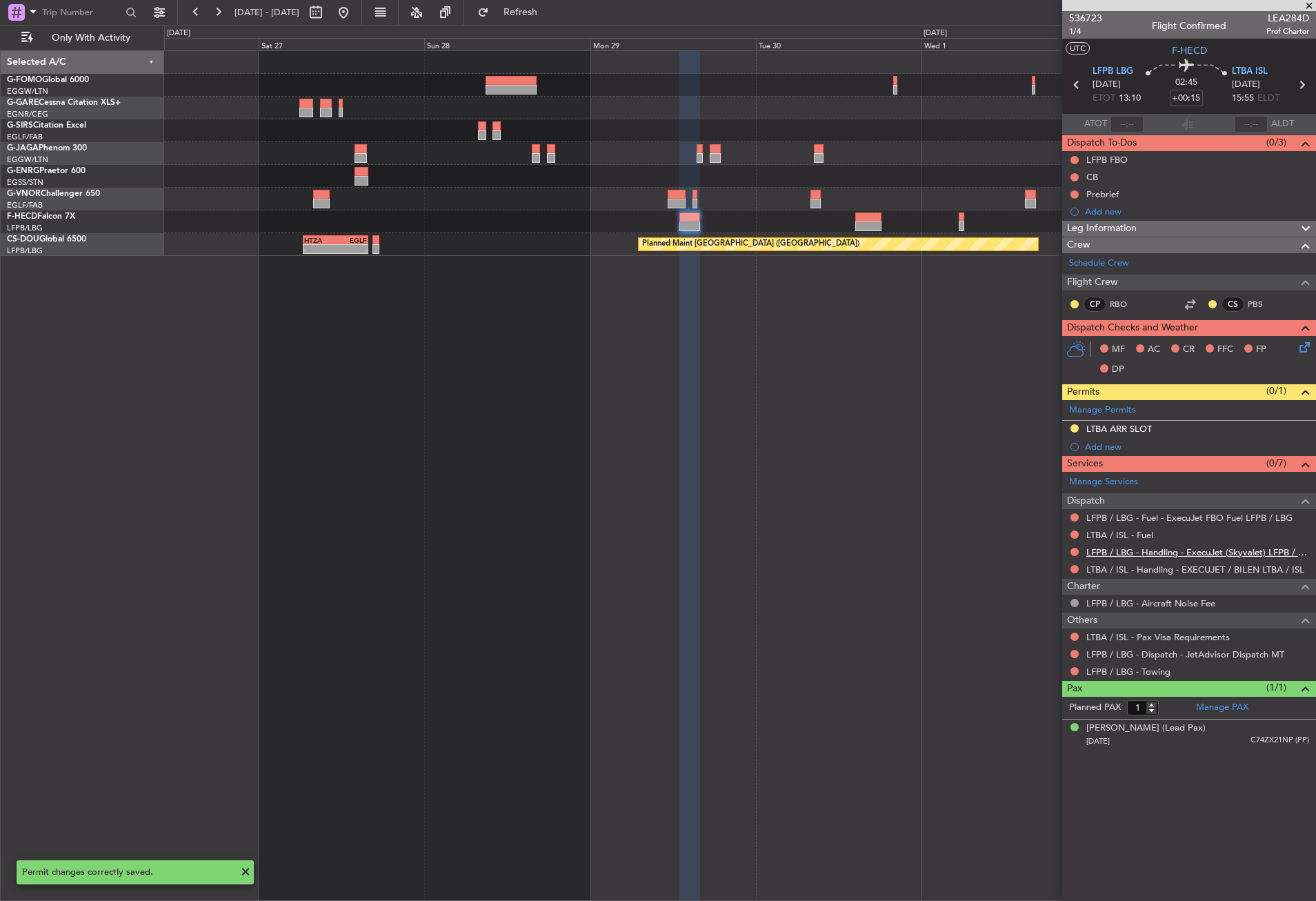
click at [1120, 555] on link "LFPB / LBG - Handling - ExecuJet (Skyvalet) LFPB / LBG" at bounding box center [1198, 551] width 223 height 11
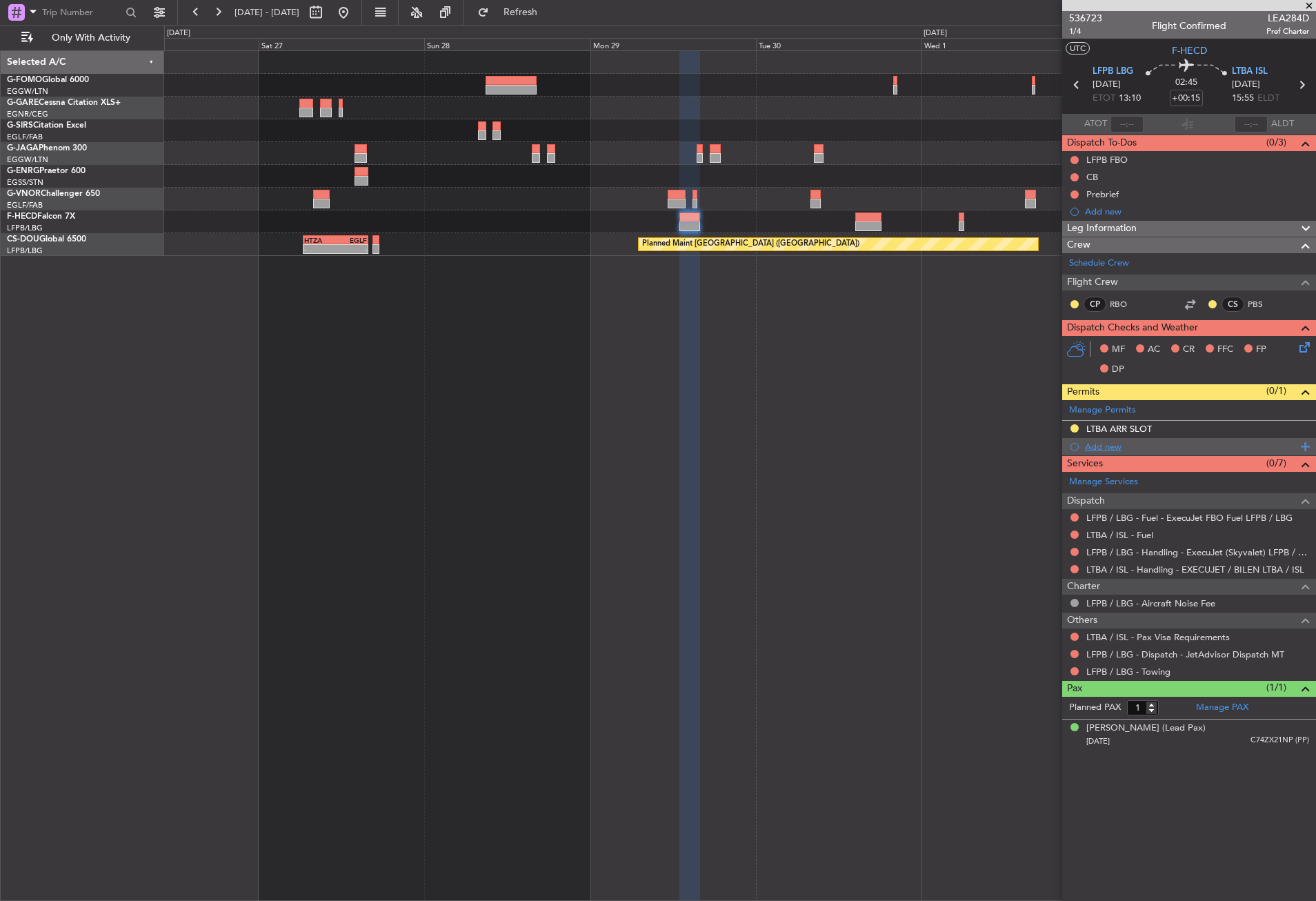
click at [1113, 450] on div "Add new" at bounding box center [1191, 447] width 211 height 11
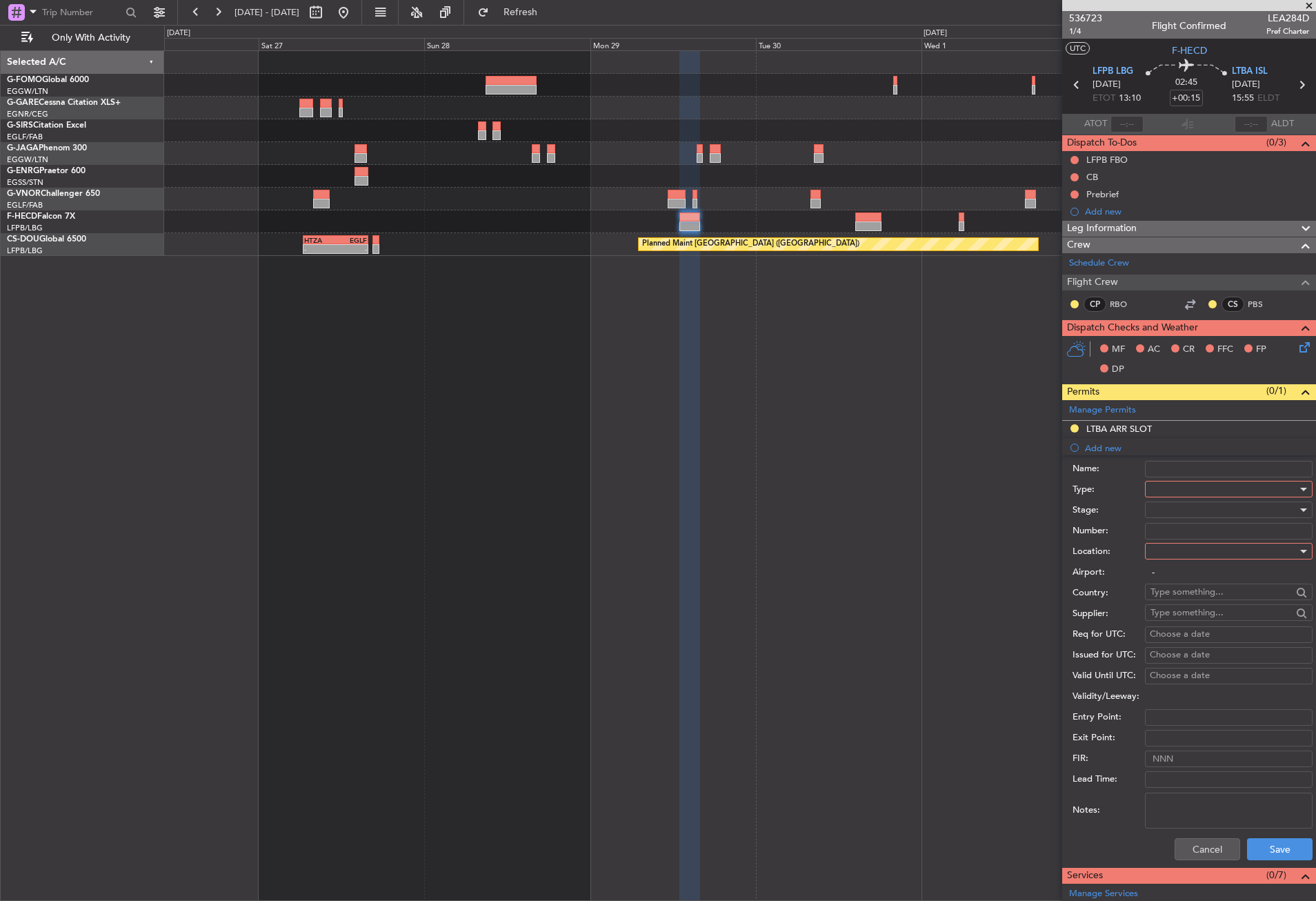
click at [1167, 491] on div at bounding box center [1224, 489] width 147 height 20
click at [1168, 568] on span "Landing" at bounding box center [1224, 567] width 144 height 20
click at [1172, 554] on div at bounding box center [1224, 550] width 147 height 20
click at [1177, 619] on span "Arrival" at bounding box center [1224, 620] width 144 height 20
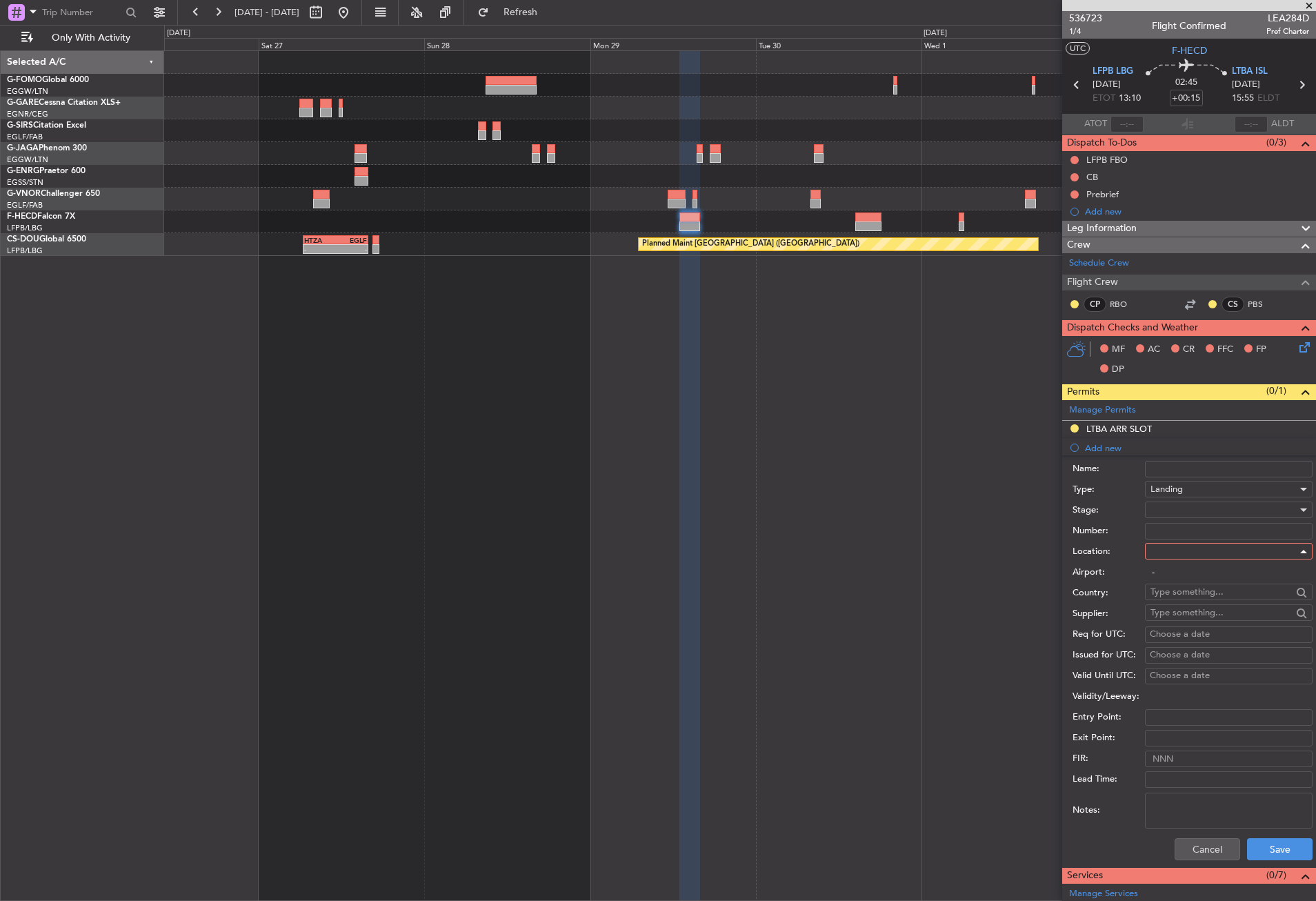
type input "LTBA / ISL"
click at [1176, 517] on div at bounding box center [1224, 509] width 147 height 20
click at [1185, 594] on span "Requested" at bounding box center [1224, 600] width 144 height 20
click at [1262, 843] on button "Save" at bounding box center [1280, 849] width 65 height 22
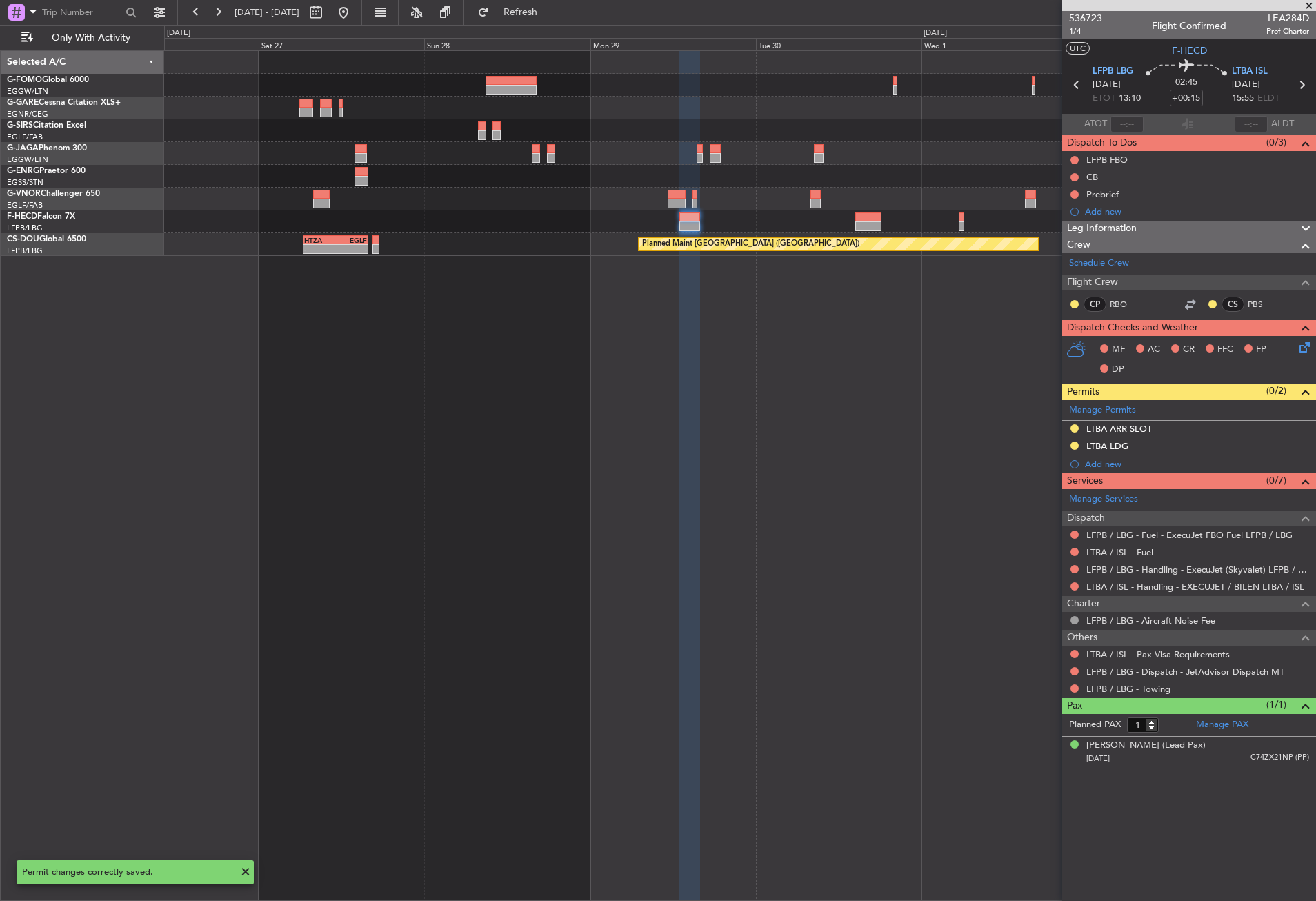
click at [1191, 432] on div "LTBA ARR SLOT" at bounding box center [1189, 430] width 254 height 18
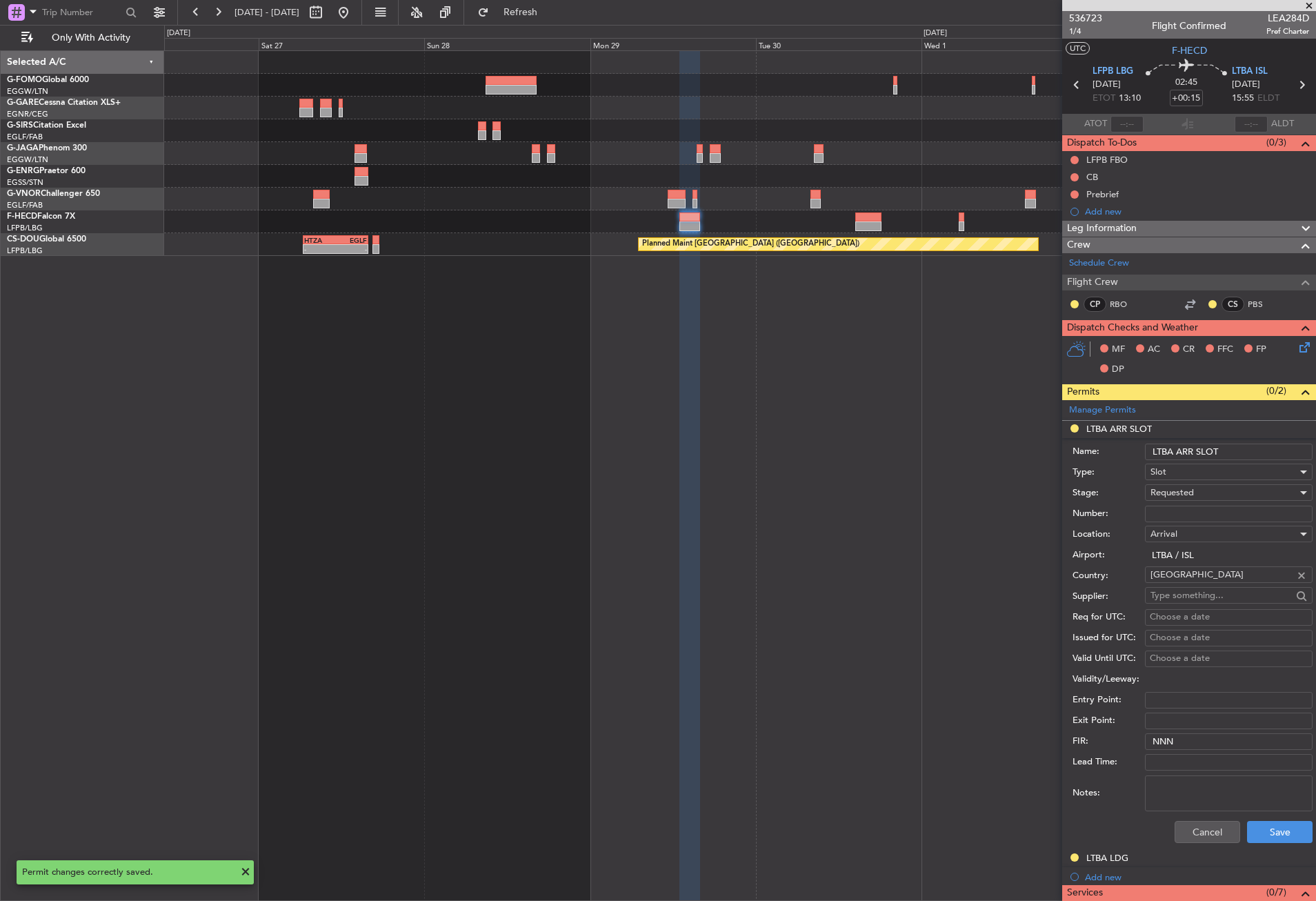
click at [1242, 455] on input "LTBA ARR SLOT" at bounding box center [1229, 452] width 167 height 17
type input "LTBA ARR SLOT 1555z"
click at [1288, 827] on button "Save" at bounding box center [1280, 831] width 65 height 22
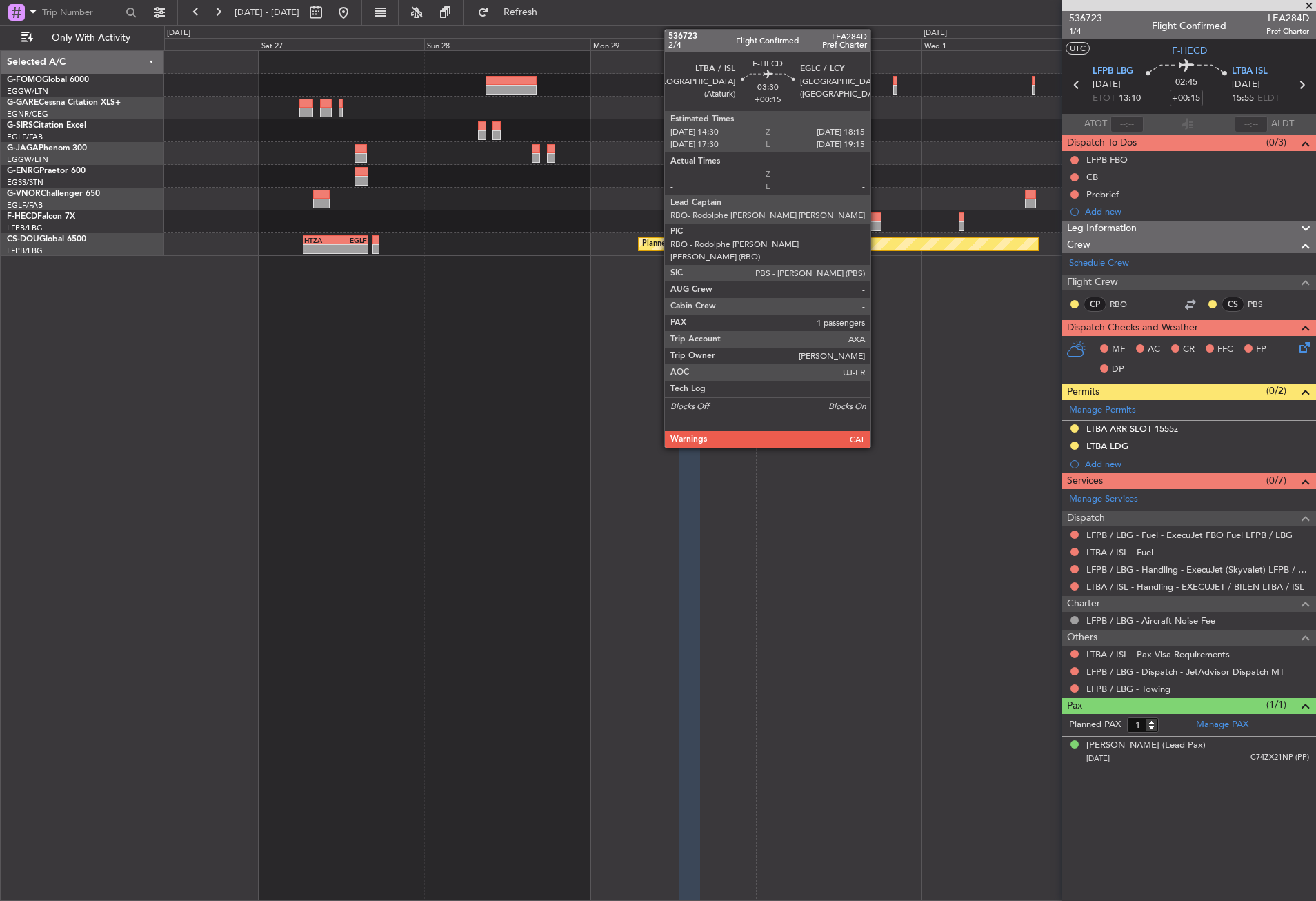
click at [877, 219] on div at bounding box center [869, 217] width 26 height 10
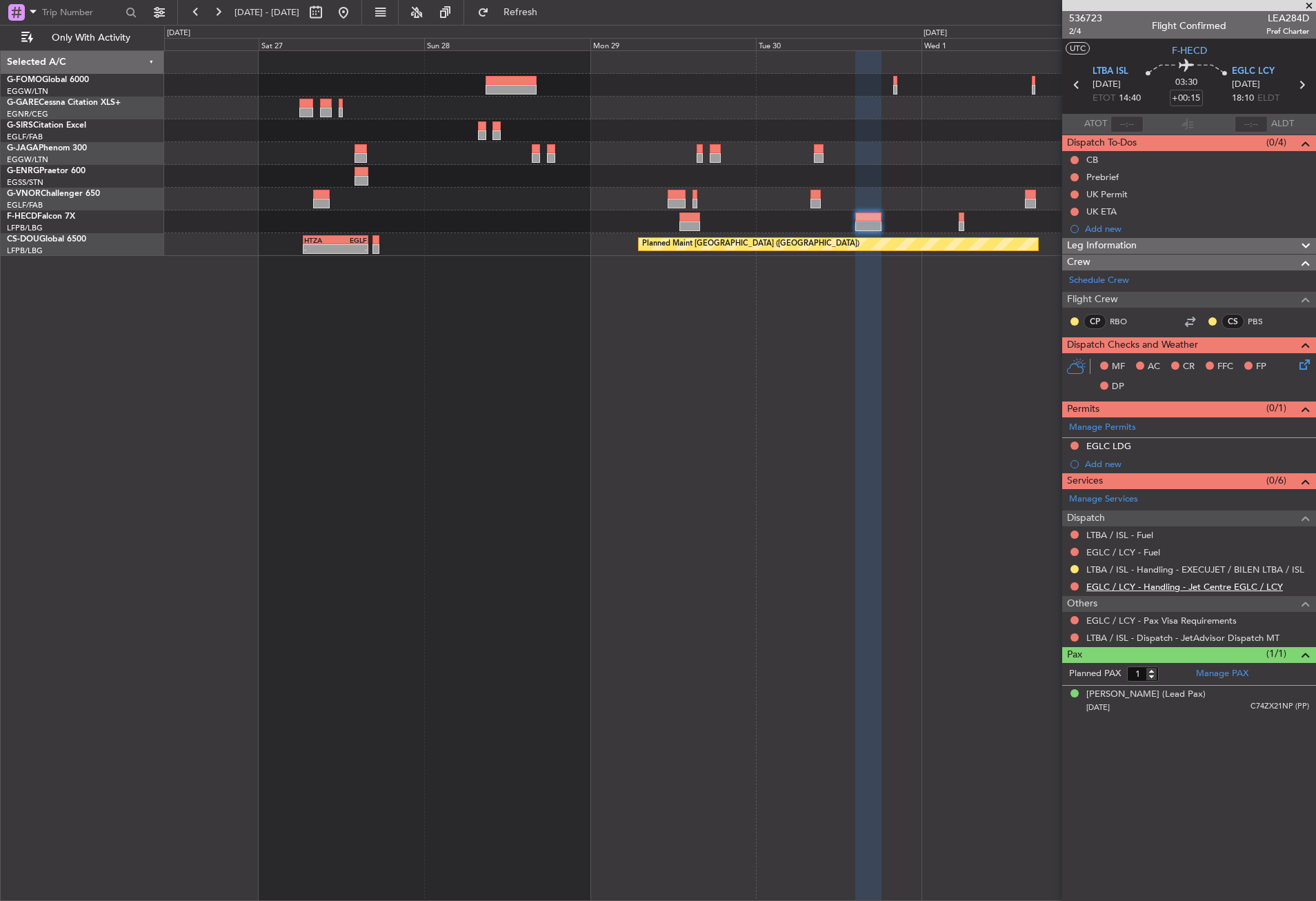
click at [1123, 584] on link "EGLC / LCY - Handling - Jet Centre EGLC / LCY" at bounding box center [1185, 587] width 196 height 11
click at [779, 296] on div "No Crew No Crew - - HEGN 19:30 Z WSSL 05:25 Z Planned Maint [GEOGRAPHIC_DATA] (…" at bounding box center [740, 476] width 1152 height 851
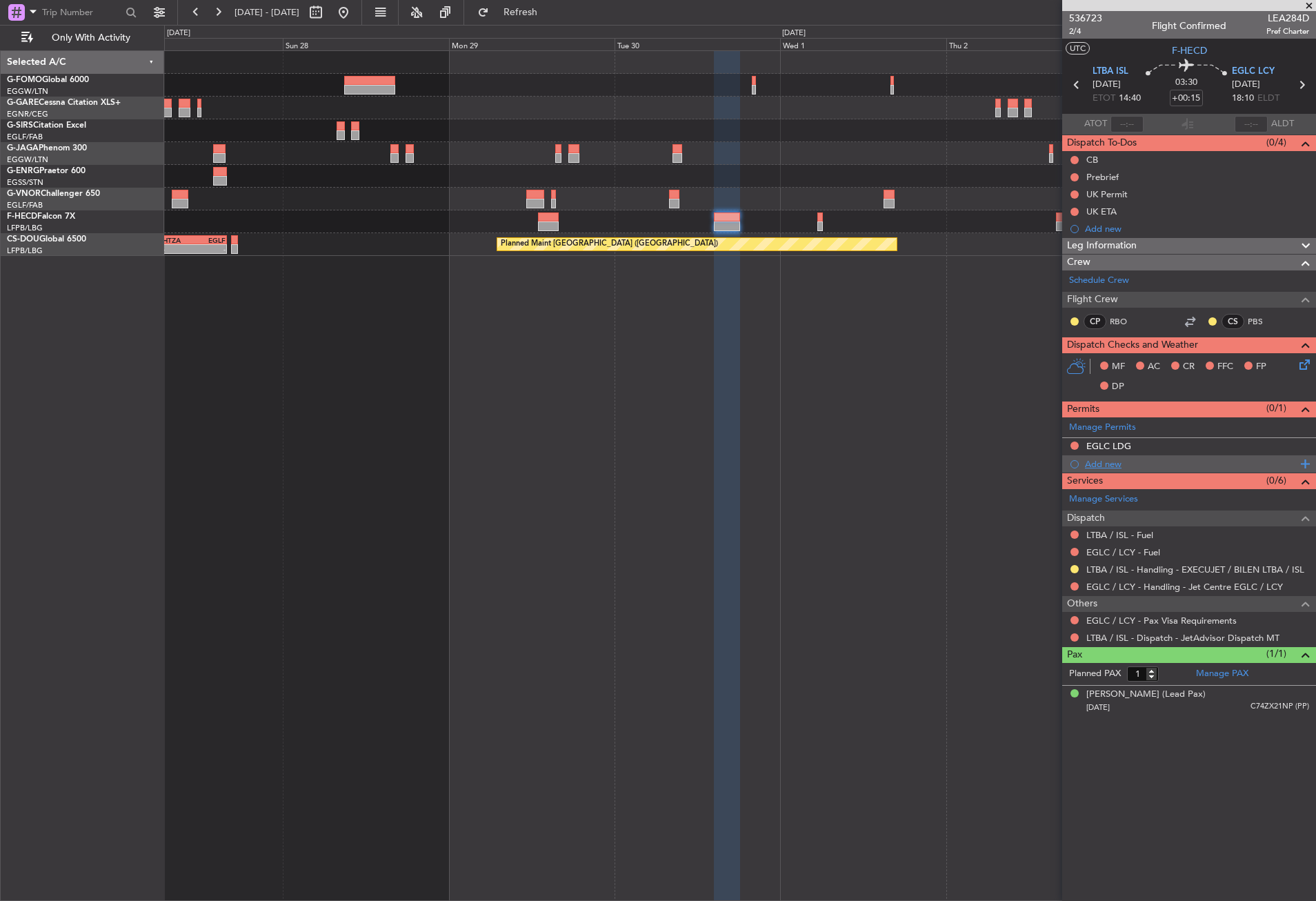
click at [1109, 463] on div "Add new" at bounding box center [1191, 463] width 211 height 11
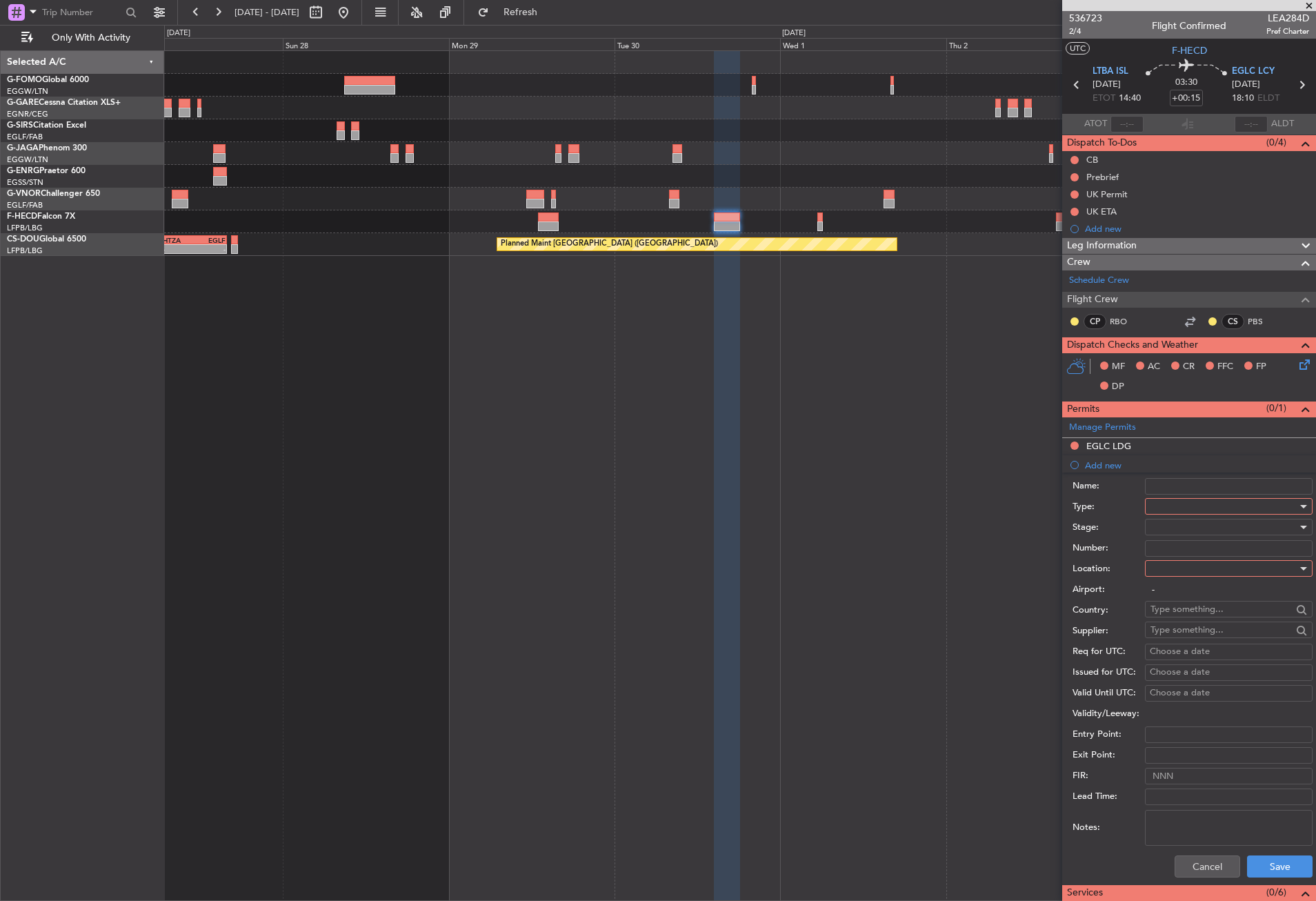
click at [1161, 502] on div at bounding box center [1224, 506] width 147 height 20
click at [1179, 635] on span "Departure" at bounding box center [1224, 634] width 144 height 20
click at [1167, 573] on div at bounding box center [1224, 568] width 147 height 20
click at [1164, 586] on div "Departure Departure Alt Arrival Arrival Alt Enroute" at bounding box center [1224, 638] width 168 height 105
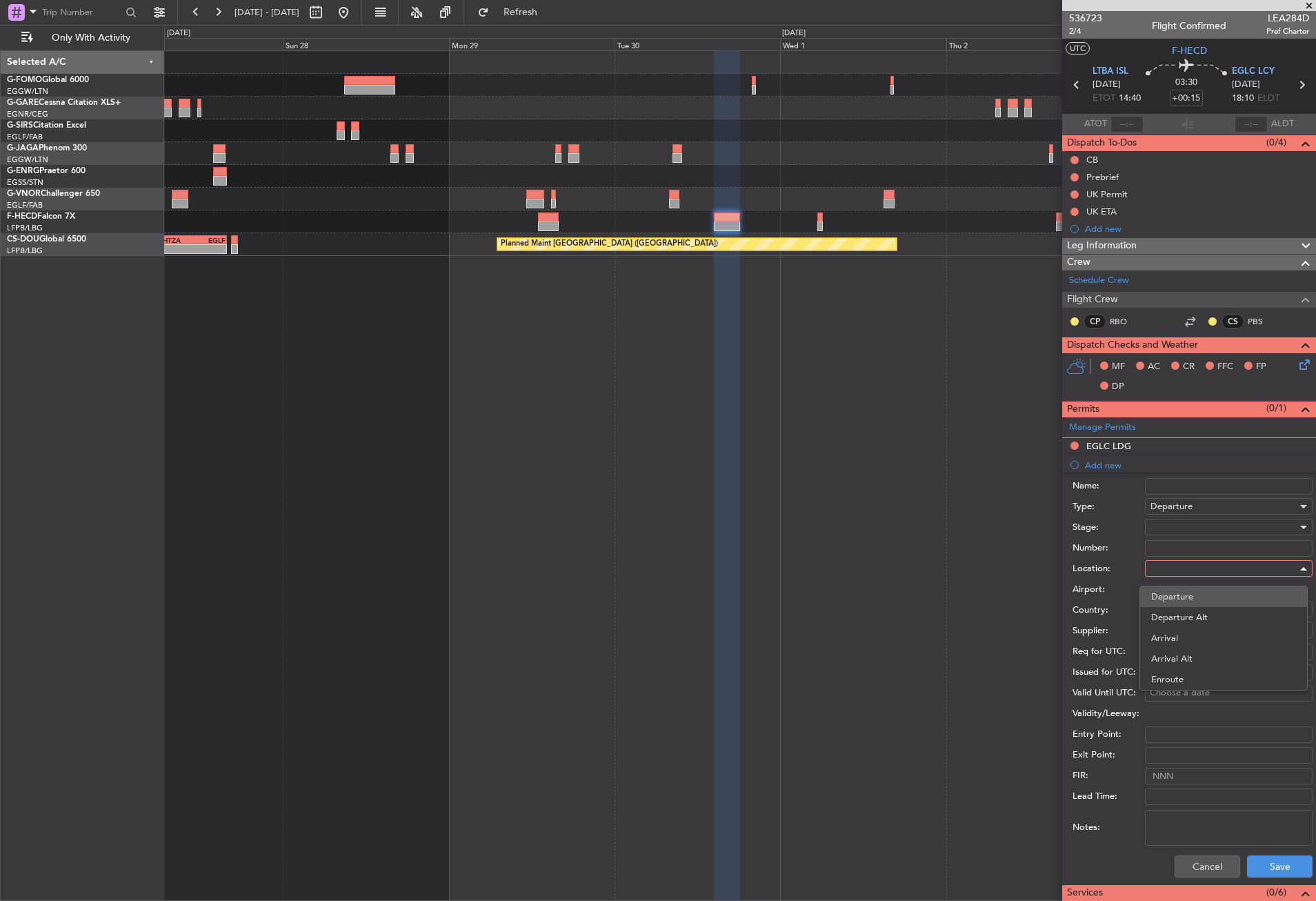
click at [1165, 595] on span "Departure" at bounding box center [1224, 596] width 144 height 20
type input "LTBA / ISL"
click at [1172, 527] on div at bounding box center [1224, 527] width 147 height 20
click at [1177, 612] on span "Requested" at bounding box center [1224, 617] width 144 height 20
click at [1250, 862] on button "Save" at bounding box center [1280, 866] width 65 height 22
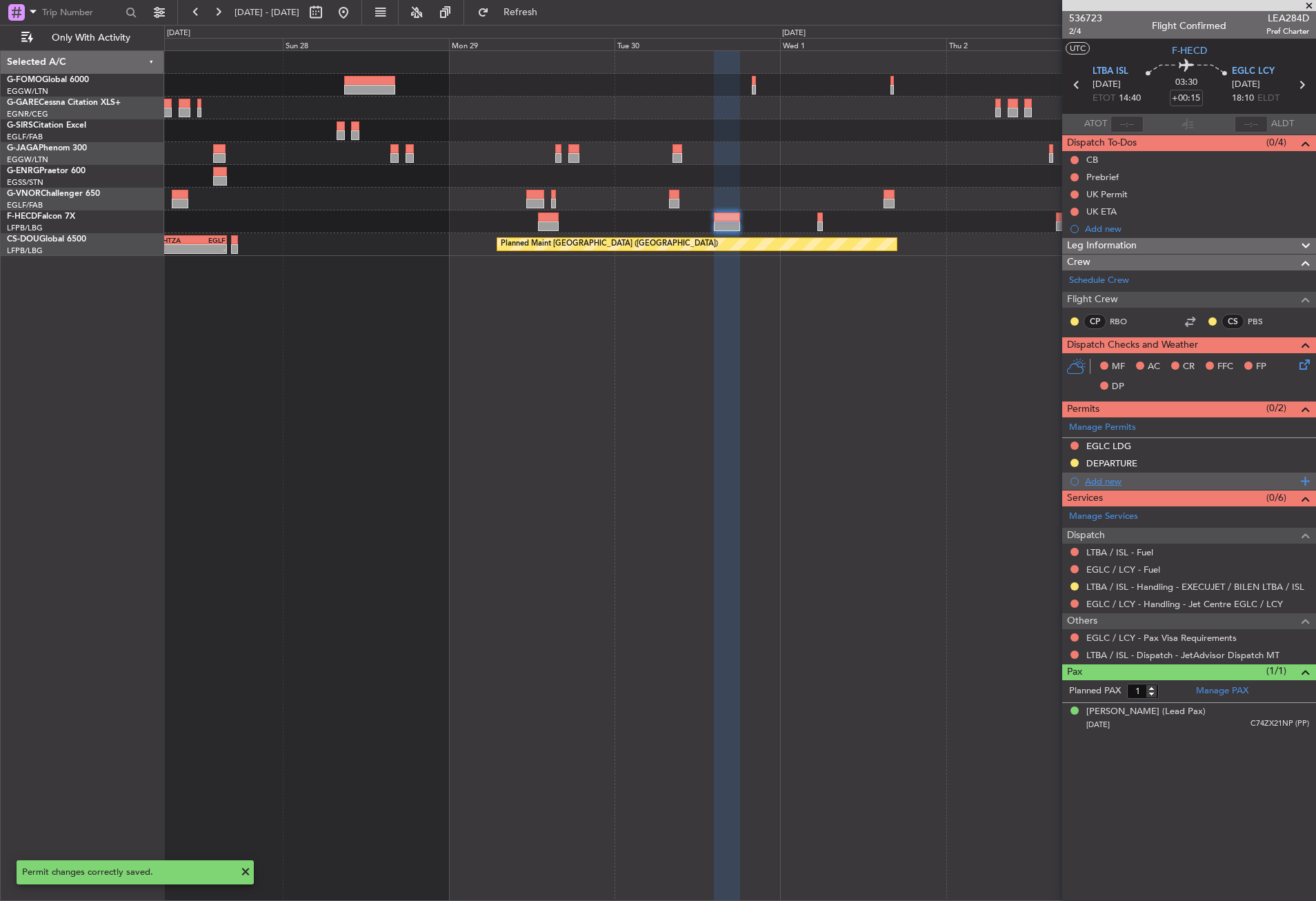
click at [1113, 481] on div "Add new" at bounding box center [1191, 481] width 211 height 11
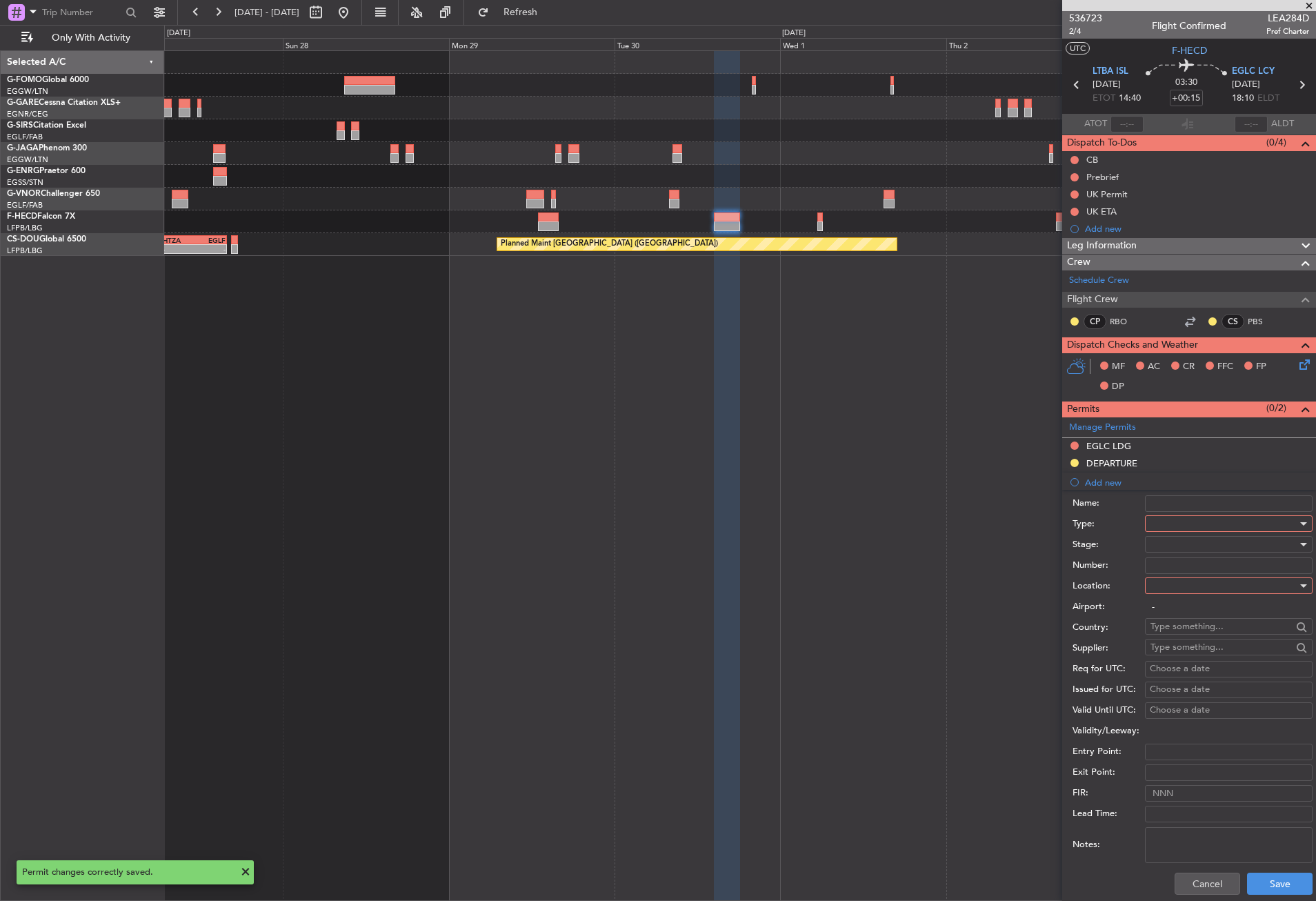
click at [1165, 523] on div at bounding box center [1224, 523] width 147 height 20
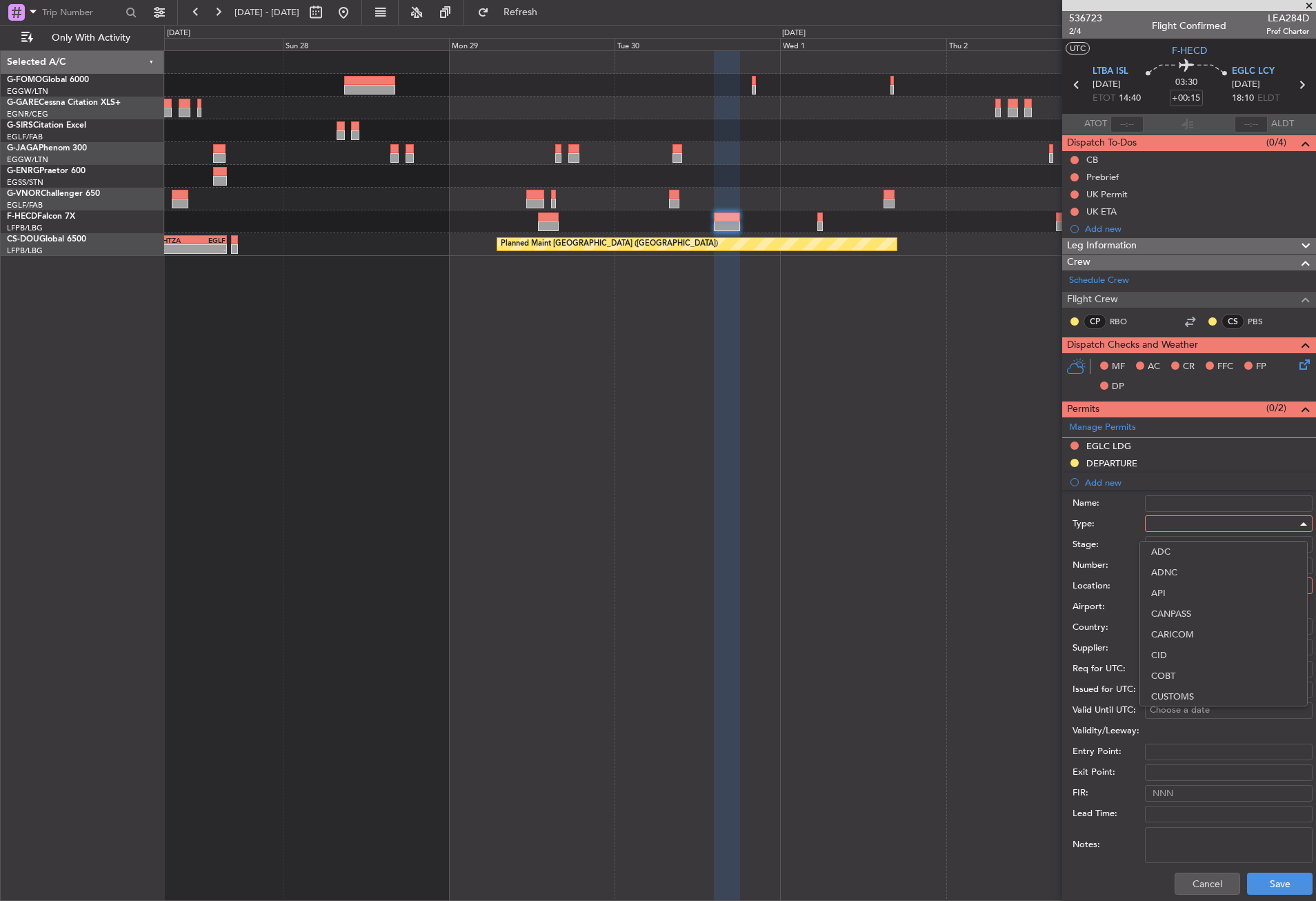
scroll to position [416, 0]
click at [1173, 649] on span "Slot" at bounding box center [1224, 654] width 144 height 20
click at [1167, 590] on div at bounding box center [1224, 585] width 147 height 20
click at [1174, 651] on span "Arrival" at bounding box center [1224, 654] width 144 height 20
click at [1174, 587] on span "Arrival" at bounding box center [1164, 586] width 27 height 12
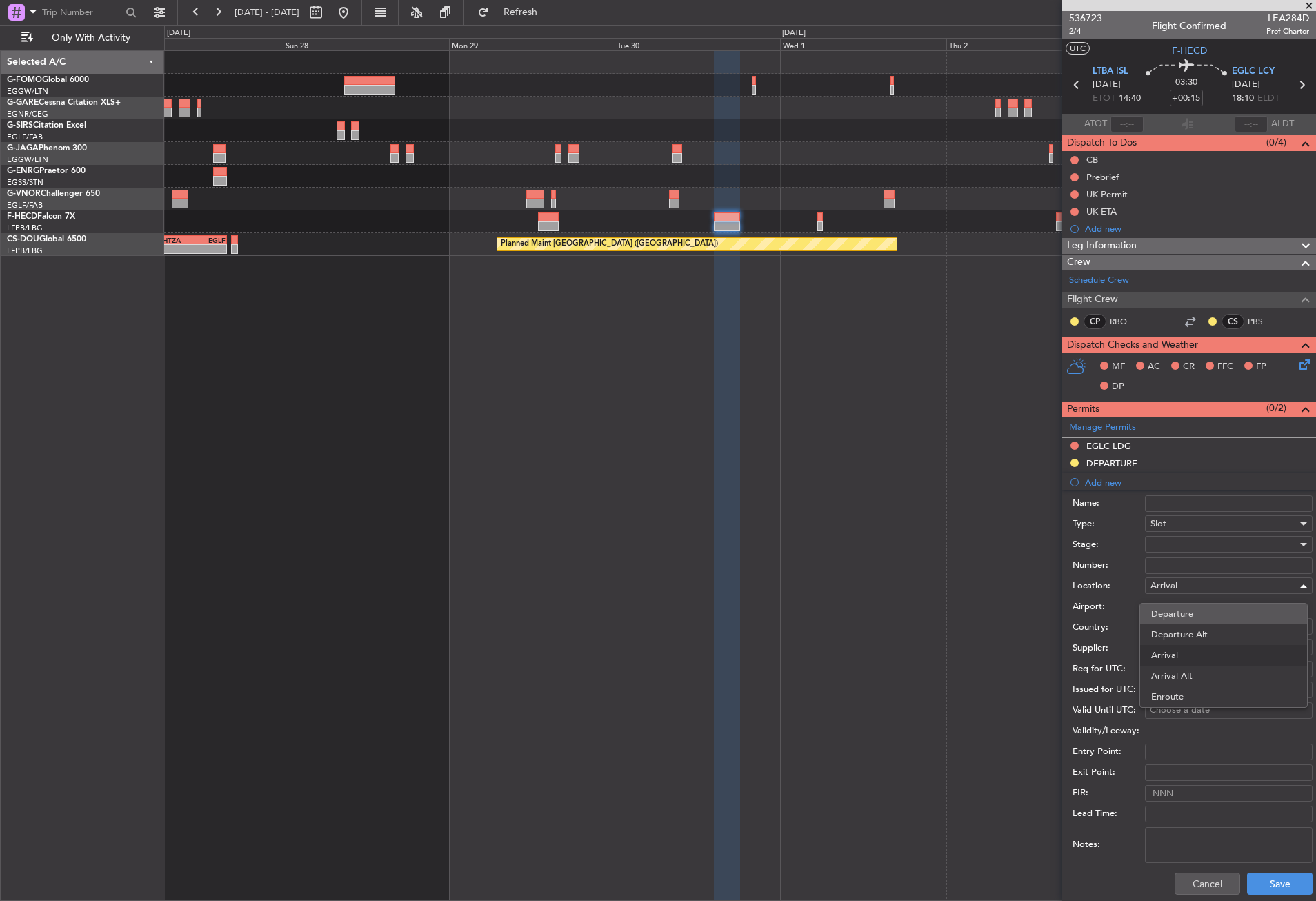
click at [1173, 617] on span "Departure" at bounding box center [1224, 613] width 144 height 20
type input "LTBA / ISL"
click at [1176, 547] on div at bounding box center [1224, 543] width 147 height 20
click at [1184, 631] on span "Requested" at bounding box center [1224, 634] width 144 height 20
click at [1265, 880] on button "Save" at bounding box center [1280, 883] width 65 height 22
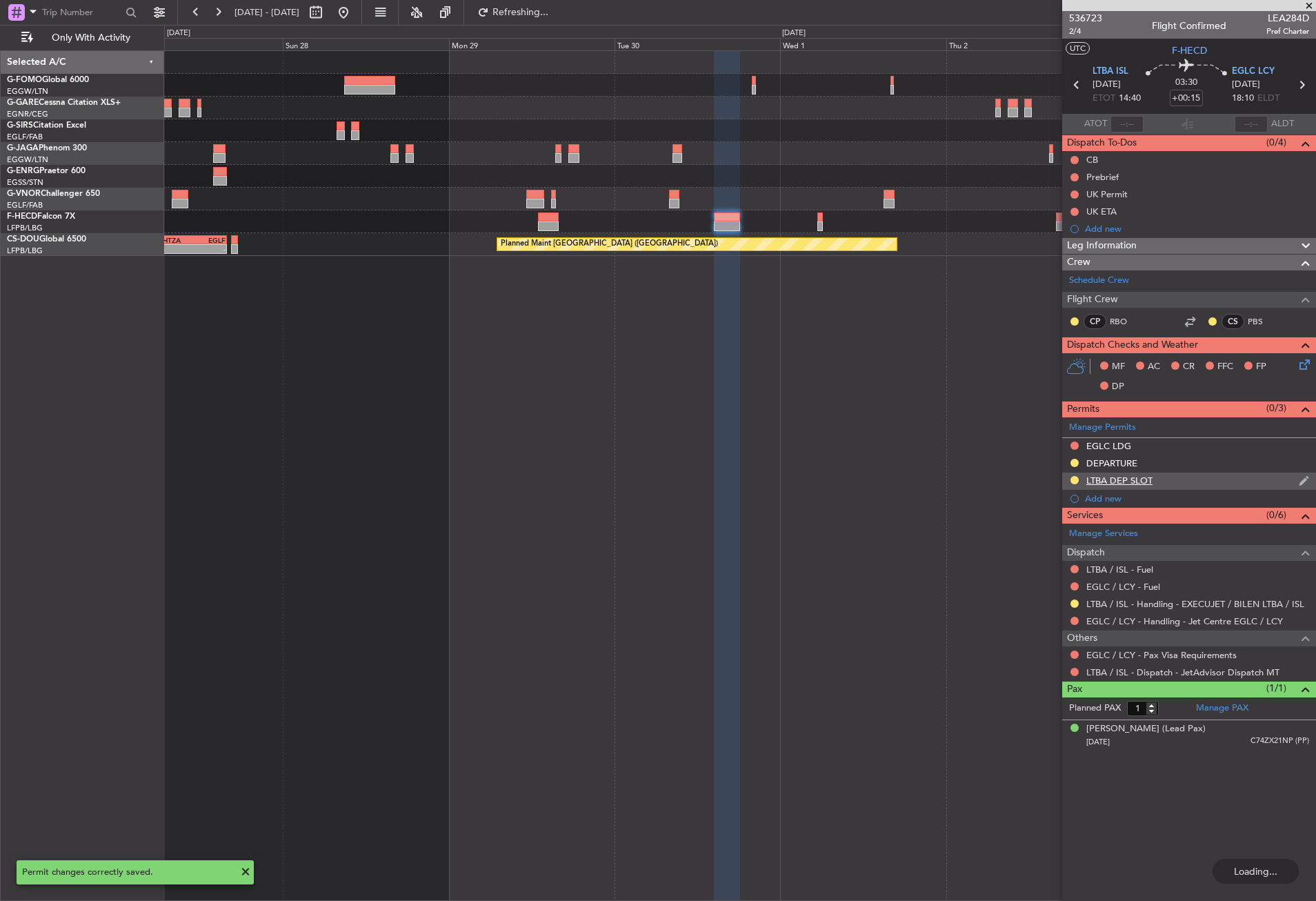
click at [1182, 474] on div "LTBA DEP SLOT" at bounding box center [1189, 482] width 254 height 18
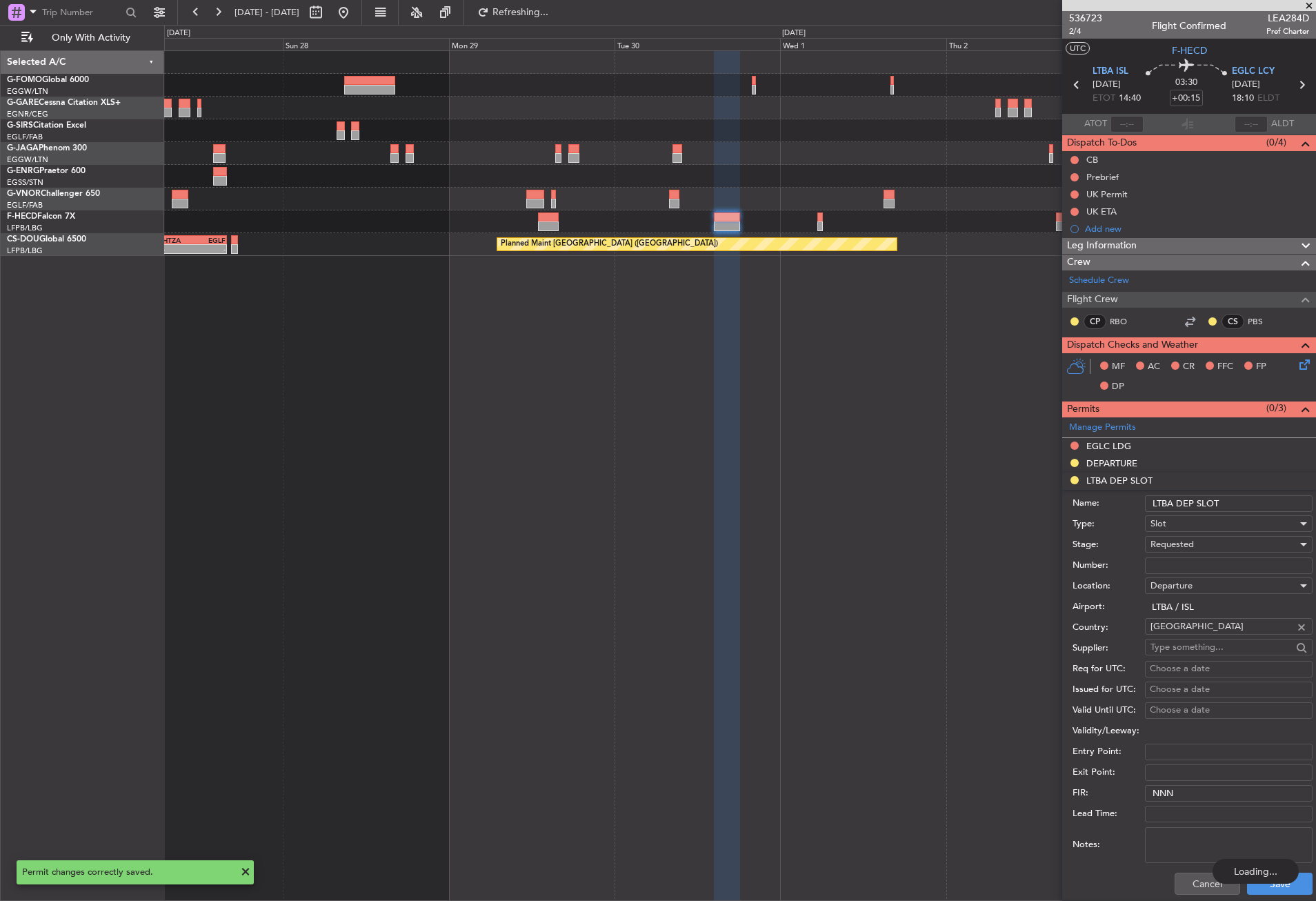
click at [1240, 497] on input "LTBA DEP SLOT" at bounding box center [1229, 503] width 167 height 17
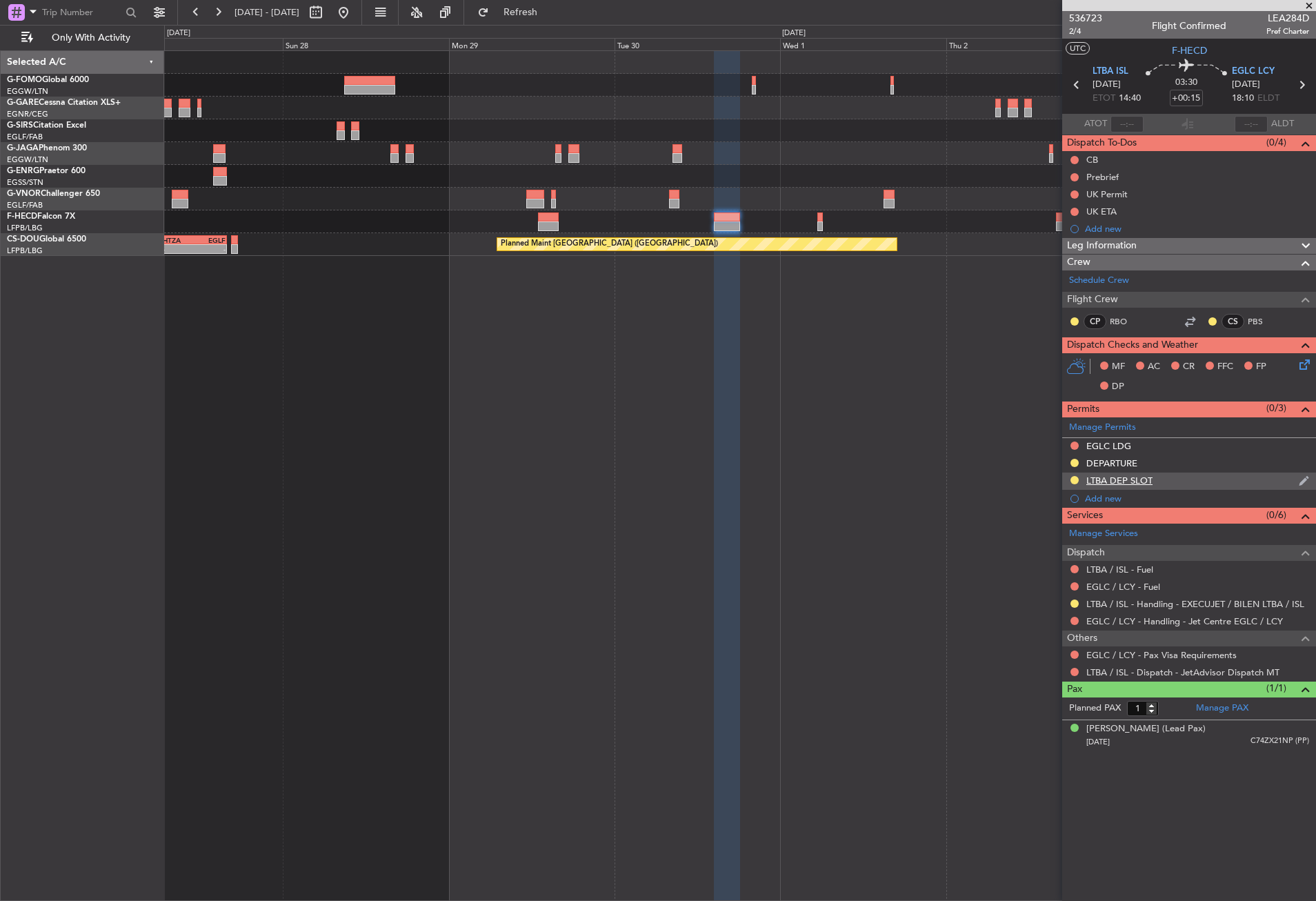
click at [1172, 485] on div "LTBA DEP SLOT" at bounding box center [1189, 482] width 254 height 18
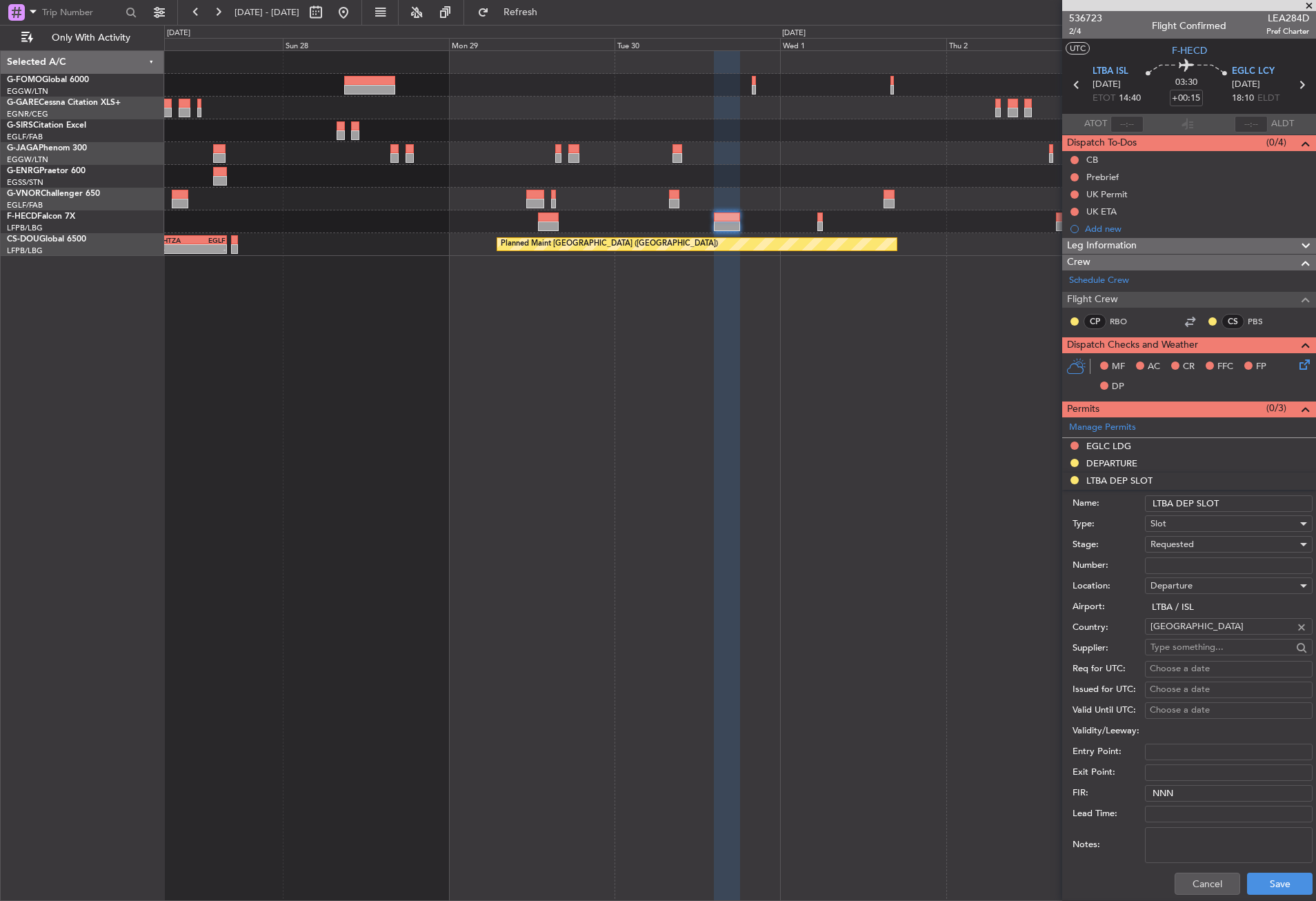
click at [1254, 503] on input "LTBA DEP SLOT" at bounding box center [1229, 503] width 167 height 17
type input "LTBA DEP SLOT 1430z"
click at [1275, 875] on button "Save" at bounding box center [1280, 883] width 65 height 22
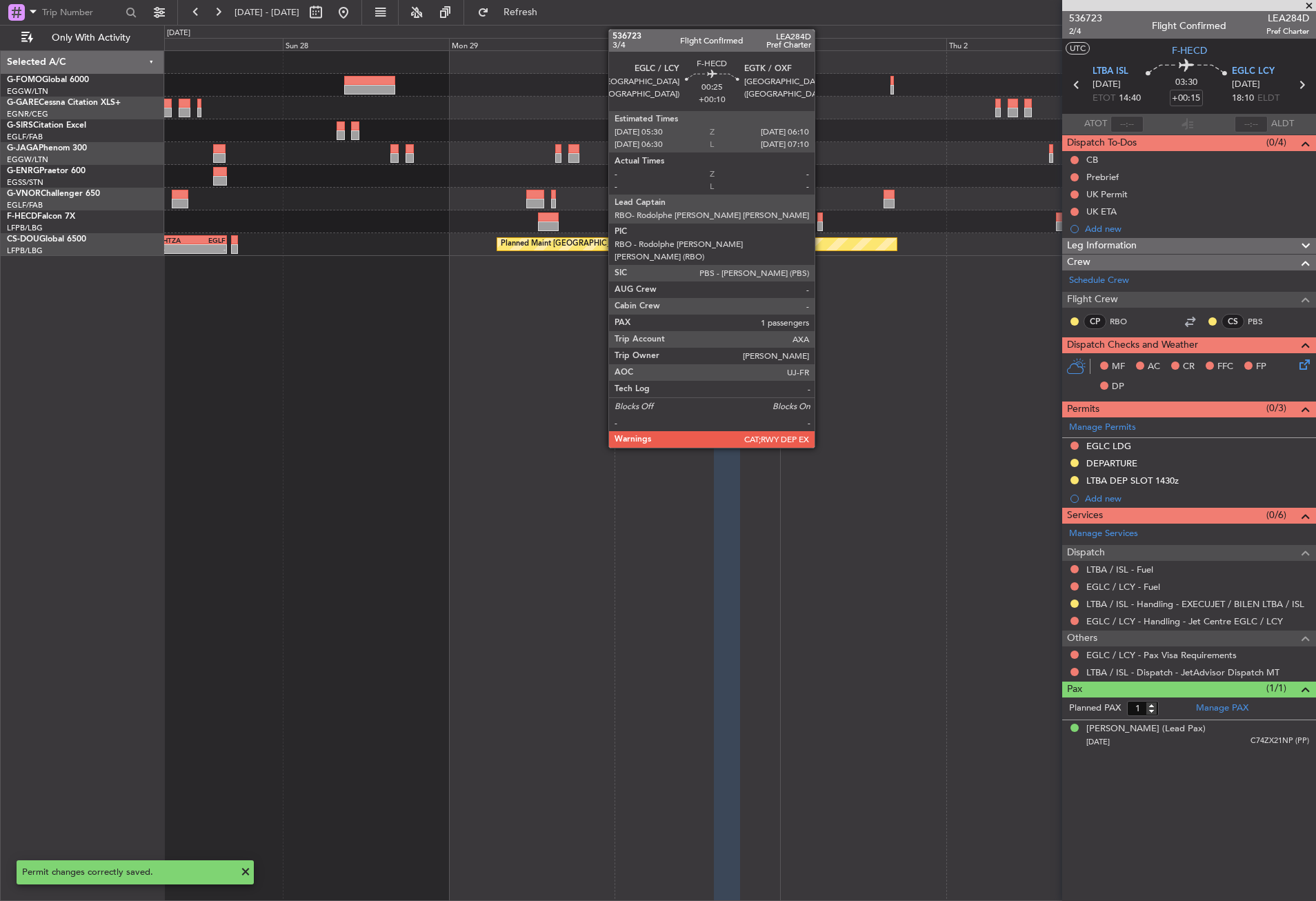
click at [821, 223] on div at bounding box center [819, 225] width 4 height 10
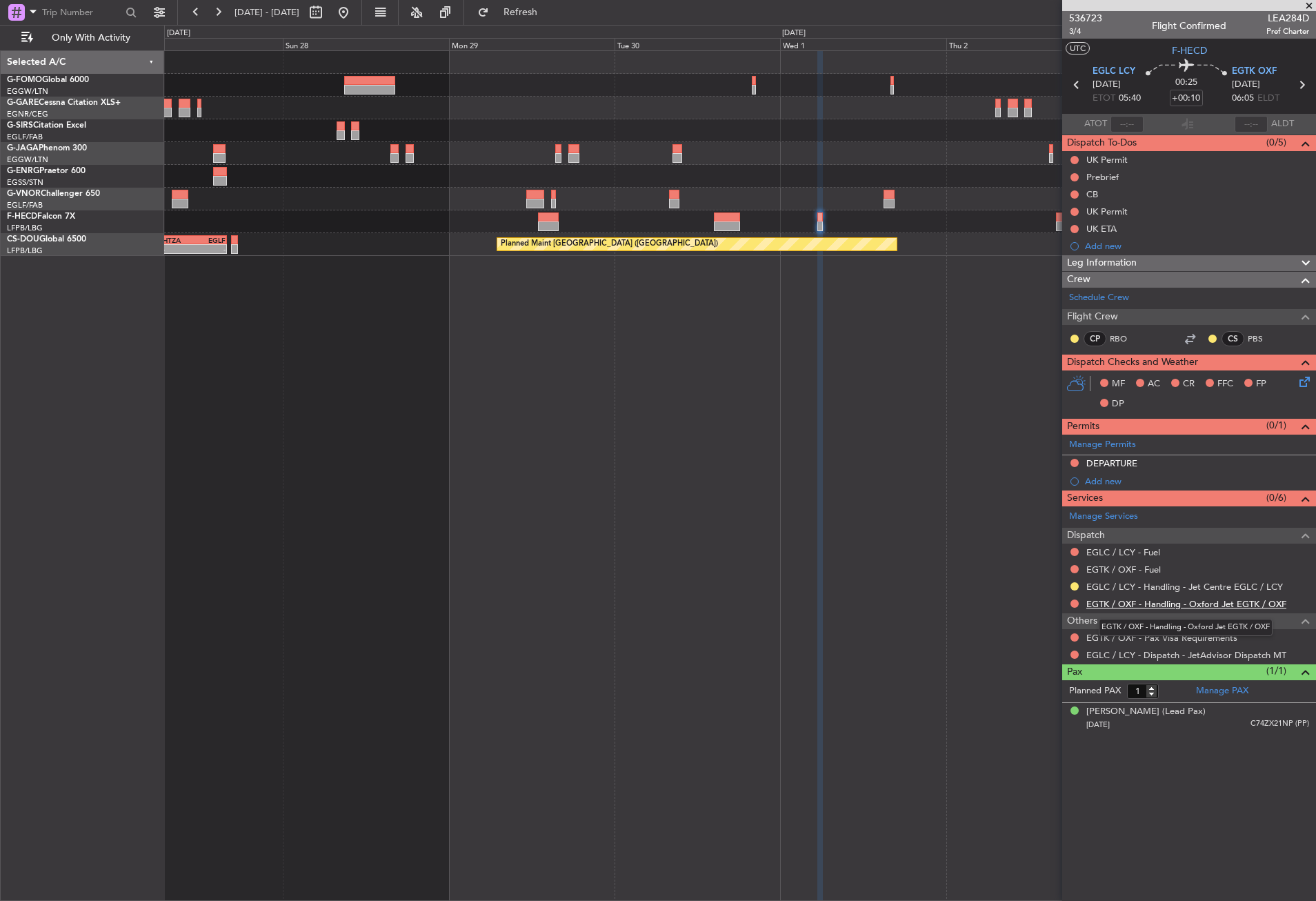
click at [1135, 600] on link "EGTK / OXF - Handling - Oxford Jet EGTK / OXF" at bounding box center [1187, 603] width 200 height 11
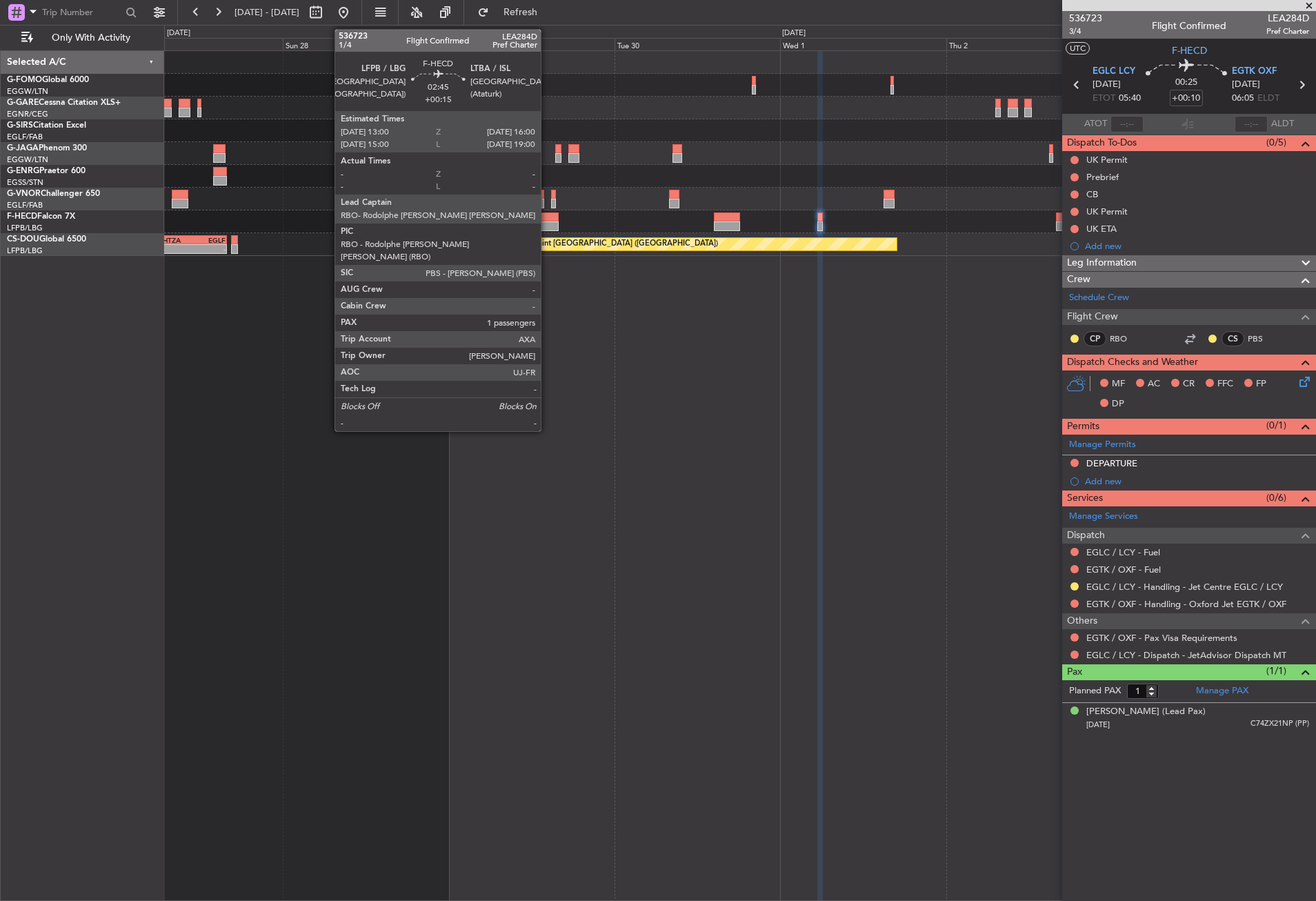
click at [547, 219] on div at bounding box center [549, 217] width 21 height 10
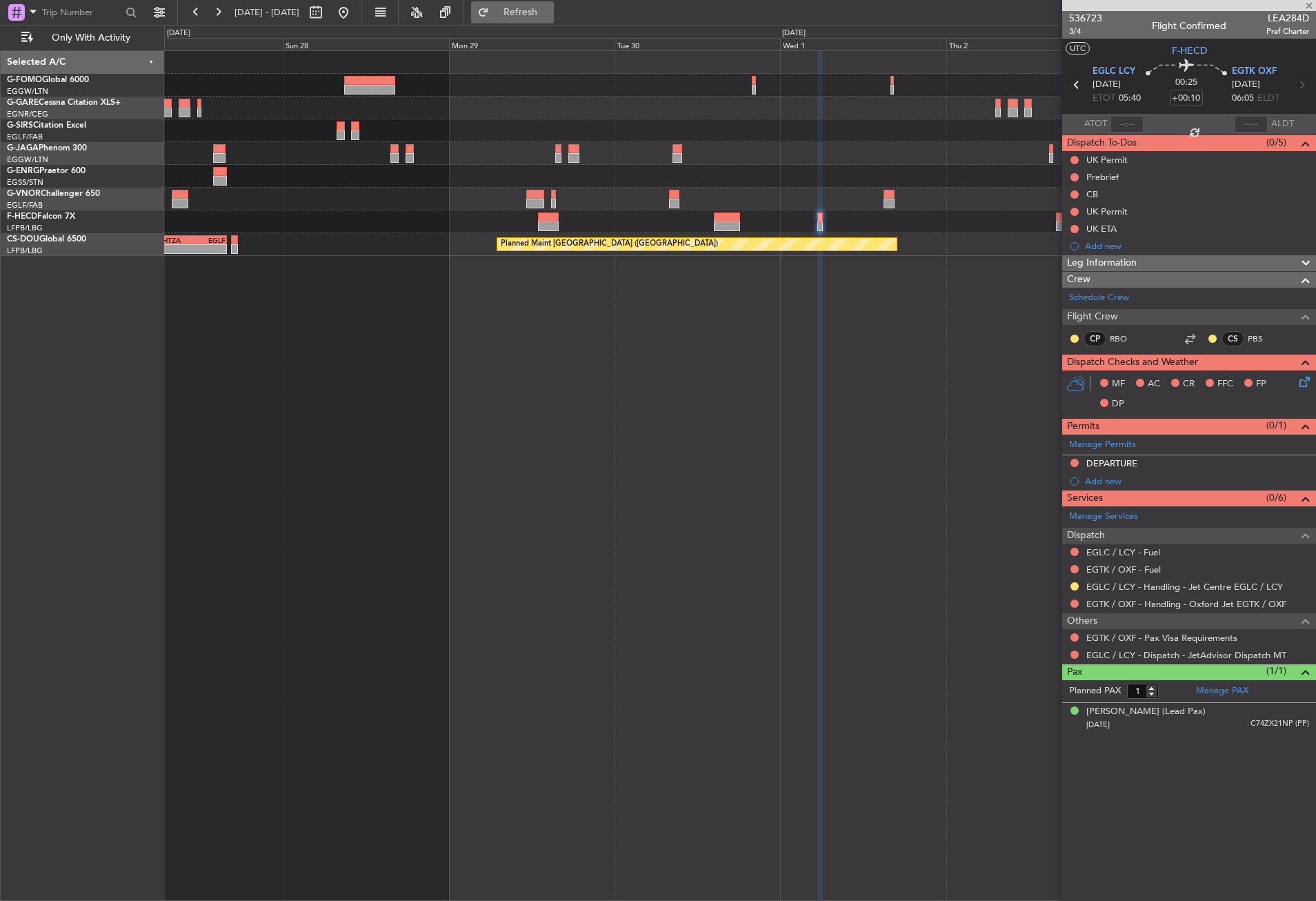
click at [540, 20] on button "Refresh" at bounding box center [513, 12] width 83 height 22
drag, startPoint x: 1075, startPoint y: 654, endPoint x: 1068, endPoint y: 680, distance: 26.9
click at [1075, 654] on button at bounding box center [1075, 654] width 8 height 8
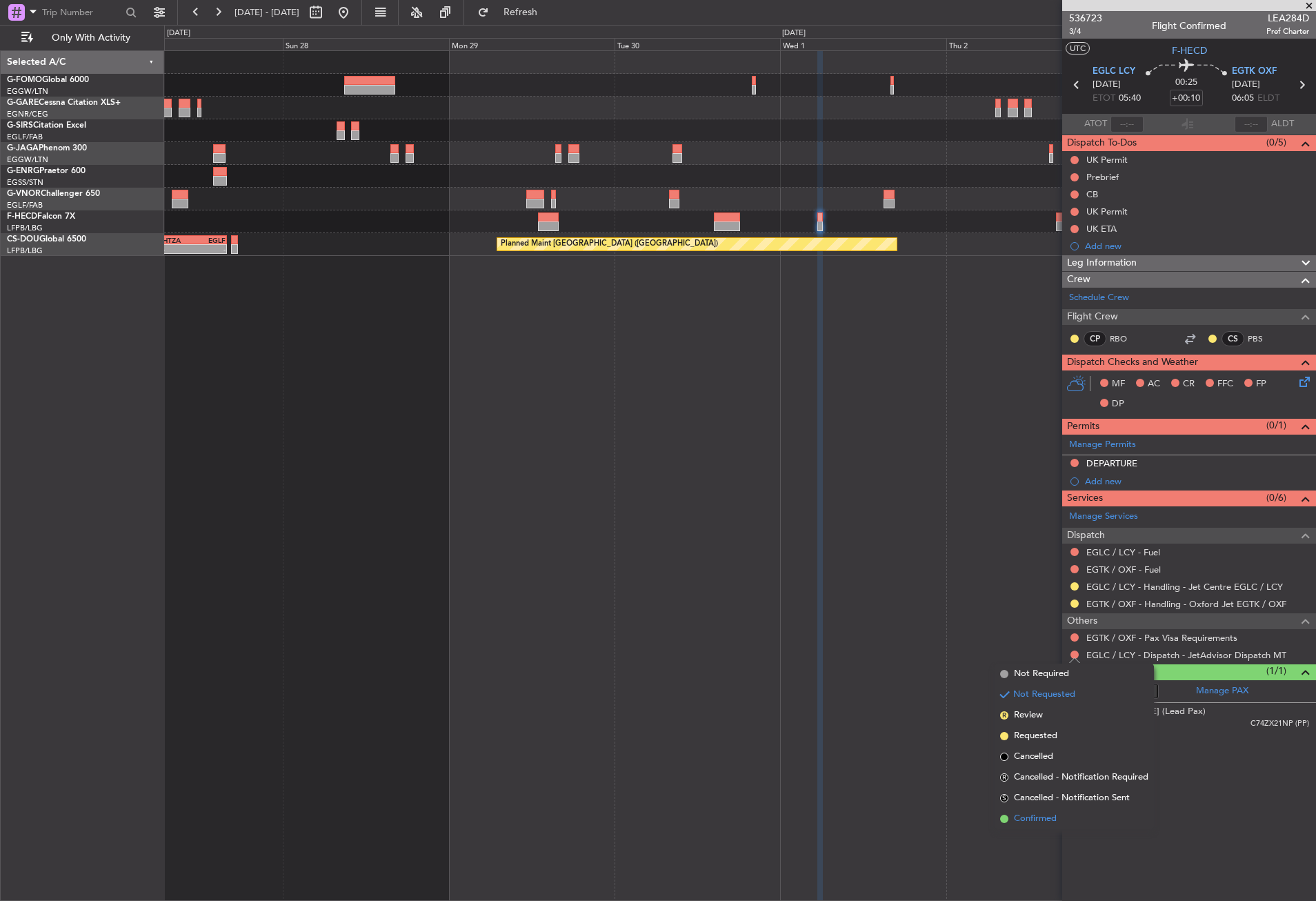
click at [1033, 816] on span "Confirmed" at bounding box center [1035, 819] width 43 height 14
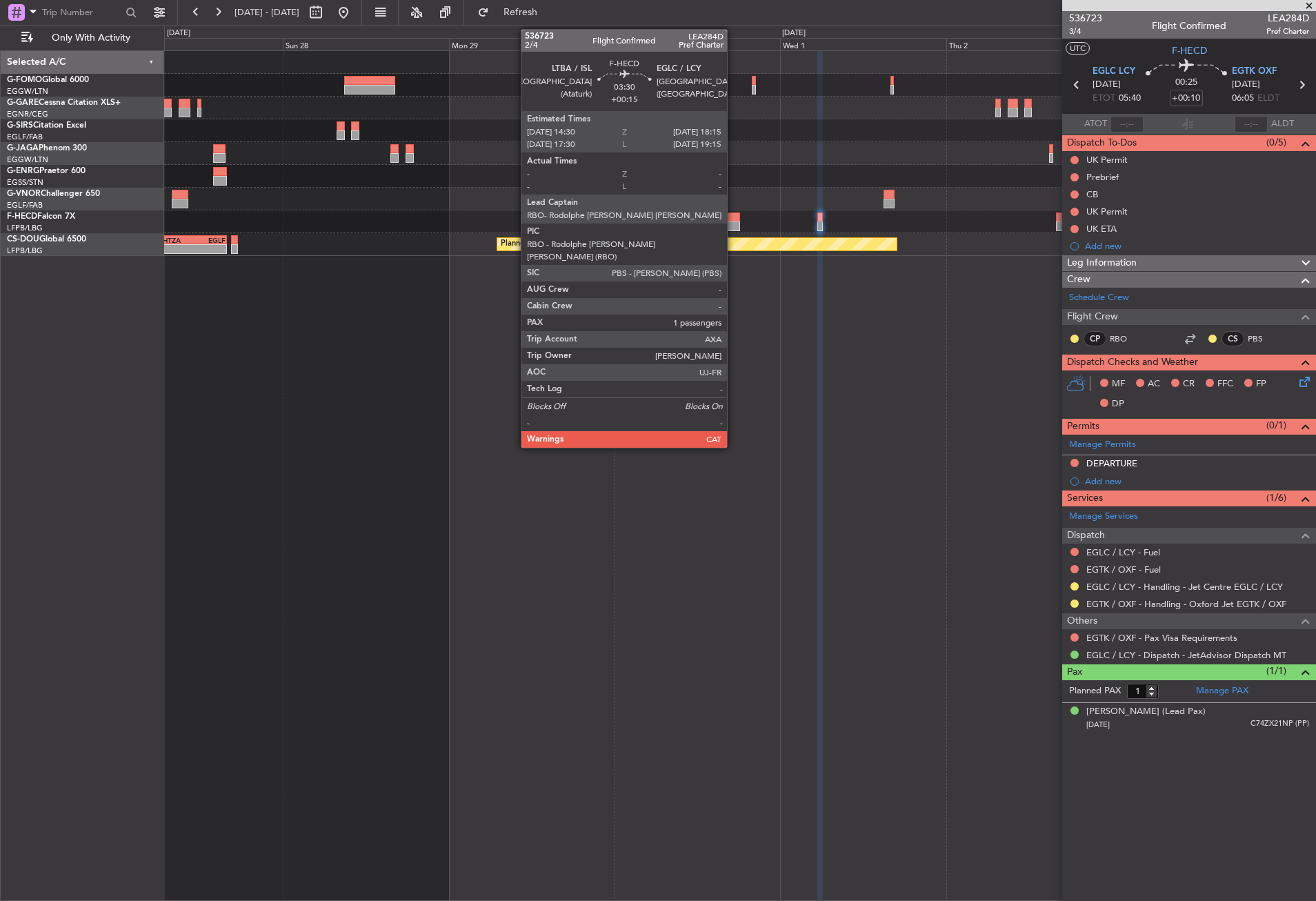
click at [734, 219] on div at bounding box center [728, 217] width 26 height 10
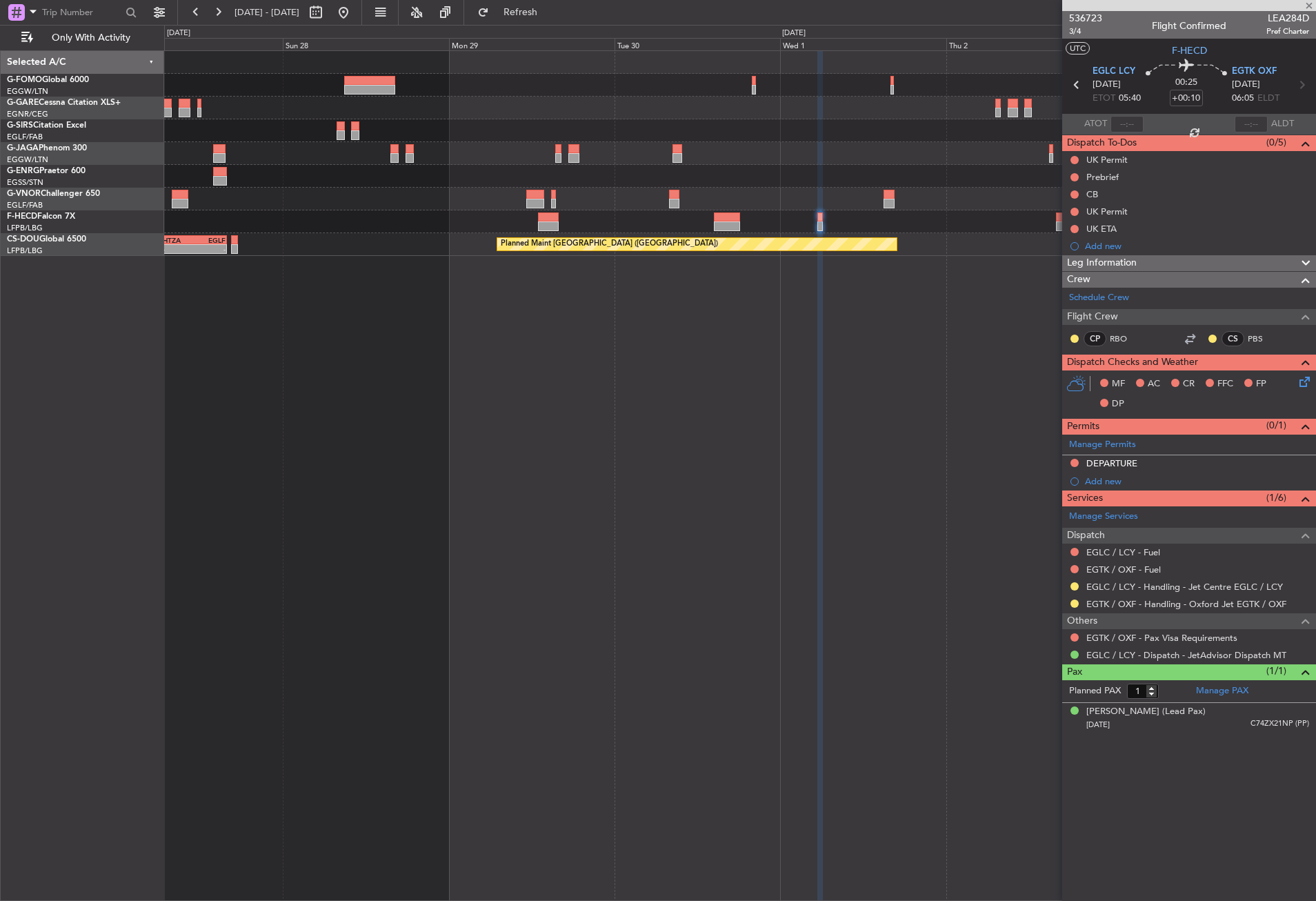
type input "+00:15"
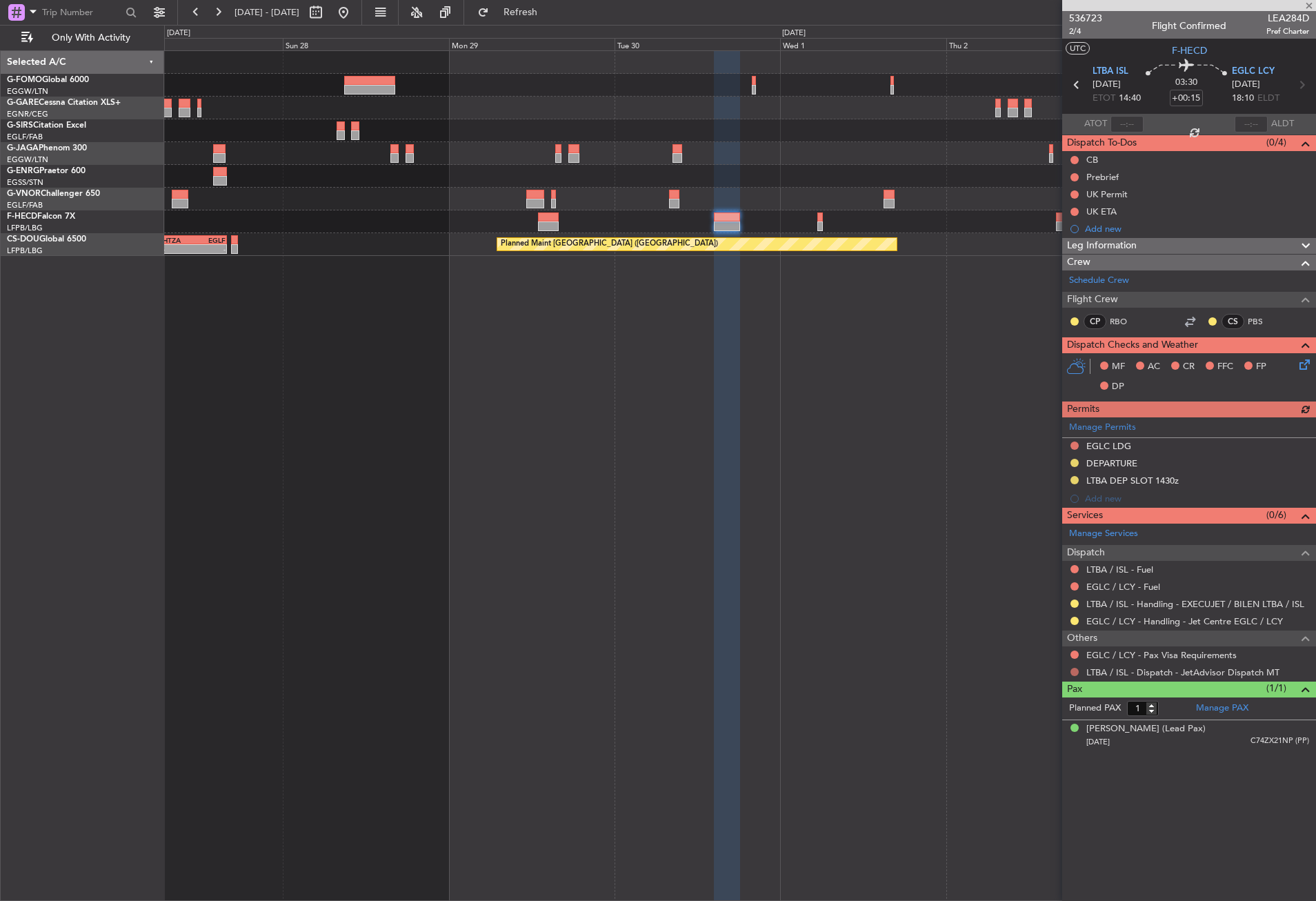
click at [1075, 670] on button at bounding box center [1075, 671] width 8 height 8
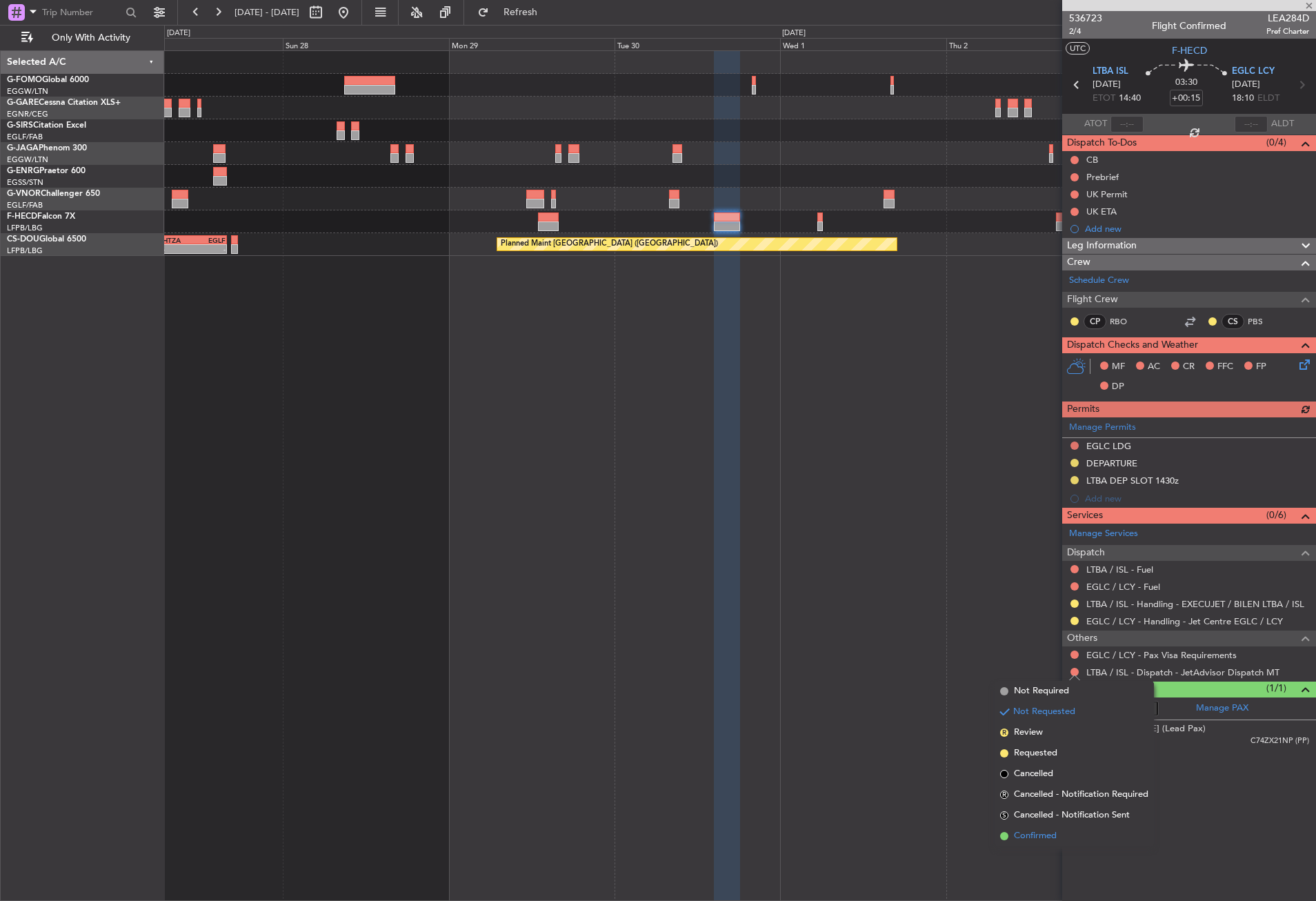
click at [1028, 834] on span "Confirmed" at bounding box center [1035, 836] width 43 height 14
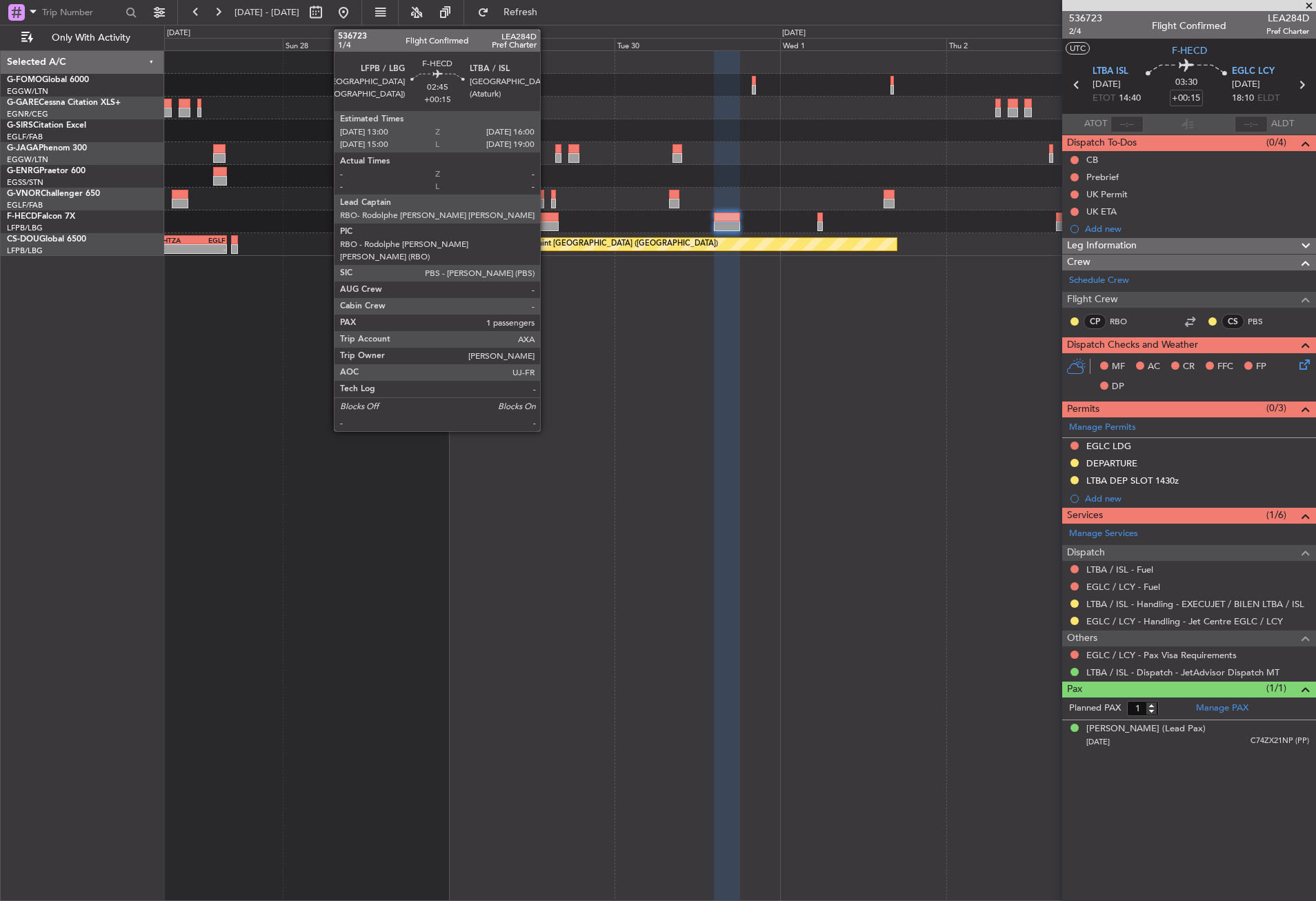
click at [546, 220] on div at bounding box center [549, 217] width 21 height 10
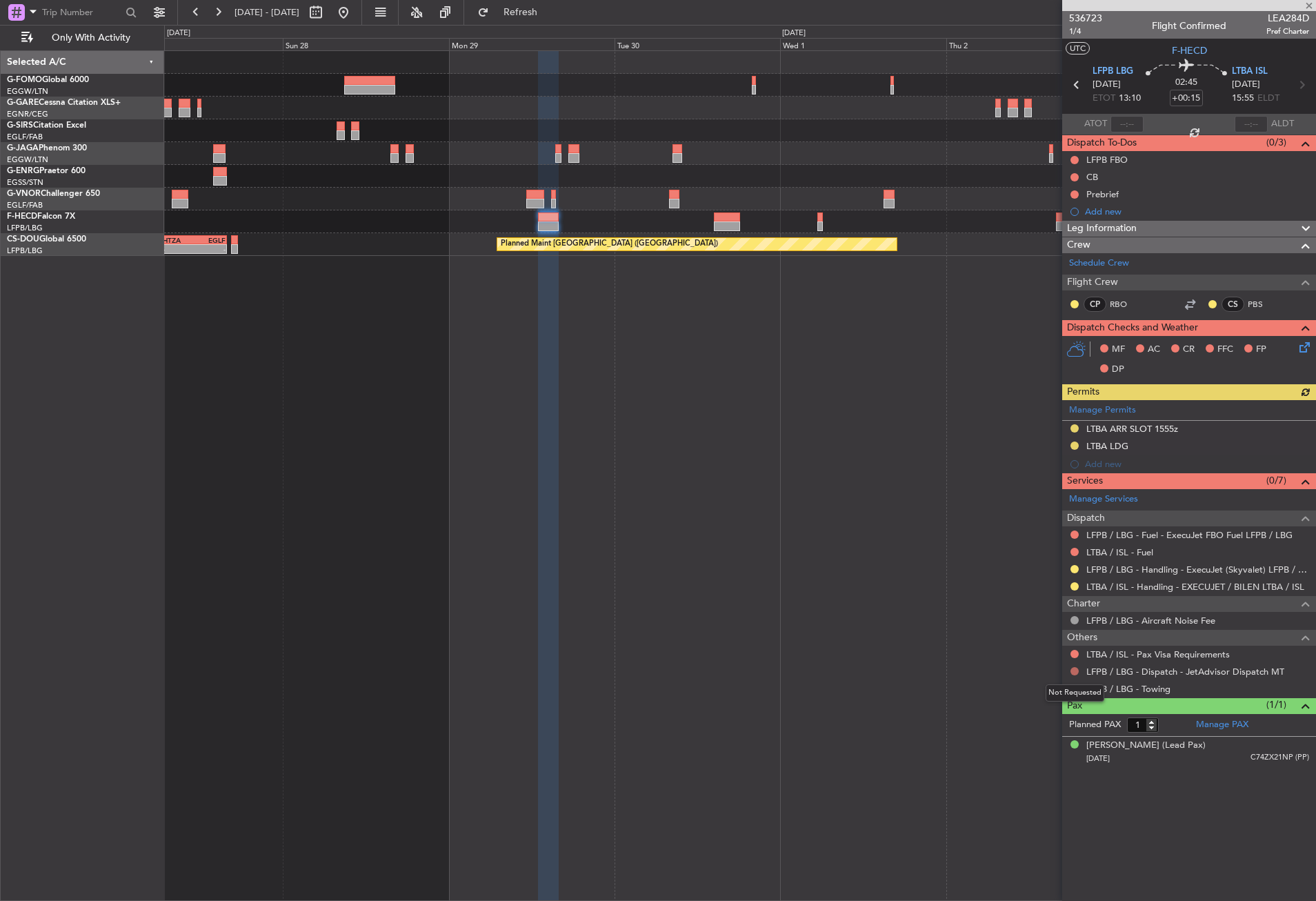
click at [1072, 667] on button at bounding box center [1075, 670] width 8 height 8
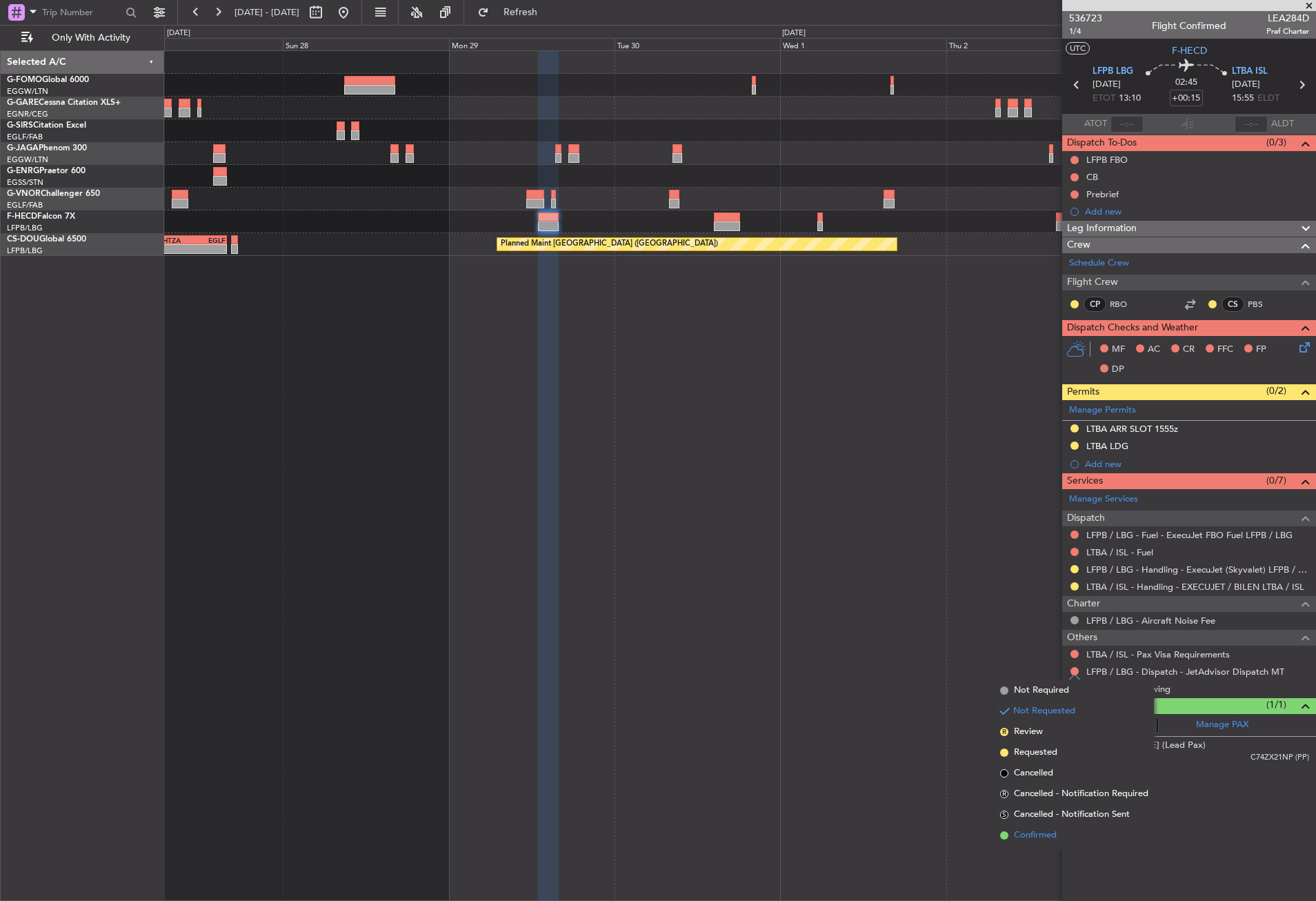
click at [1022, 835] on span "Confirmed" at bounding box center [1035, 836] width 43 height 14
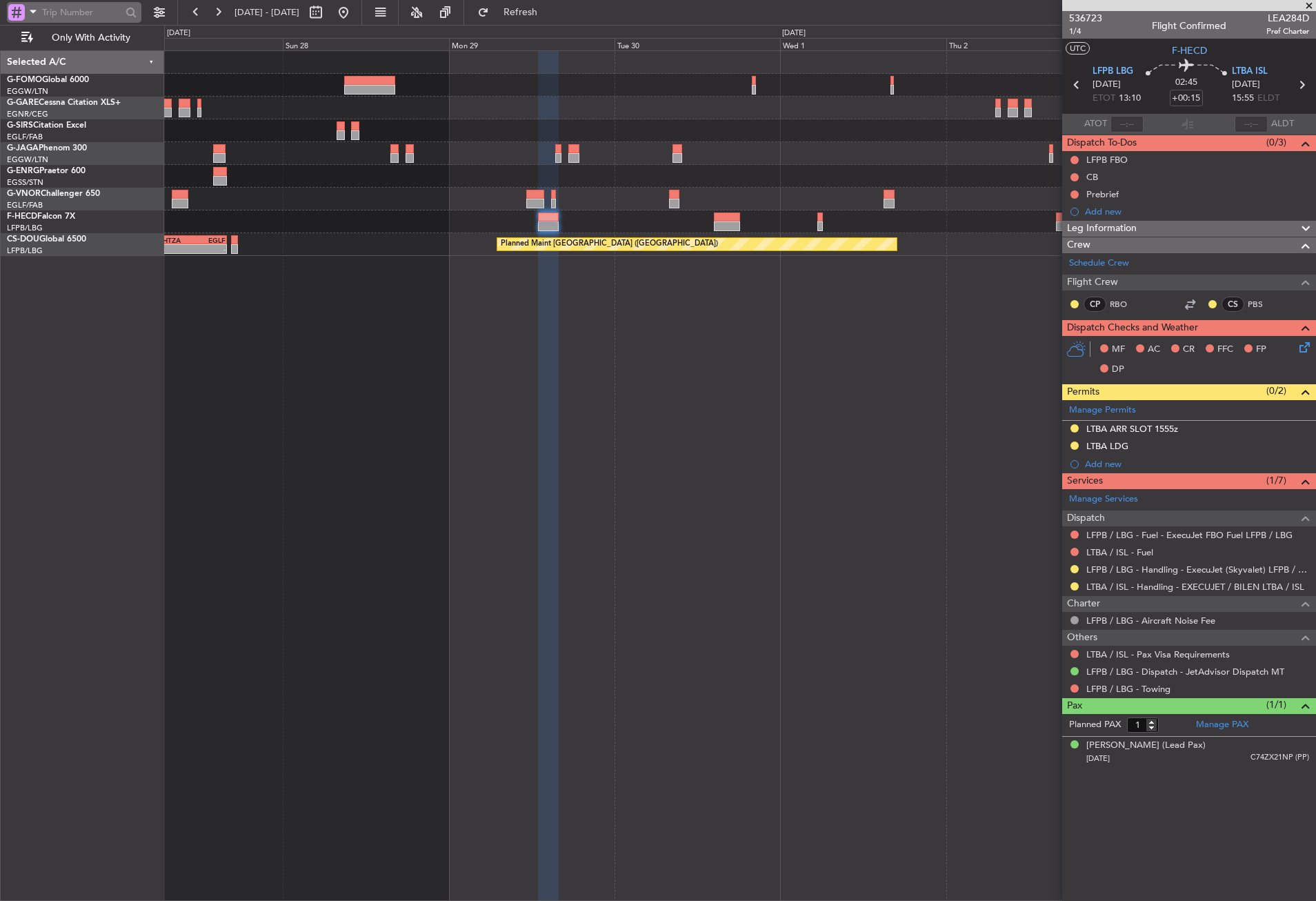
click at [43, 13] on input "text" at bounding box center [82, 11] width 79 height 20
paste input "536597"
type input "536597"
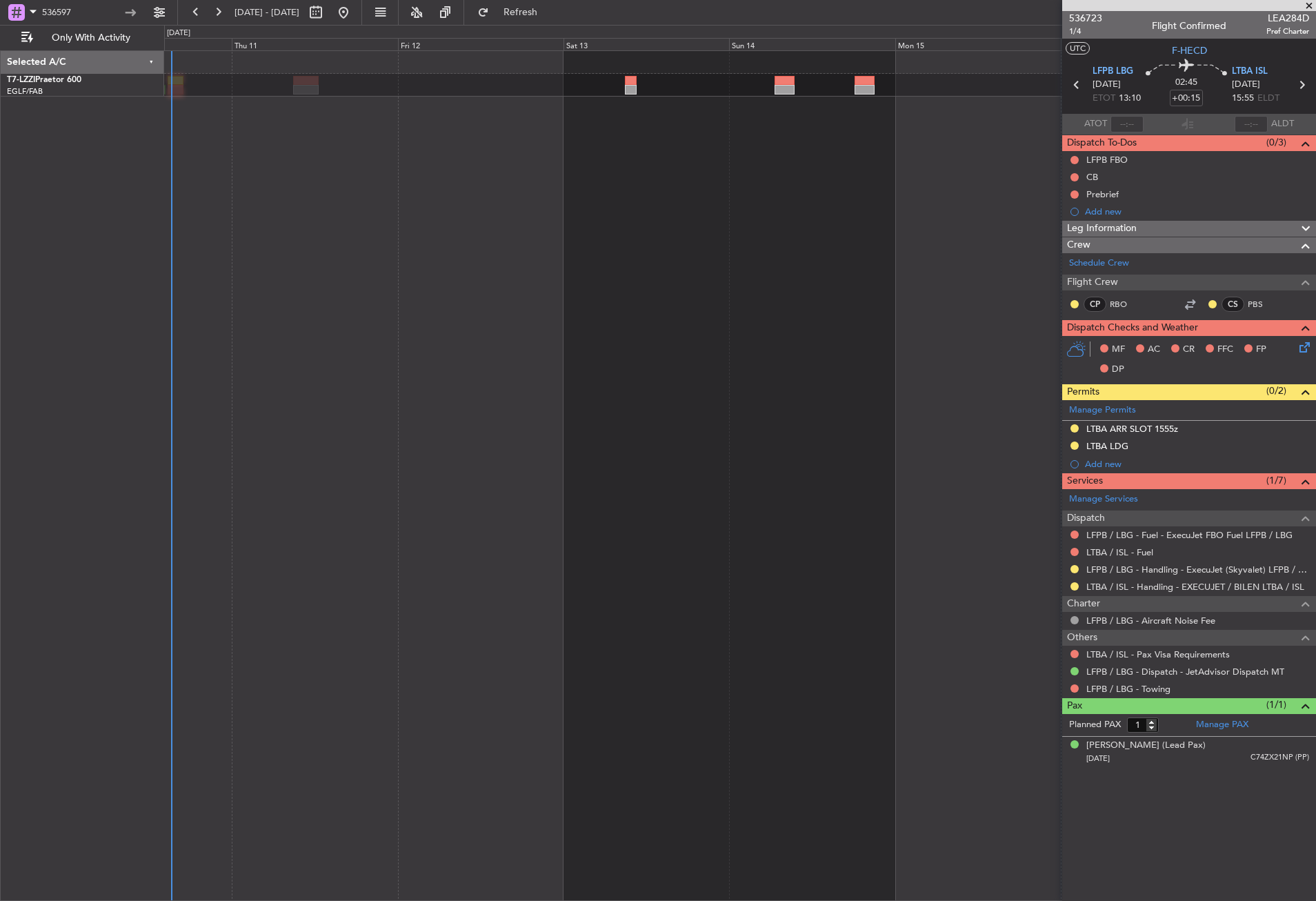
click at [788, 231] on div "Owner" at bounding box center [740, 476] width 1152 height 851
click at [372, 284] on div "Owner" at bounding box center [740, 476] width 1152 height 851
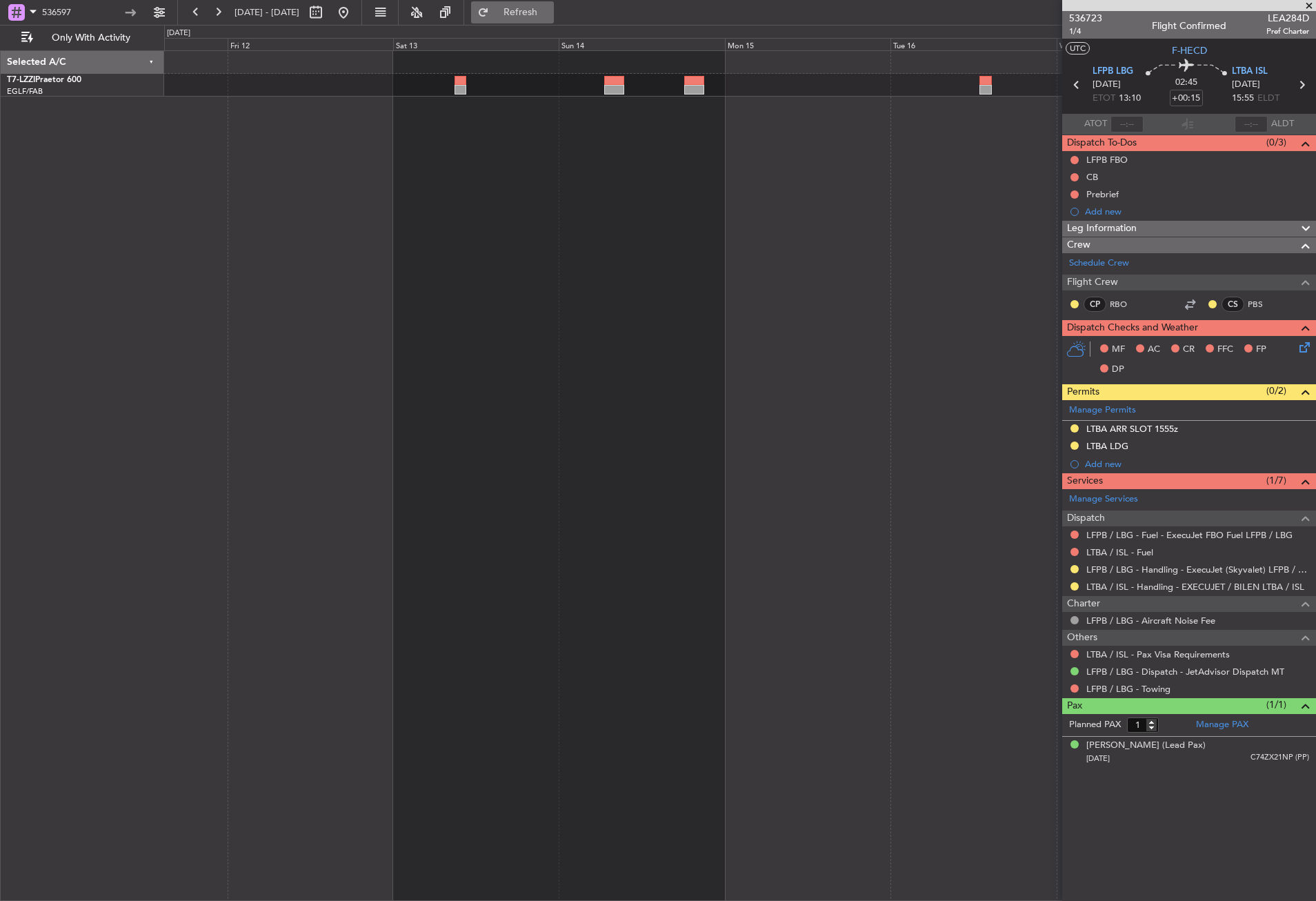
click at [549, 11] on span "Refresh" at bounding box center [521, 12] width 58 height 10
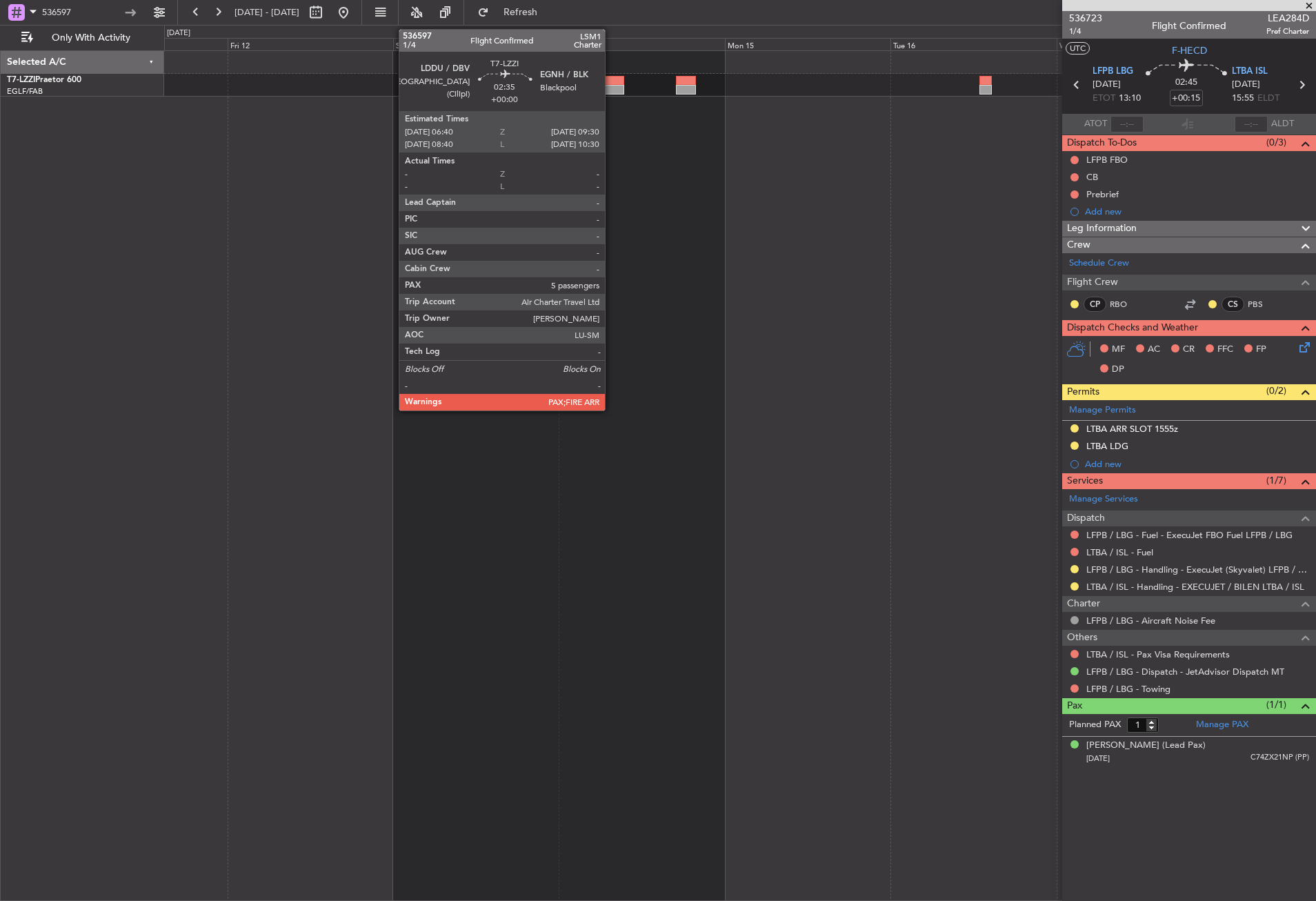
click at [611, 77] on div at bounding box center [614, 80] width 20 height 10
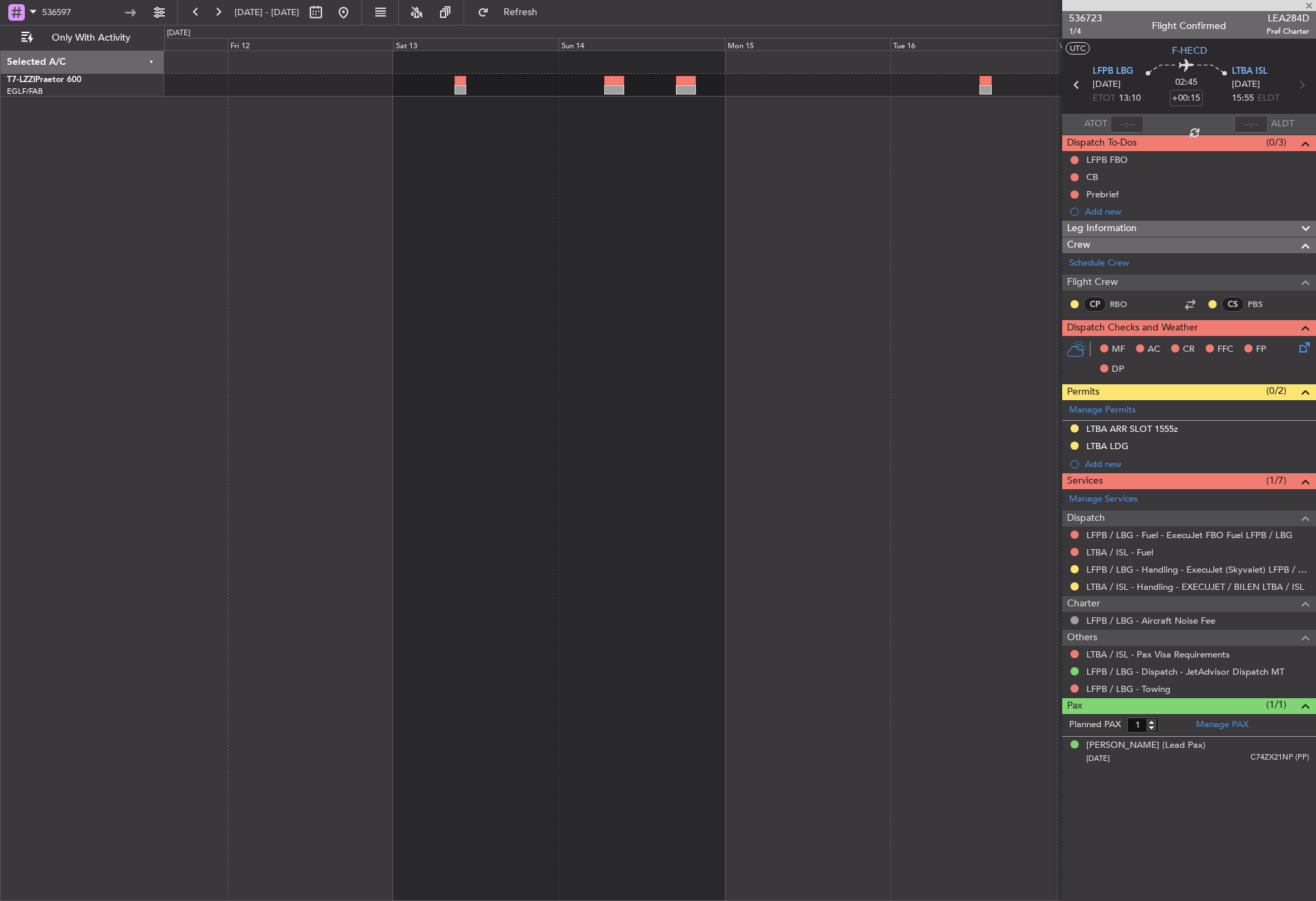
type input "5"
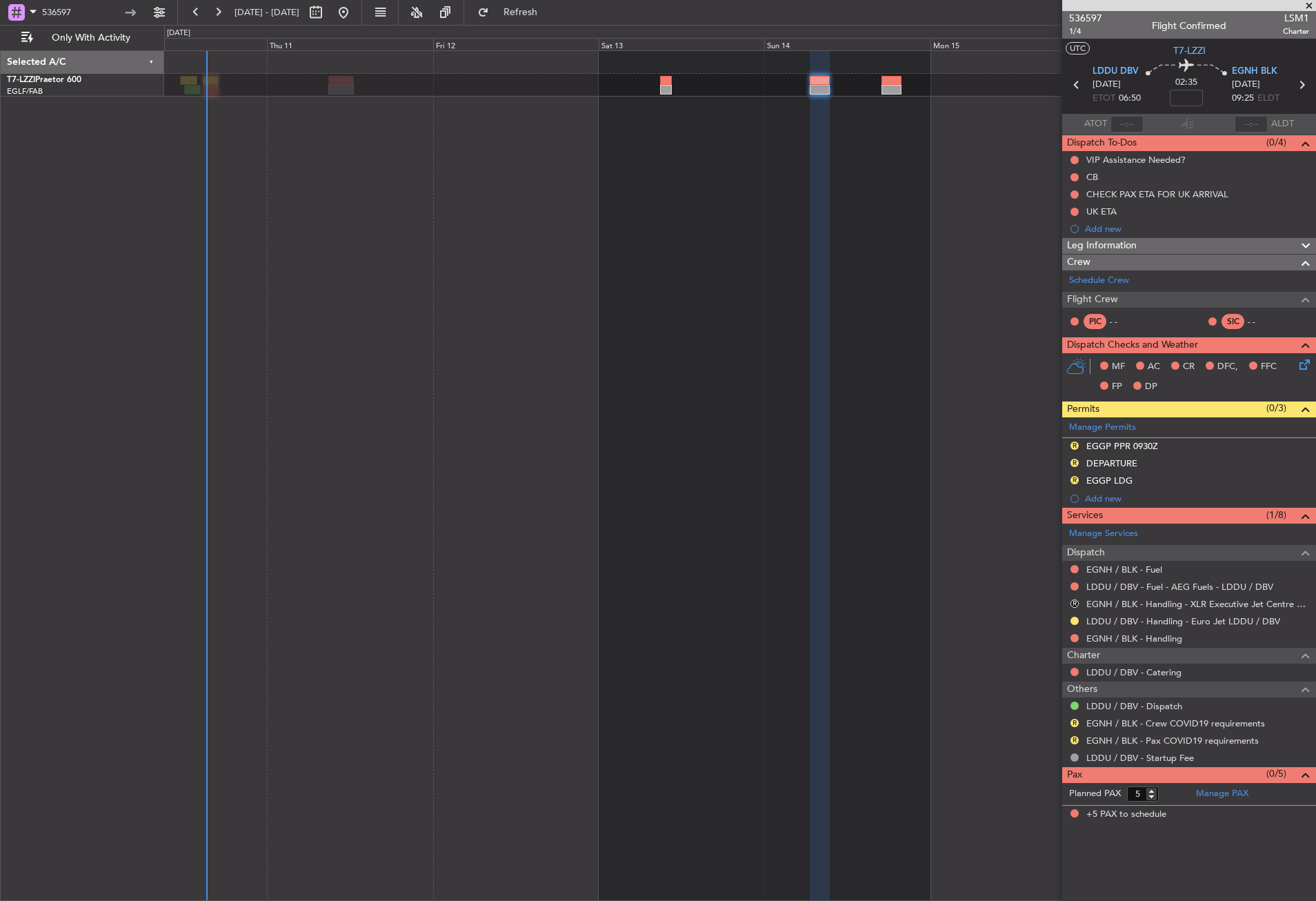
click at [802, 304] on div "Owner" at bounding box center [740, 476] width 1152 height 851
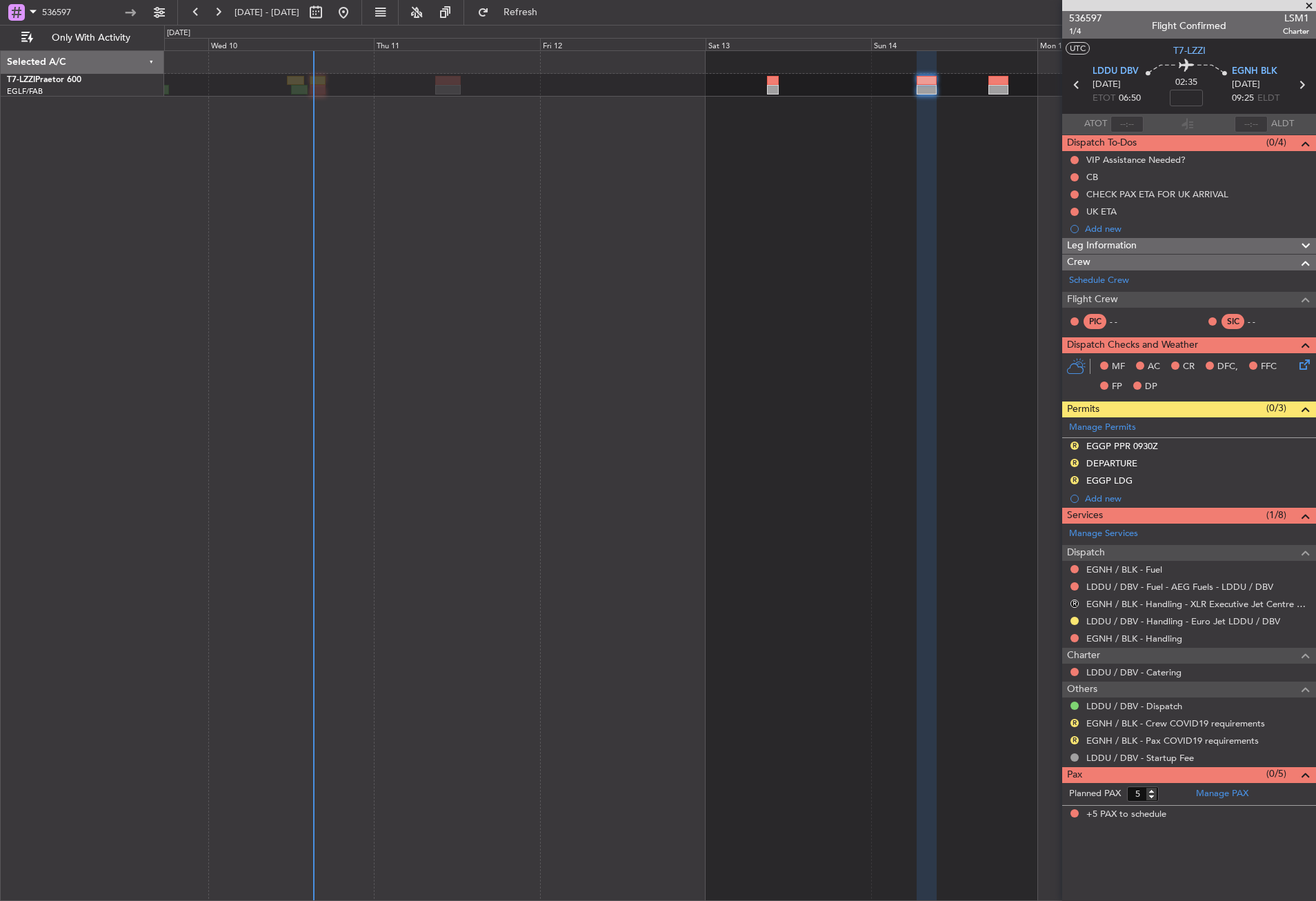
click at [453, 170] on div "Owner" at bounding box center [740, 476] width 1152 height 851
click at [93, 14] on input "536597" at bounding box center [82, 11] width 79 height 20
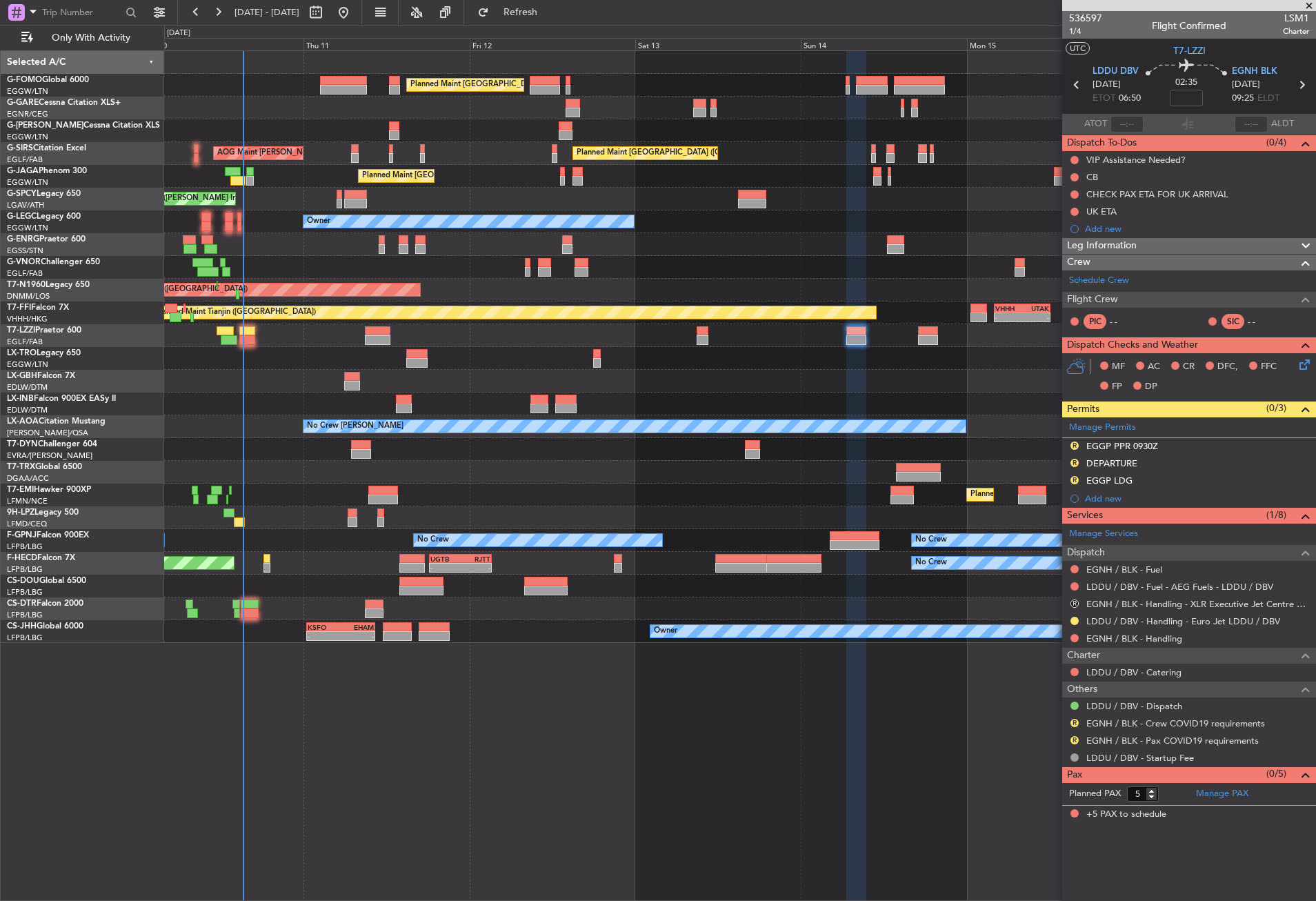
click at [436, 761] on div "Planned Maint [GEOGRAPHIC_DATA] ([GEOGRAPHIC_DATA]) Unplanned Maint [PERSON_NAM…" at bounding box center [740, 476] width 1152 height 851
click at [405, 764] on div "Planned Maint [GEOGRAPHIC_DATA] ([GEOGRAPHIC_DATA]) Unplanned Maint [PERSON_NAM…" at bounding box center [740, 476] width 1152 height 851
